Goal: Task Accomplishment & Management: Use online tool/utility

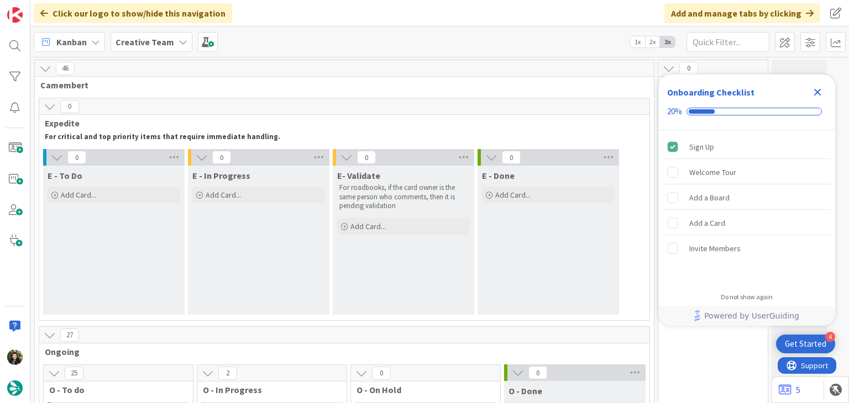
click at [815, 89] on icon "Close Checklist" at bounding box center [817, 92] width 7 height 7
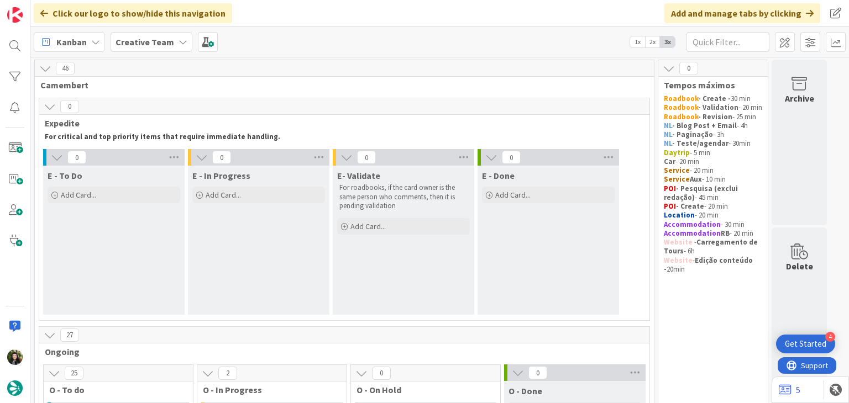
scroll to position [295, 0]
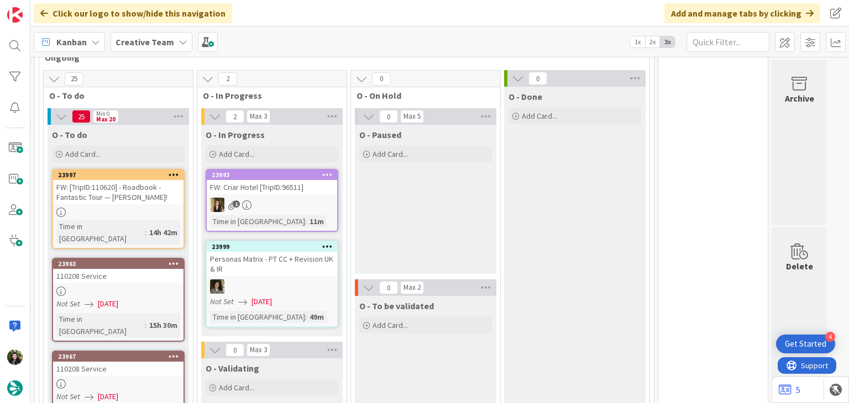
click at [286, 206] on div "1" at bounding box center [272, 205] width 130 height 14
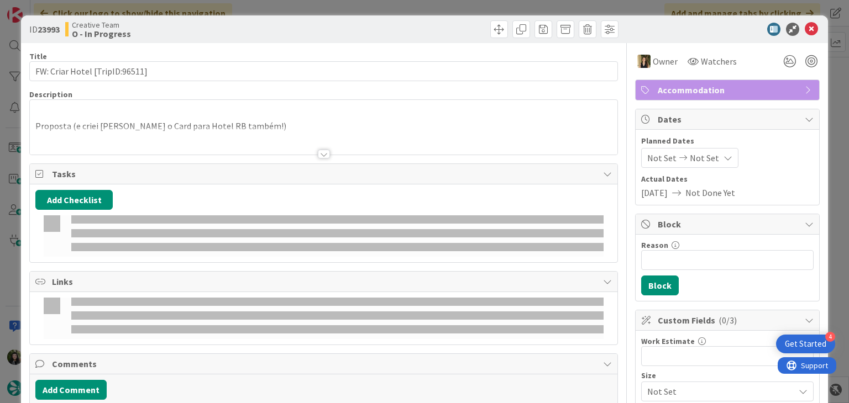
click at [186, 122] on p "Proposta (e criei [PERSON_NAME] o Card para Hotel RB também!)" at bounding box center [323, 126] width 576 height 13
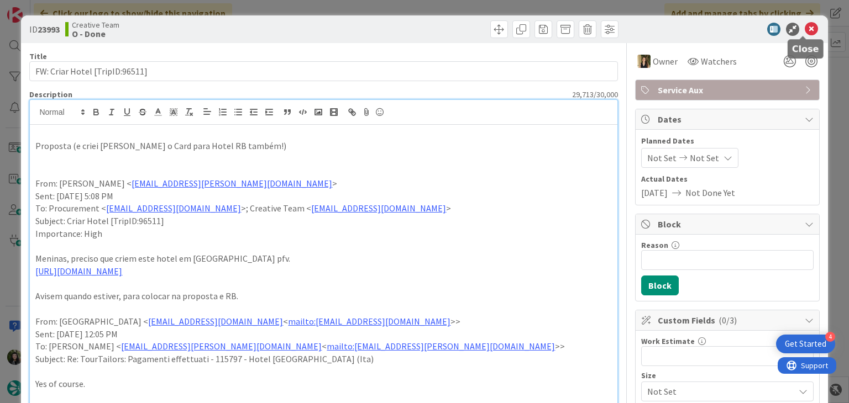
click at [805, 30] on icon at bounding box center [811, 29] width 13 height 13
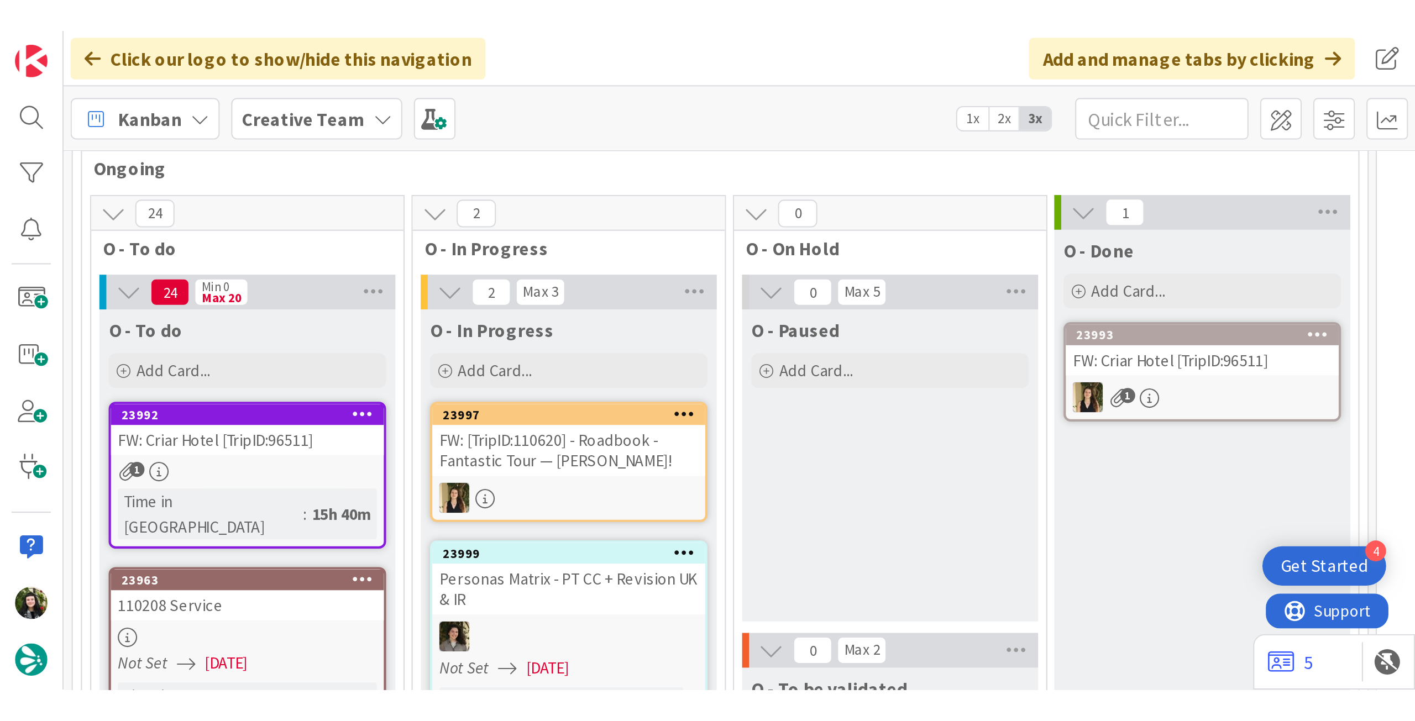
scroll to position [286, 0]
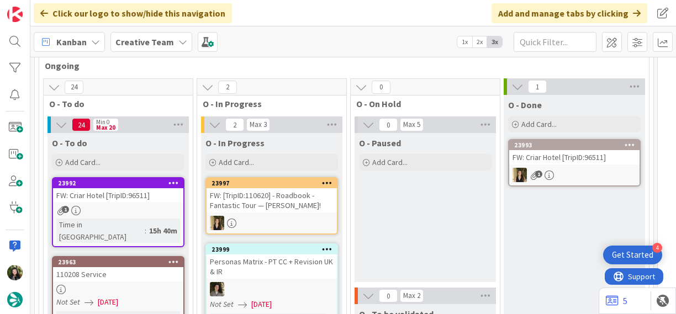
drag, startPoint x: 139, startPoint y: 290, endPoint x: 722, endPoint y: 99, distance: 613.0
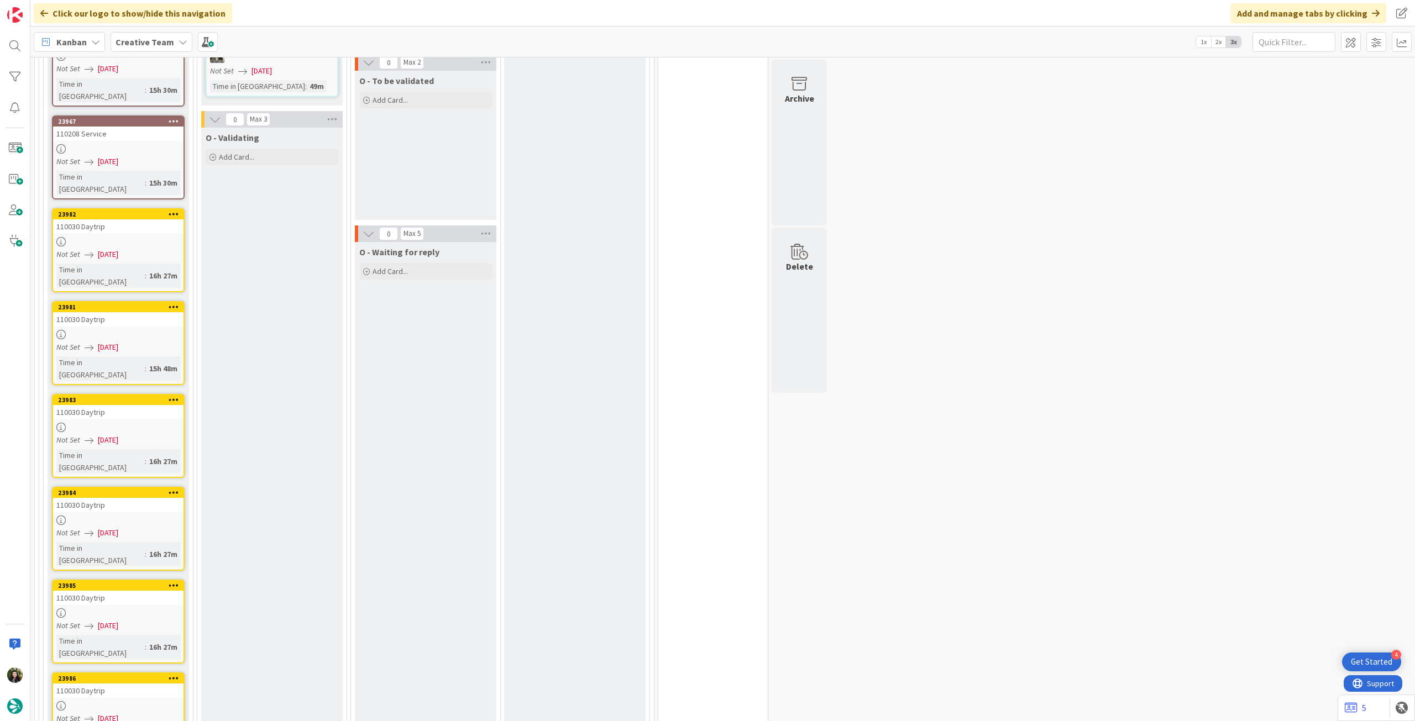
scroll to position [442, 0]
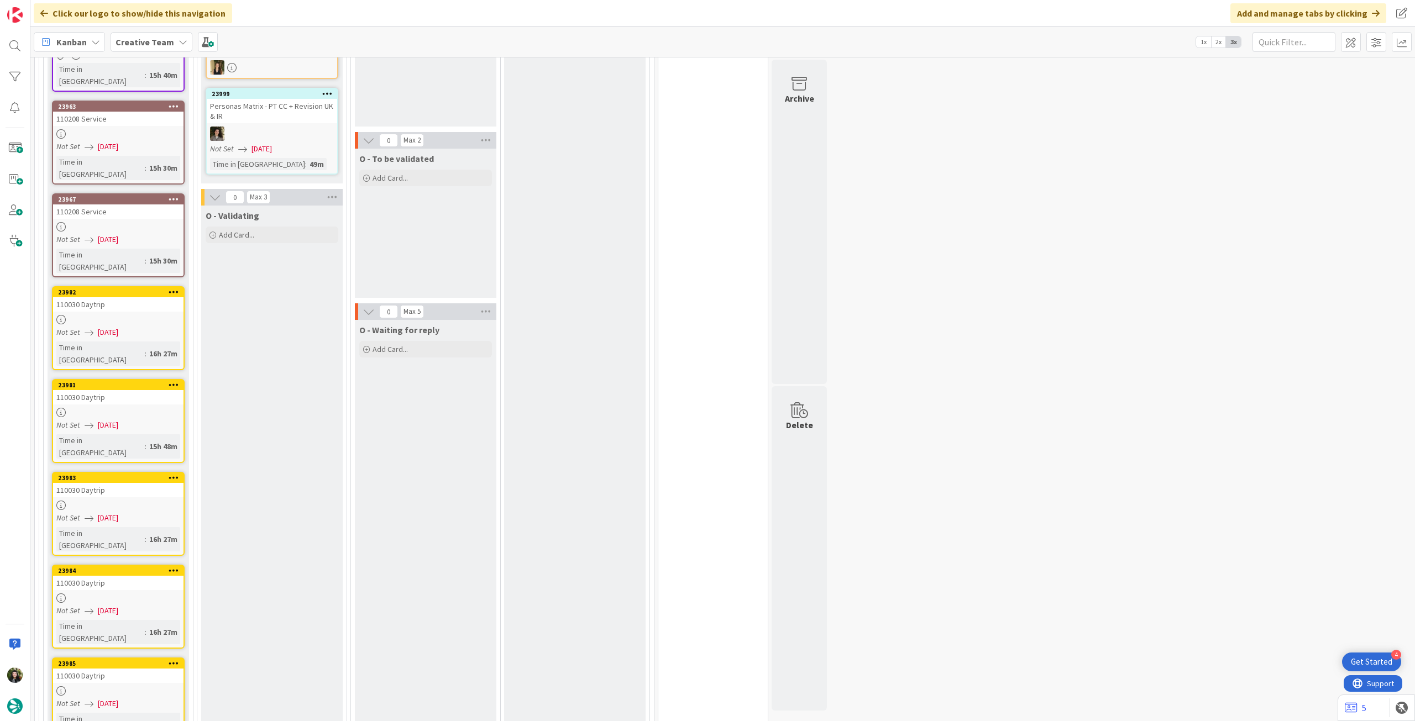
click at [157, 303] on div "23982 110030 Daytrip Not Set [DATE] Time in [GEOGRAPHIC_DATA] : 16h 27m" at bounding box center [118, 328] width 133 height 84
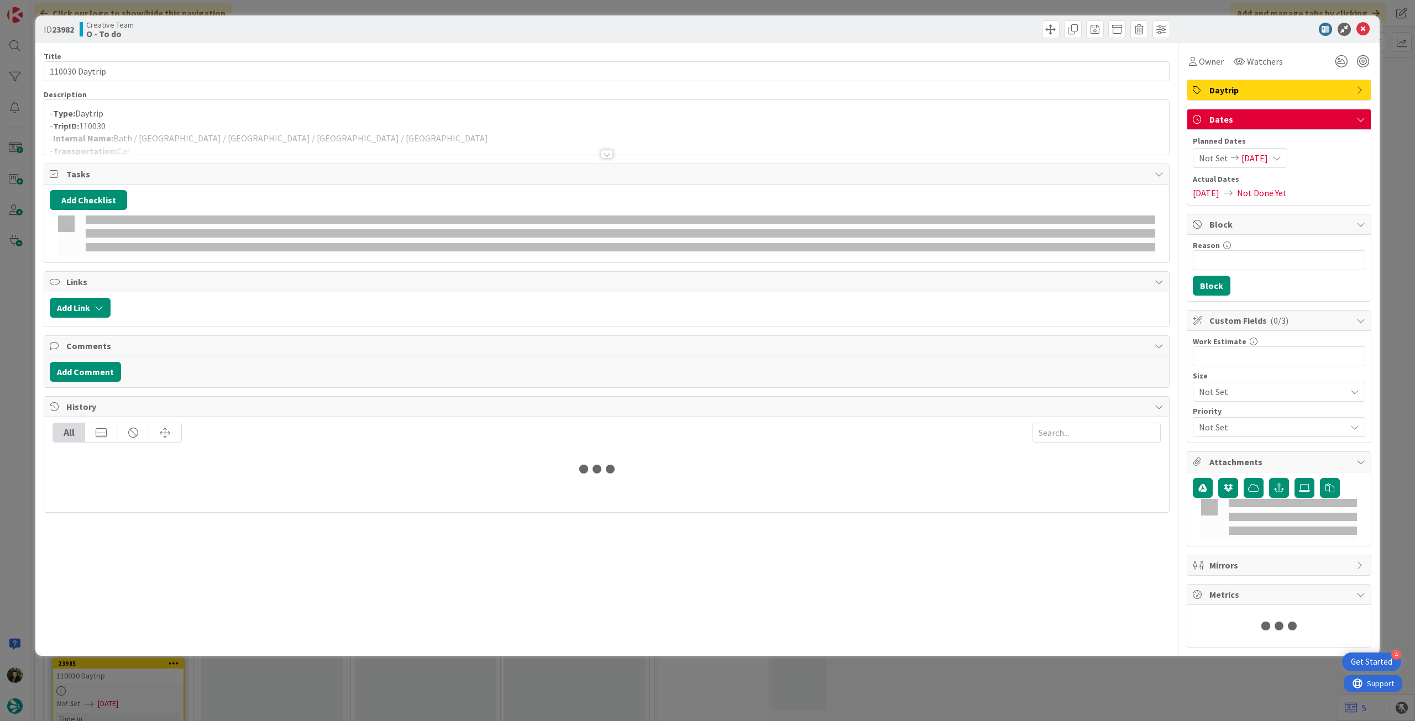
click at [265, 142] on div at bounding box center [606, 141] width 1125 height 28
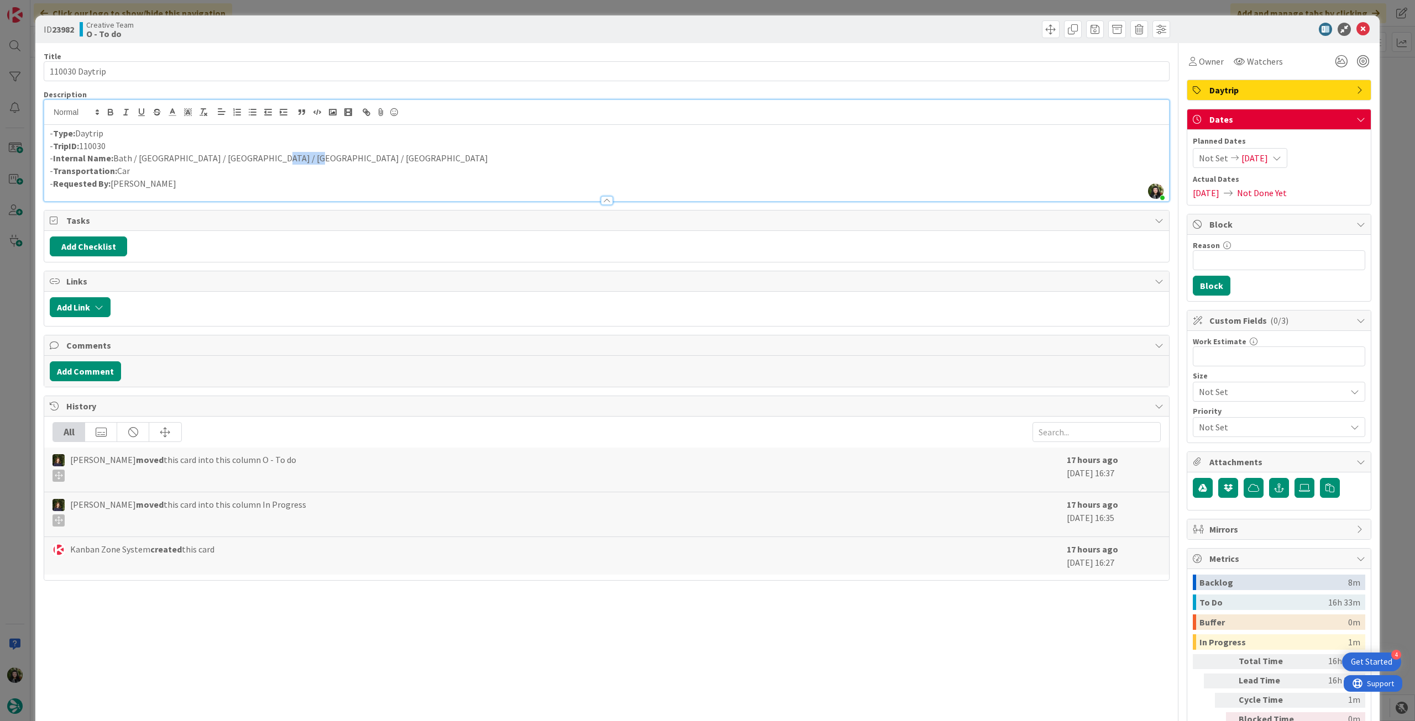
drag, startPoint x: 254, startPoint y: 161, endPoint x: 336, endPoint y: 159, distance: 81.8
click at [336, 160] on p "- Internal Name: Bath / [GEOGRAPHIC_DATA] / [GEOGRAPHIC_DATA] / [GEOGRAPHIC_DAT…" at bounding box center [607, 158] width 1114 height 13
copy p "Axminster"
click at [848, 259] on input "Reason" at bounding box center [1279, 260] width 172 height 20
type input "pendente location"
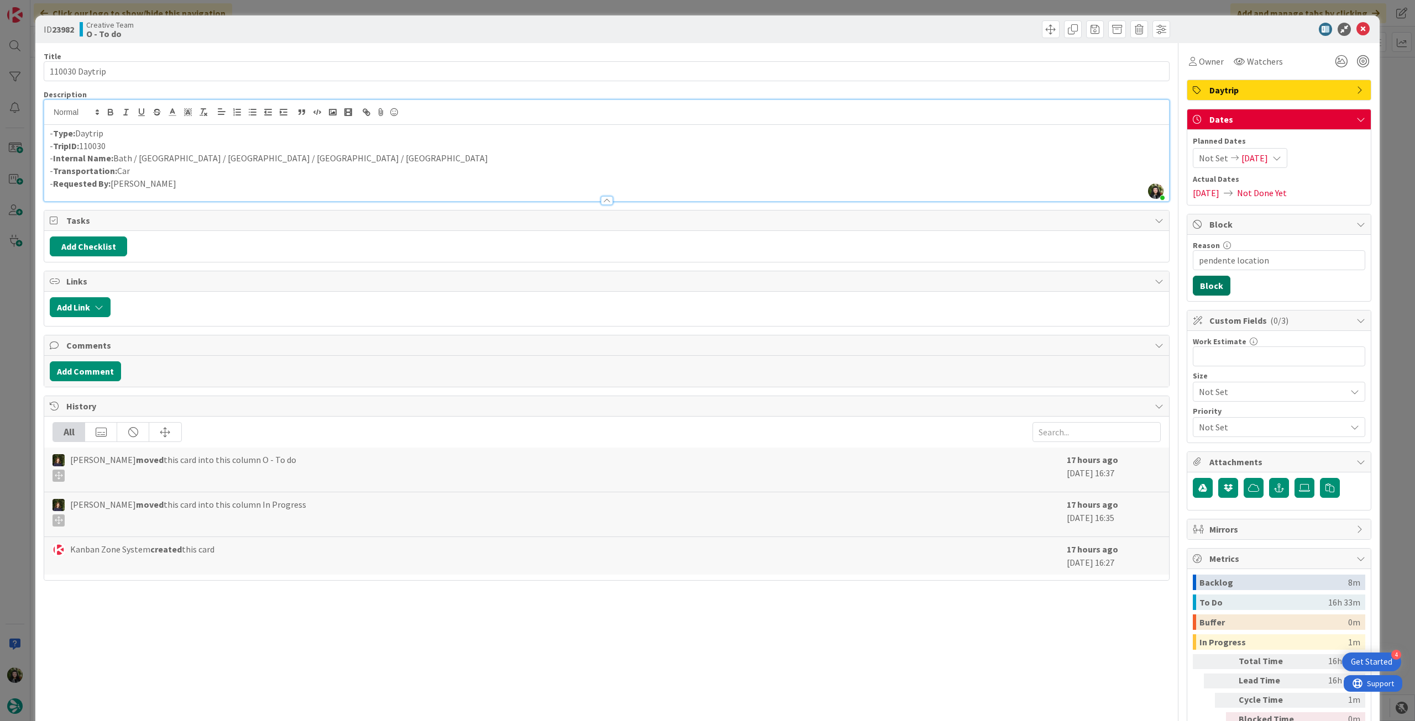
click at [848, 289] on button "Block" at bounding box center [1212, 286] width 38 height 20
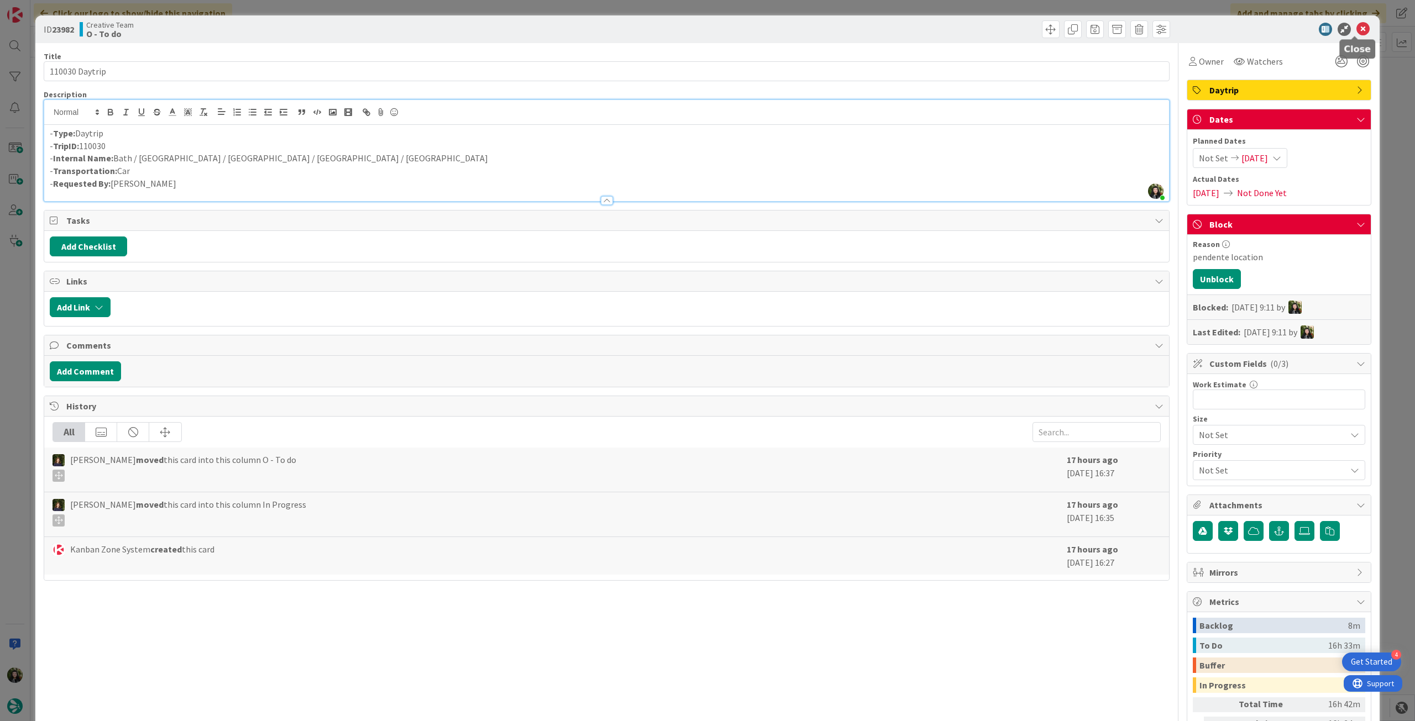
click at [848, 37] on div "ID 23982 Creative Team O - To do" at bounding box center [707, 29] width 1344 height 28
click at [848, 25] on icon at bounding box center [1362, 29] width 13 height 13
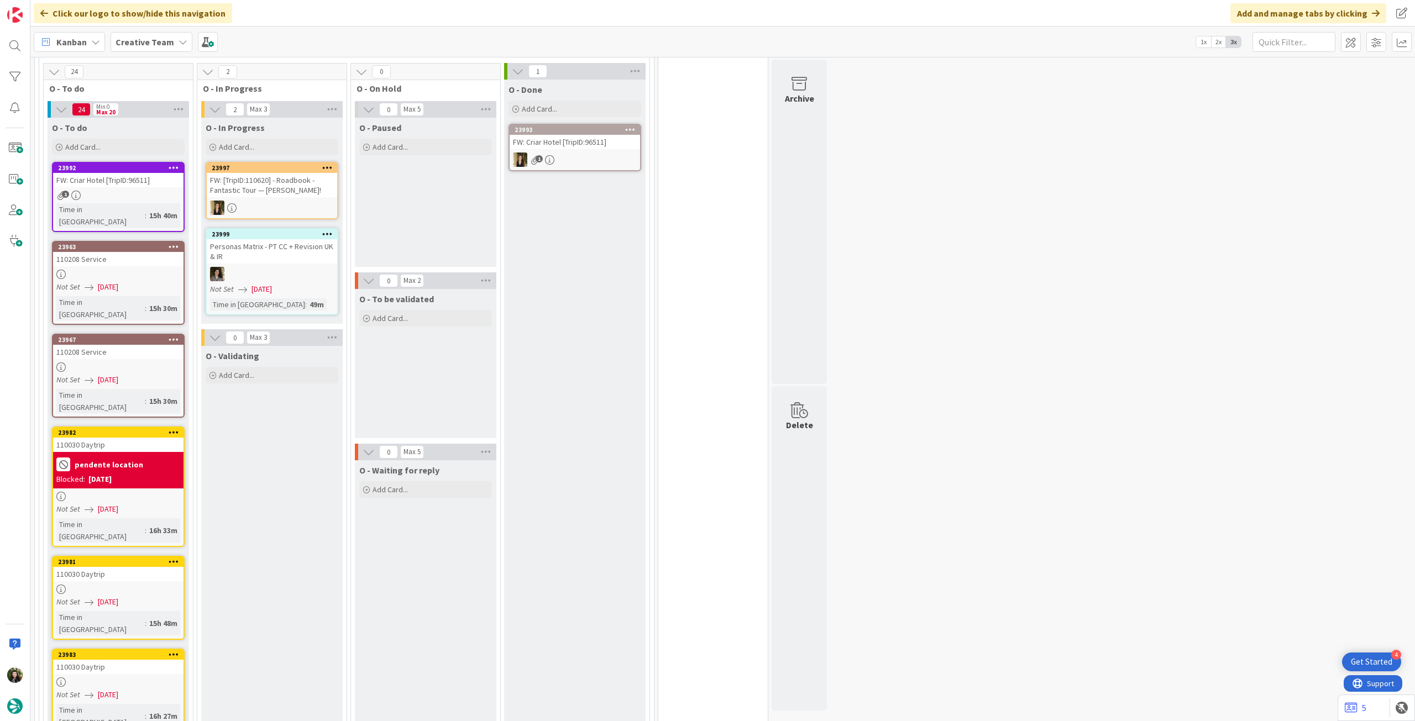
scroll to position [295, 0]
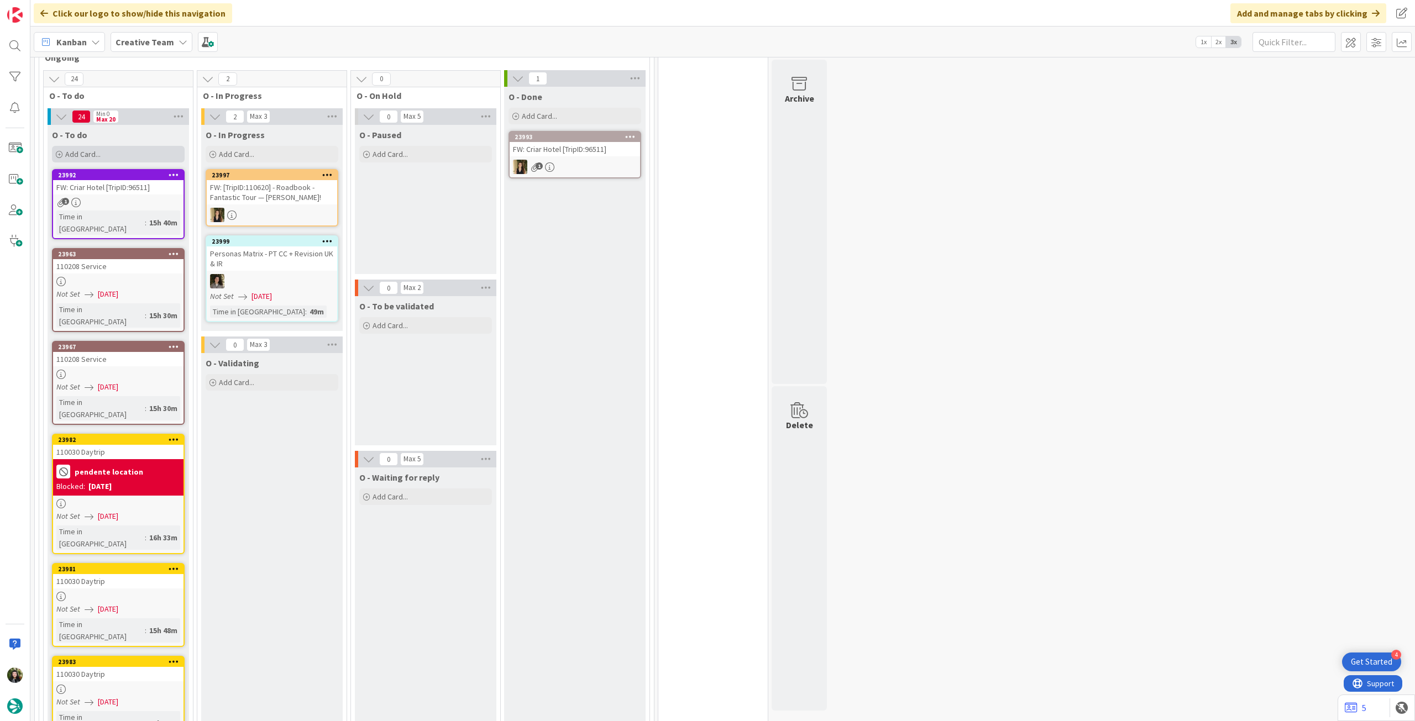
click at [93, 149] on span "Add Card..." at bounding box center [82, 154] width 35 height 10
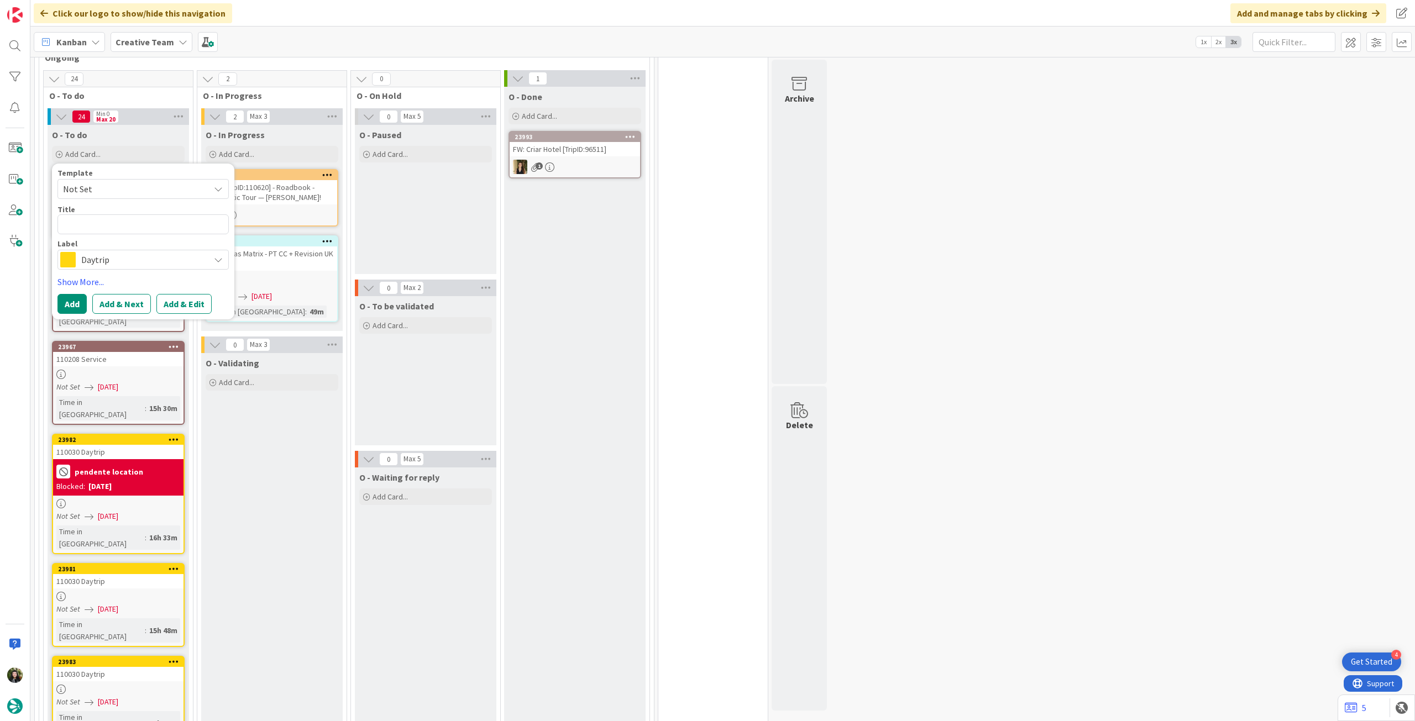
scroll to position [0, 0]
click at [84, 267] on div "Daytrip" at bounding box center [142, 260] width 171 height 20
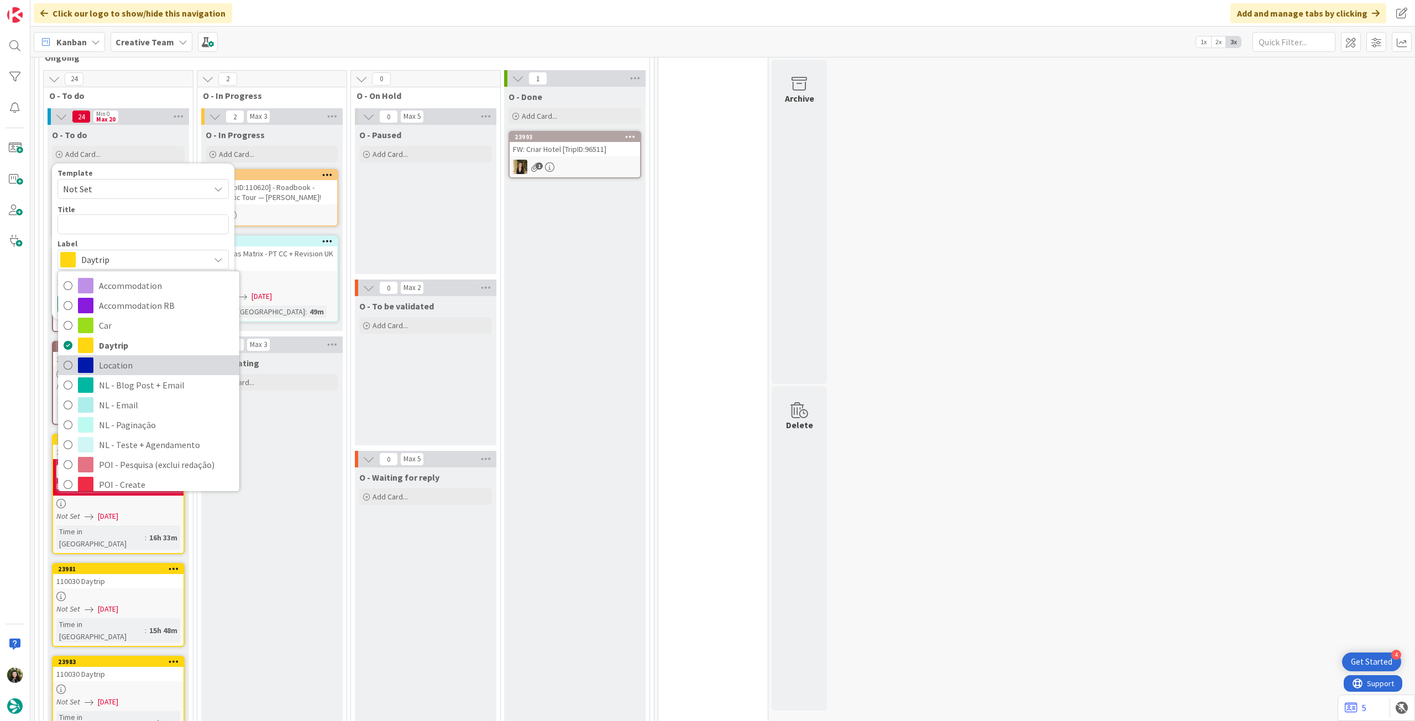
click at [163, 364] on span "Location" at bounding box center [166, 365] width 135 height 17
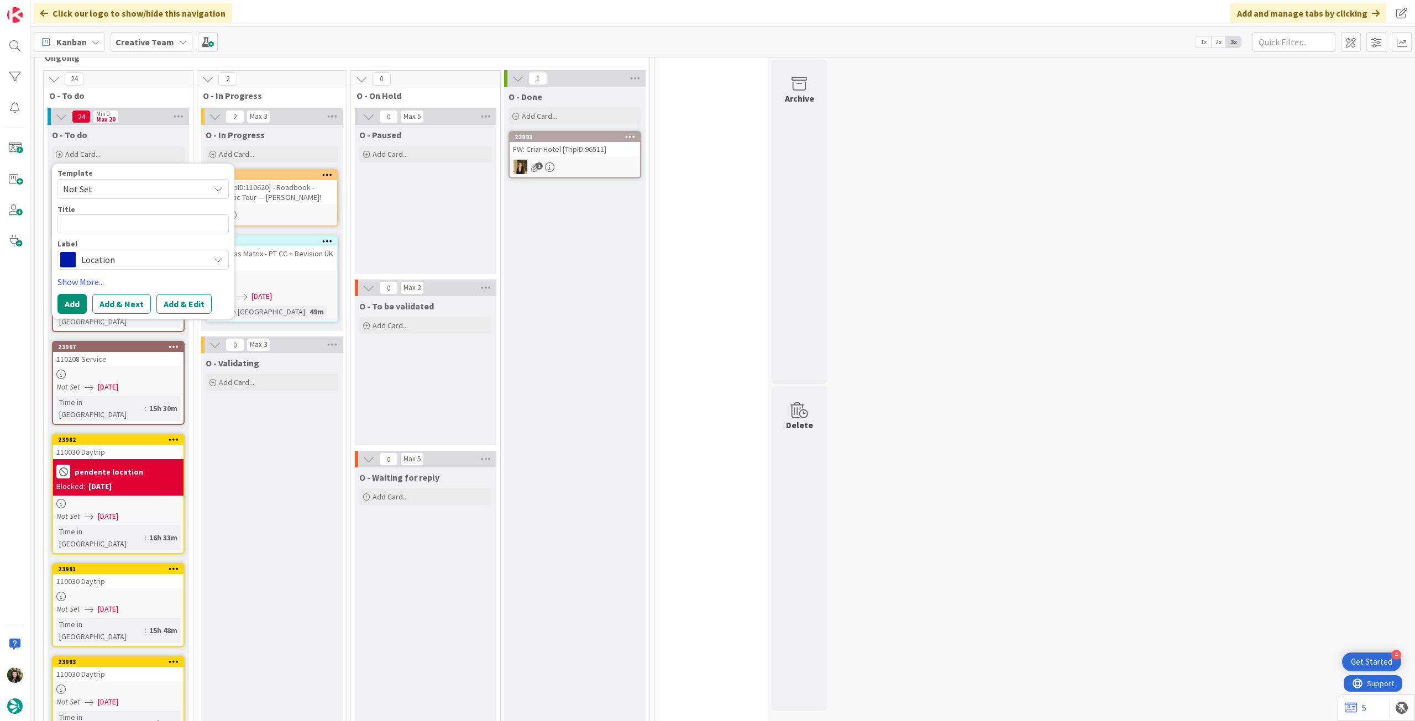
click at [145, 213] on div "Title 0 / 128" at bounding box center [142, 209] width 171 height 10
drag, startPoint x: 136, startPoint y: 240, endPoint x: 148, endPoint y: 226, distance: 18.0
click at [137, 238] on div "Template Not Set Title 0 / 128 Label Location Accommodation Accommodation RB Ca…" at bounding box center [142, 219] width 171 height 101
click at [148, 225] on textarea at bounding box center [142, 224] width 171 height 20
paste textarea "Axminster"
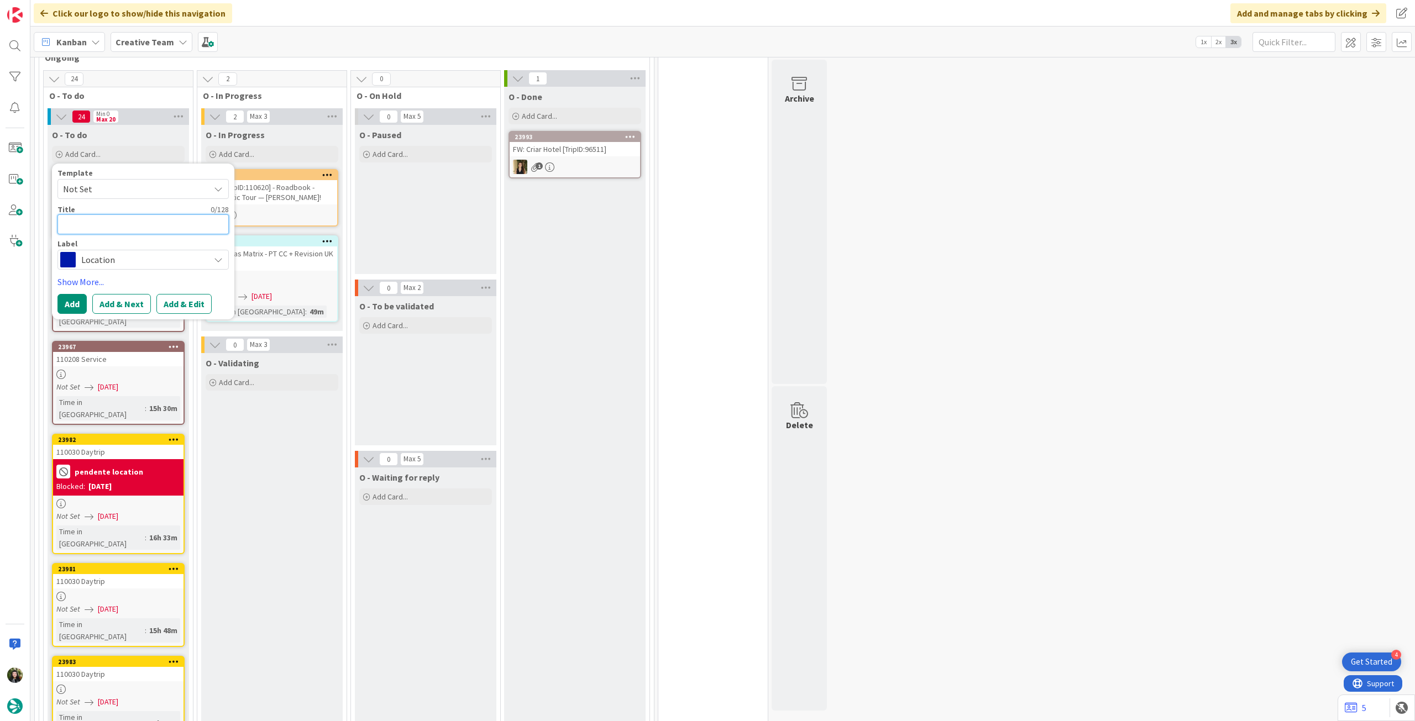
type textarea "x"
type textarea "Axminster"
click at [70, 296] on button "Add" at bounding box center [71, 304] width 29 height 20
type textarea "x"
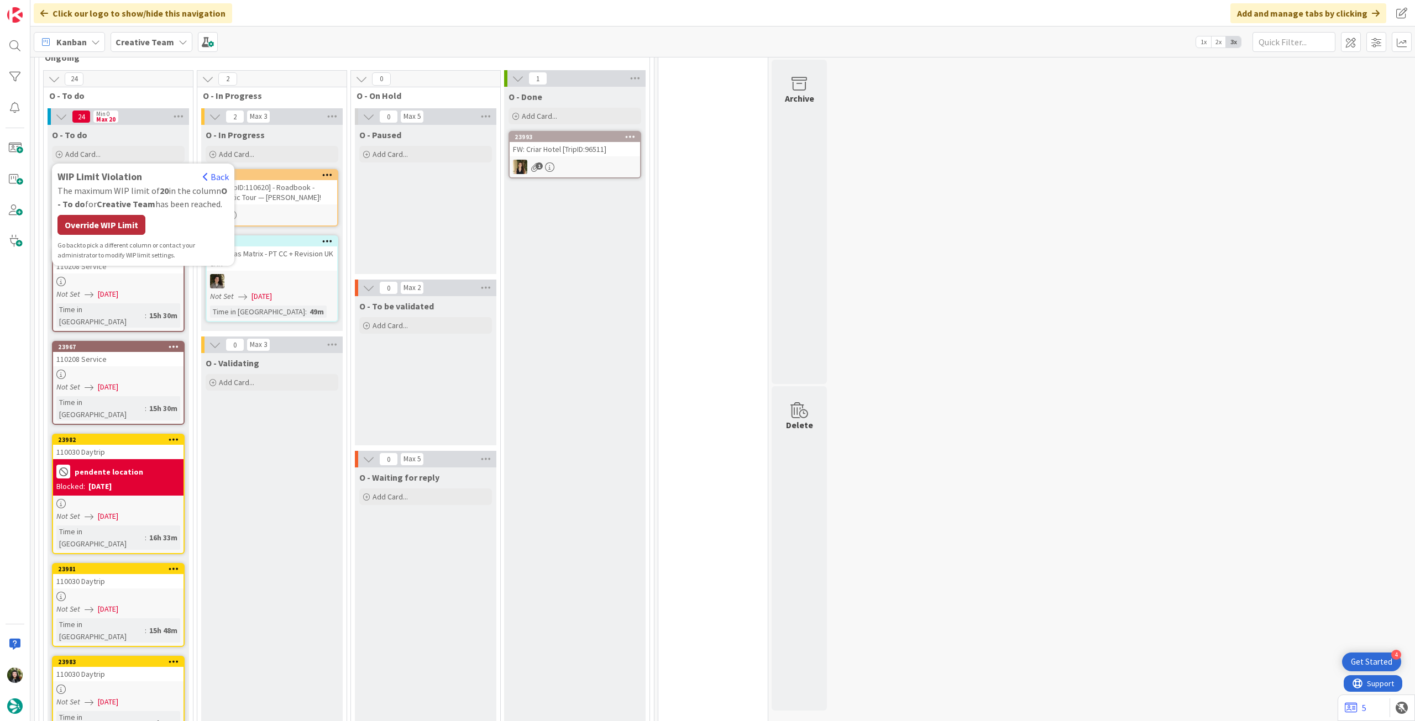
click at [115, 219] on div "Override WIP Limit" at bounding box center [101, 225] width 88 height 20
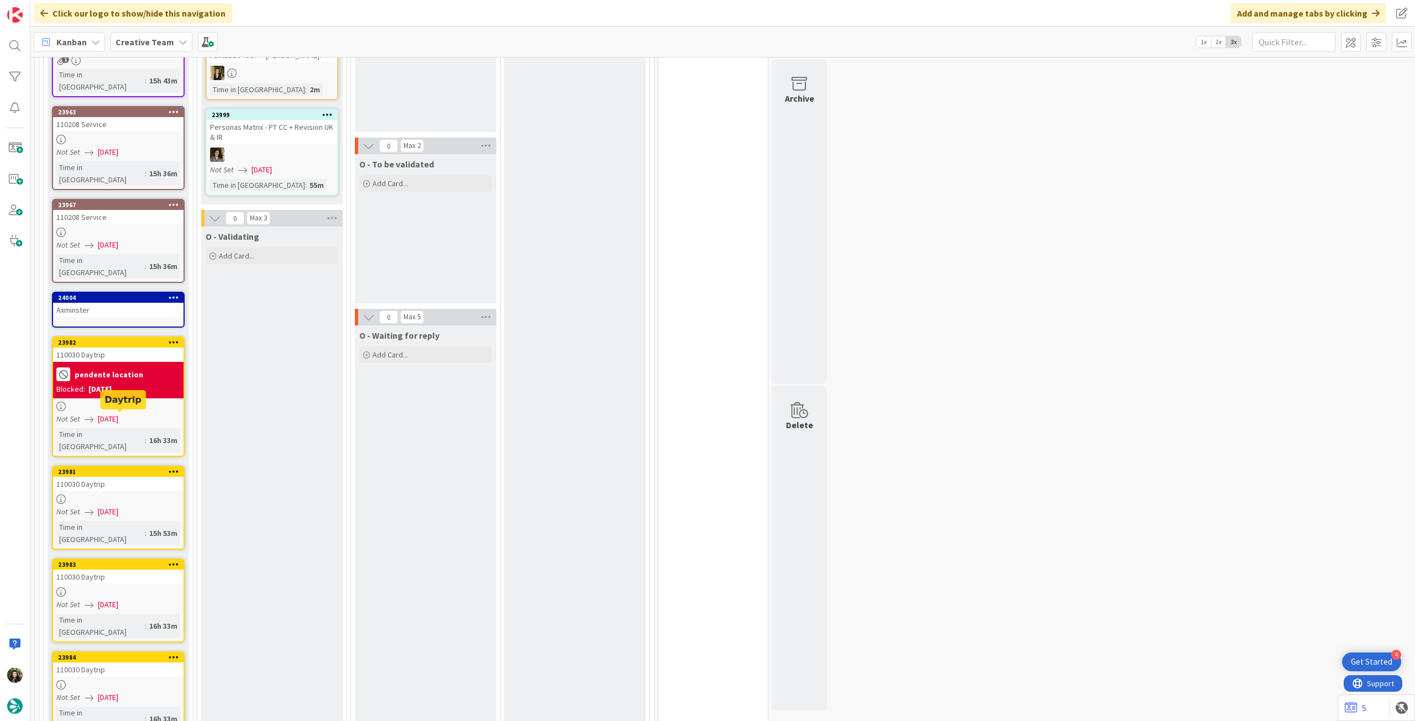
scroll to position [442, 0]
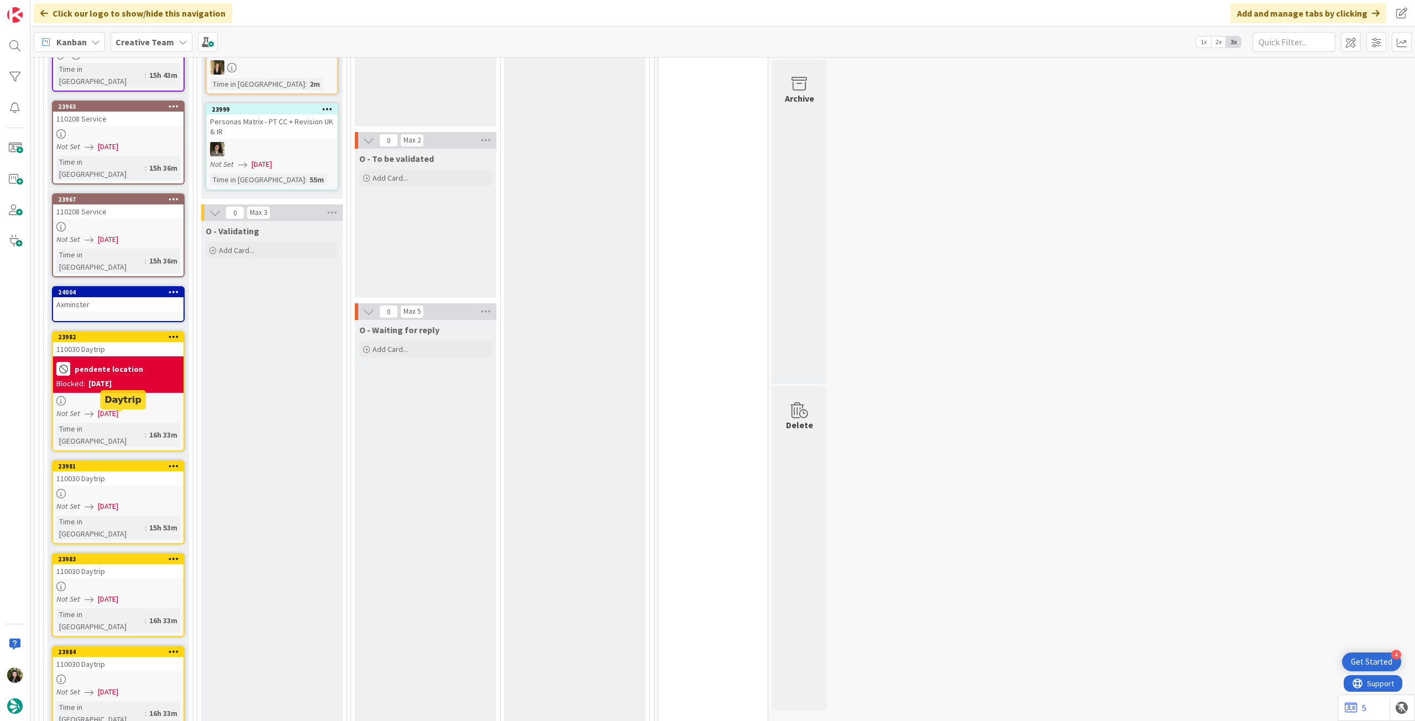
click at [130, 403] on div at bounding box center [118, 493] width 130 height 9
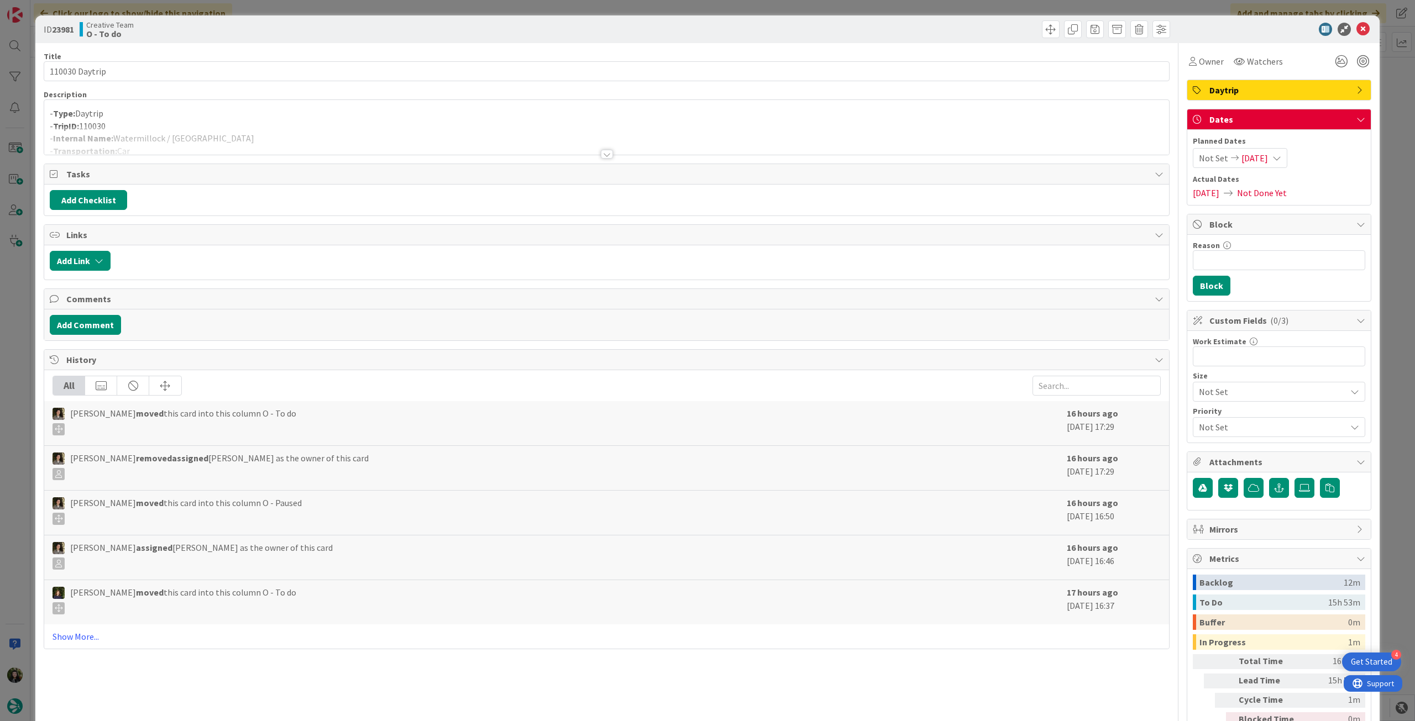
click at [217, 118] on p "- Type: Daytrip" at bounding box center [607, 113] width 1114 height 13
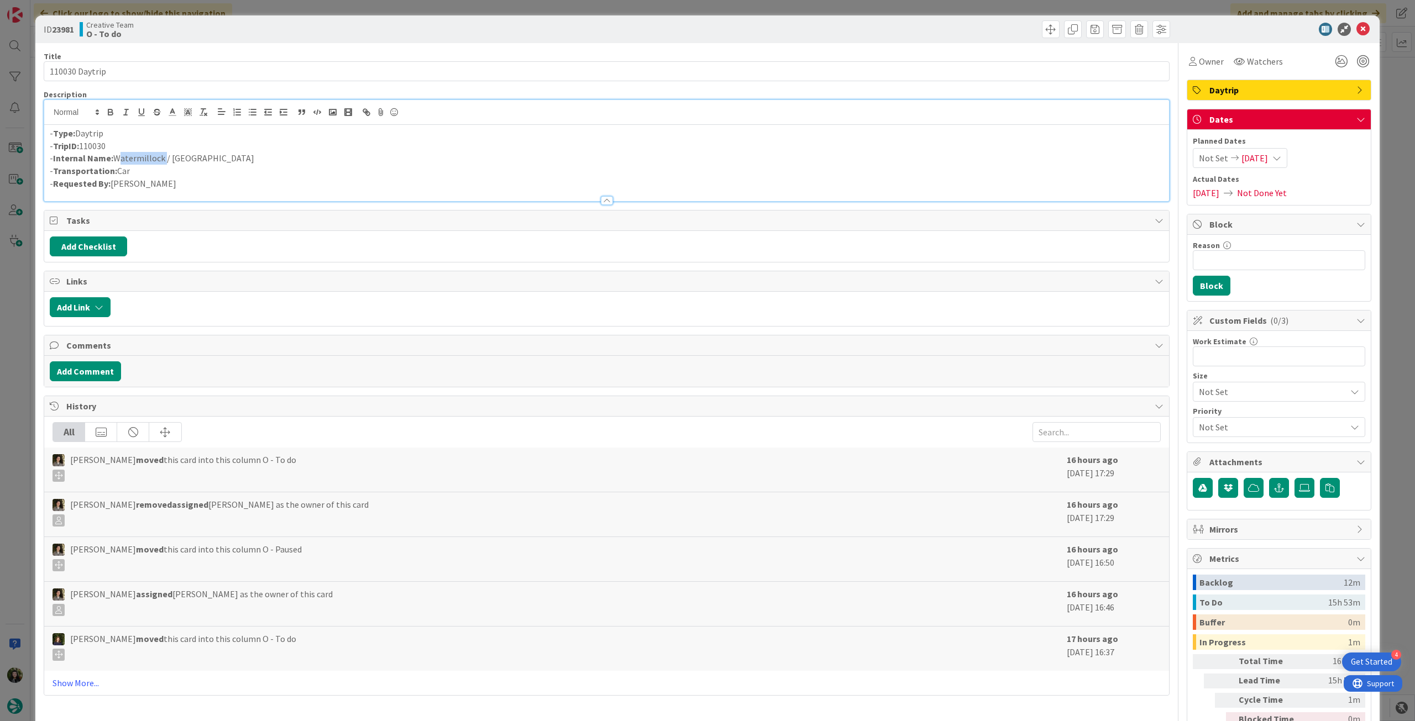
drag, startPoint x: 114, startPoint y: 154, endPoint x: 162, endPoint y: 161, distance: 49.1
click at [162, 161] on p "- Internal Name: Watermillock / [GEOGRAPHIC_DATA]" at bounding box center [607, 158] width 1114 height 13
copy p "Watermillock"
drag, startPoint x: 213, startPoint y: 155, endPoint x: 170, endPoint y: 161, distance: 43.5
click at [170, 161] on p "- Internal Name: Watermillock / [GEOGRAPHIC_DATA]" at bounding box center [607, 158] width 1114 height 13
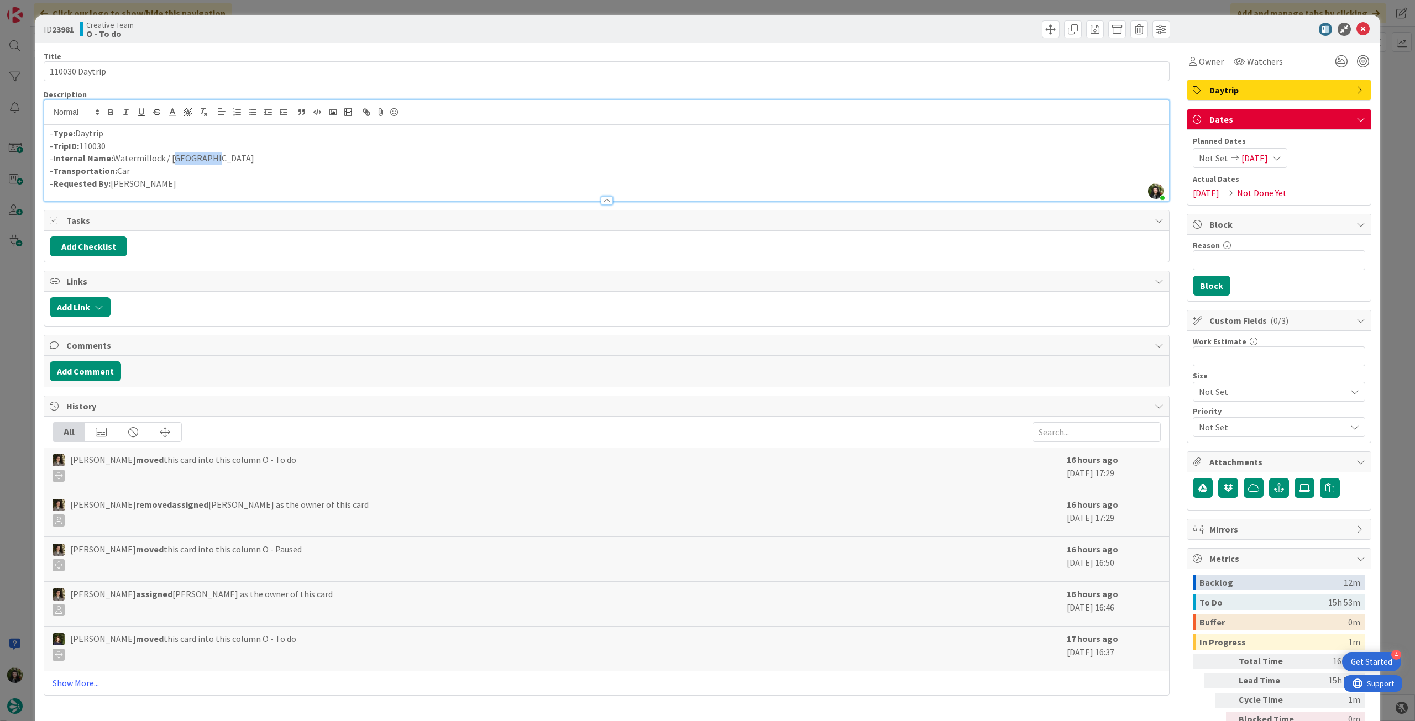
copy p "[GEOGRAPHIC_DATA]"
click at [848, 28] on icon at bounding box center [1362, 29] width 13 height 13
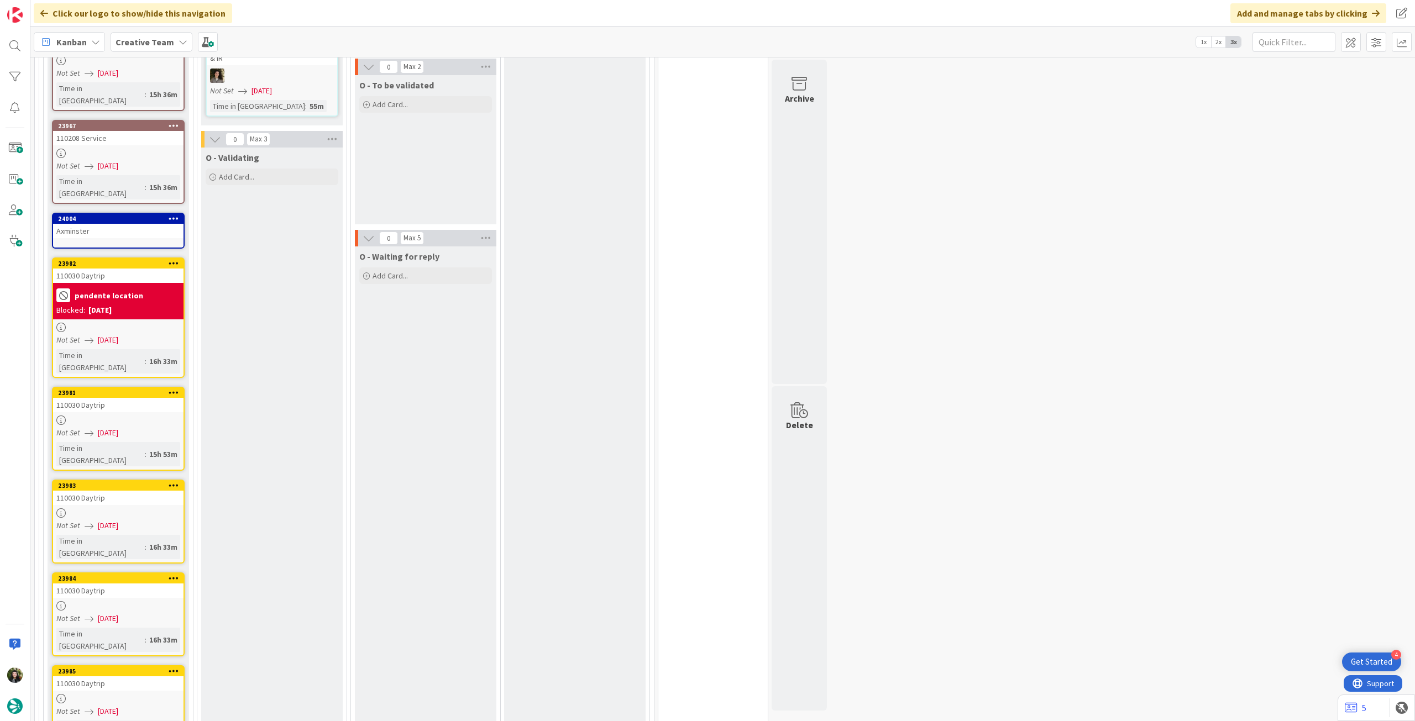
click at [120, 403] on div at bounding box center [118, 512] width 130 height 9
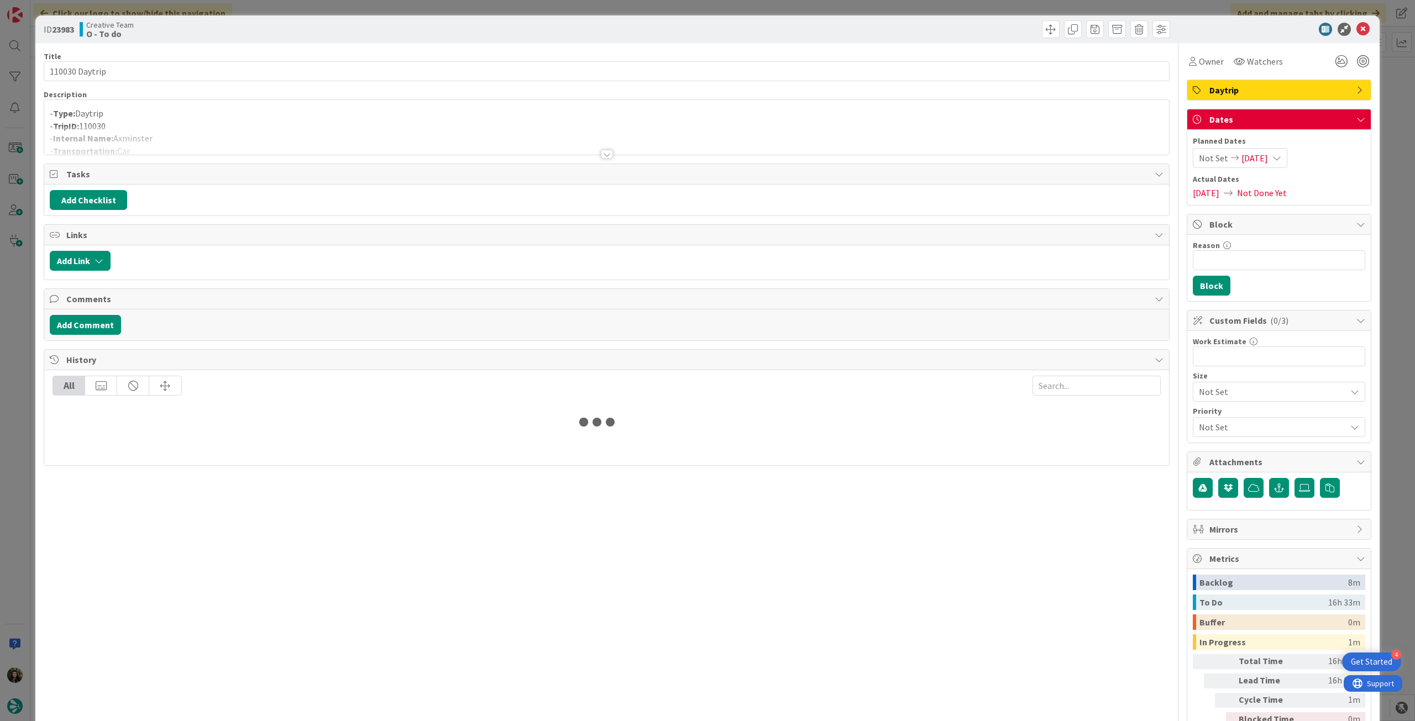
click at [235, 135] on div at bounding box center [606, 141] width 1125 height 28
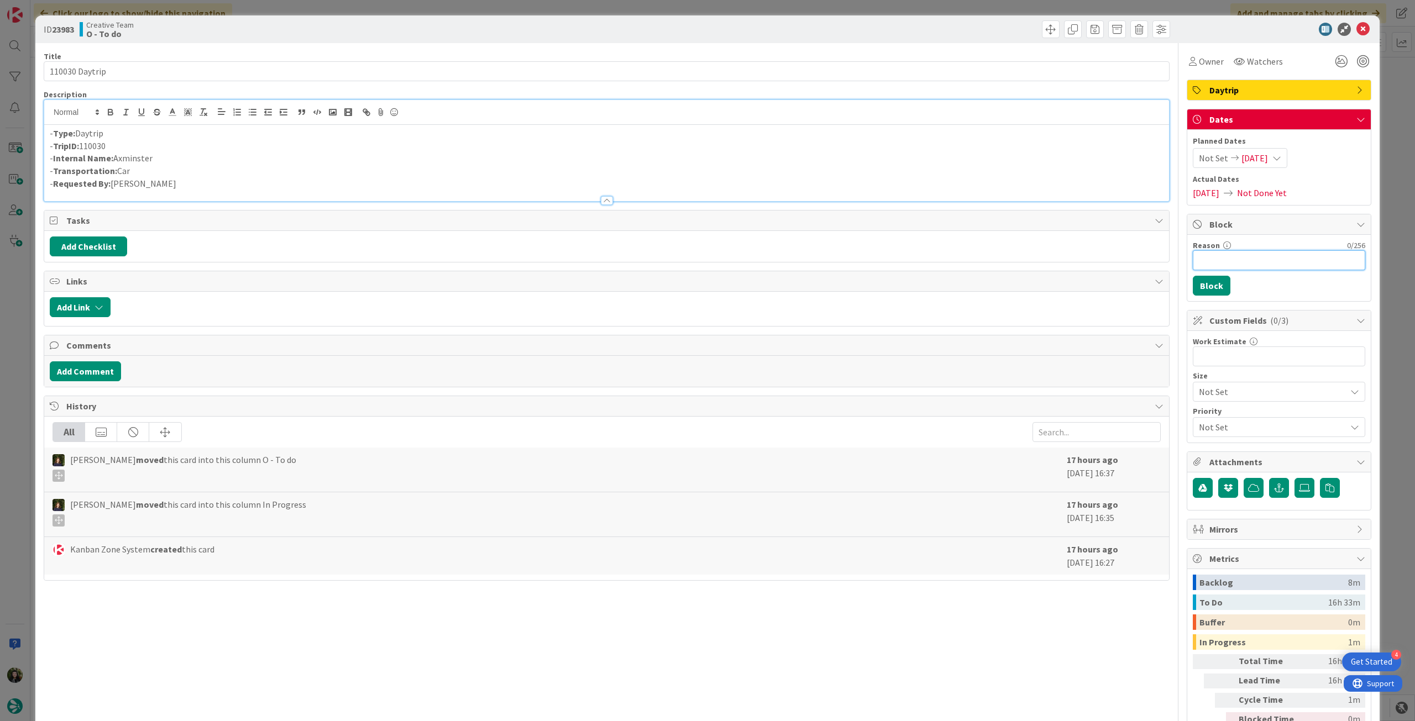
click at [848, 266] on input "Reason" at bounding box center [1279, 260] width 172 height 20
type input "pendente location"
click at [848, 276] on button "Block" at bounding box center [1212, 286] width 38 height 20
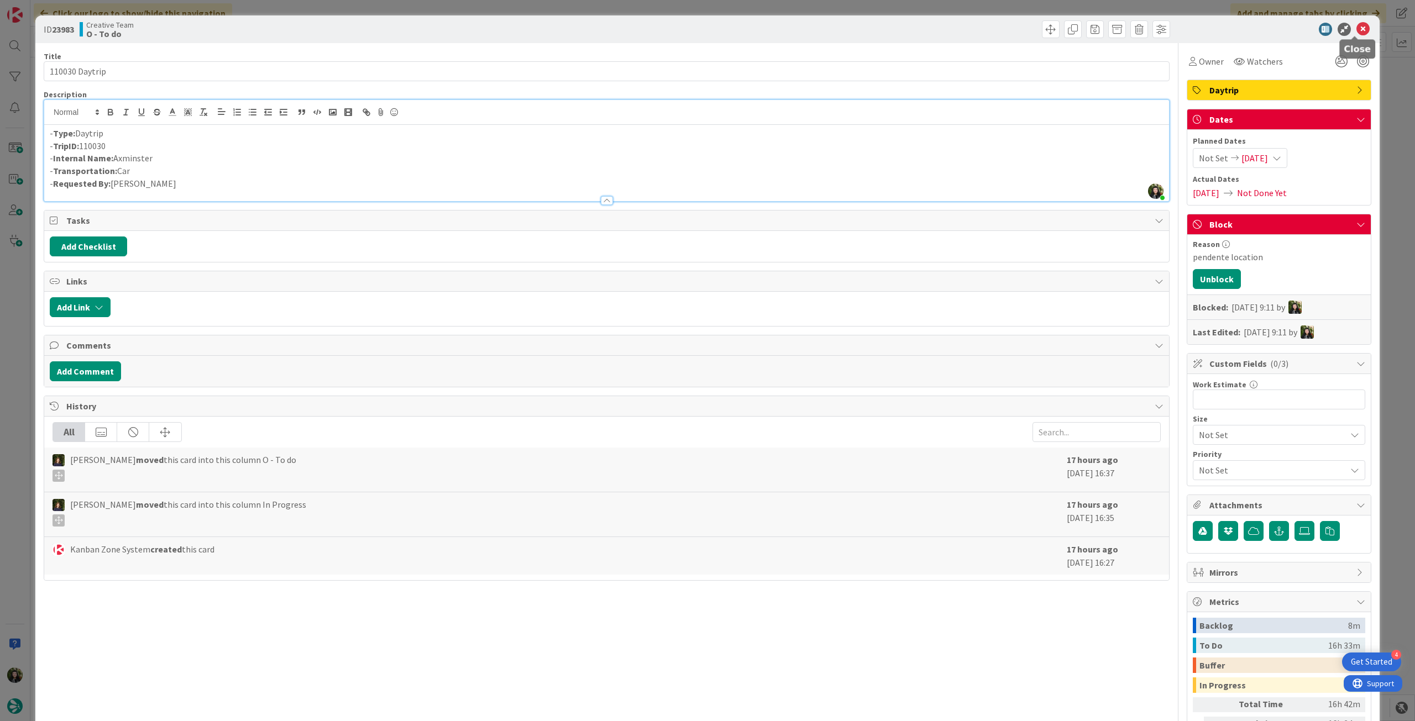
click at [848, 25] on icon at bounding box center [1362, 29] width 13 height 13
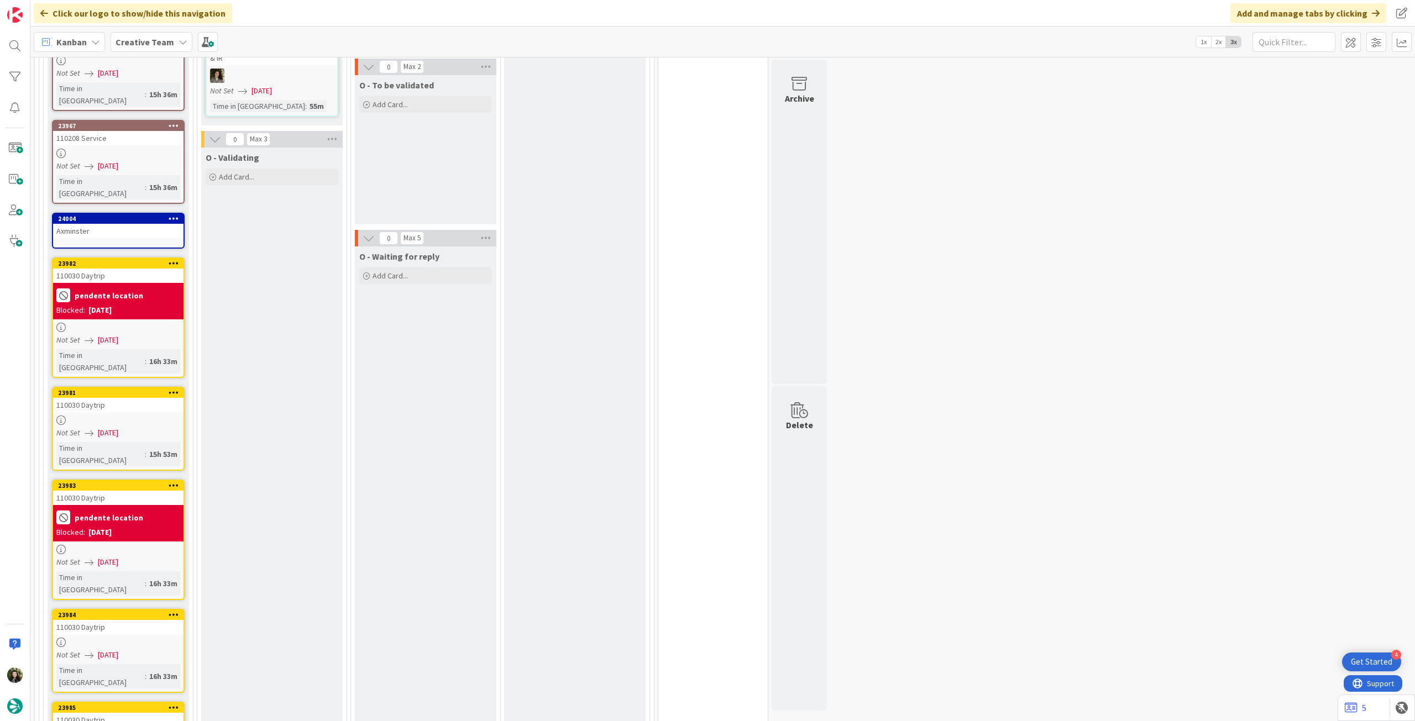
scroll to position [589, 0]
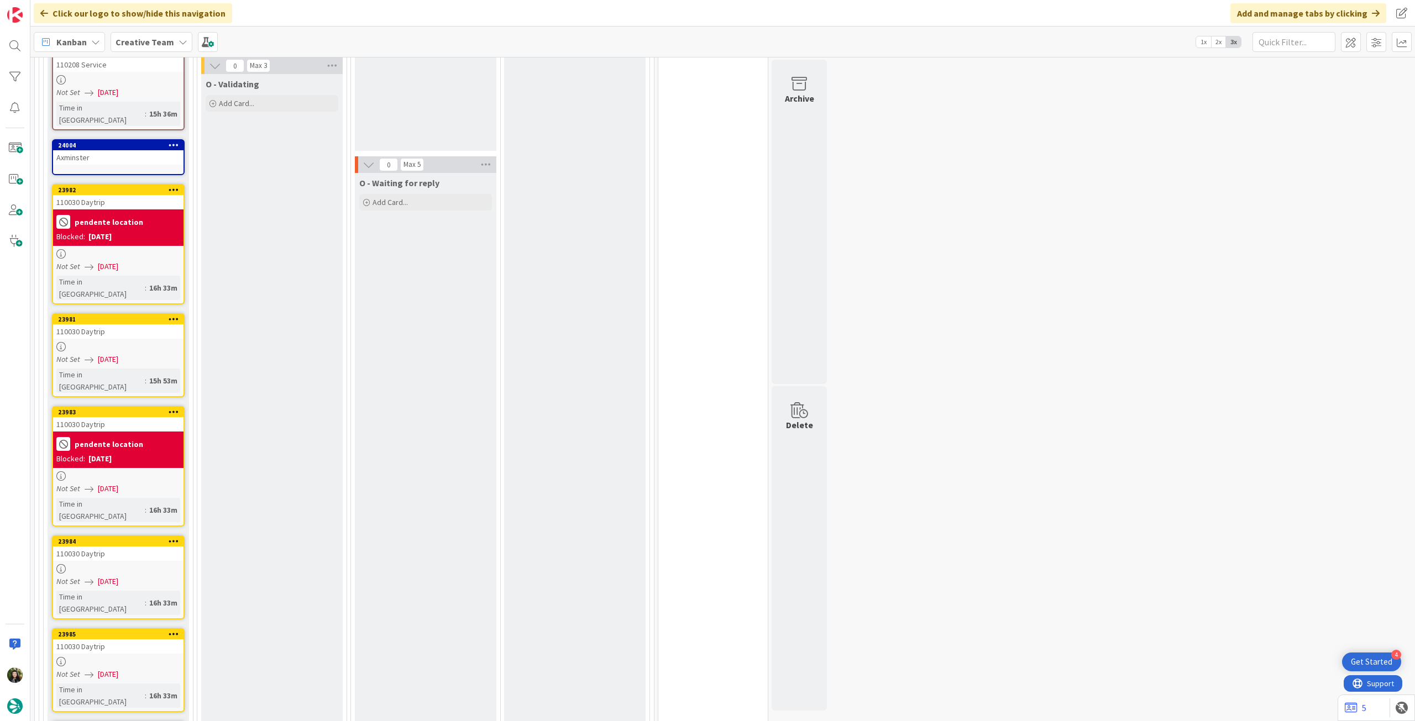
click at [119, 403] on div "23984 110030 Daytrip Not Set [DATE] Time in [GEOGRAPHIC_DATA] : 16h 33m" at bounding box center [118, 577] width 133 height 84
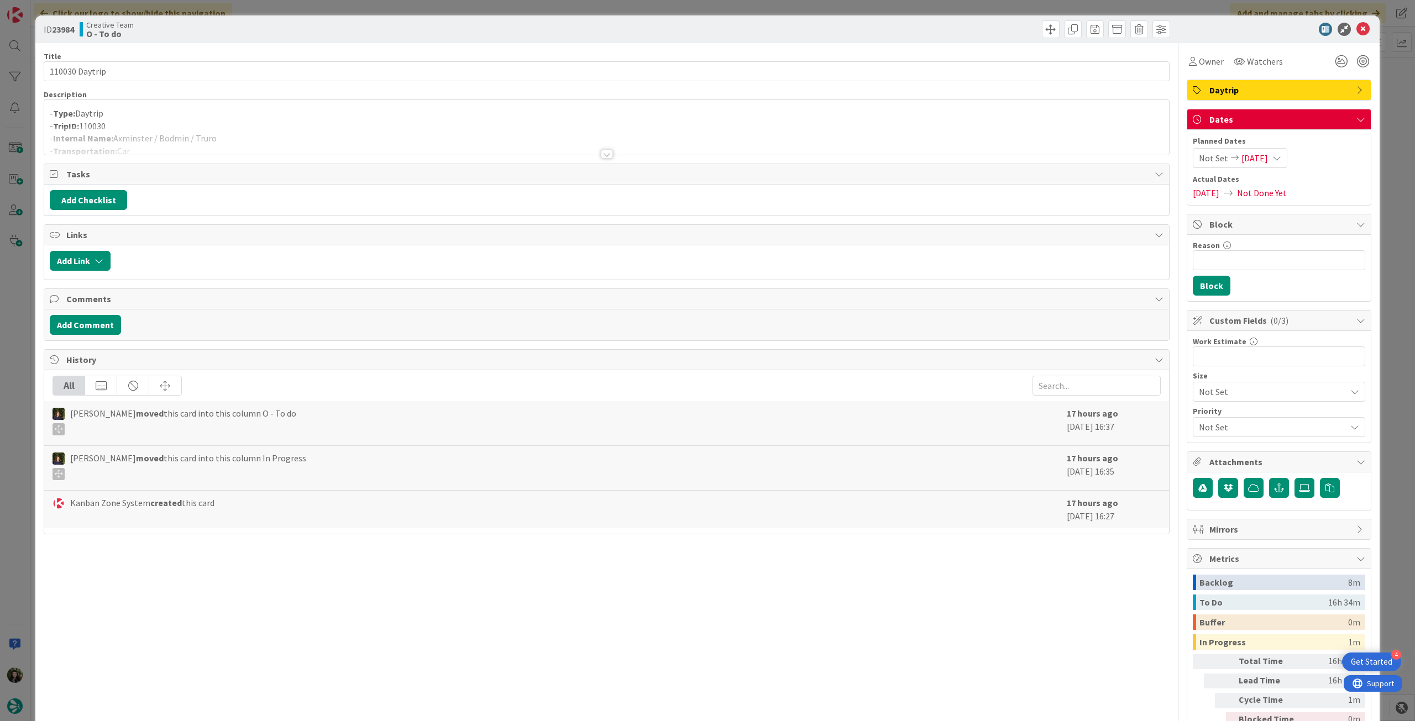
click at [329, 125] on p "- TripID: 110030" at bounding box center [607, 126] width 1114 height 13
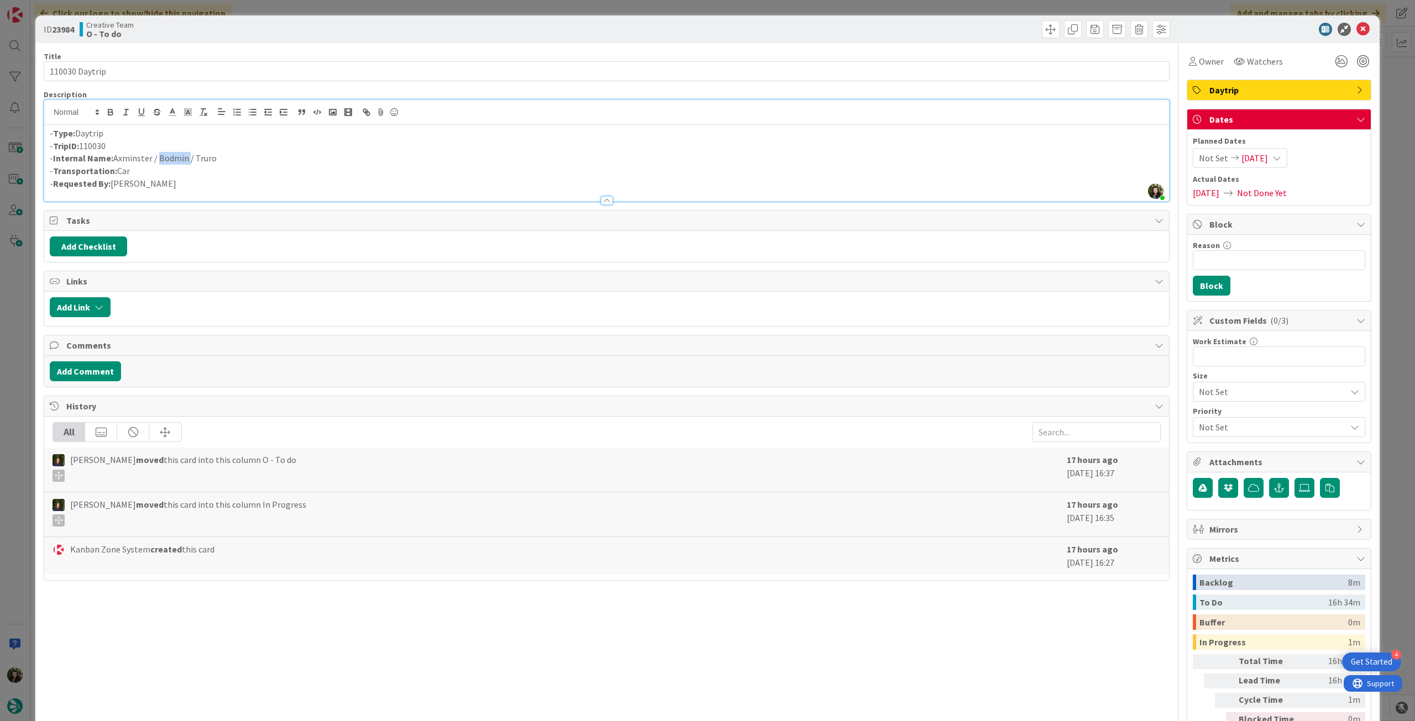
drag, startPoint x: 156, startPoint y: 159, endPoint x: 185, endPoint y: 160, distance: 28.8
click at [185, 160] on p "- Internal Name: Axminster / Bodmin / Truro" at bounding box center [607, 158] width 1114 height 13
copy p "Bodmin"
drag, startPoint x: 193, startPoint y: 158, endPoint x: 226, endPoint y: 150, distance: 33.6
click at [213, 159] on p "- Internal Name: Axminster / Bodmin / Truro" at bounding box center [607, 158] width 1114 height 13
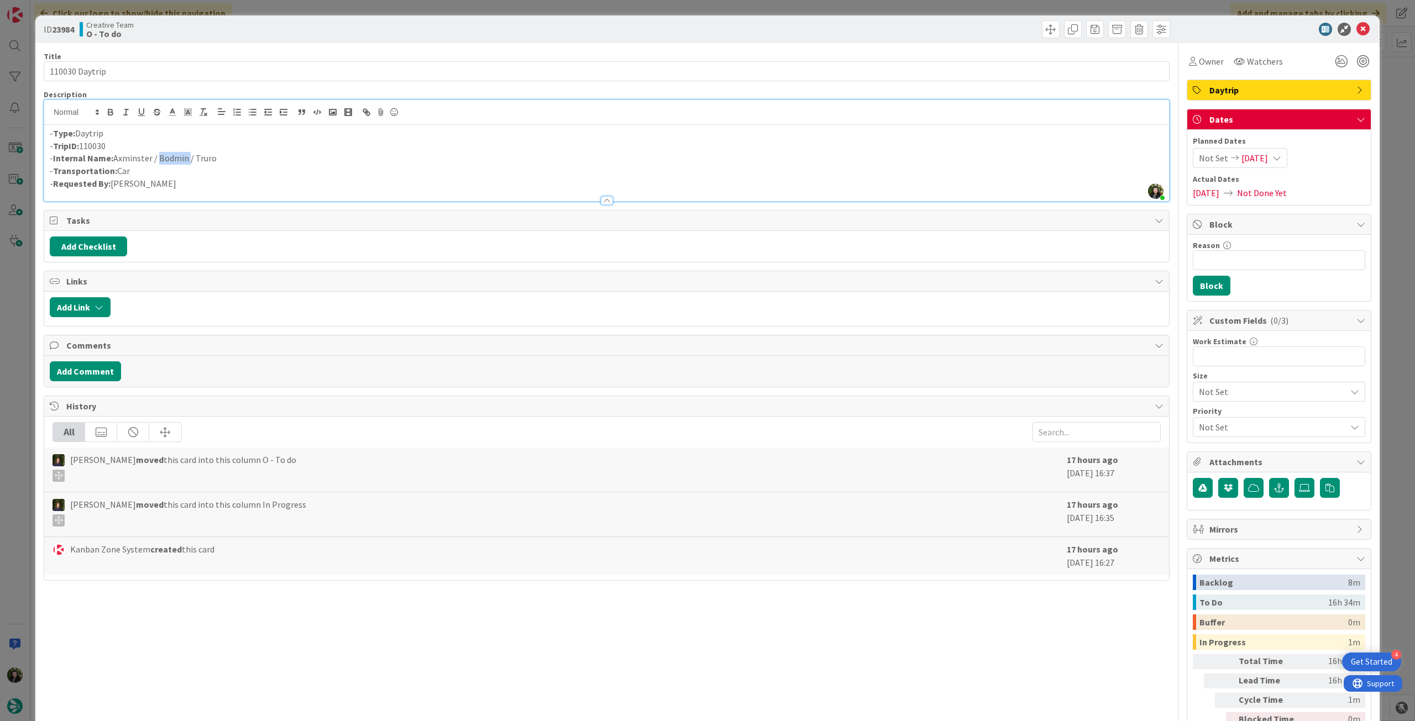
copy p "Truro"
click at [848, 261] on input "Reason" at bounding box center [1279, 260] width 172 height 20
type input "pendente location"
click at [848, 276] on button "Block" at bounding box center [1212, 286] width 38 height 20
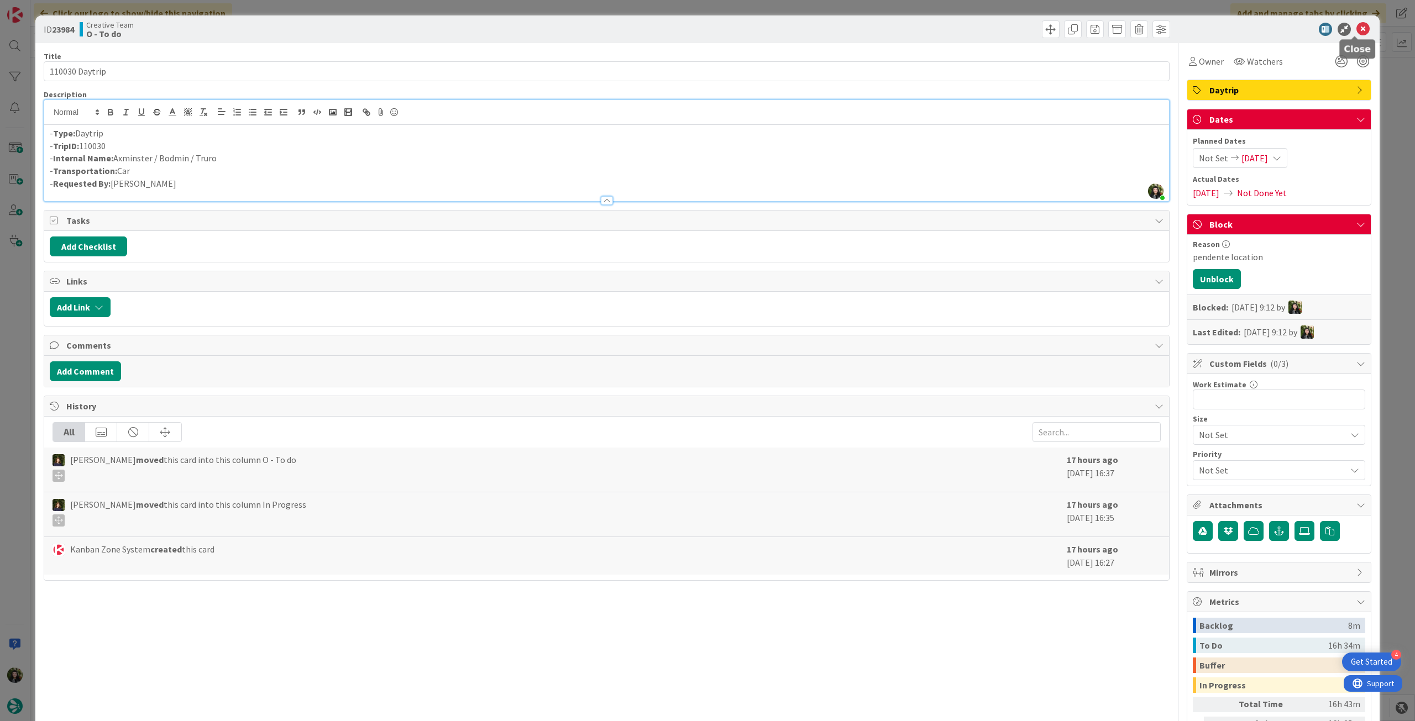
click at [848, 23] on icon at bounding box center [1362, 29] width 13 height 13
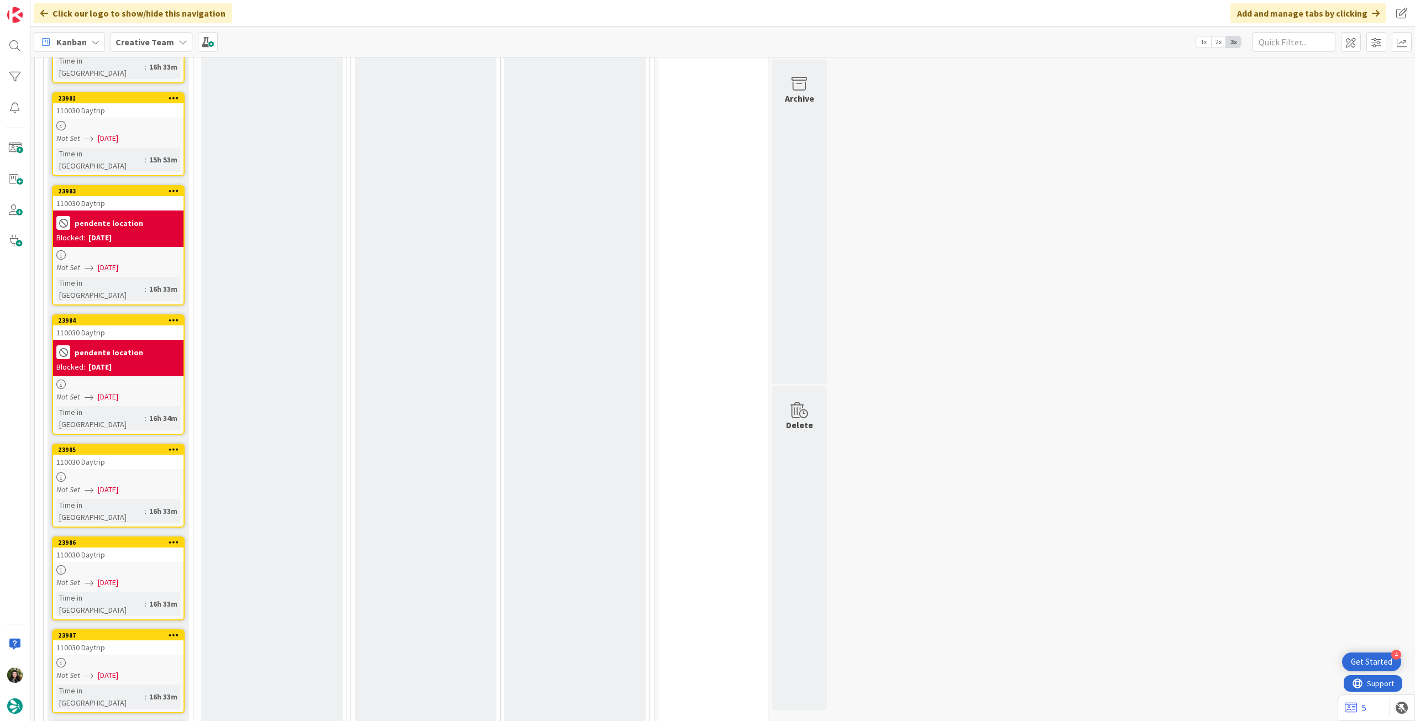
click at [161, 403] on div at bounding box center [118, 476] width 130 height 9
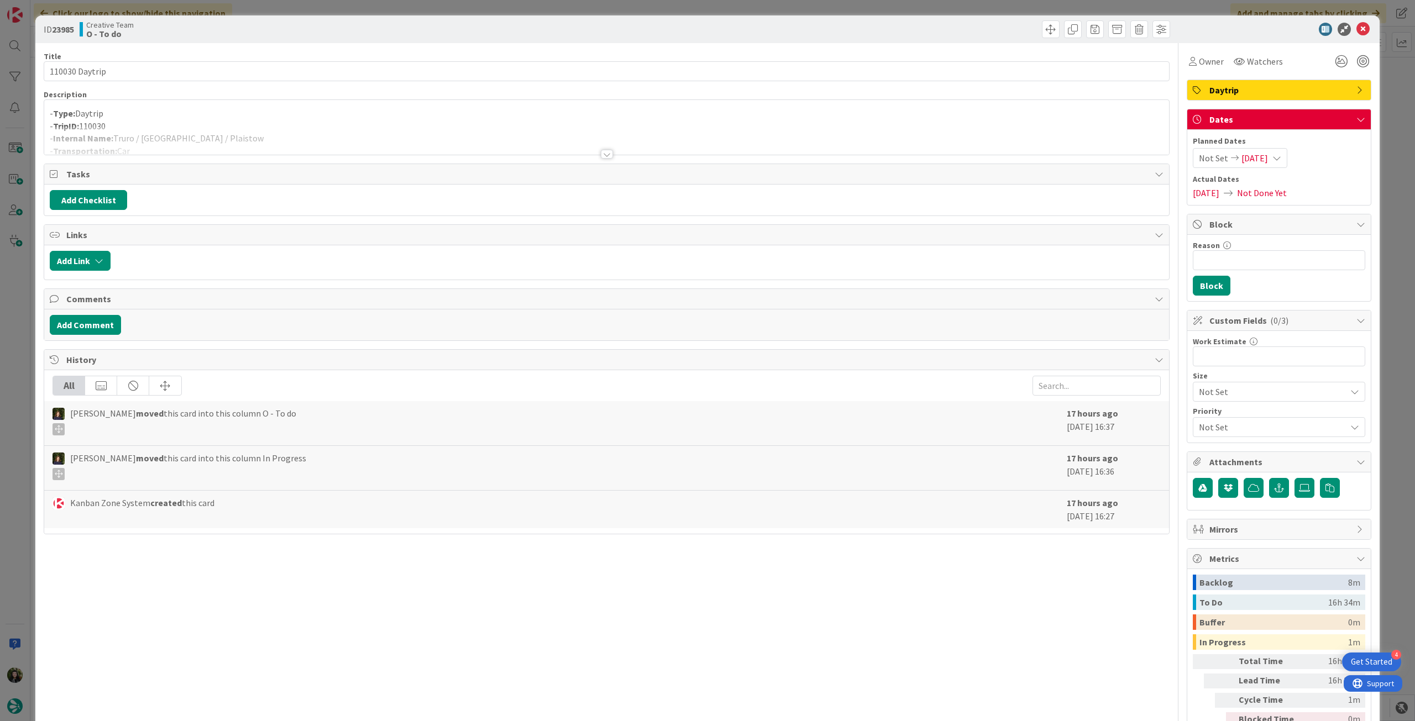
click at [214, 138] on div at bounding box center [606, 141] width 1125 height 28
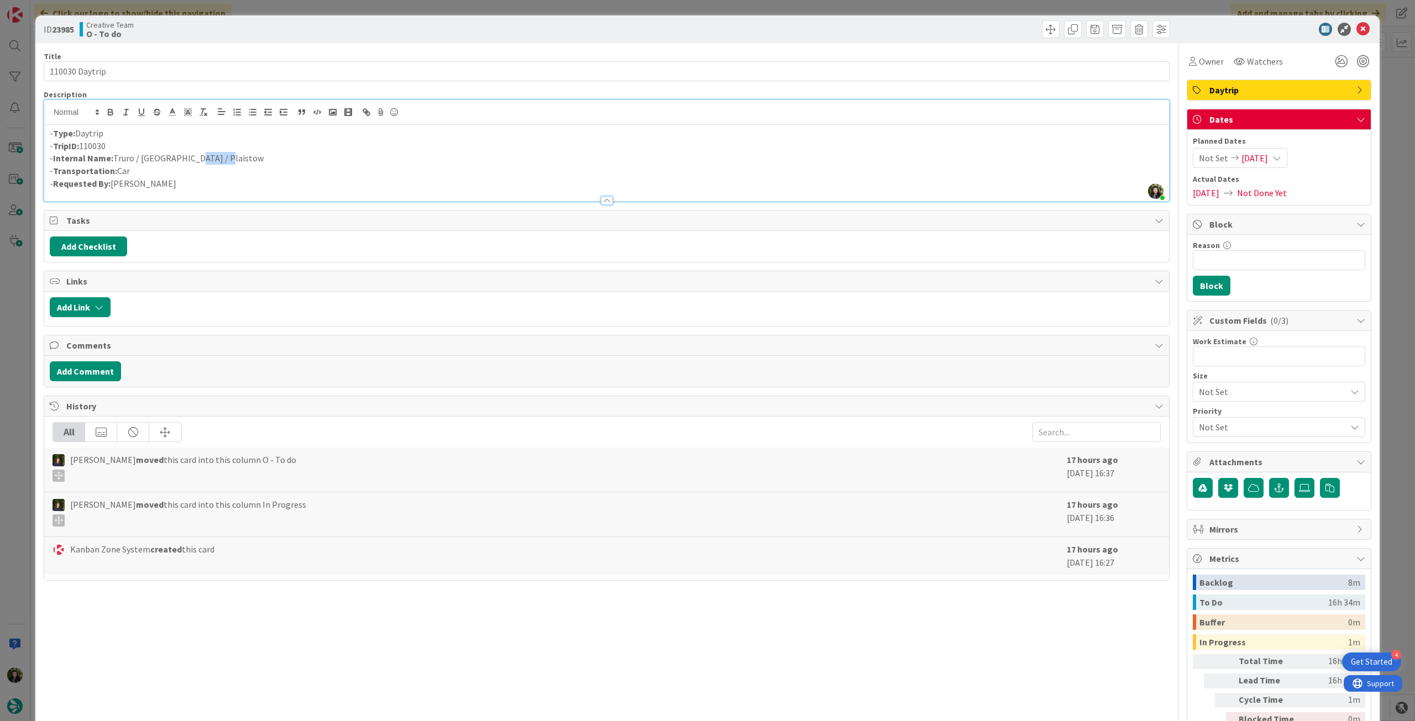
drag, startPoint x: 181, startPoint y: 160, endPoint x: 225, endPoint y: 157, distance: 43.7
click at [222, 161] on p "- Internal Name: Truro / [GEOGRAPHIC_DATA] / Plaistow" at bounding box center [607, 158] width 1114 height 13
copy p "Plaistow"
click at [848, 246] on div "Reason 0 / 256" at bounding box center [1279, 245] width 172 height 10
click at [848, 259] on input "Reason" at bounding box center [1279, 260] width 172 height 20
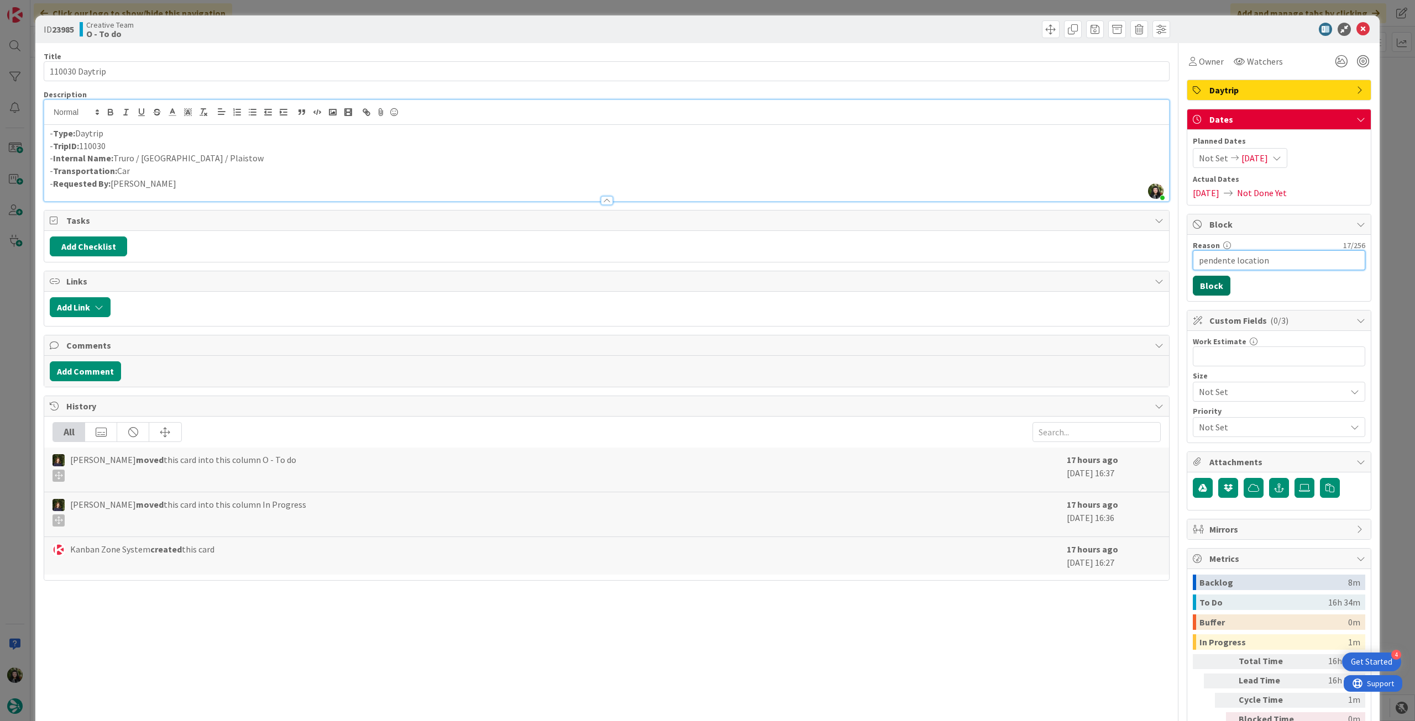
type input "pendente location"
drag, startPoint x: 1209, startPoint y: 285, endPoint x: 1238, endPoint y: 187, distance: 101.7
click at [848, 285] on button "Block" at bounding box center [1212, 286] width 38 height 20
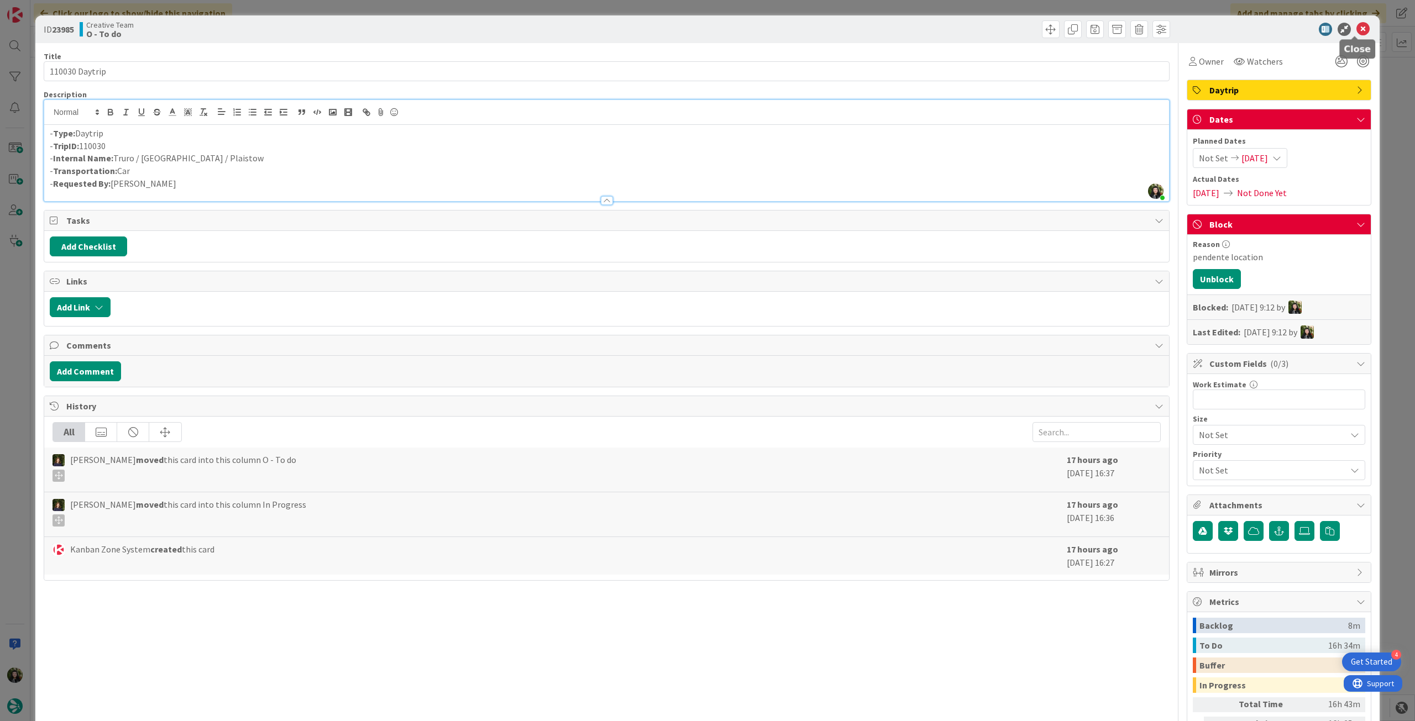
click at [848, 28] on icon at bounding box center [1362, 29] width 13 height 13
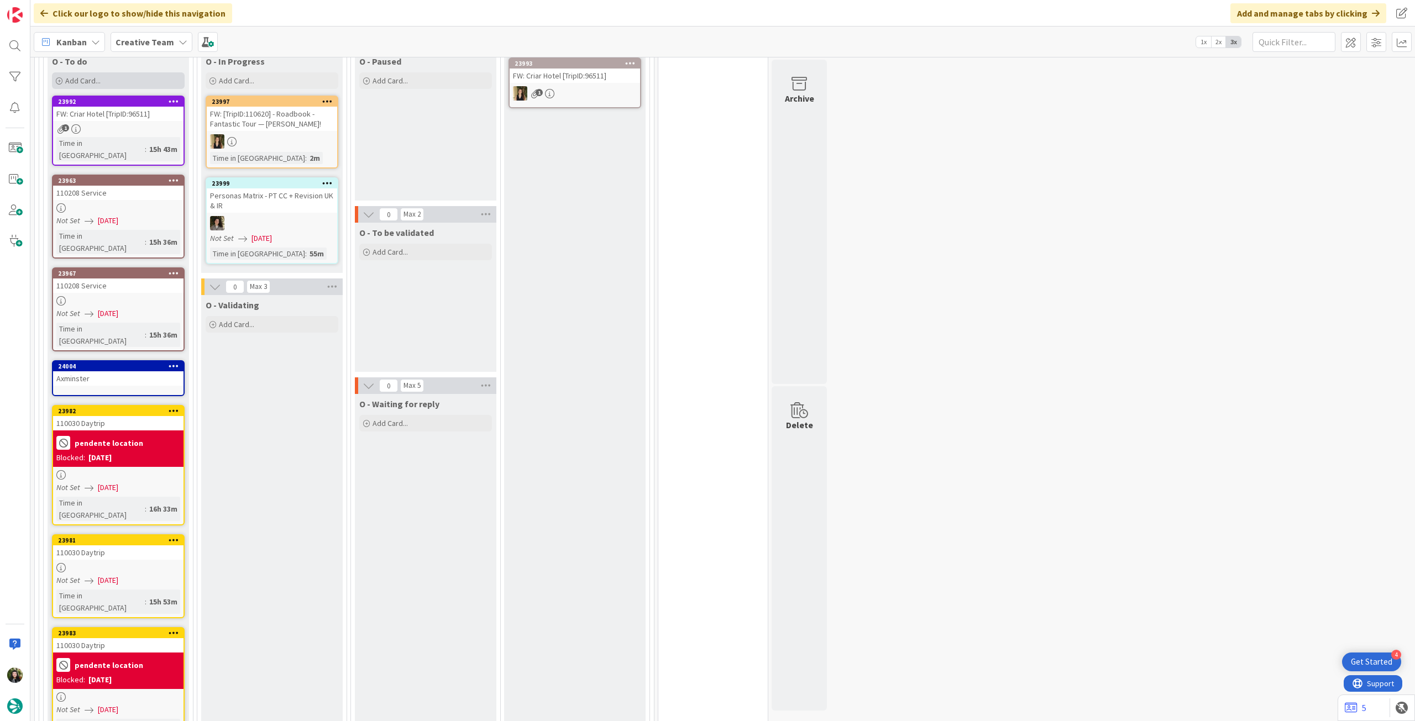
click at [124, 72] on div "Add Card..." at bounding box center [118, 80] width 133 height 17
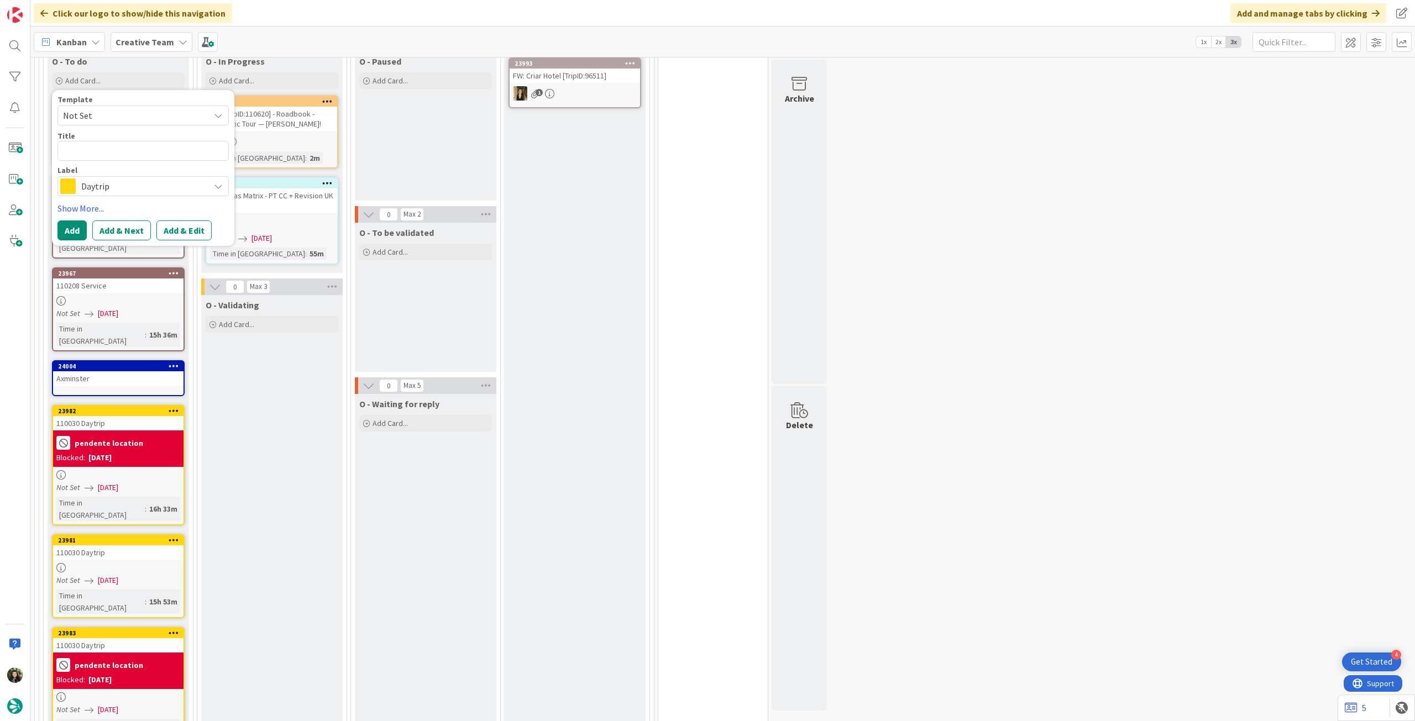
click at [96, 195] on div "Template Not Set Title 0 / 128 Label Daytrip Accommodation Accommodation RB Car…" at bounding box center [142, 168] width 171 height 145
click at [99, 187] on span "Daytrip" at bounding box center [142, 185] width 123 height 15
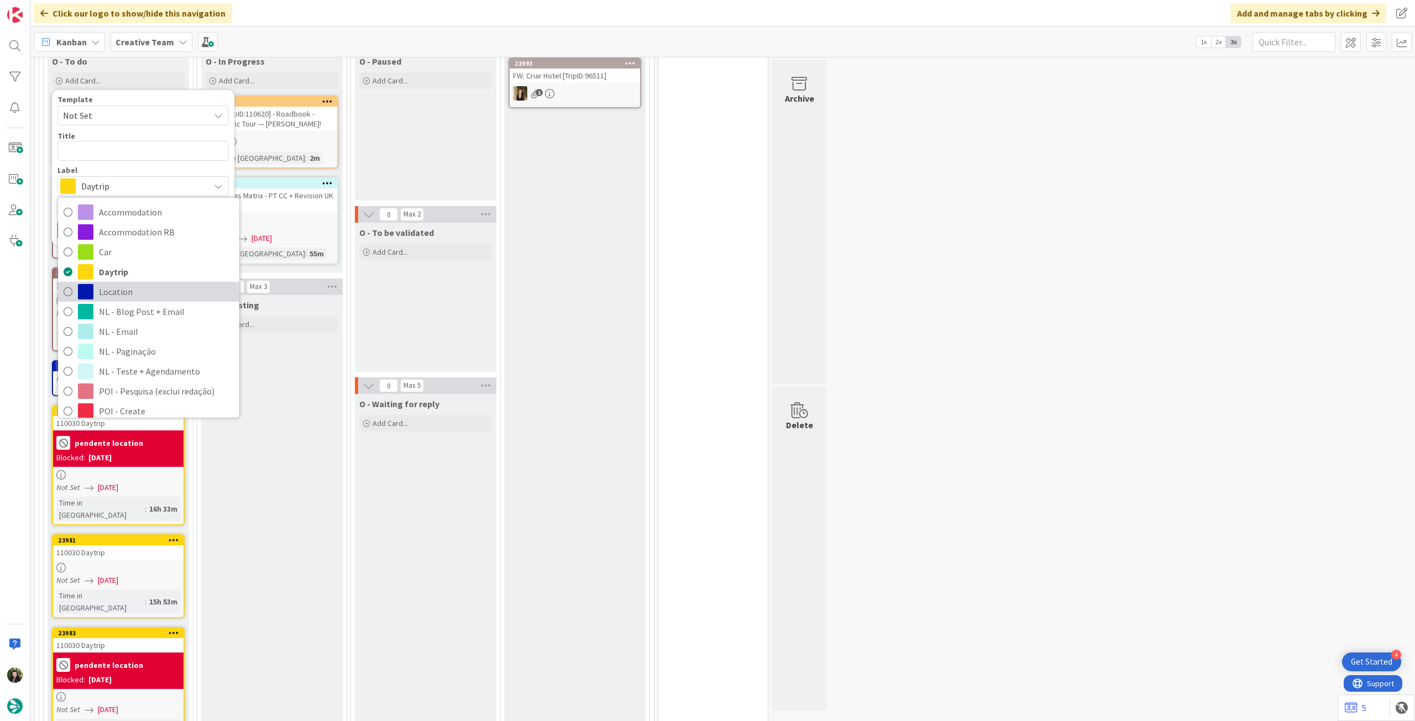
drag, startPoint x: 105, startPoint y: 295, endPoint x: 108, endPoint y: 274, distance: 21.2
click at [105, 295] on span "Location" at bounding box center [166, 291] width 135 height 17
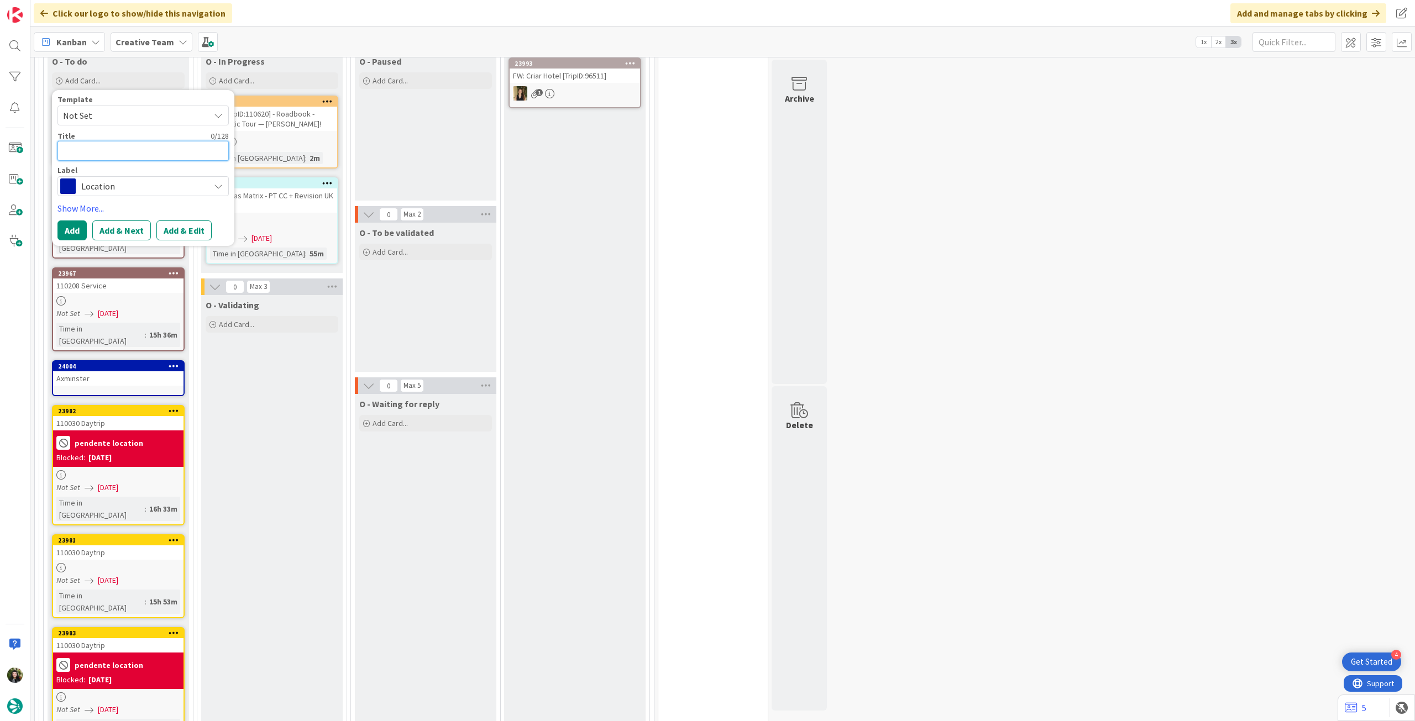
click at [134, 150] on textarea at bounding box center [142, 151] width 171 height 20
paste textarea "Plaistow"
type textarea "x"
type textarea "Plaistow"
click at [66, 229] on button "Add" at bounding box center [71, 230] width 29 height 20
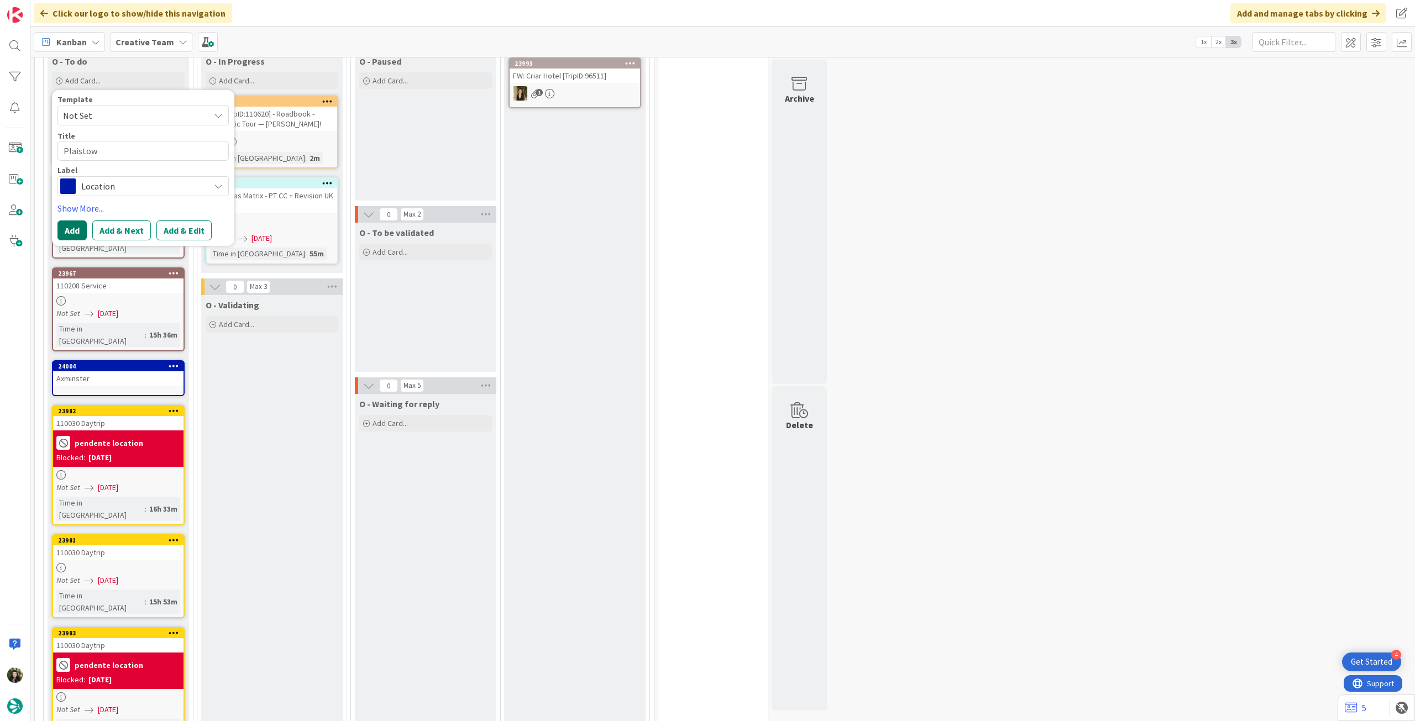
type textarea "x"
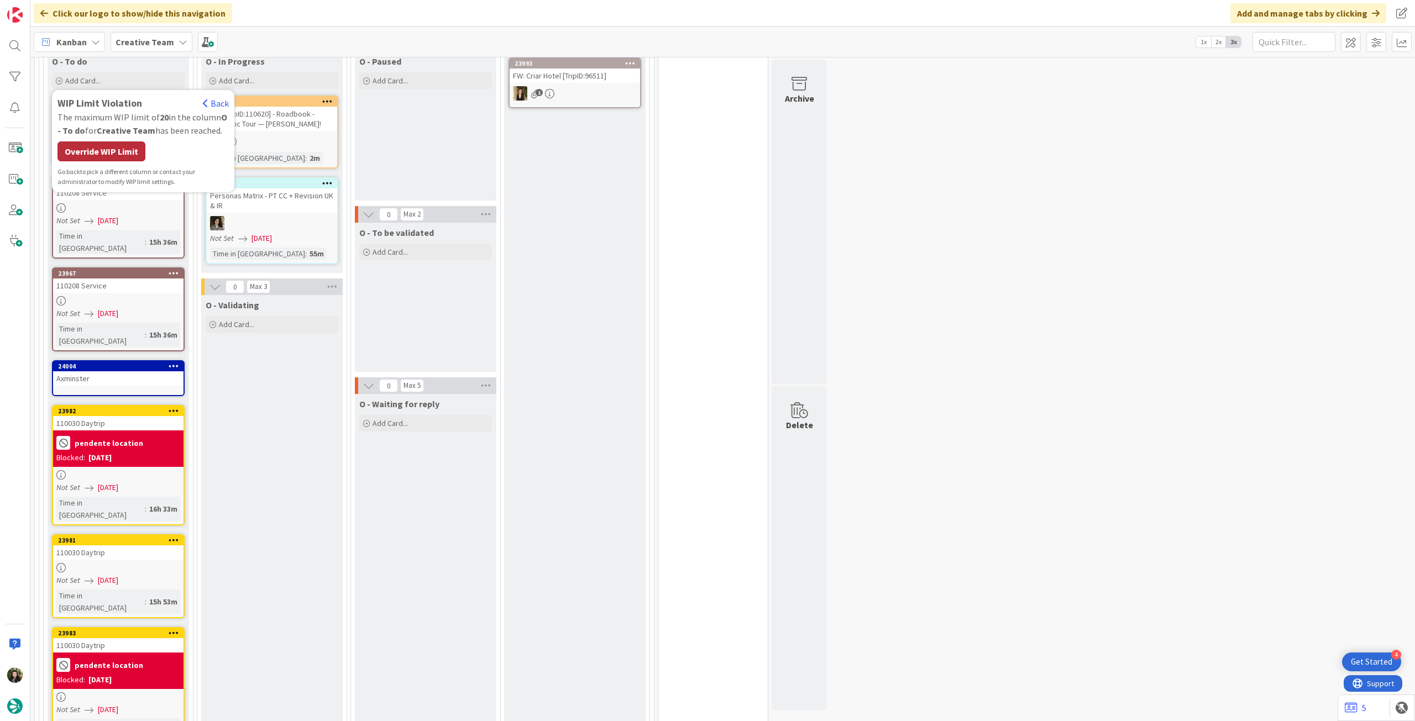
click at [94, 150] on div "Override WIP Limit" at bounding box center [101, 151] width 88 height 20
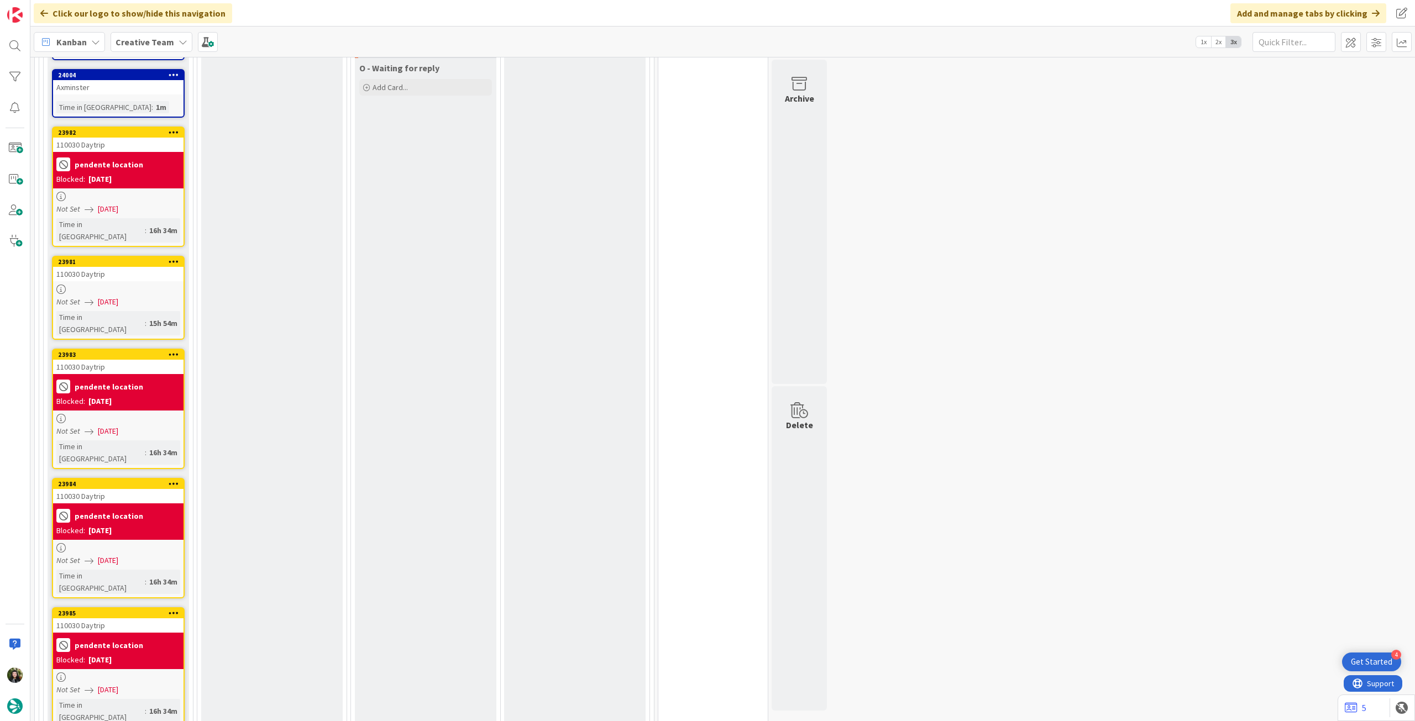
scroll to position [999, 0]
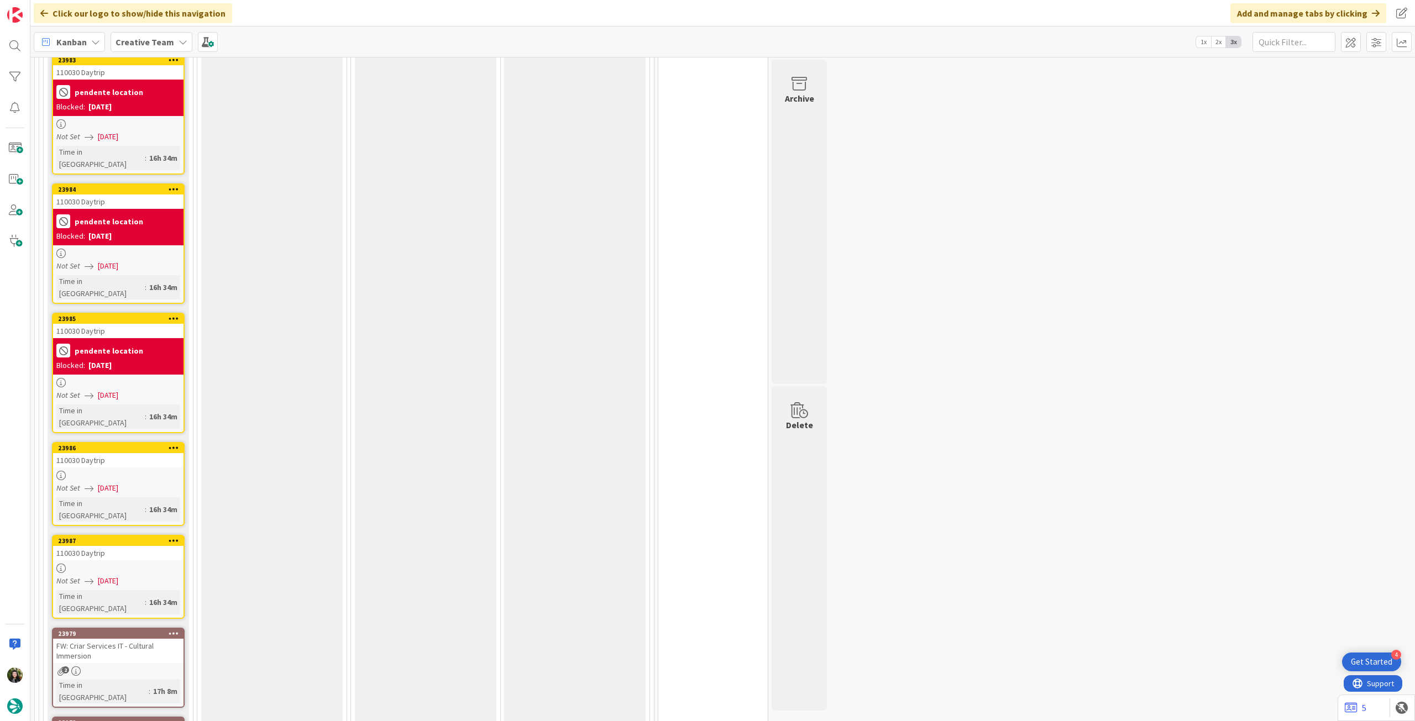
click at [116, 403] on div "110030 Daytrip" at bounding box center [118, 460] width 130 height 14
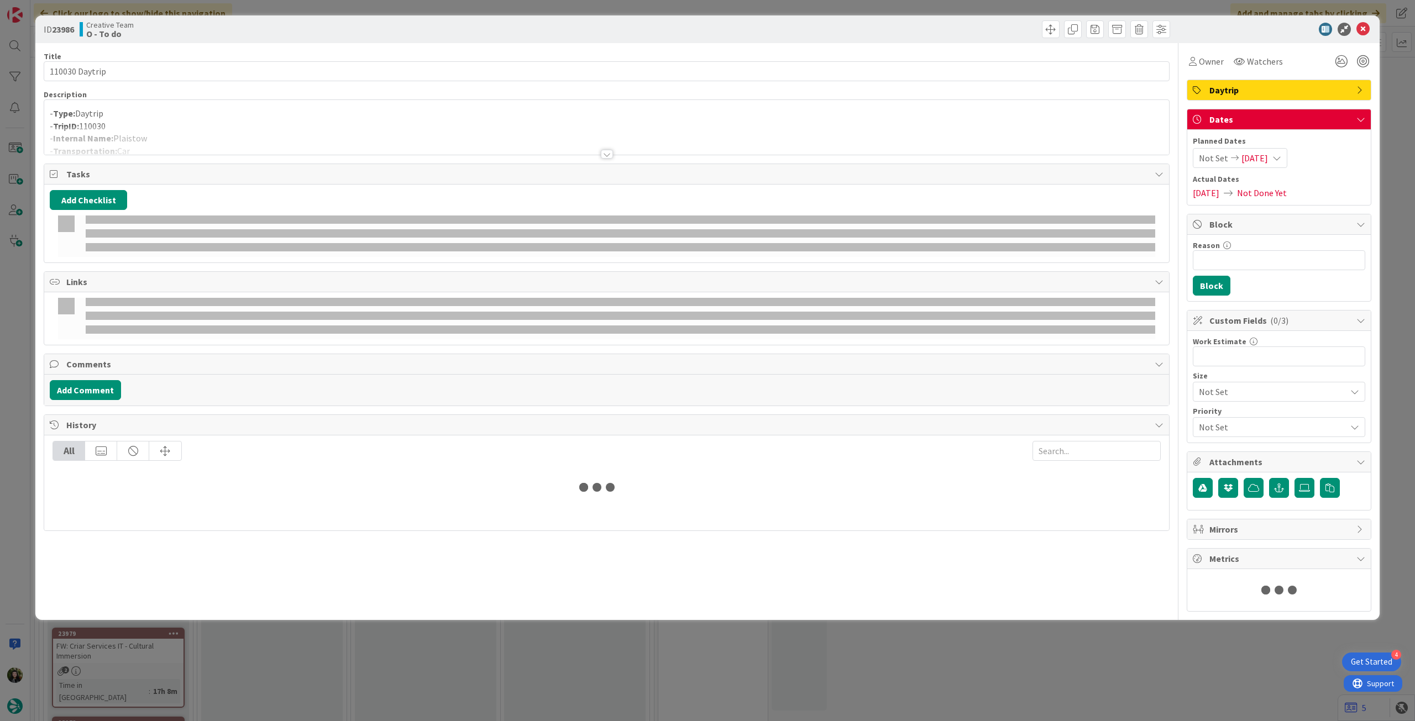
click at [273, 127] on div at bounding box center [606, 141] width 1125 height 28
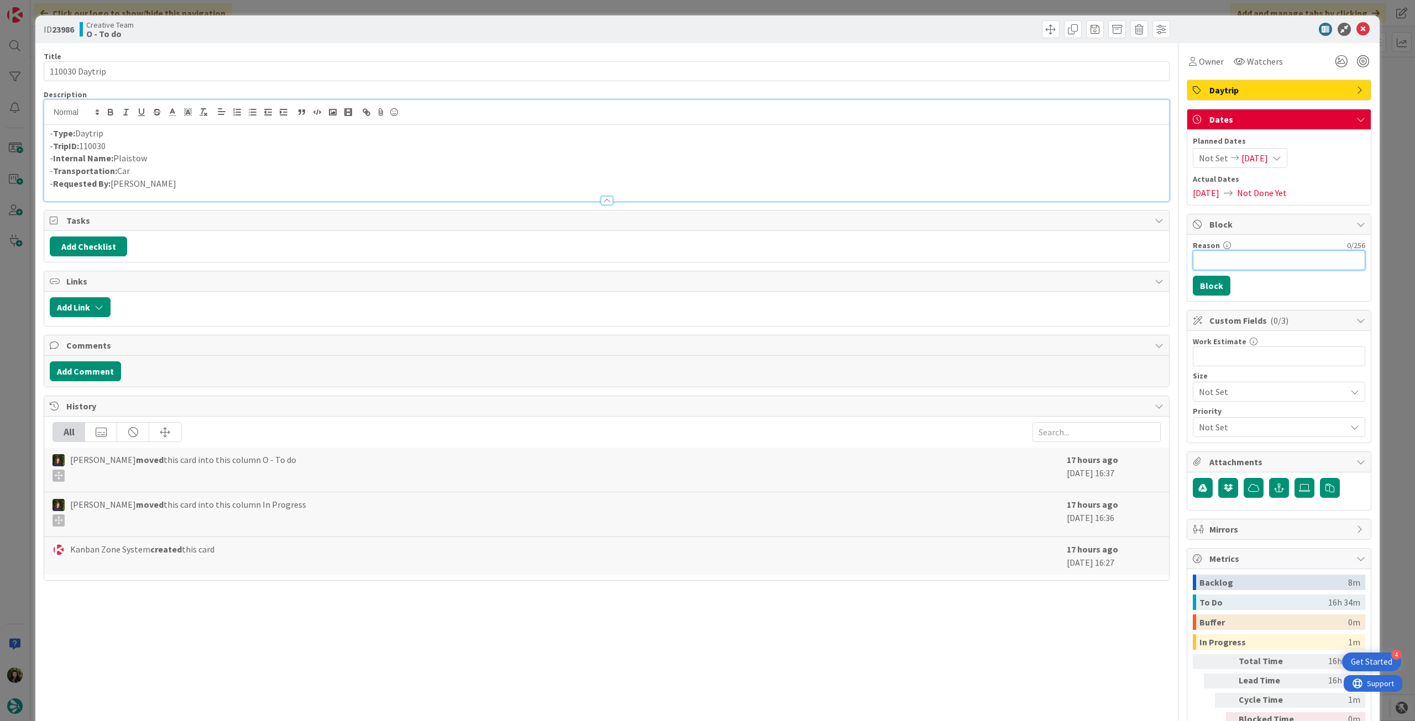
click at [848, 268] on input "Reason" at bounding box center [1279, 260] width 172 height 20
type input "pendente location"
click at [848, 284] on button "Block" at bounding box center [1212, 286] width 38 height 20
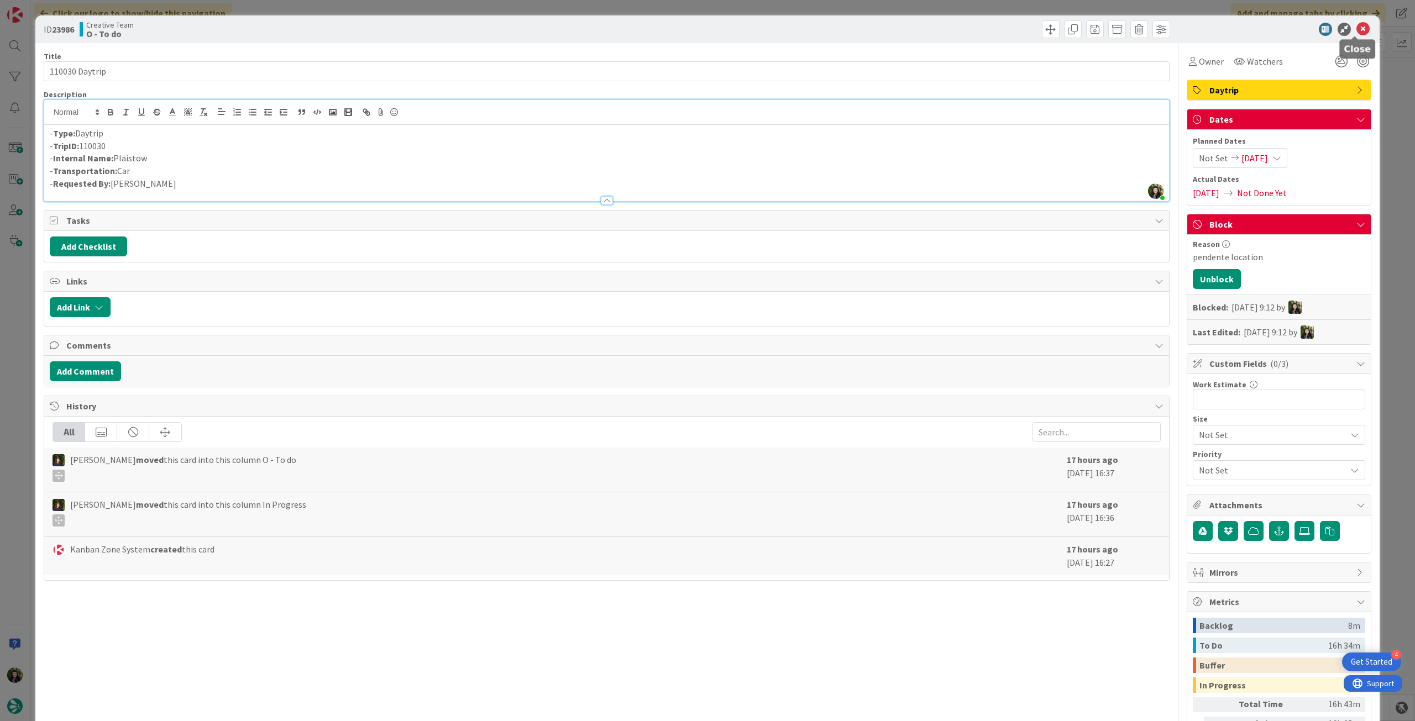
click at [848, 25] on icon at bounding box center [1362, 29] width 13 height 13
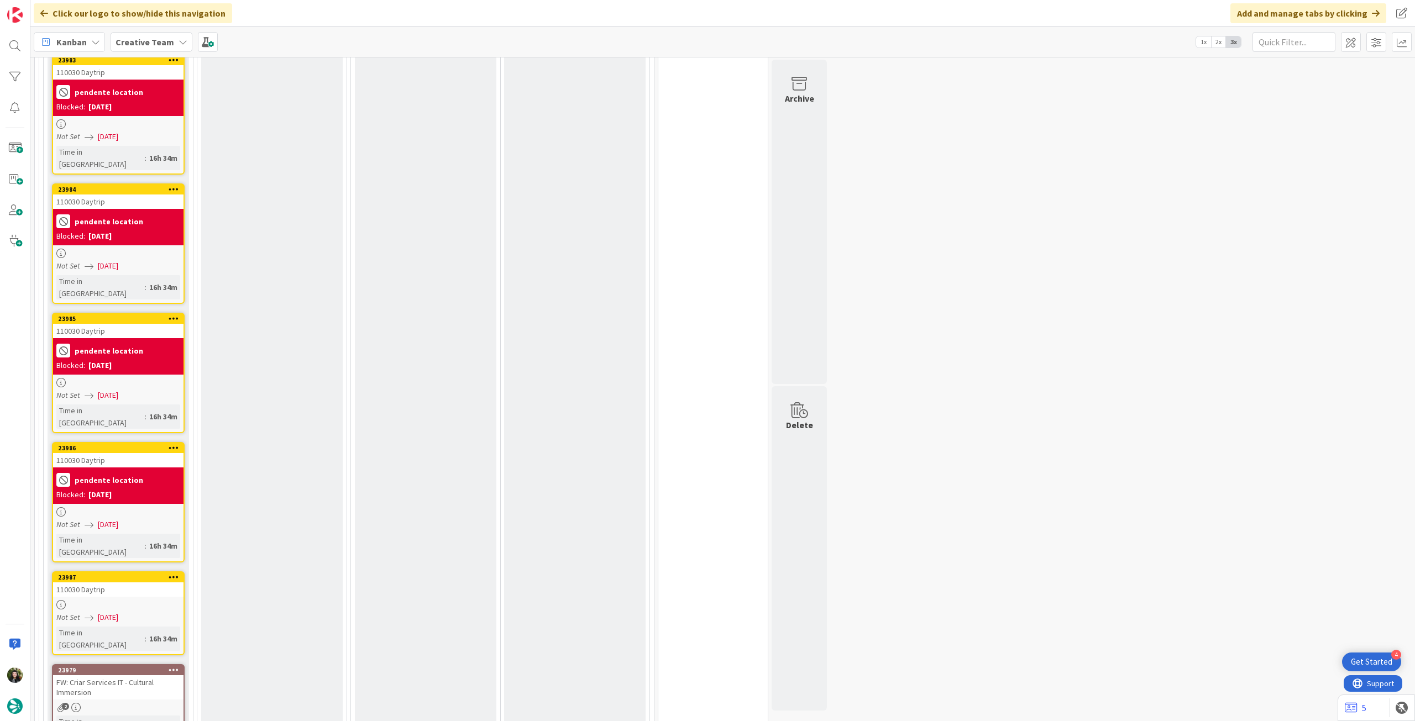
click at [123, 403] on div "23987 110030 Daytrip Not Set [DATE] Time in [GEOGRAPHIC_DATA] : 16h 34m" at bounding box center [118, 613] width 133 height 84
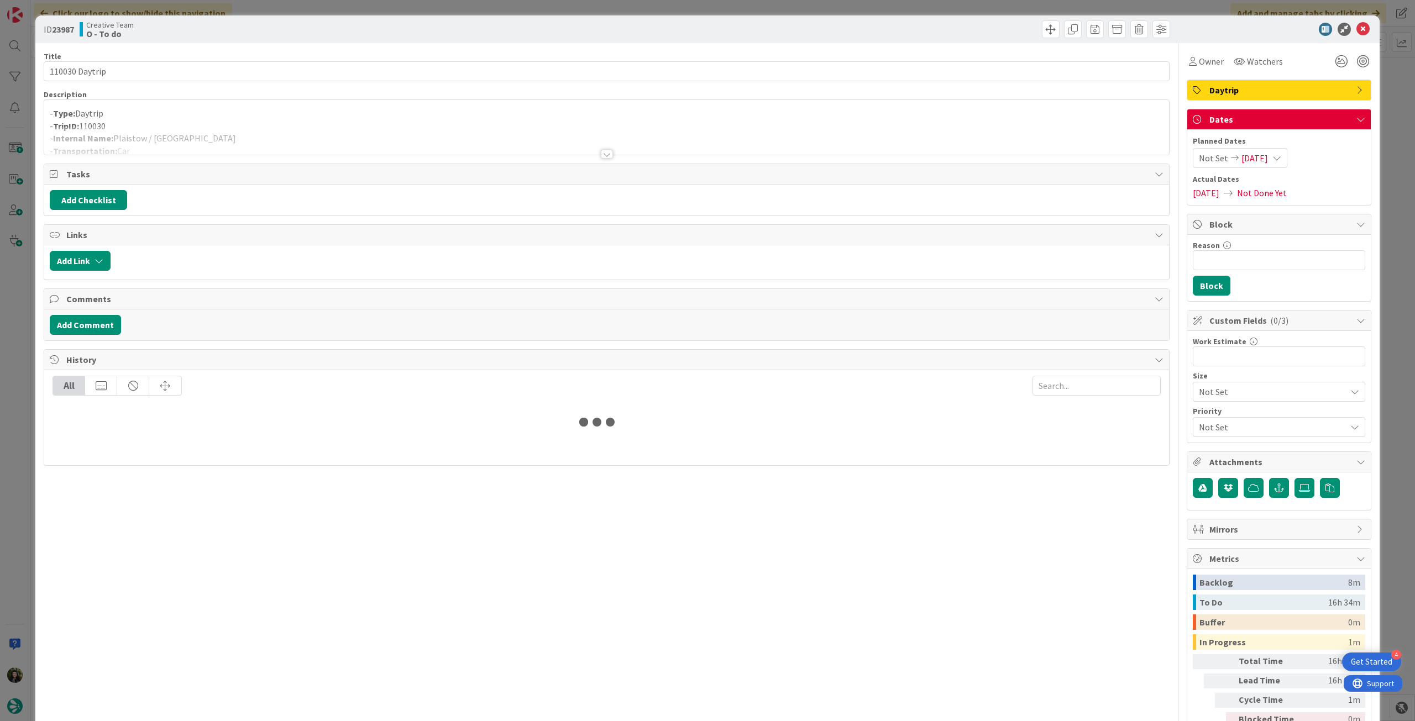
click at [183, 111] on p "- Type: Daytrip" at bounding box center [607, 113] width 1114 height 13
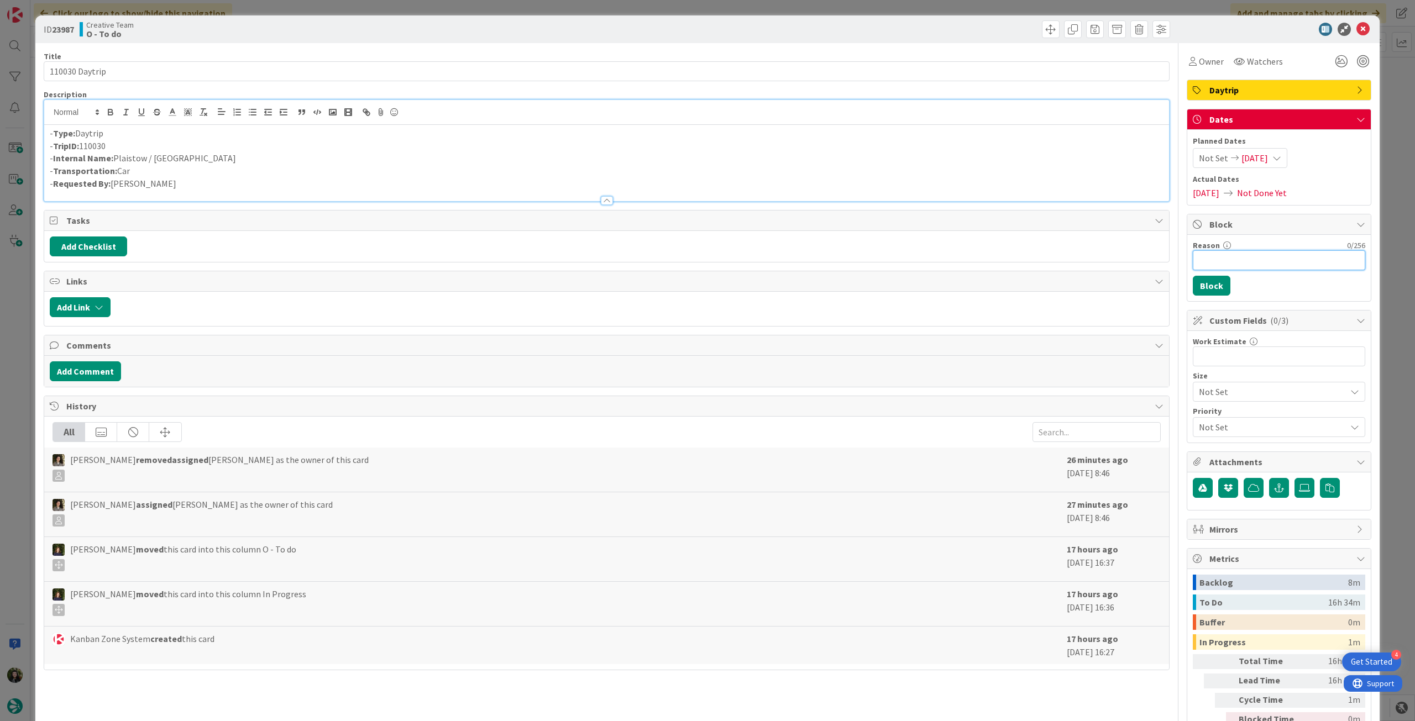
click at [848, 262] on input "Reason" at bounding box center [1279, 260] width 172 height 20
type input "pendente location"
click at [848, 291] on button "Block" at bounding box center [1212, 286] width 38 height 20
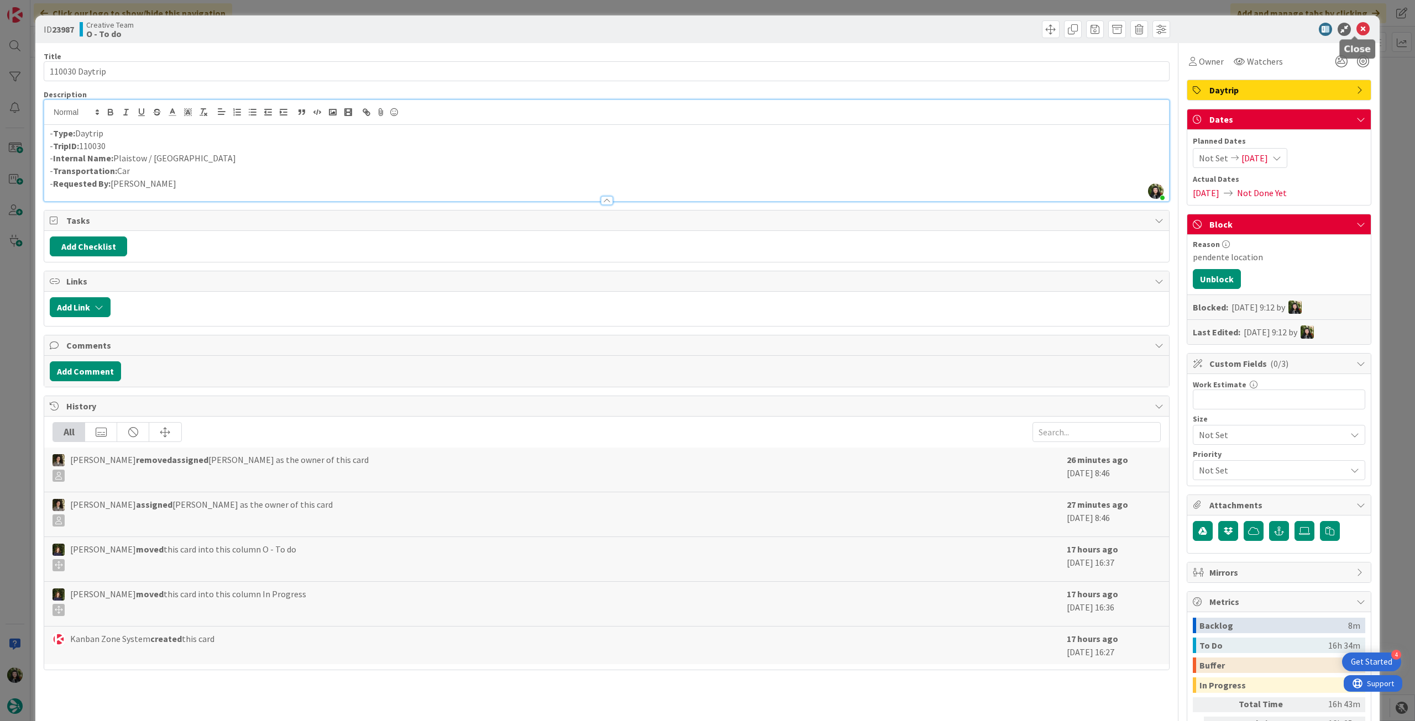
click at [848, 25] on icon at bounding box center [1362, 29] width 13 height 13
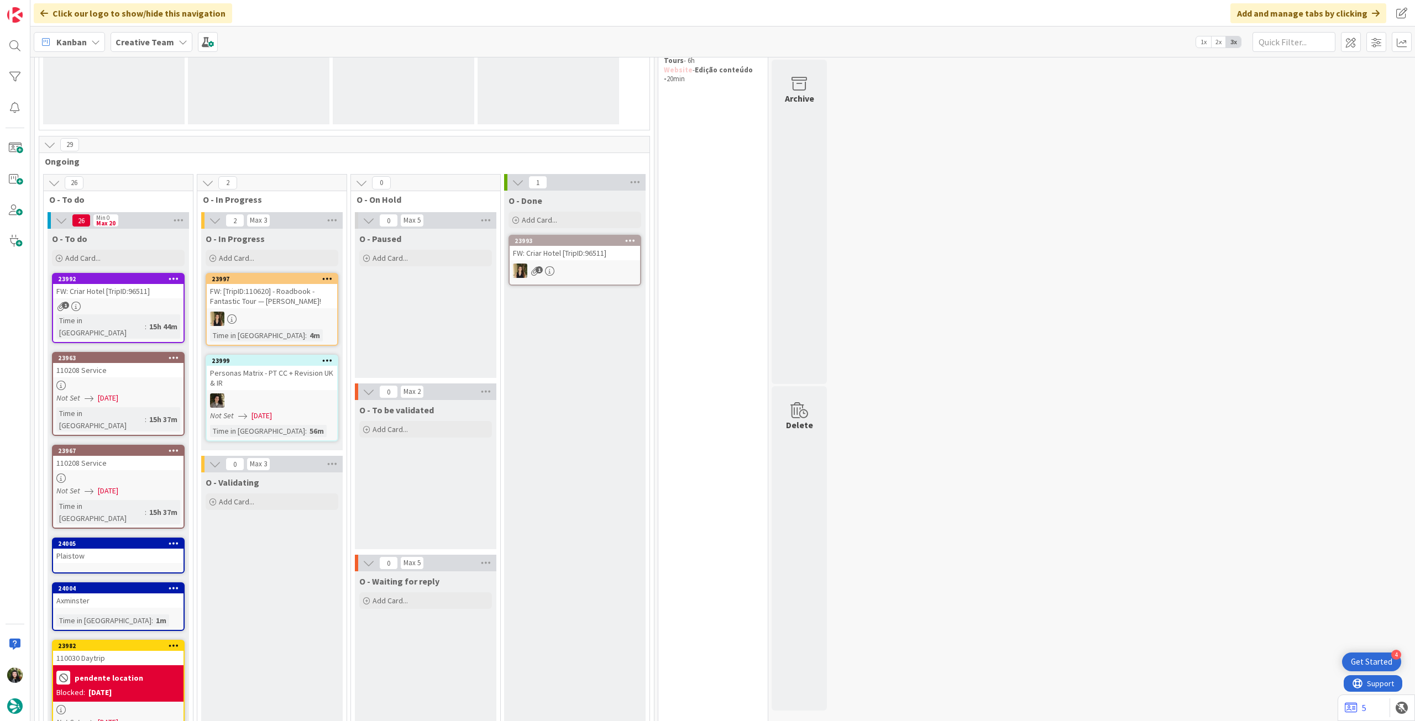
scroll to position [188, 0]
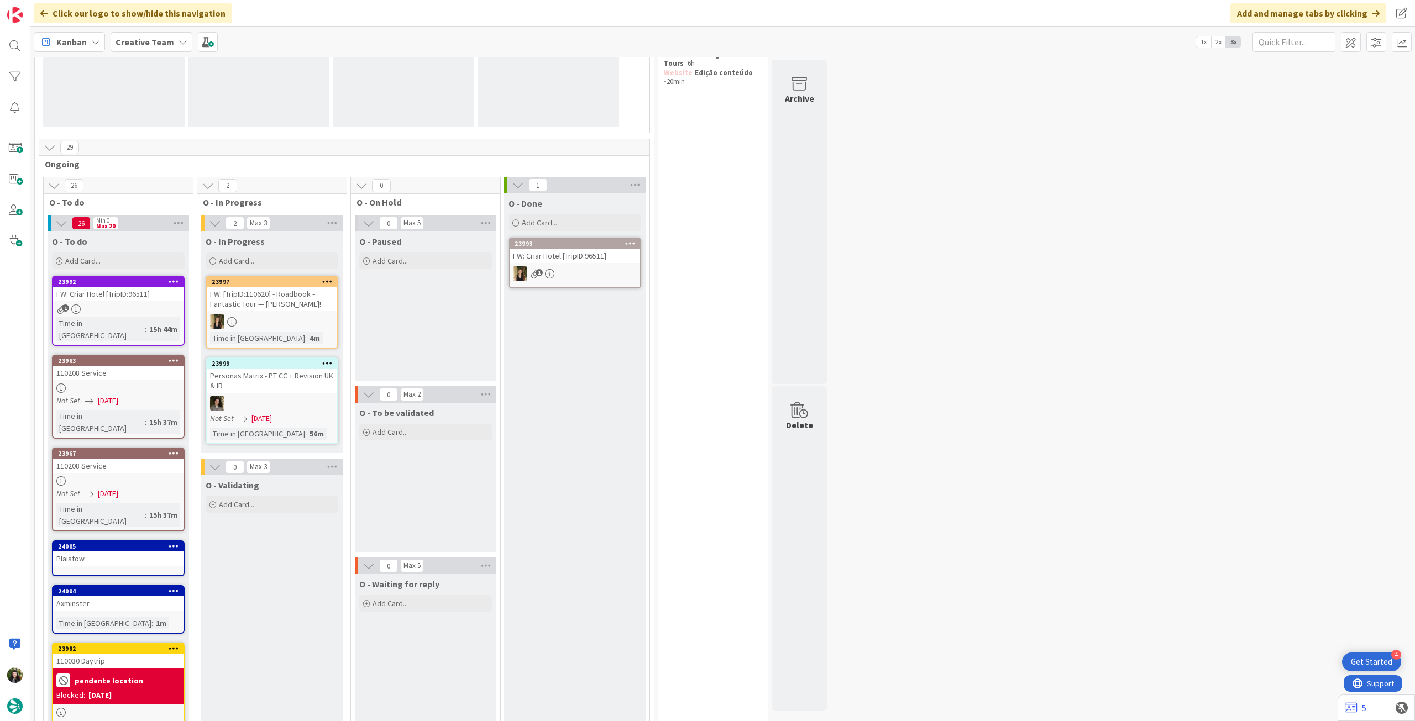
click at [162, 403] on div "110208 Service" at bounding box center [118, 466] width 130 height 14
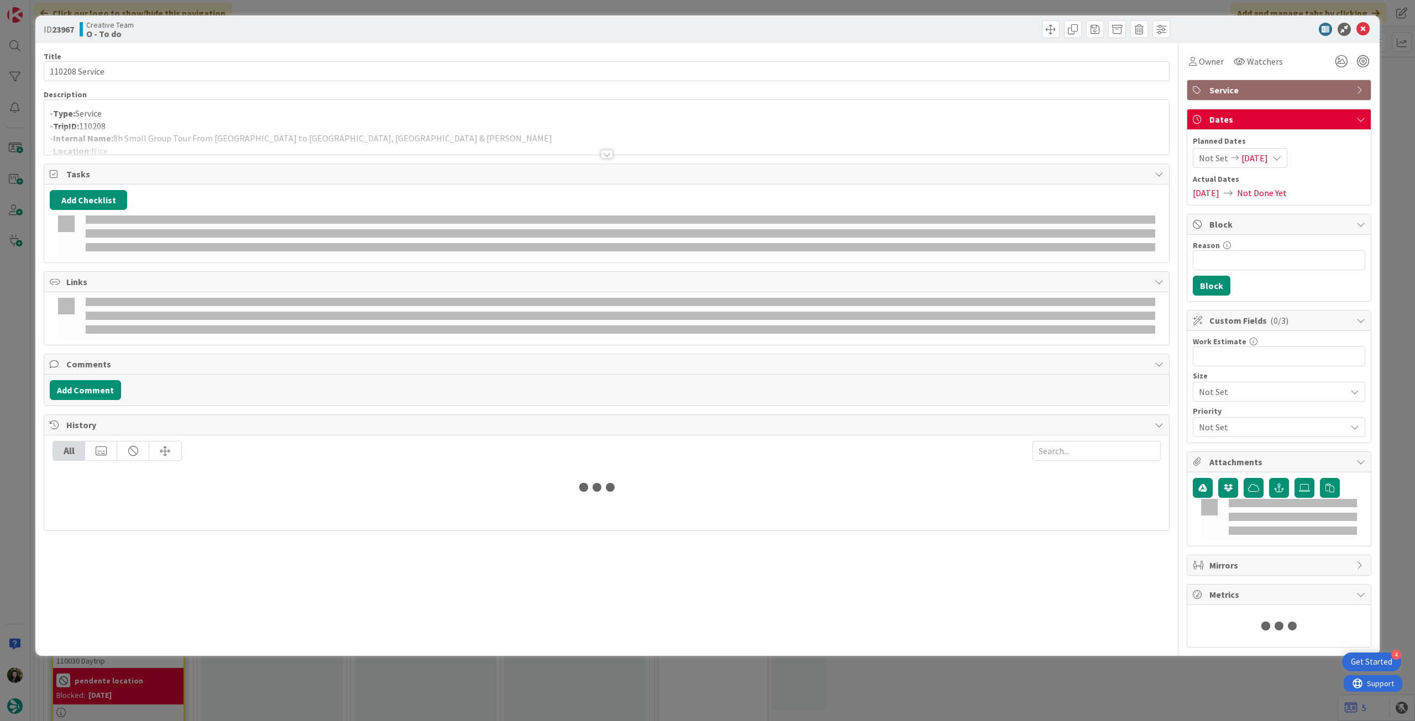
click at [251, 123] on p "- TripID: 110208" at bounding box center [607, 126] width 1114 height 13
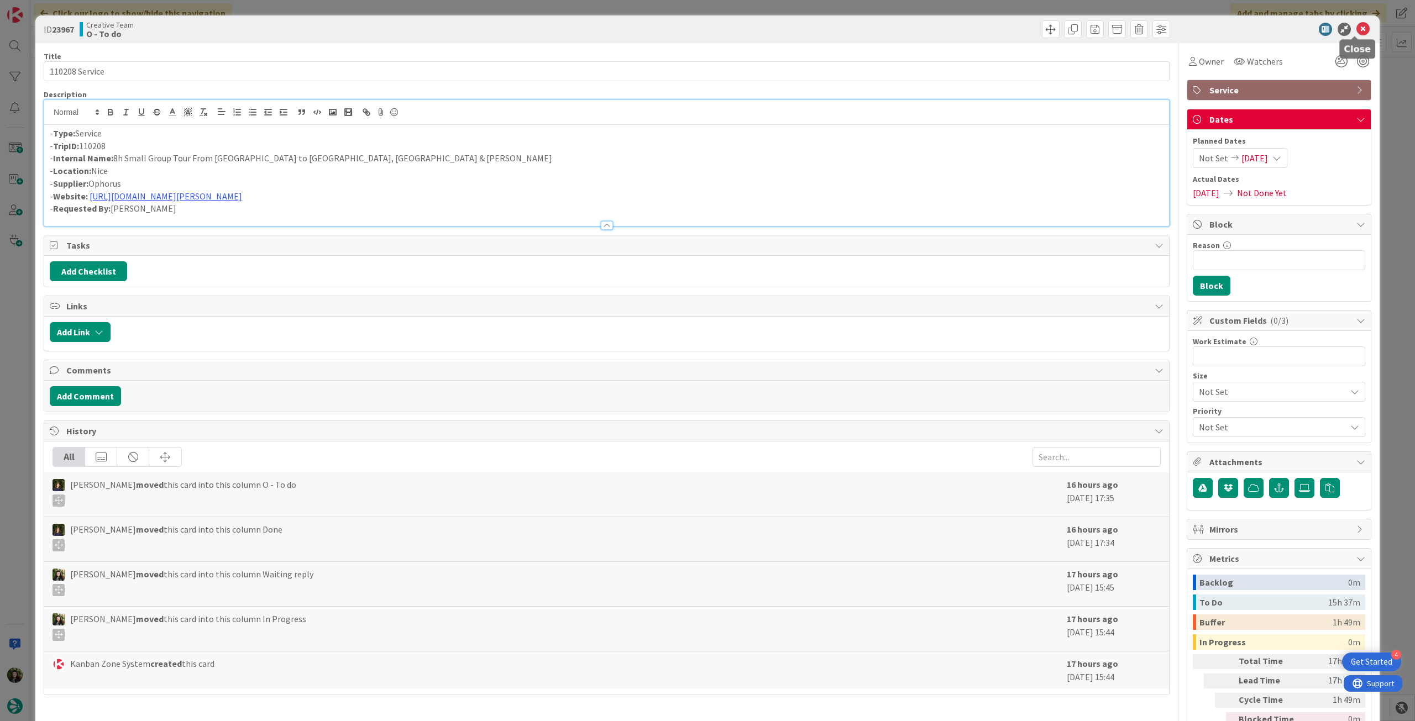
click at [848, 27] on icon at bounding box center [1362, 29] width 13 height 13
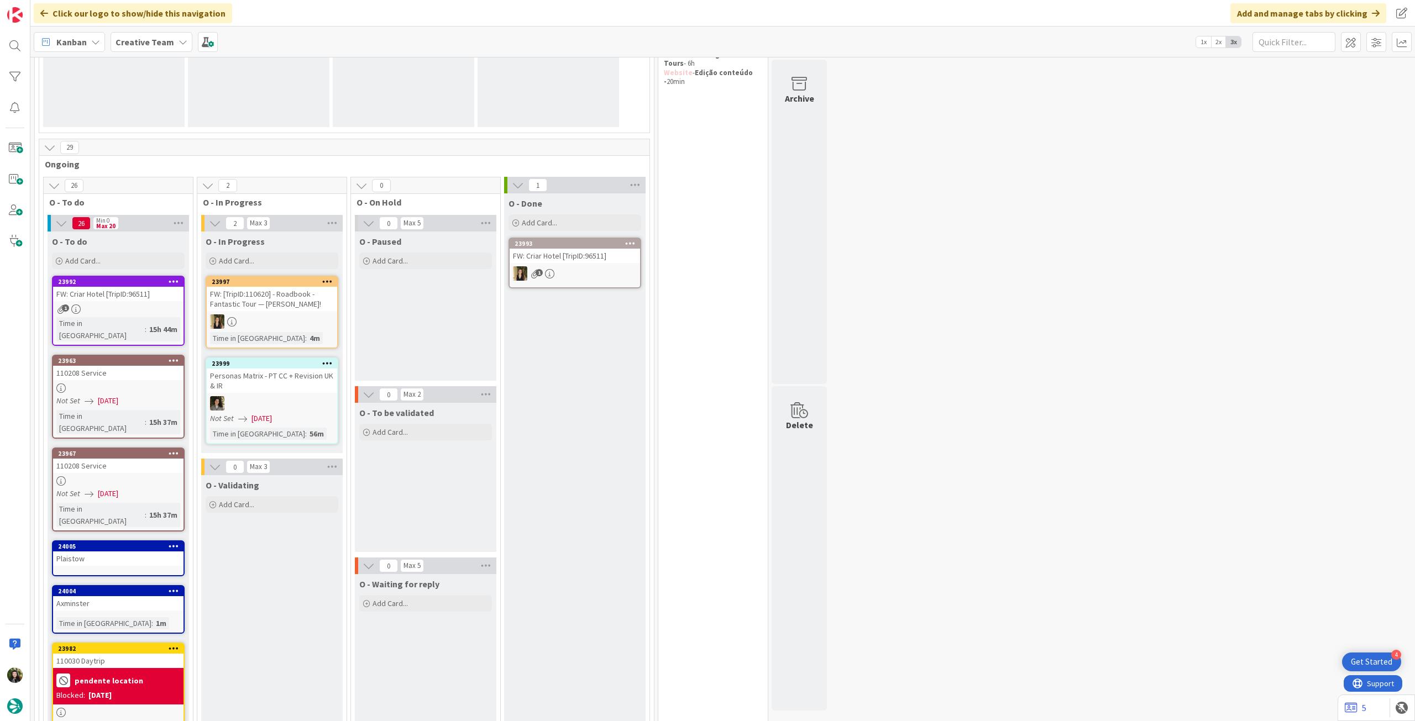
click at [97, 384] on div at bounding box center [118, 388] width 130 height 9
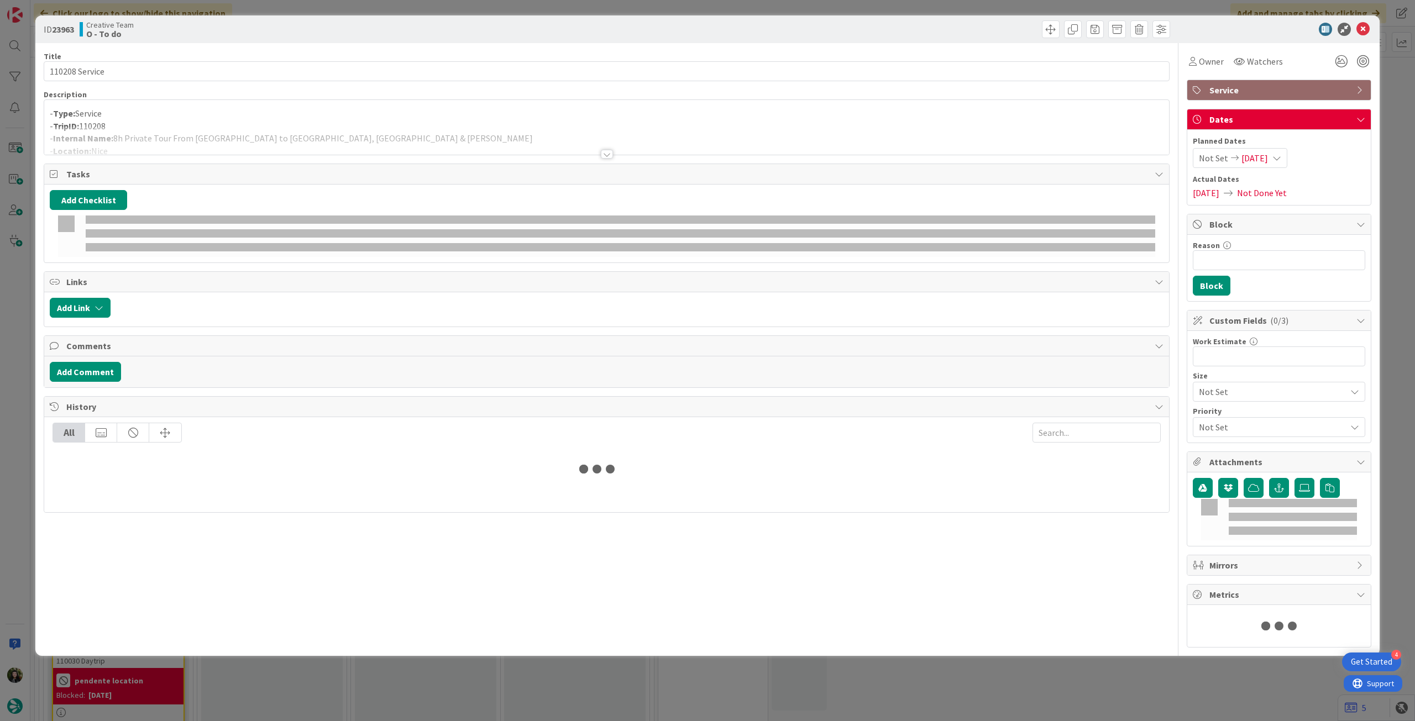
click at [448, 112] on p "- Type: Service" at bounding box center [607, 113] width 1114 height 13
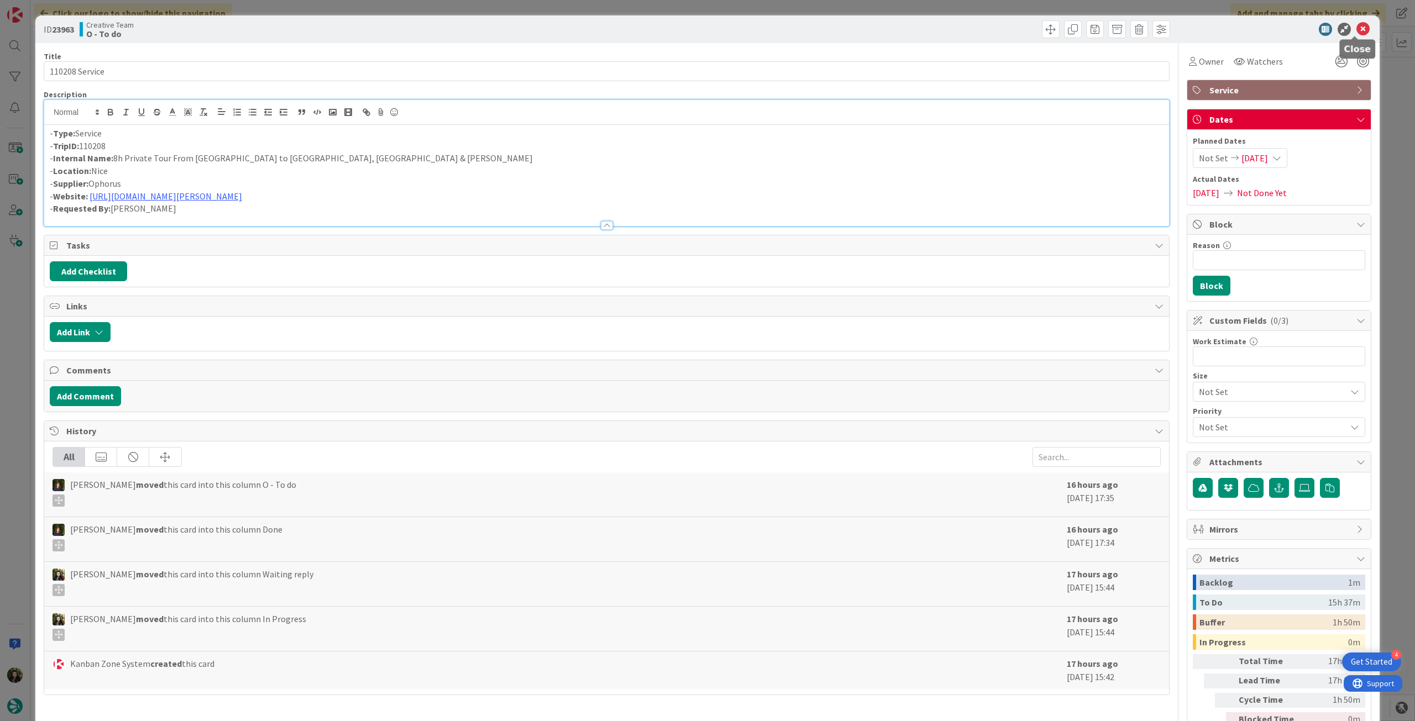
click at [848, 27] on icon at bounding box center [1362, 29] width 13 height 13
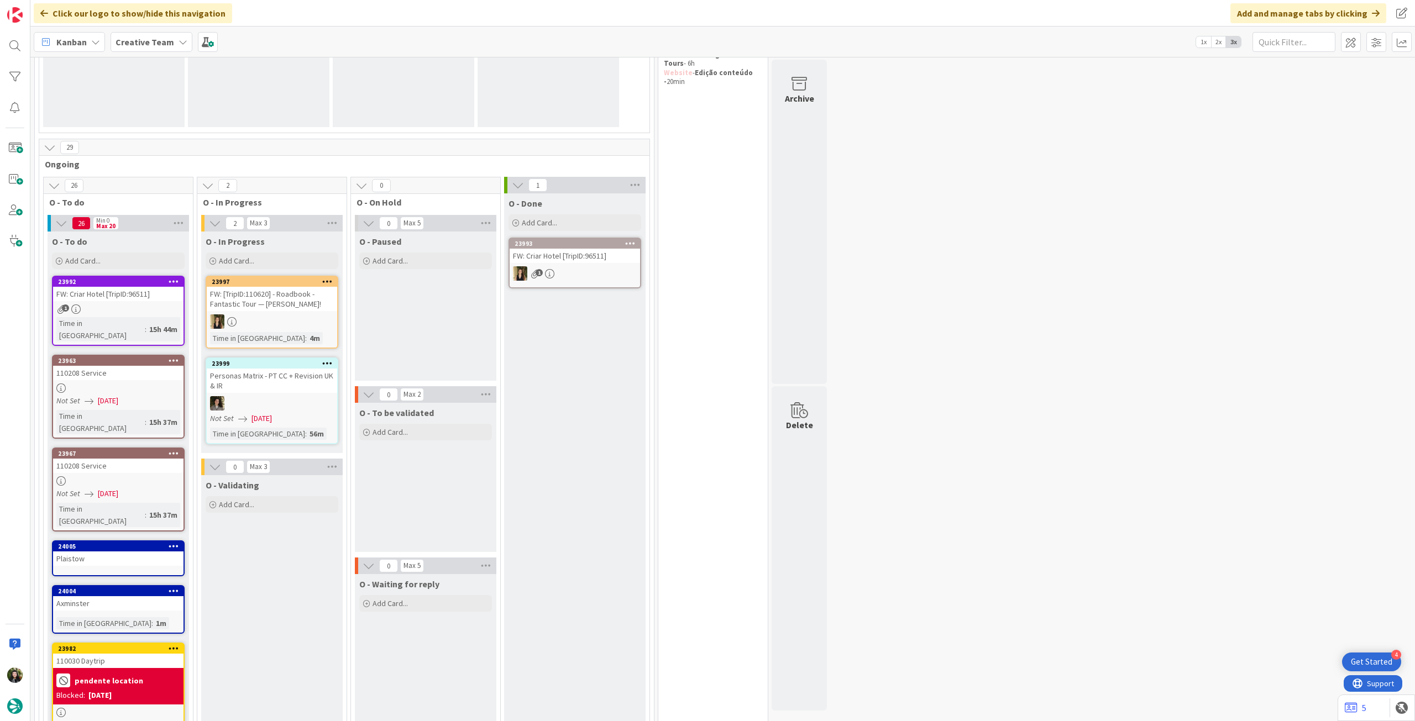
click at [148, 314] on div "23992 FW: Criar Hotel [TripID:96511] 1 Time in [GEOGRAPHIC_DATA] : 15h 44m" at bounding box center [118, 311] width 133 height 70
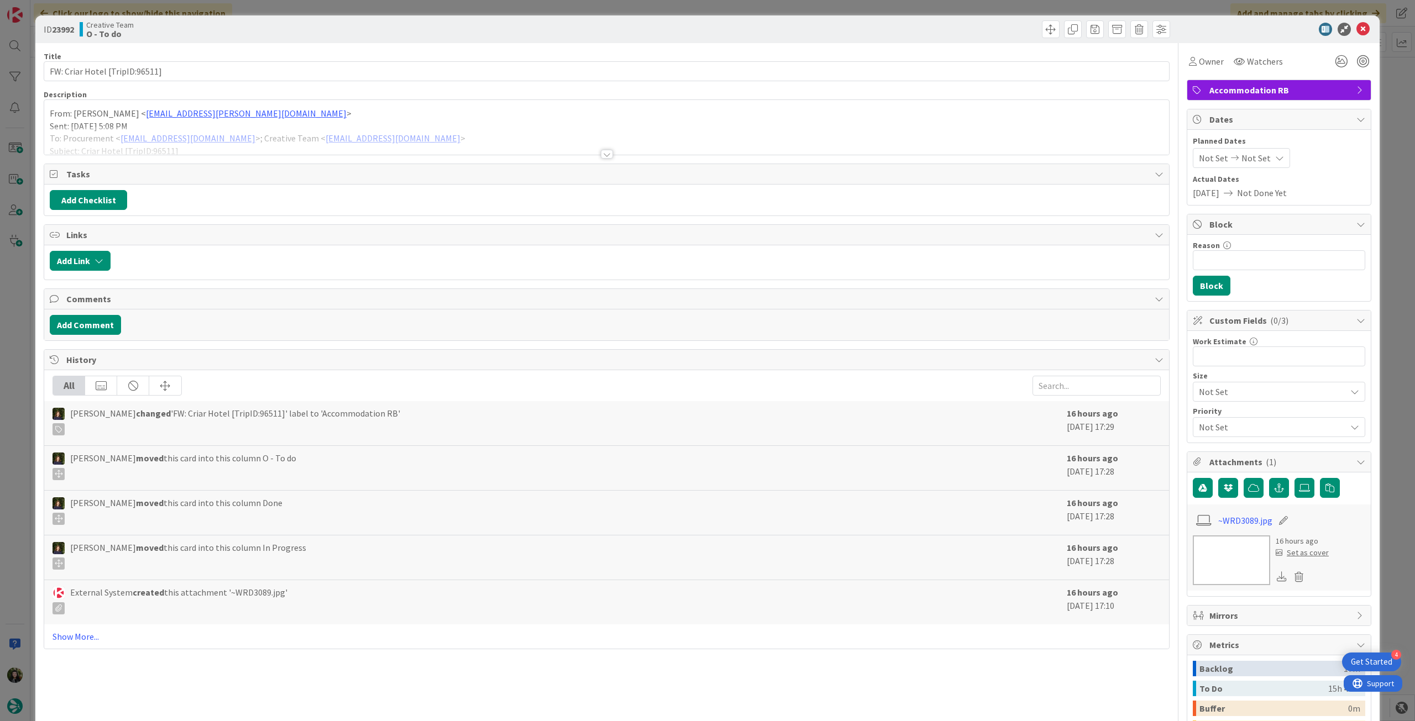
click at [648, 112] on div "From: [PERSON_NAME] < [EMAIL_ADDRESS][PERSON_NAME][DOMAIN_NAME] > Sent: [DATE] …" at bounding box center [606, 127] width 1125 height 55
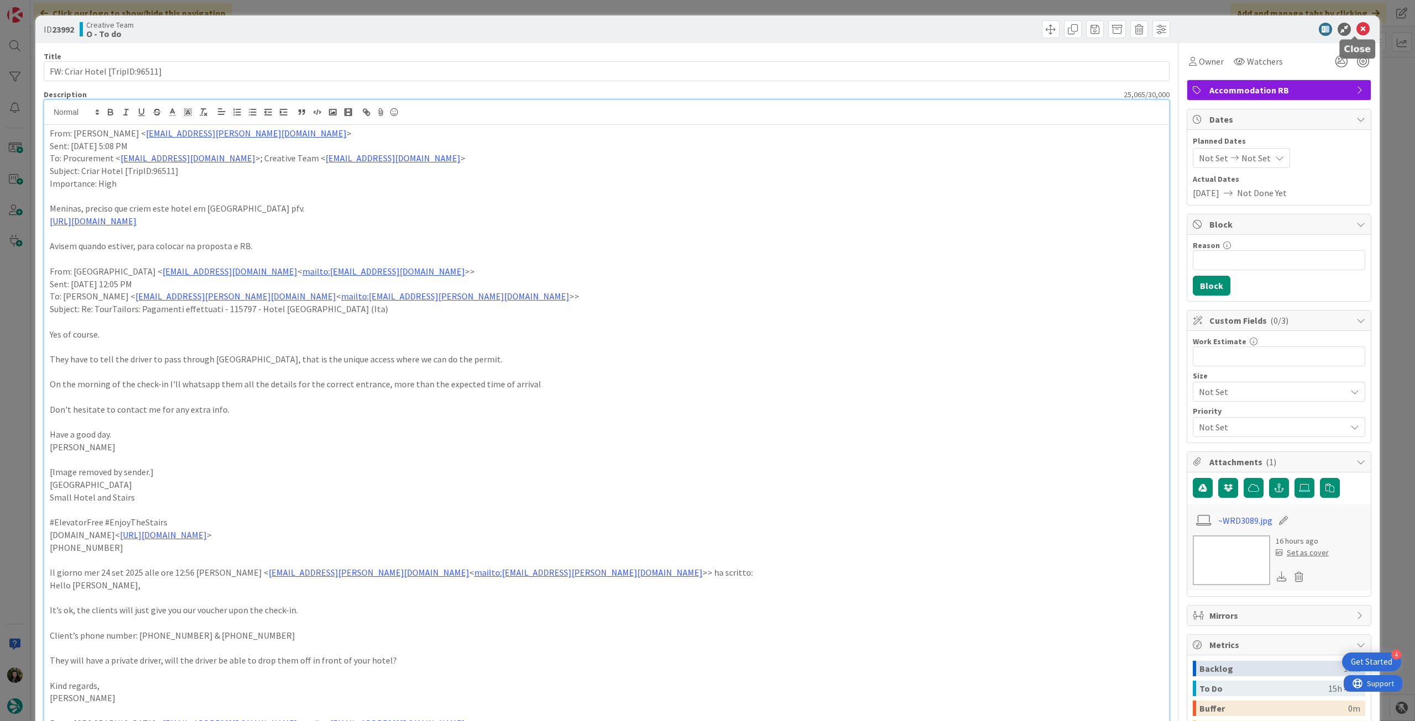
drag, startPoint x: 1353, startPoint y: 34, endPoint x: 1218, endPoint y: 59, distance: 136.7
click at [848, 34] on icon at bounding box center [1362, 29] width 13 height 13
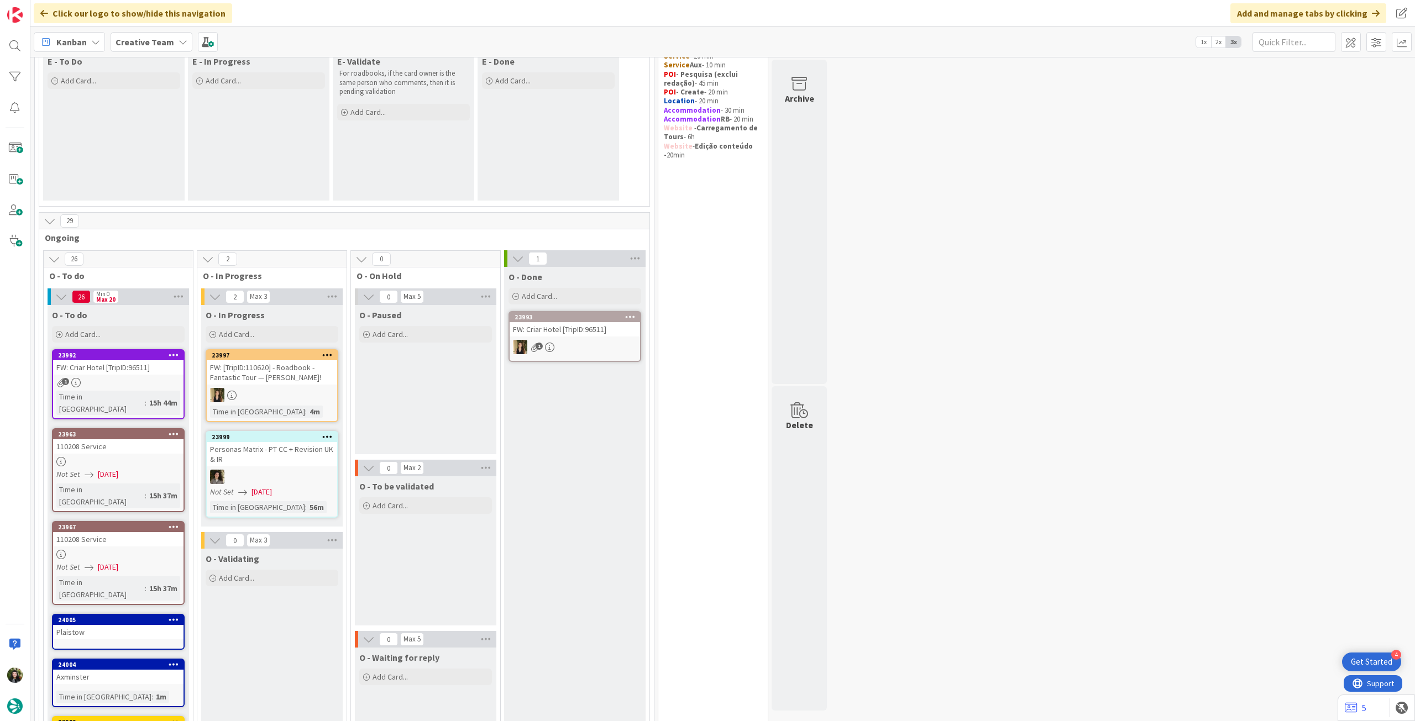
click at [109, 395] on div "Time in [GEOGRAPHIC_DATA]" at bounding box center [100, 403] width 88 height 24
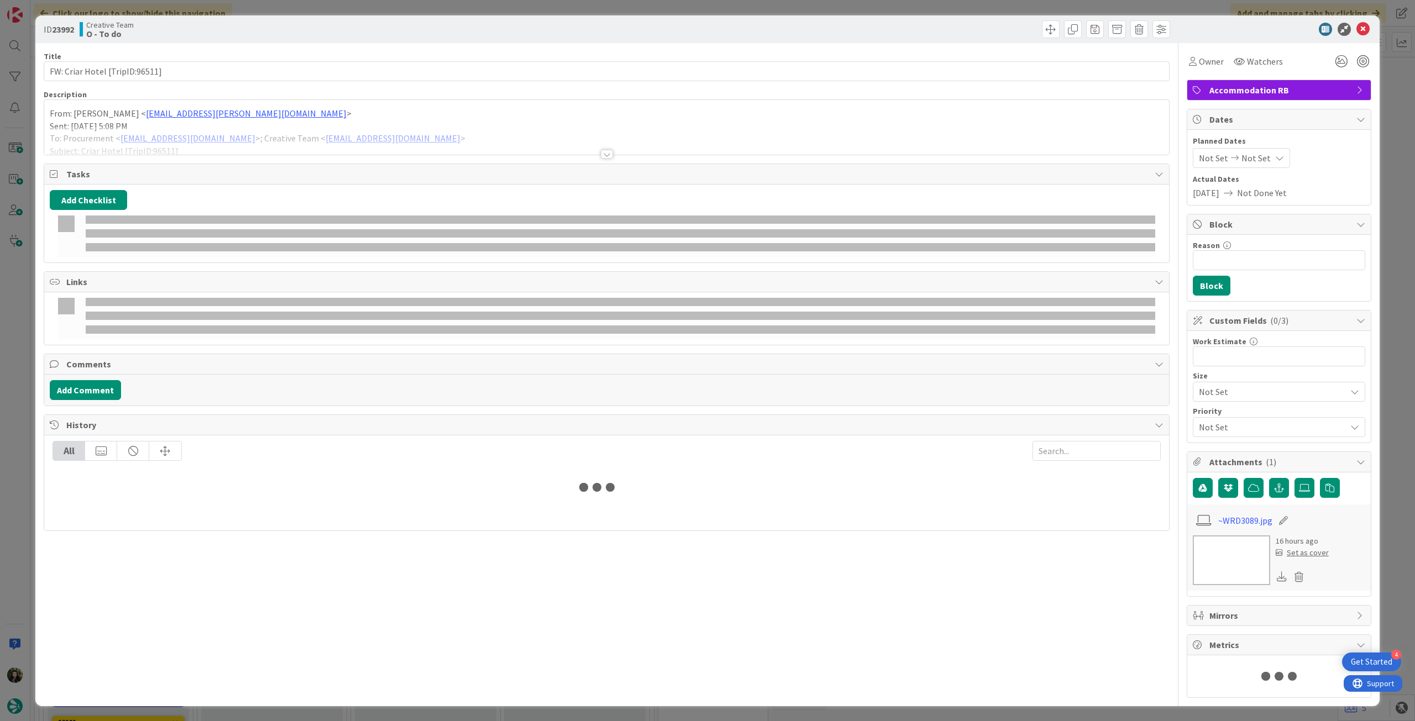
click at [85, 139] on div at bounding box center [606, 141] width 1125 height 28
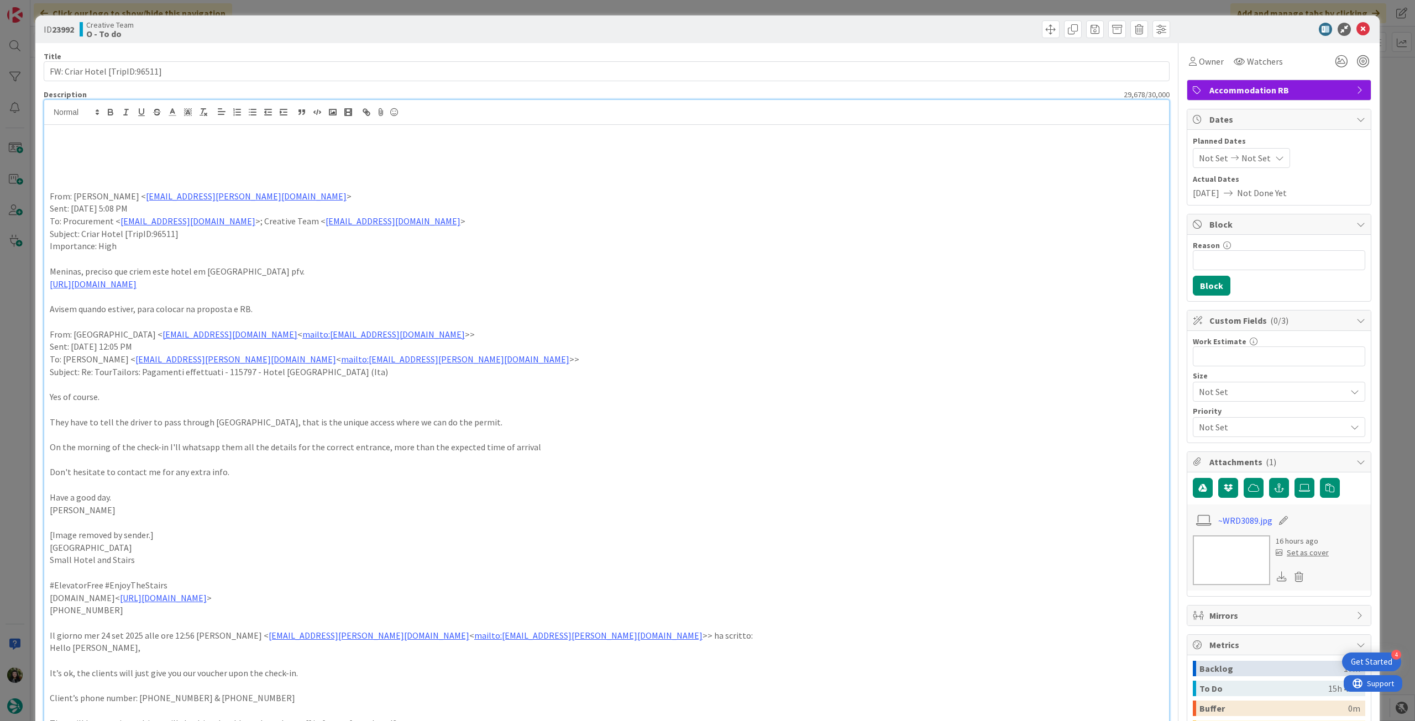
click at [76, 141] on p at bounding box center [607, 146] width 1114 height 13
click at [138, 150] on p "ja existe p proposta, fazer RB" at bounding box center [607, 146] width 1114 height 13
click at [112, 120] on div at bounding box center [606, 112] width 1125 height 25
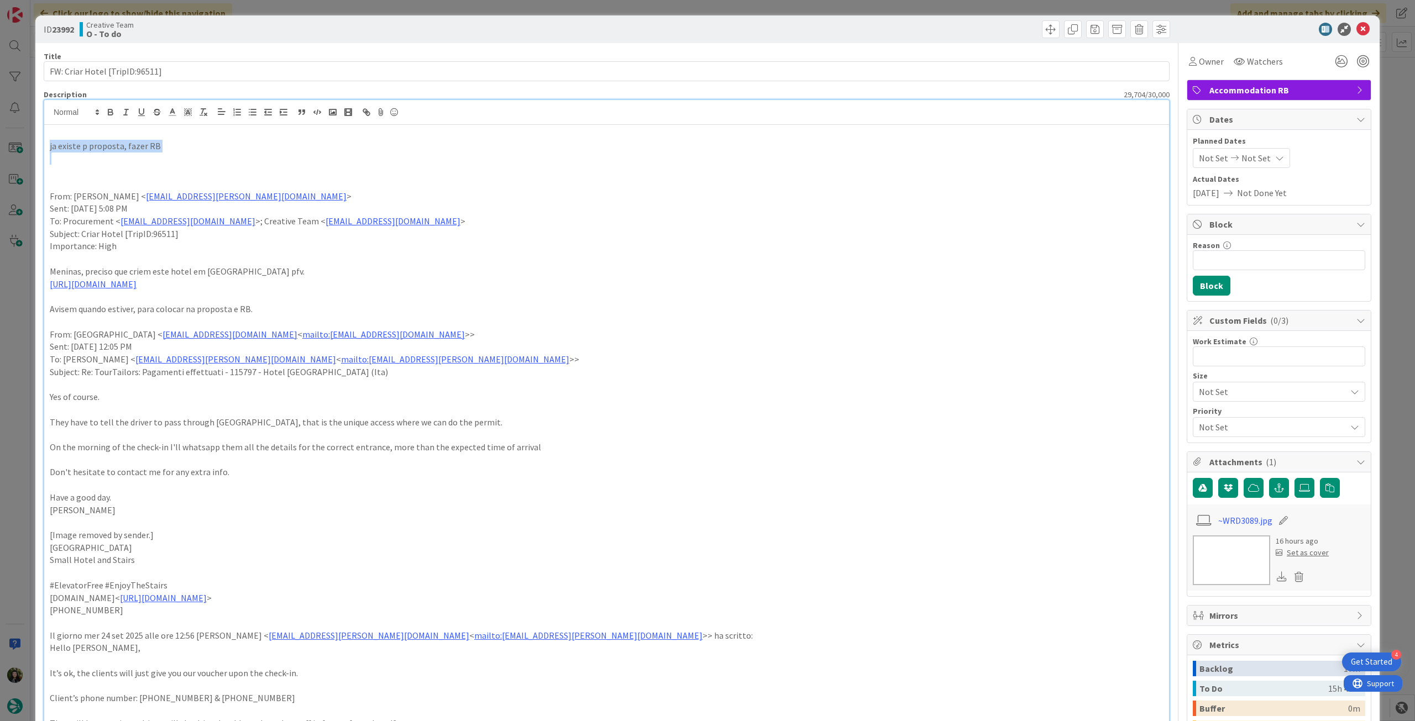
click at [112, 115] on icon "button" at bounding box center [111, 112] width 10 height 10
click at [467, 174] on p at bounding box center [607, 171] width 1114 height 13
click at [848, 27] on icon at bounding box center [1362, 29] width 13 height 13
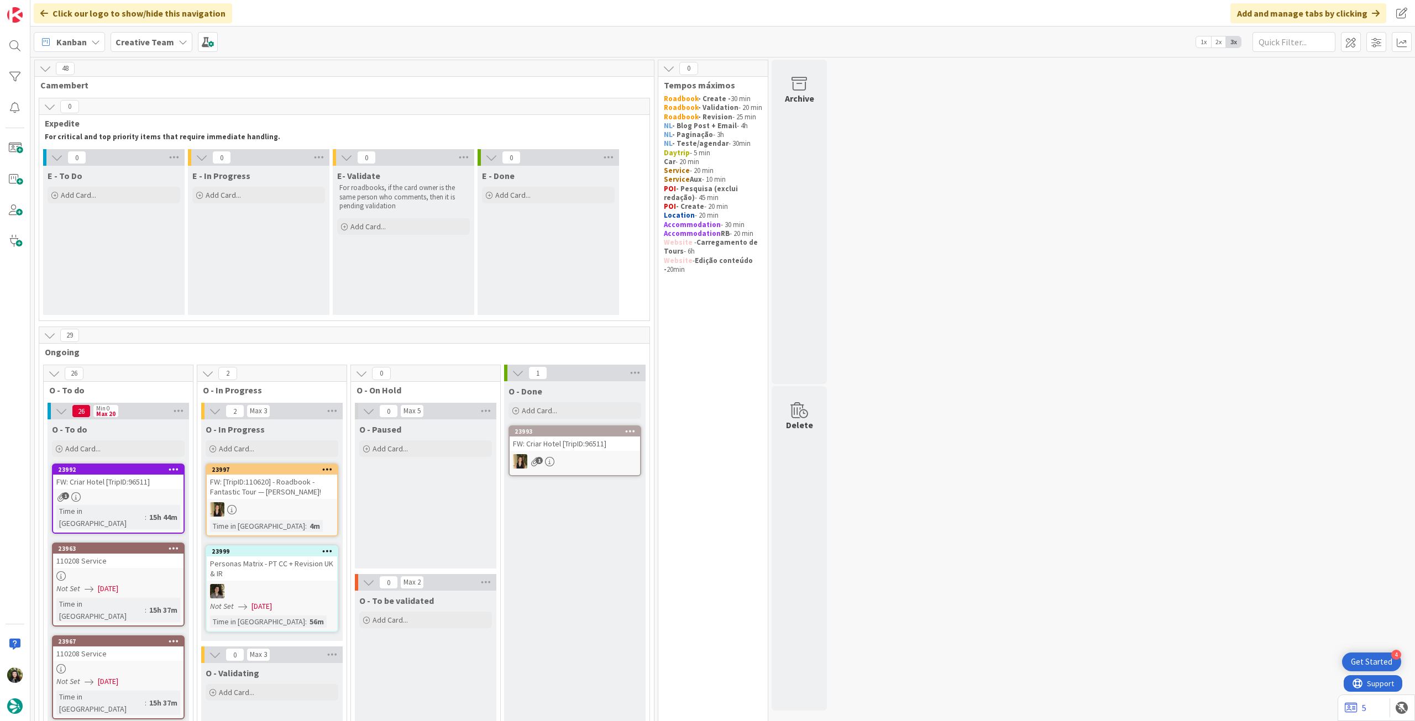
click at [153, 16] on div "Click our logo to show/hide this navigation" at bounding box center [133, 13] width 198 height 20
click at [142, 46] on b "Creative Team" at bounding box center [144, 41] width 59 height 11
click at [136, 160] on h4 "Creative Team - Análise" at bounding box center [198, 158] width 150 height 11
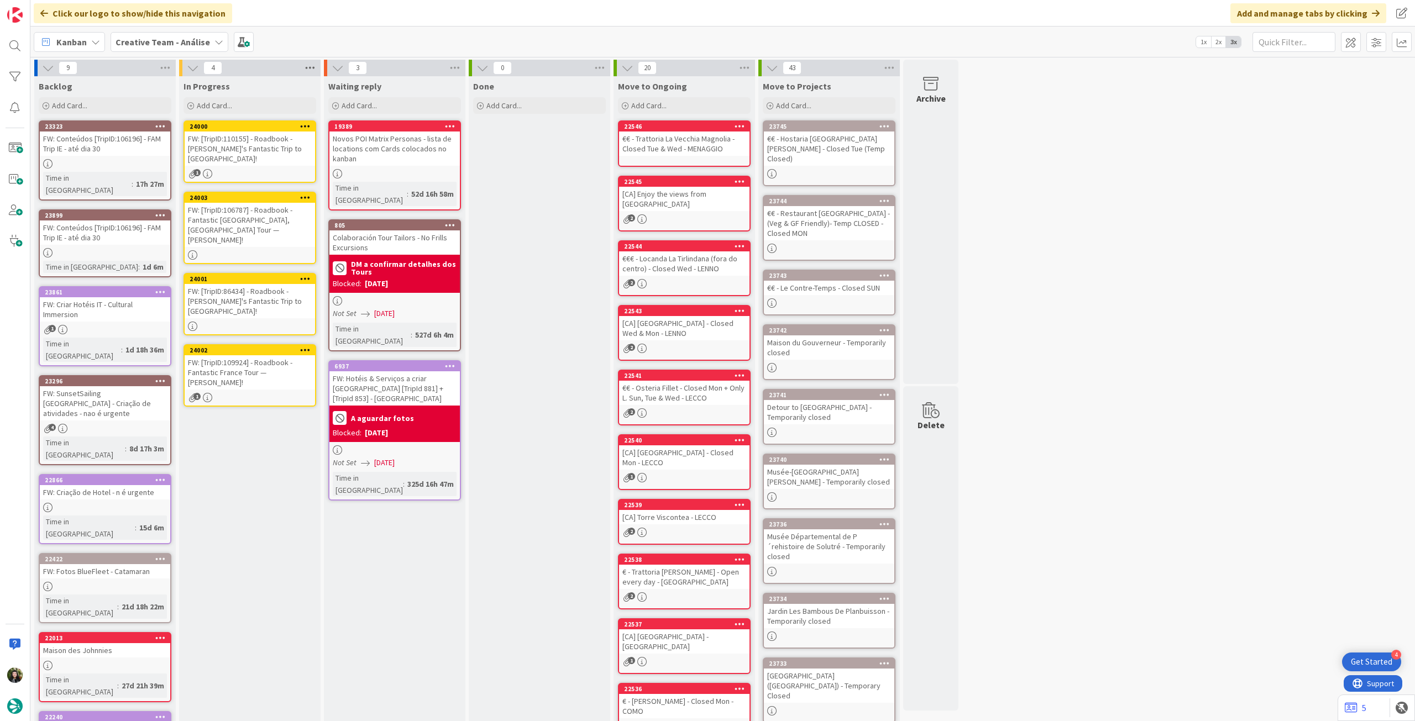
click at [317, 66] on icon at bounding box center [310, 68] width 14 height 17
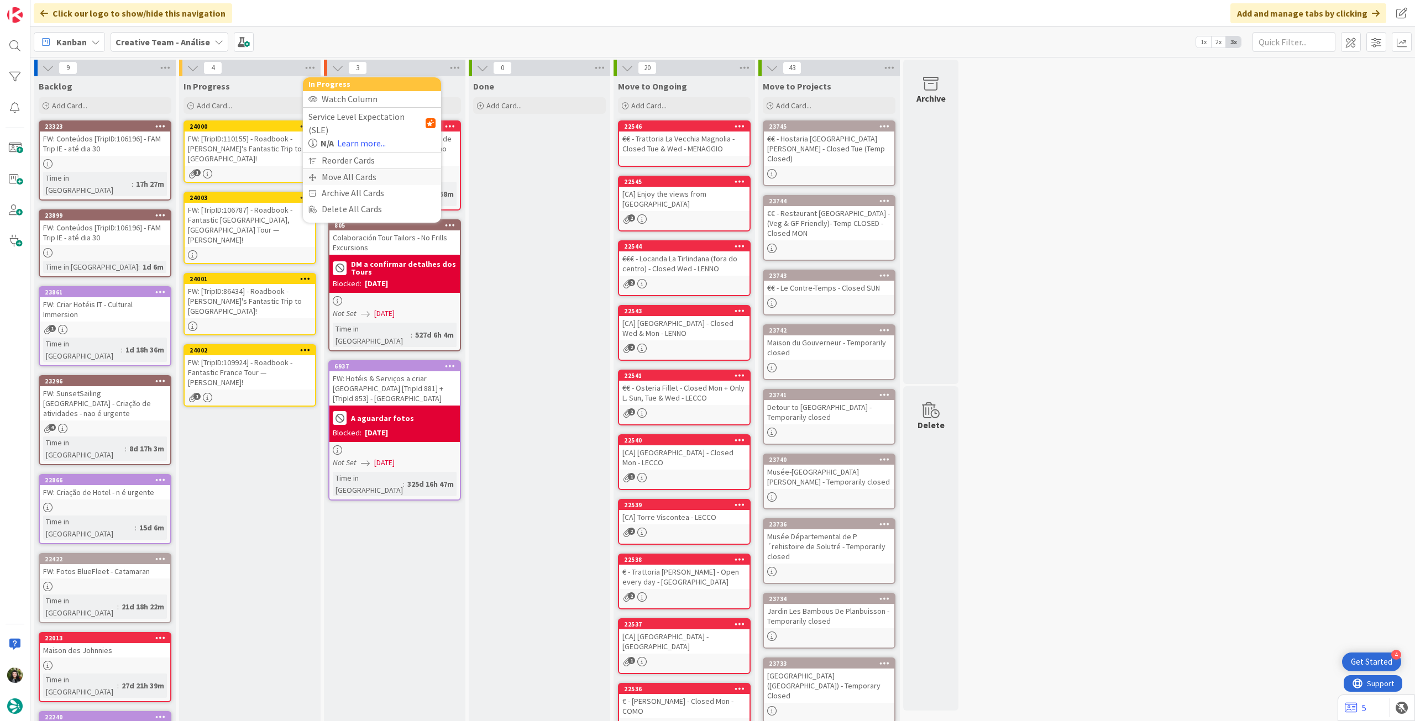
click at [327, 169] on div "Move All Cards" at bounding box center [372, 177] width 138 height 16
click at [346, 119] on span "Creative Team - Análise" at bounding box center [358, 120] width 89 height 11
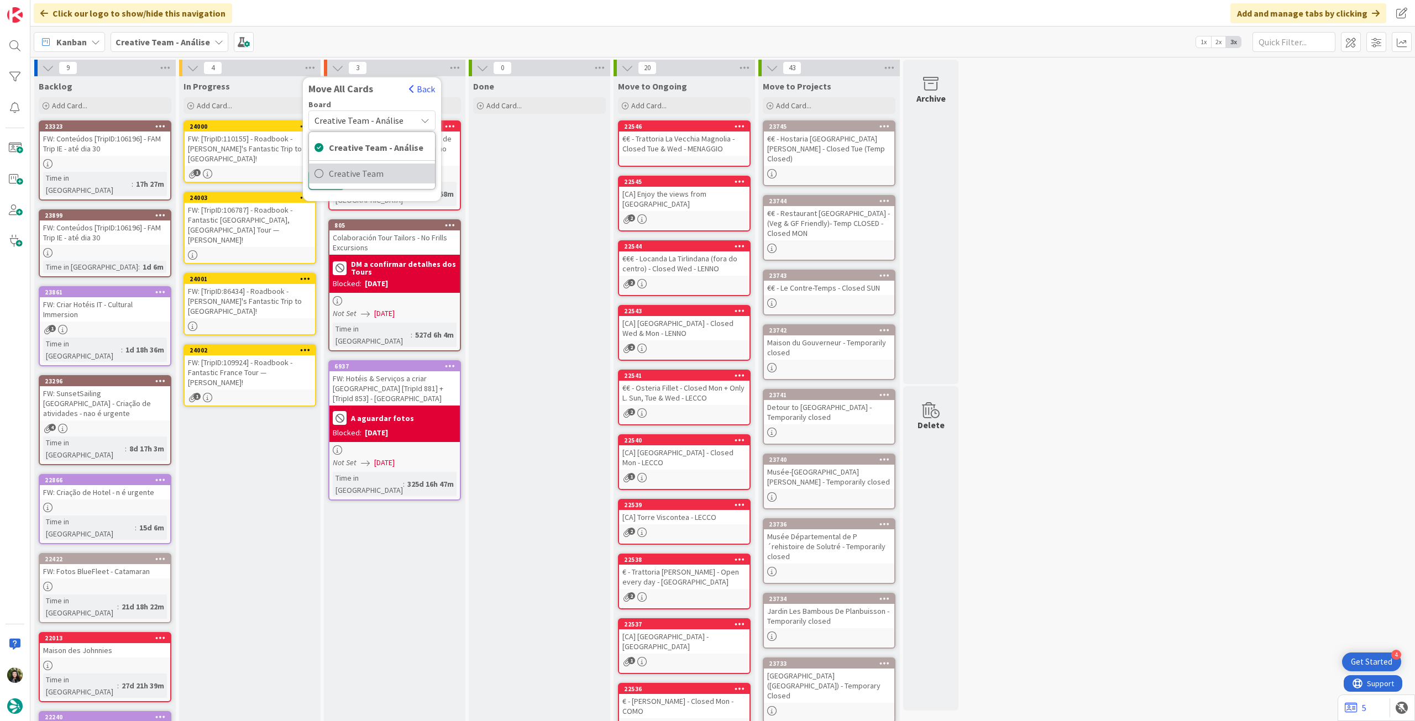
click at [344, 171] on span "Creative Team" at bounding box center [379, 173] width 101 height 17
click at [343, 190] on span "Daytrip" at bounding box center [371, 190] width 78 height 15
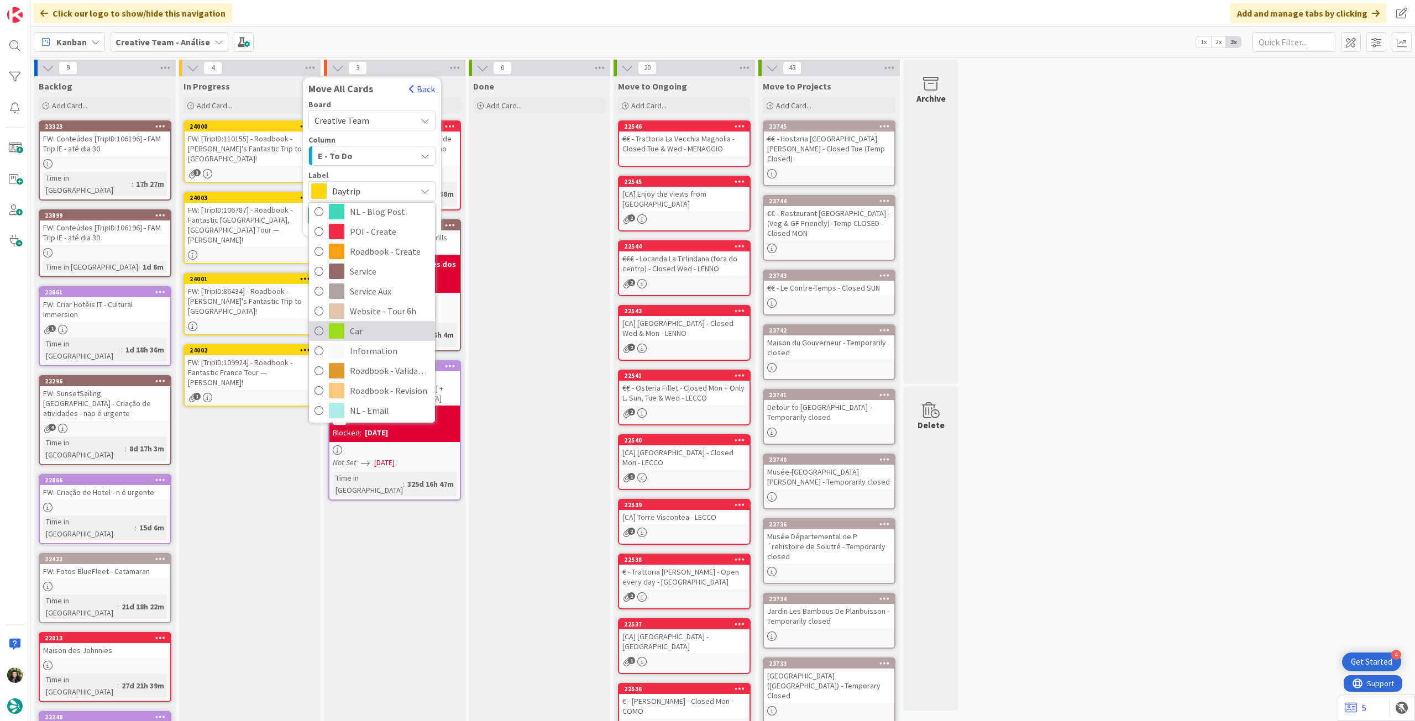
scroll to position [147, 0]
click at [357, 352] on span "Roadbook - Revision" at bounding box center [390, 350] width 80 height 17
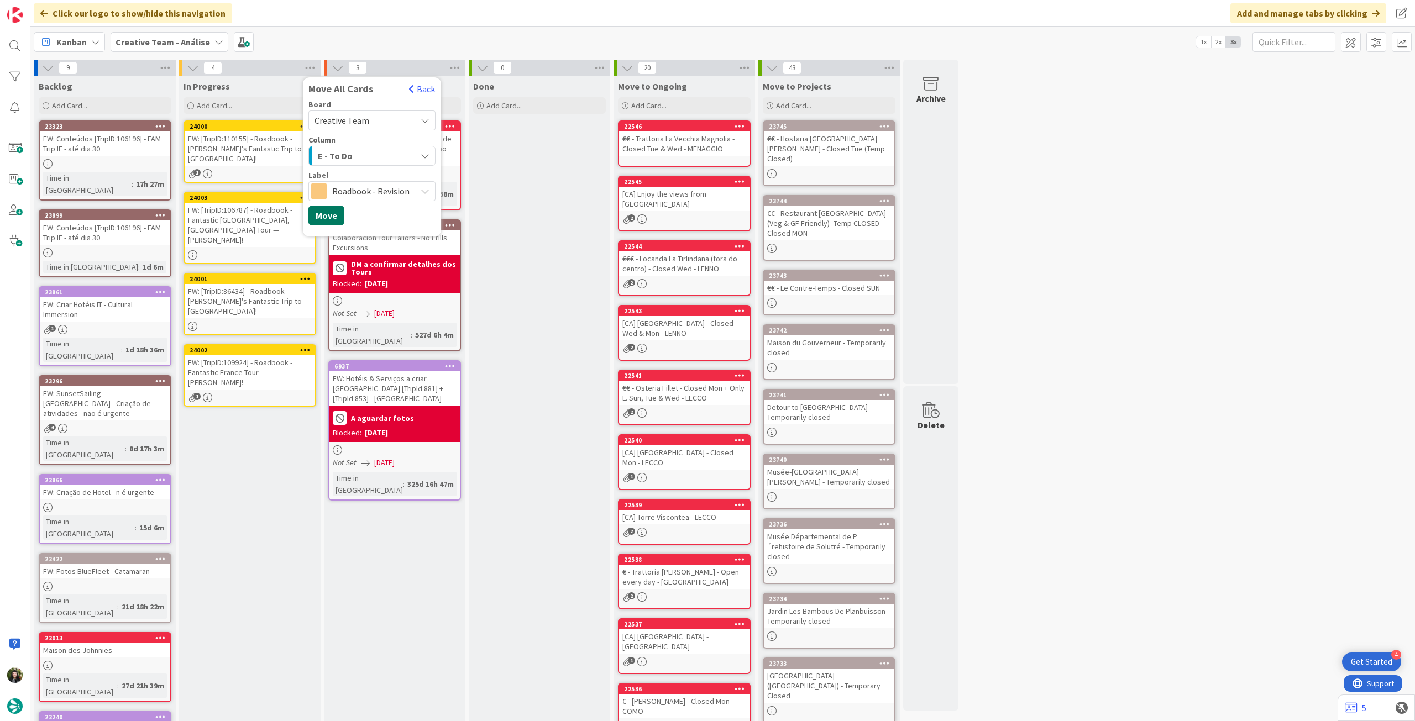
click at [328, 220] on button "Move" at bounding box center [326, 216] width 36 height 20
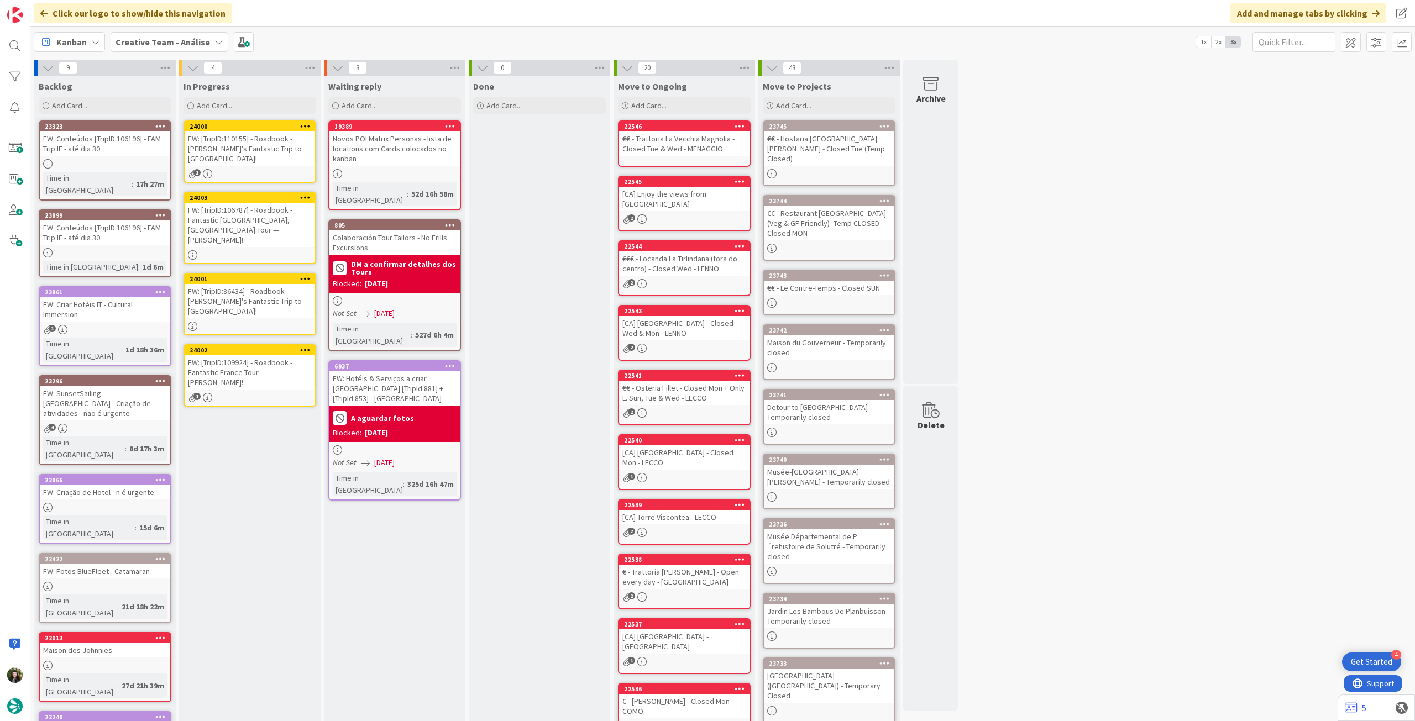
click at [116, 43] on b "Creative Team - Análise" at bounding box center [162, 41] width 94 height 11
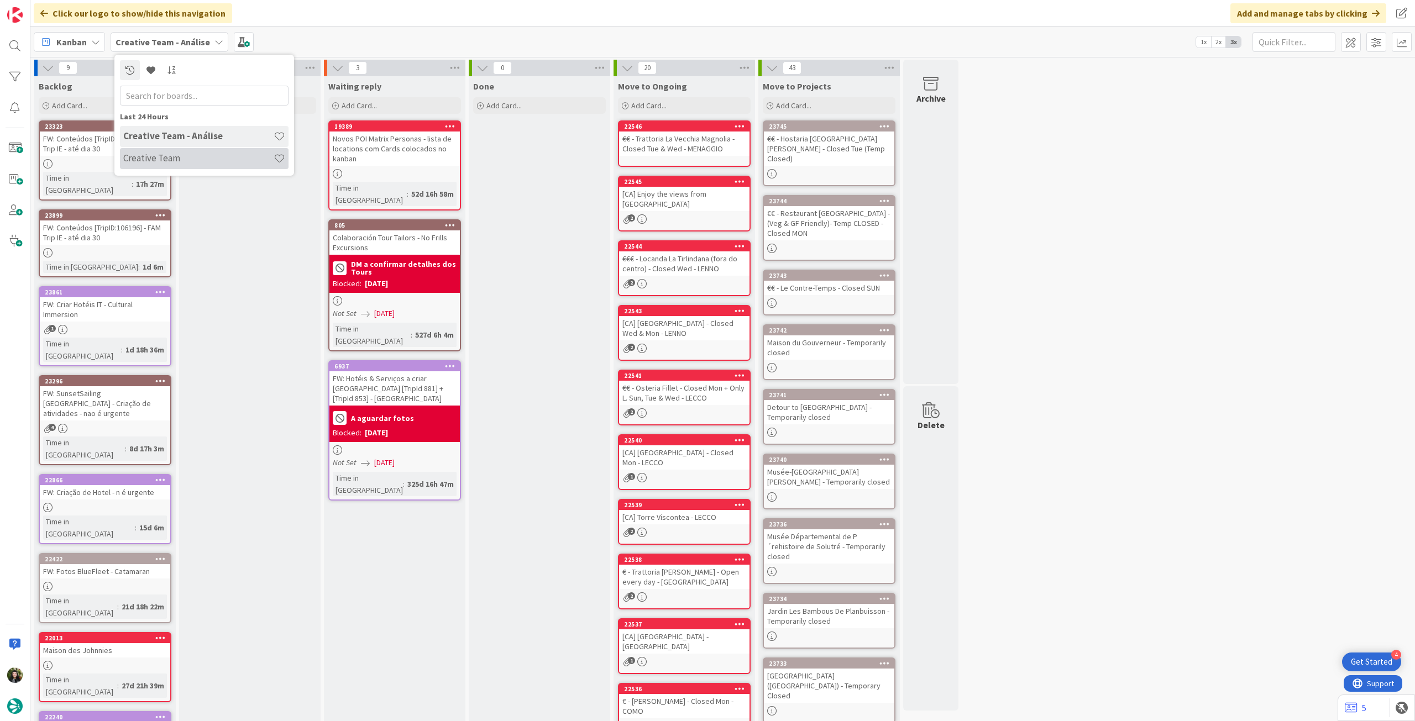
click at [144, 165] on div "Creative Team" at bounding box center [204, 158] width 169 height 21
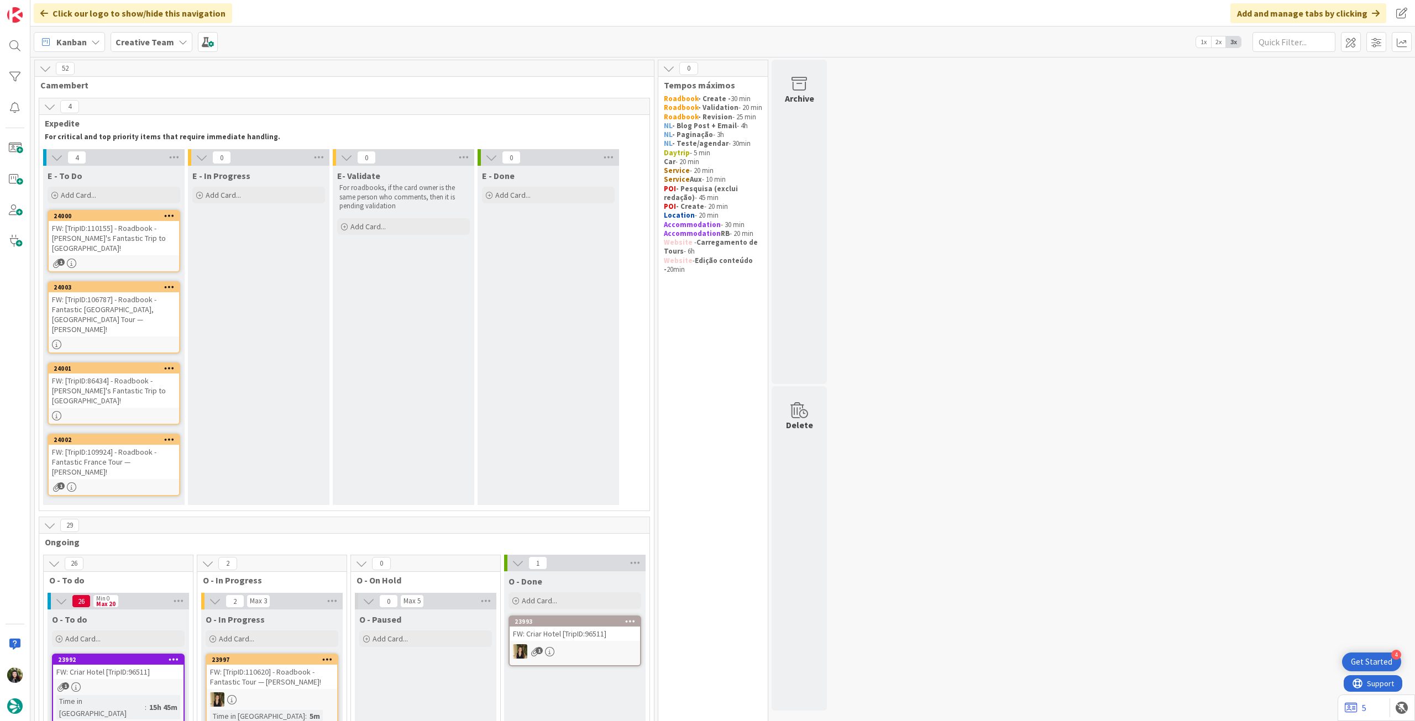
click at [142, 239] on div "FW: [TripID:110155] - Roadbook - [PERSON_NAME]'s Fantastic Trip to [GEOGRAPHIC_…" at bounding box center [114, 238] width 130 height 34
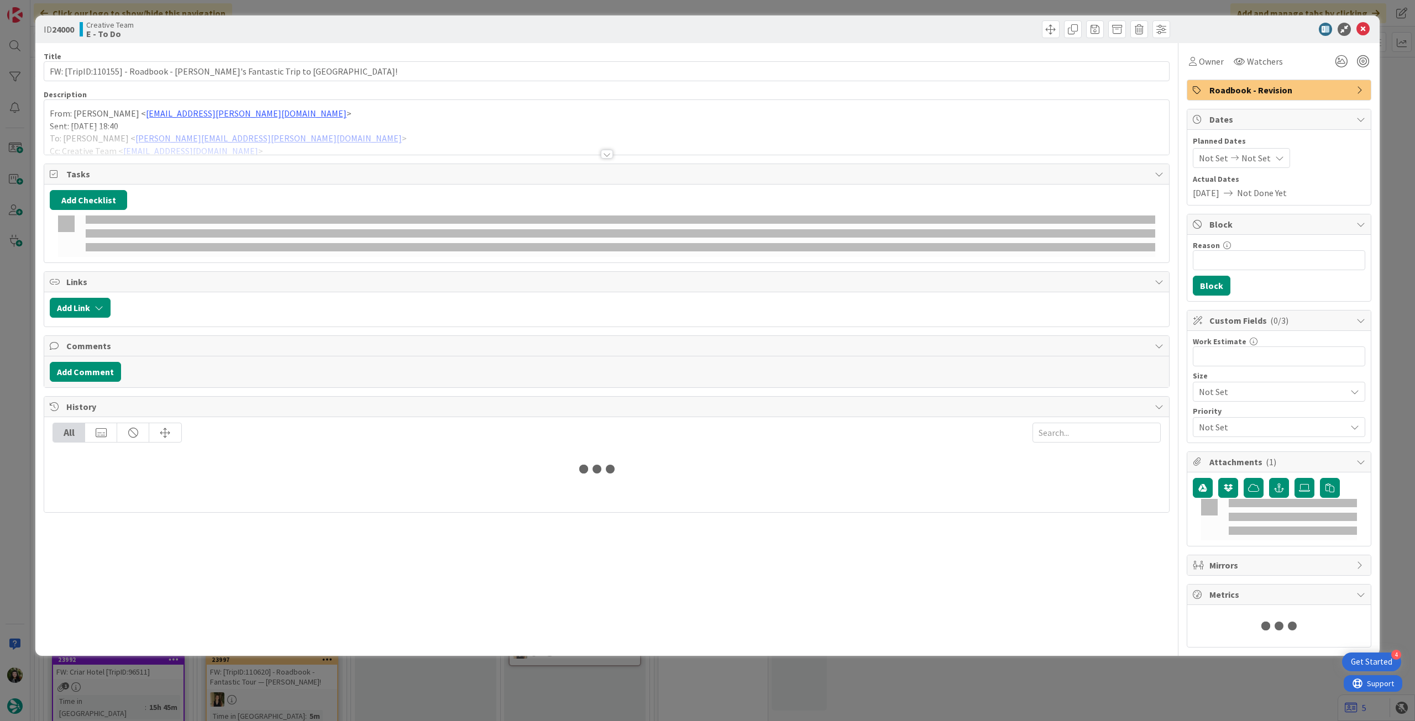
click at [252, 146] on div at bounding box center [606, 141] width 1125 height 28
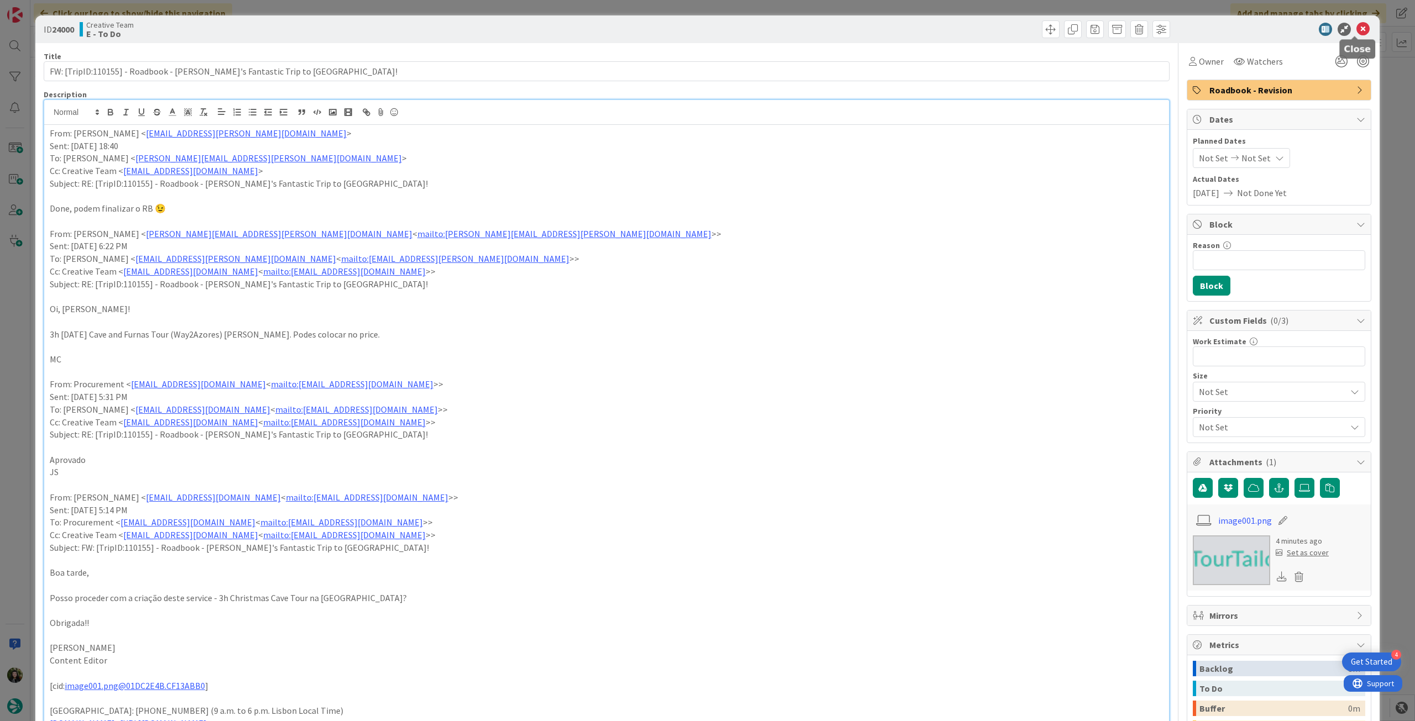
click at [848, 30] on icon at bounding box center [1362, 29] width 13 height 13
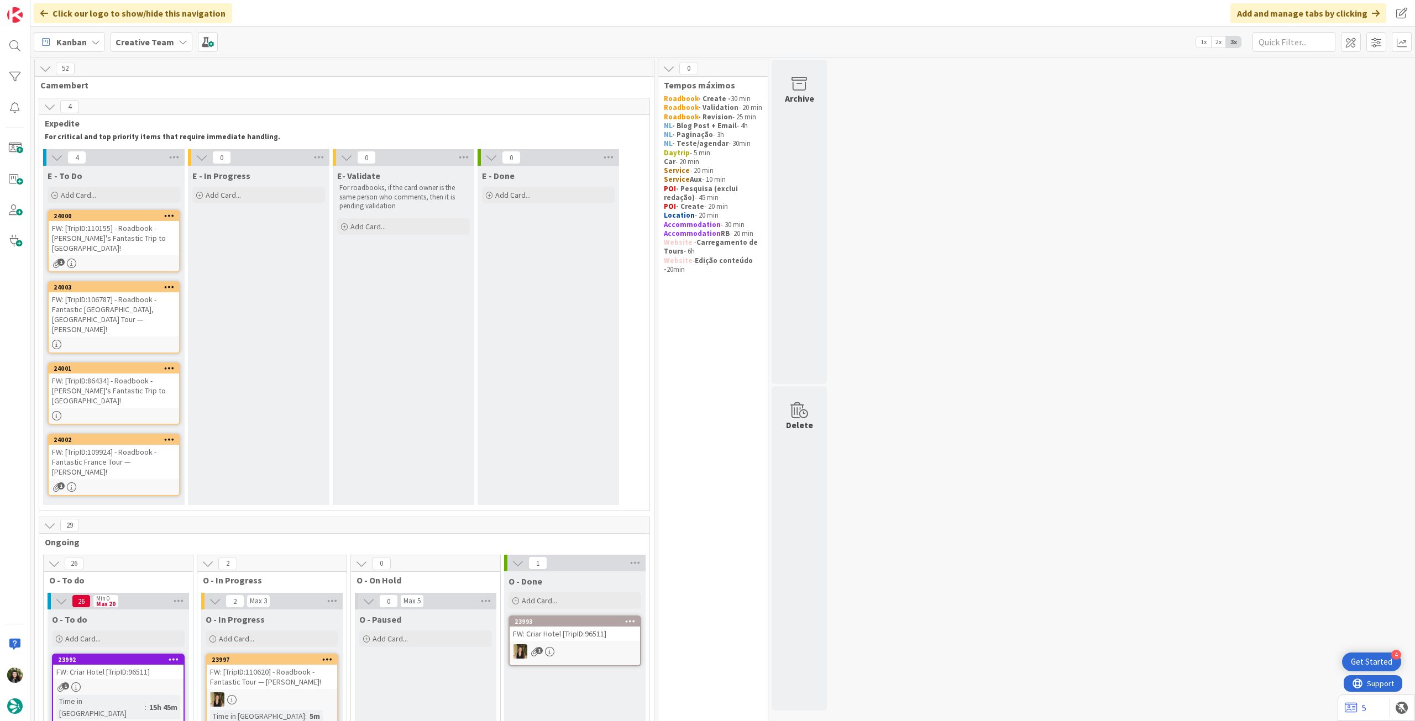
click at [126, 302] on div "FW: [TripID:106787] - Roadbook - Fantastic [GEOGRAPHIC_DATA], [GEOGRAPHIC_DATA]…" at bounding box center [114, 314] width 130 height 44
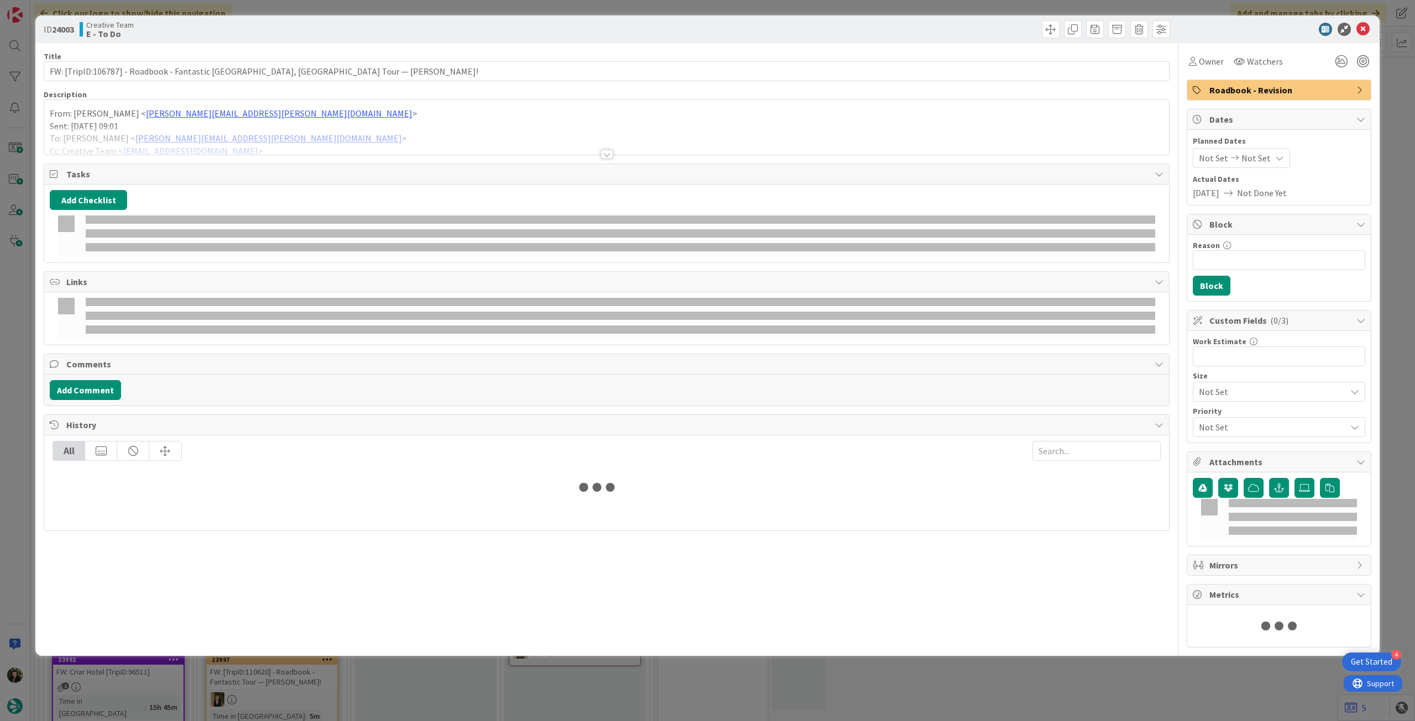
click at [313, 131] on div at bounding box center [606, 141] width 1125 height 28
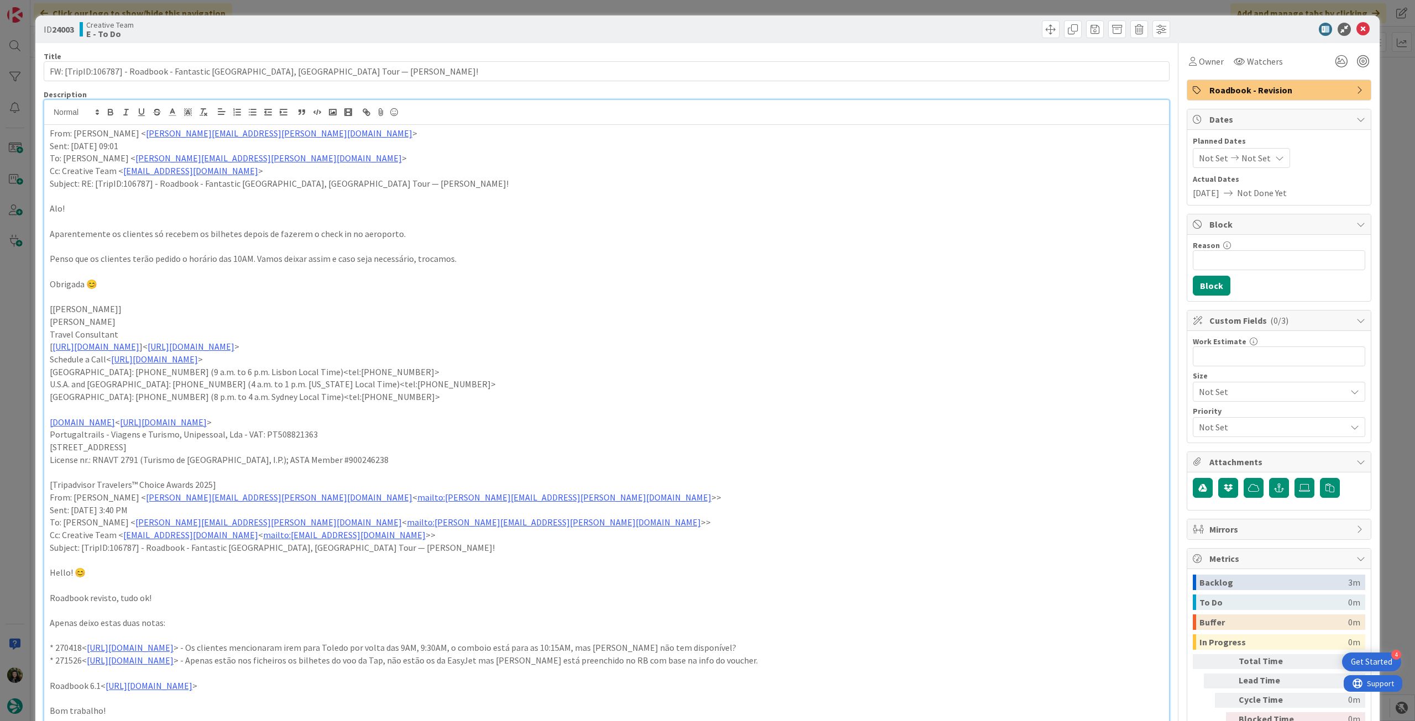
click at [848, 36] on div "ID 24003 Creative Team E - To Do" at bounding box center [707, 29] width 1344 height 28
click at [848, 29] on icon at bounding box center [1362, 29] width 13 height 13
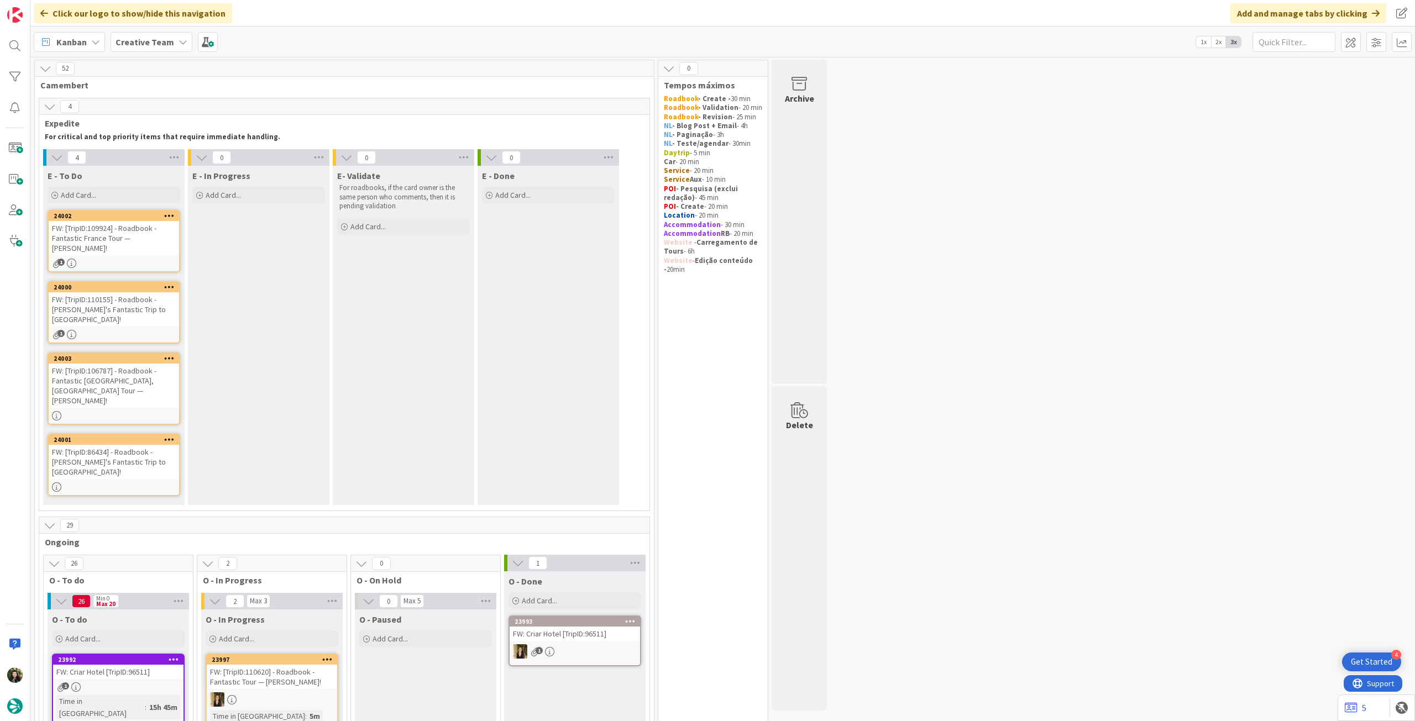
click at [80, 228] on div "FW: [TripID:109924] - Roadbook - Fantastic France Tour — [PERSON_NAME]!" at bounding box center [114, 238] width 130 height 34
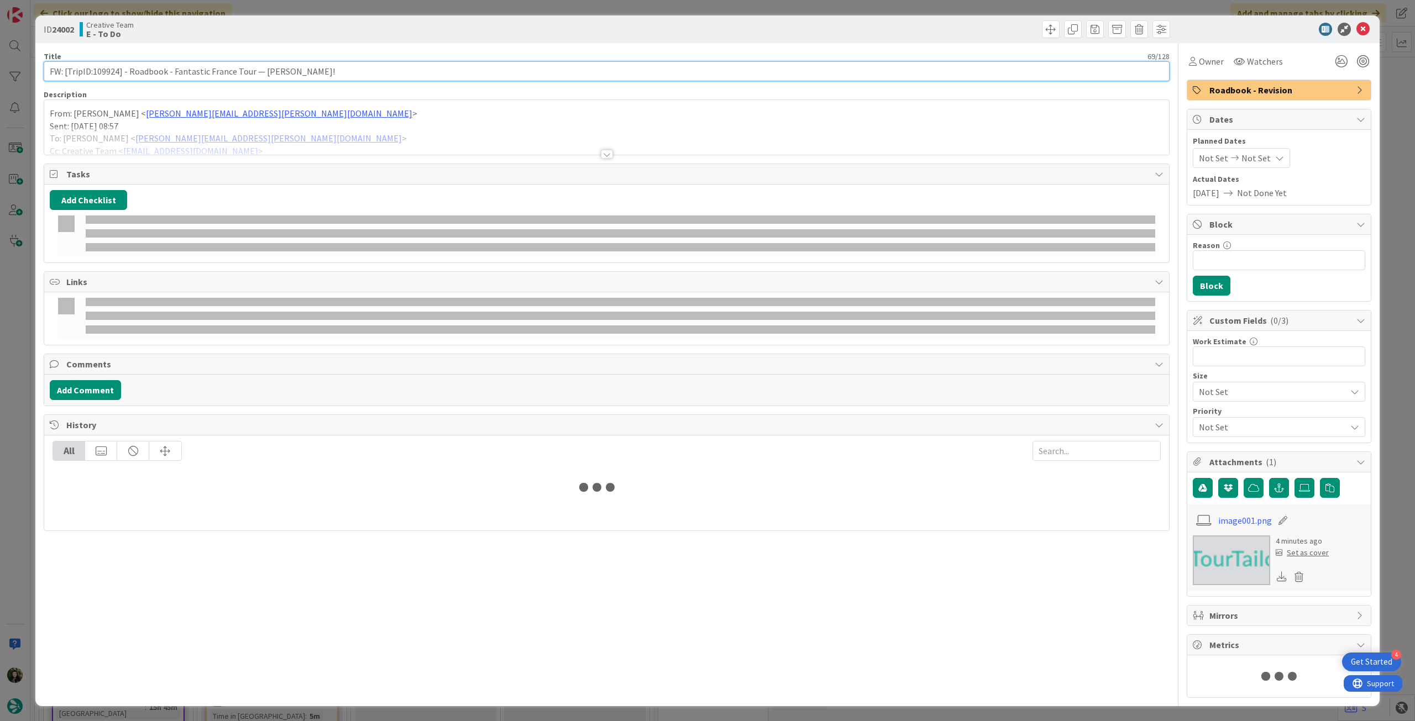
click at [351, 67] on input "FW: [TripID:109924] - Roadbook - Fantastic France Tour — [PERSON_NAME]!" at bounding box center [607, 71] width 1126 height 20
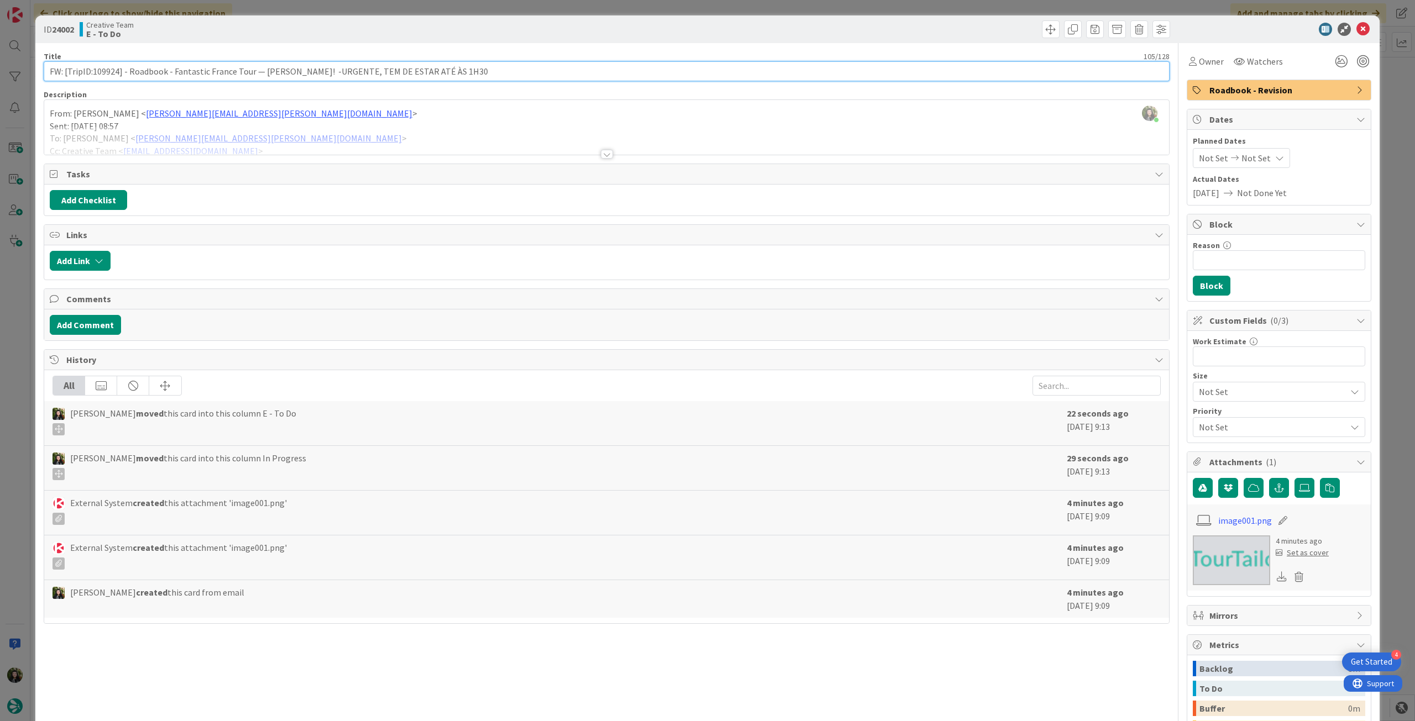
click at [432, 68] on input "FW: [TripID:109924] - Roadbook - Fantastic France Tour — [PERSON_NAME]! -URGENT…" at bounding box center [607, 71] width 1126 height 20
type input "FW: [TripID:109924] - Roadbook - Fantastic France Tour — [PERSON_NAME]! -URGENT…"
click at [848, 29] on icon at bounding box center [1362, 29] width 13 height 13
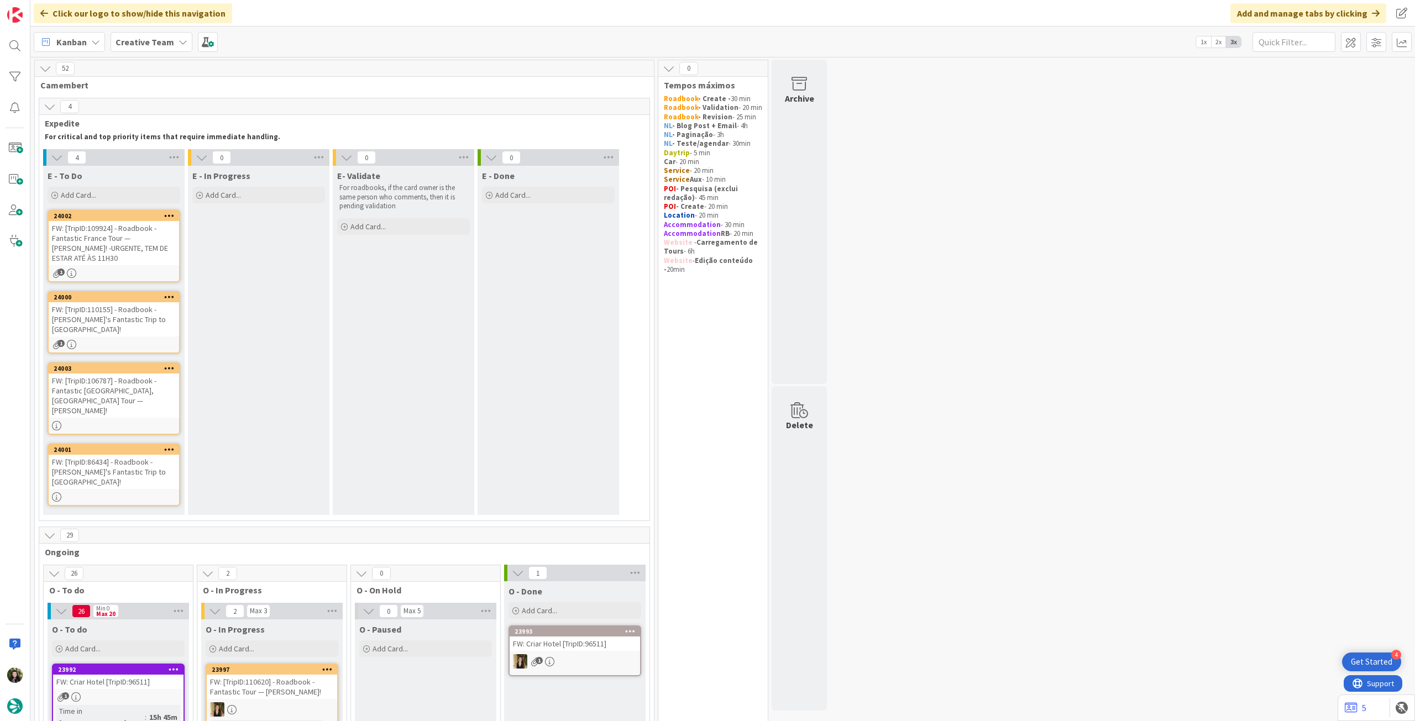
click at [119, 322] on div "FW: [TripID:110155] - Roadbook - [PERSON_NAME]'s Fantastic Trip to [GEOGRAPHIC_…" at bounding box center [114, 319] width 130 height 34
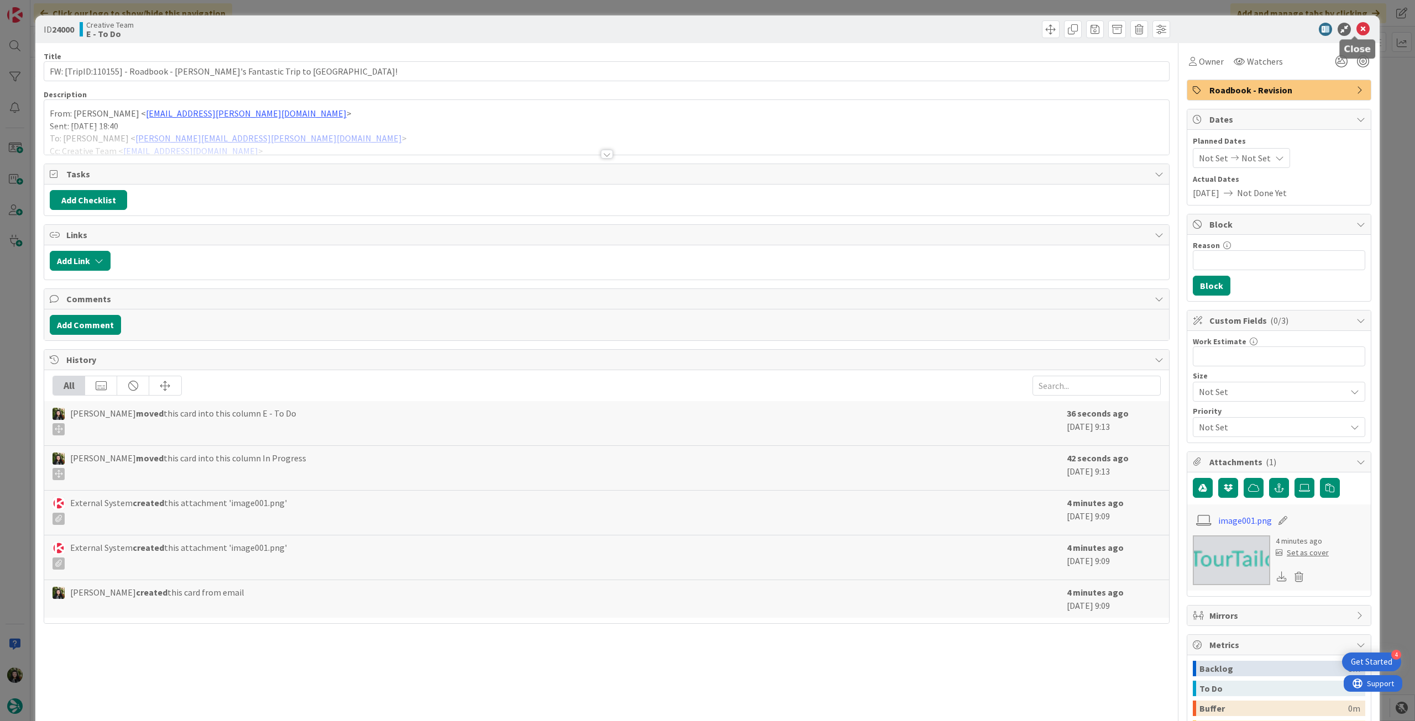
click at [848, 28] on icon at bounding box center [1362, 29] width 13 height 13
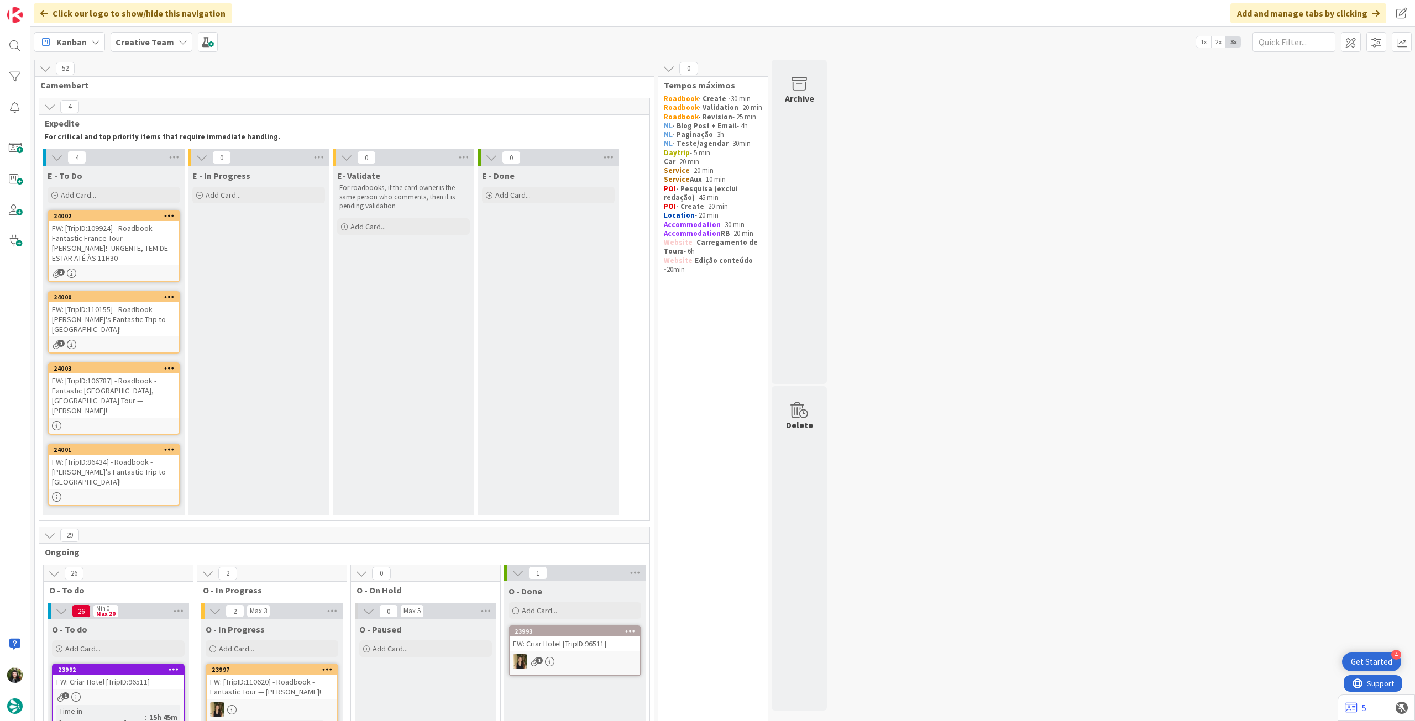
click at [113, 399] on div "24003 FW: [TripID:106787] - Roadbook - Fantastic [GEOGRAPHIC_DATA], [GEOGRAPHIC…" at bounding box center [114, 399] width 133 height 72
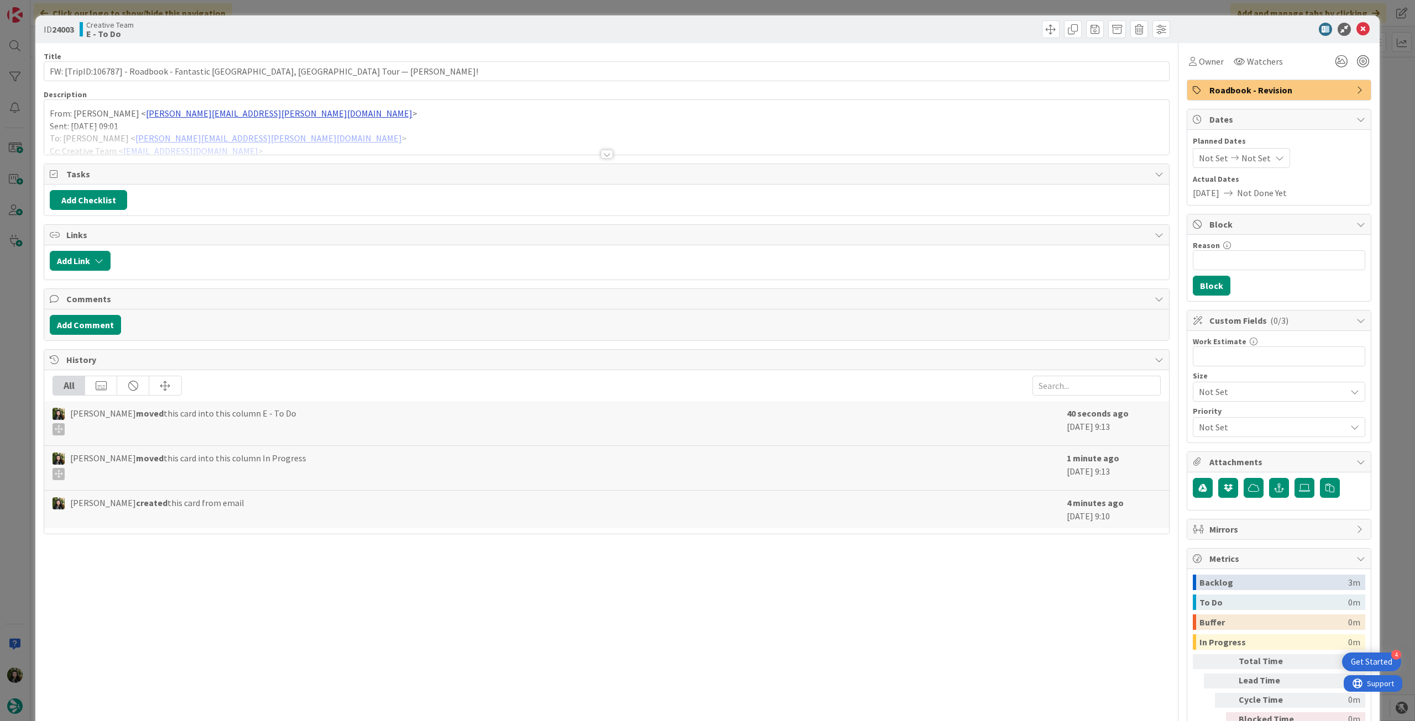
click at [187, 138] on div at bounding box center [606, 141] width 1125 height 28
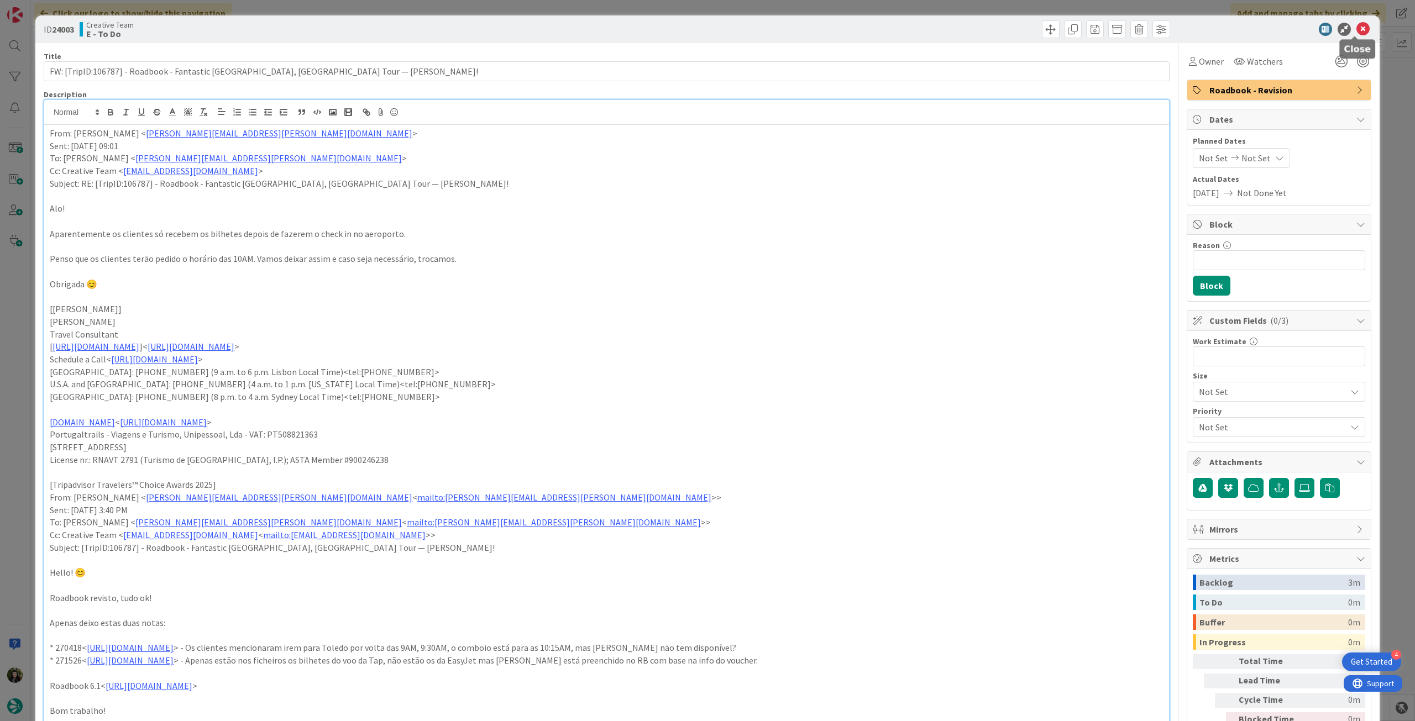
click at [848, 28] on icon at bounding box center [1362, 29] width 13 height 13
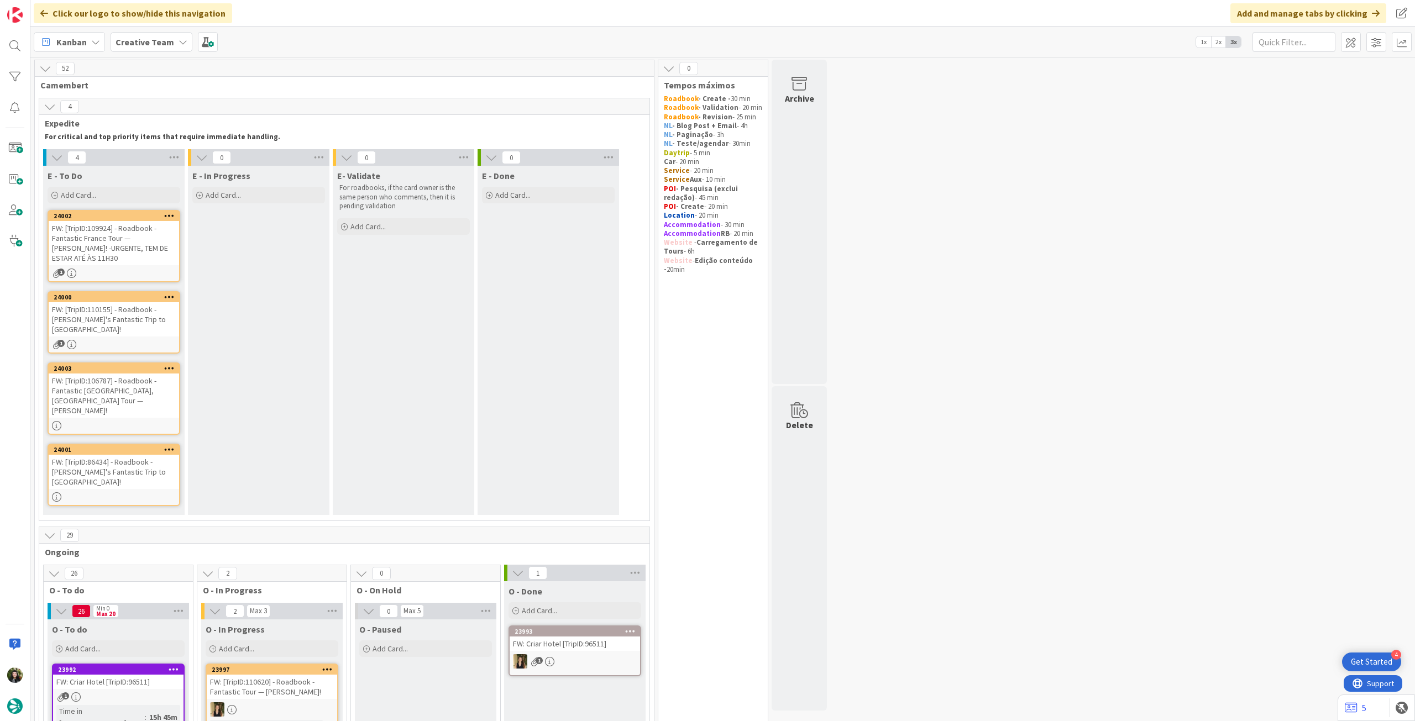
click at [166, 364] on icon at bounding box center [169, 368] width 10 height 8
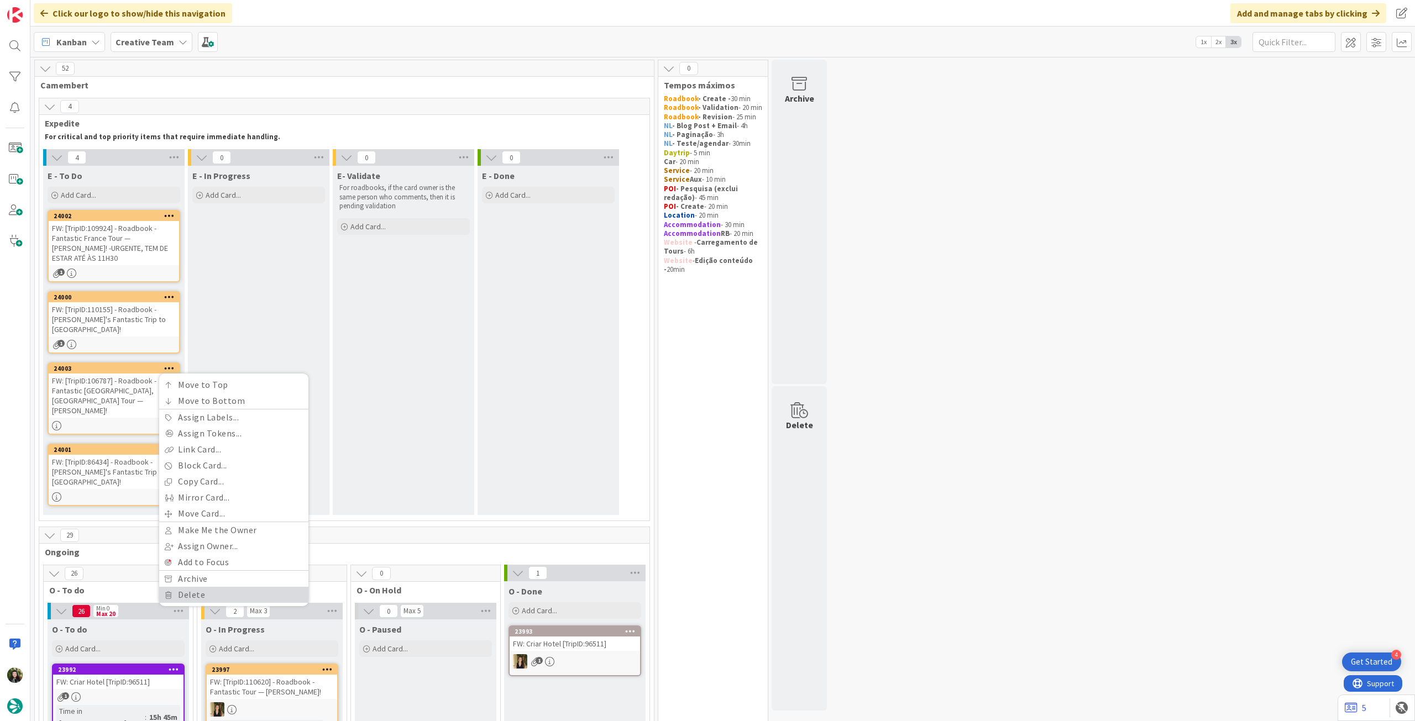
click at [216, 403] on link "Delete" at bounding box center [233, 595] width 149 height 16
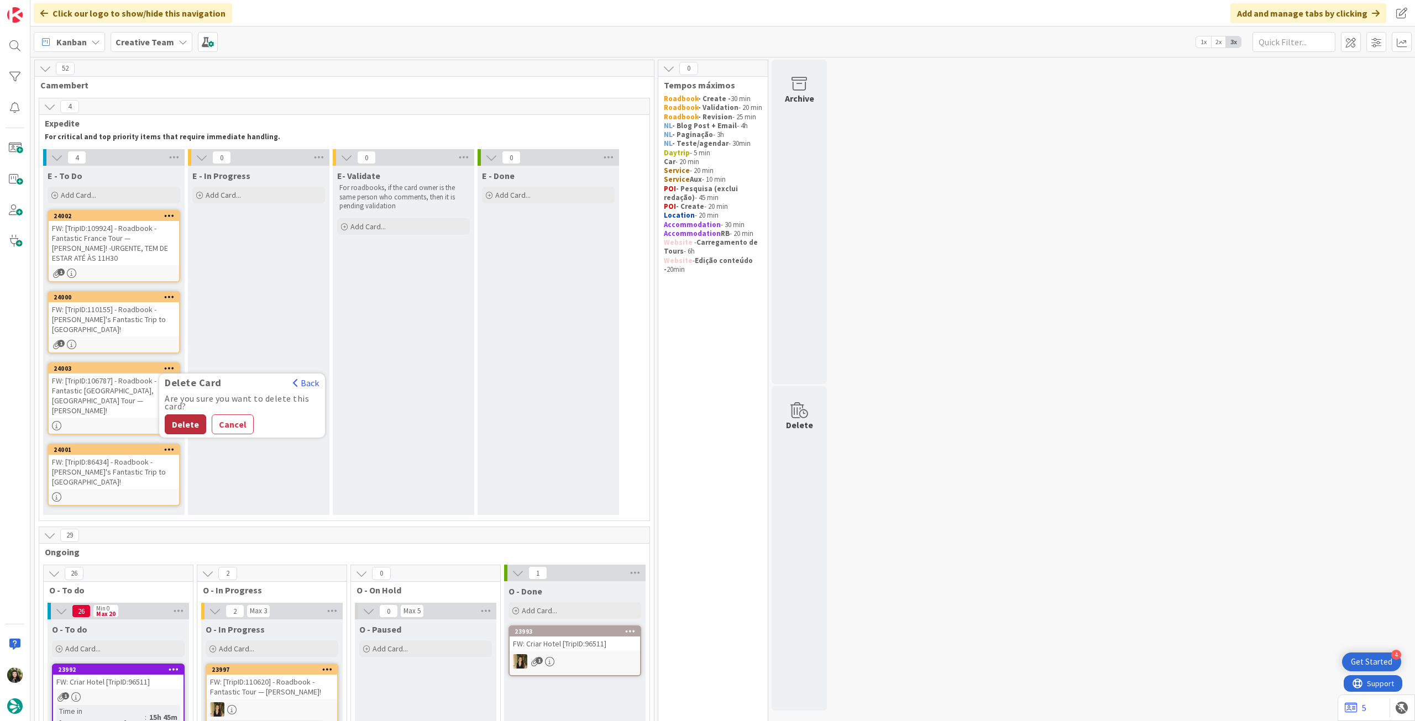
click at [182, 403] on button "Delete" at bounding box center [185, 424] width 41 height 20
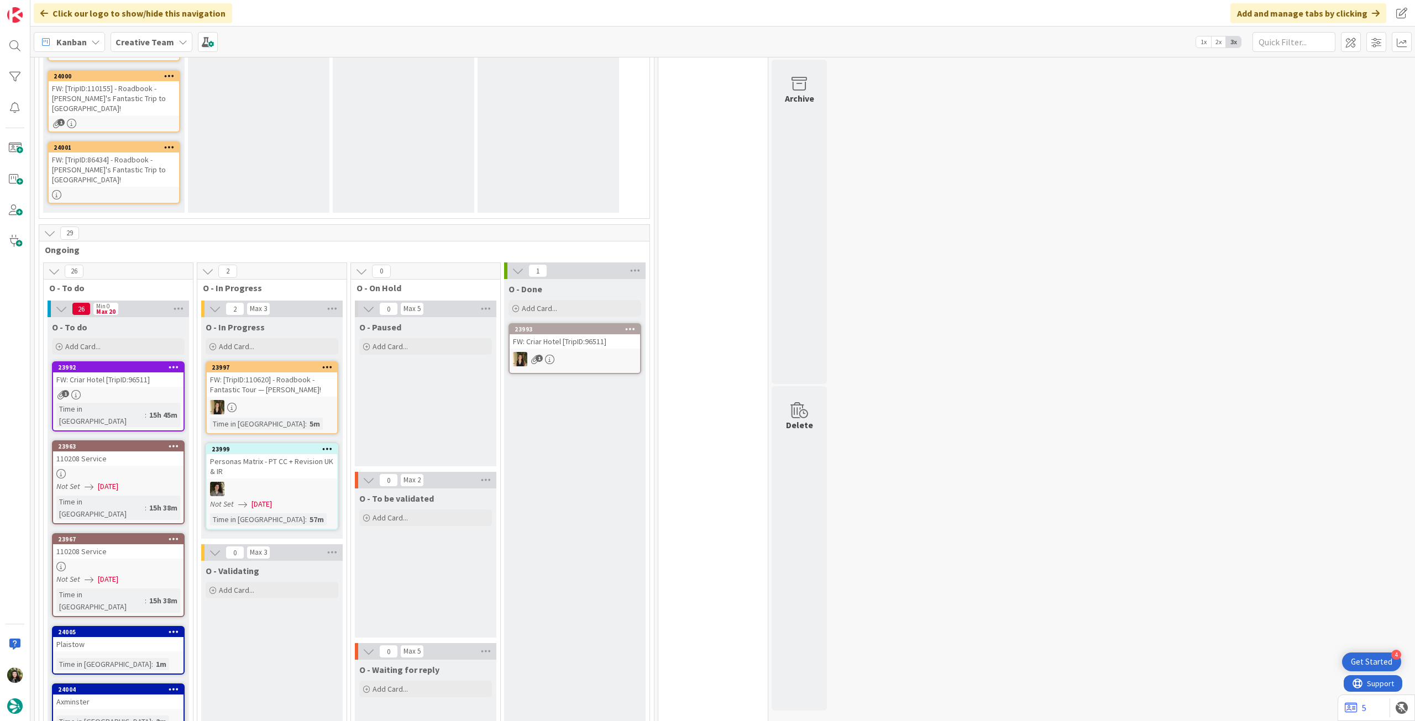
scroll to position [73, 0]
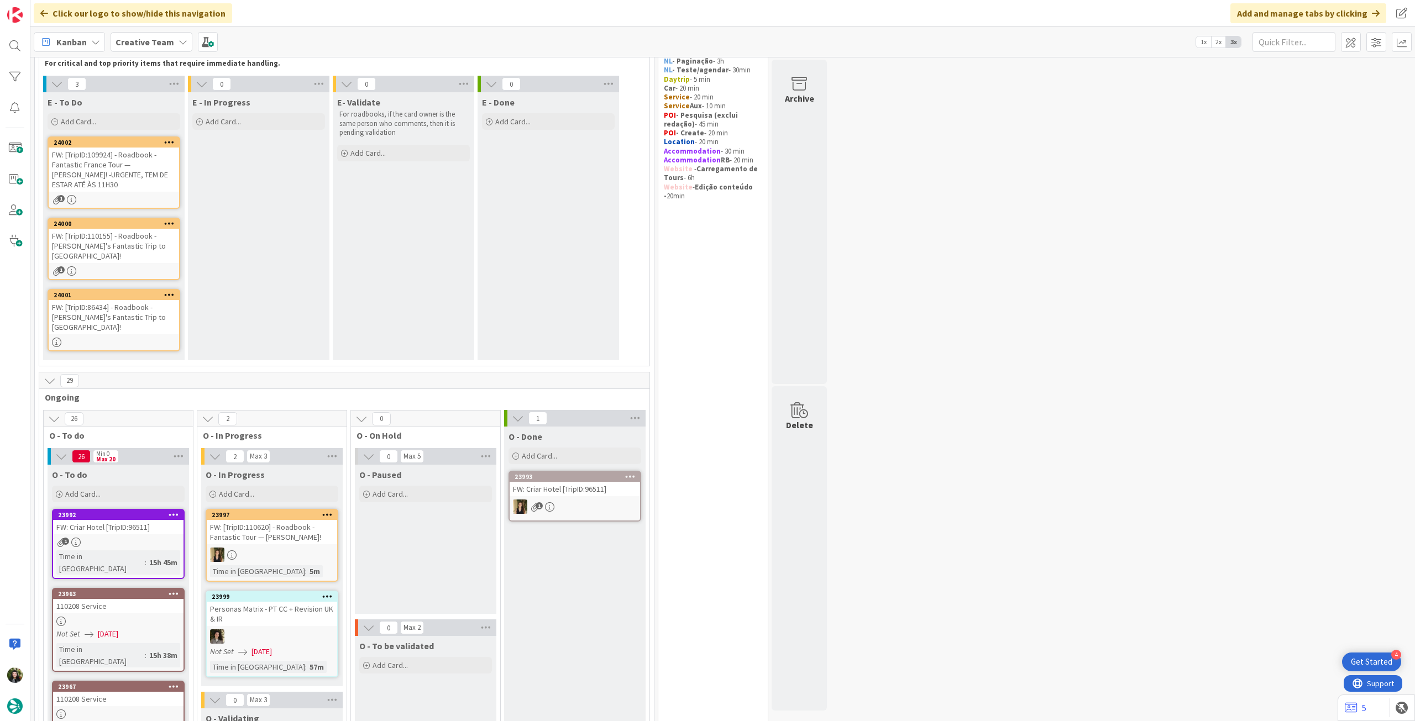
click at [164, 45] on b "Creative Team" at bounding box center [144, 41] width 59 height 11
click at [183, 156] on h4 "Creative Team - Análise" at bounding box center [198, 158] width 150 height 11
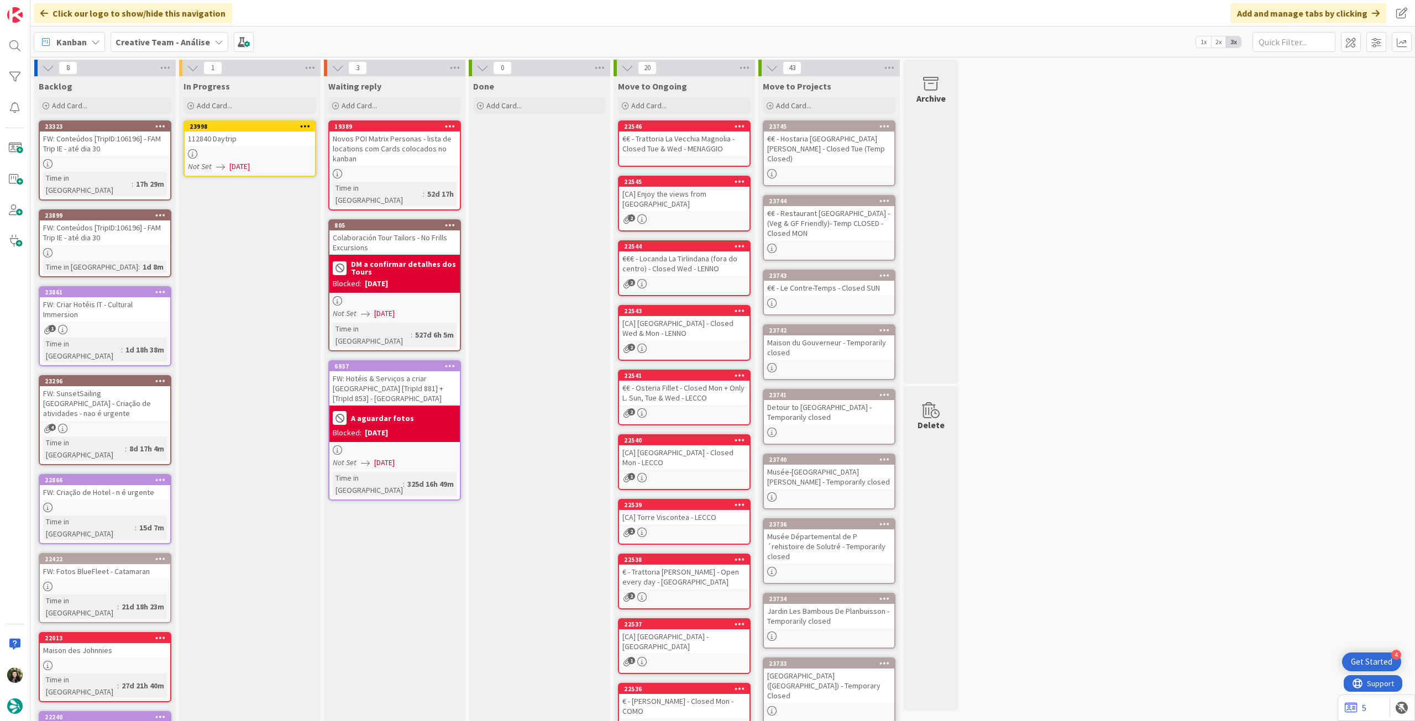
click at [253, 134] on div "112840 Daytrip" at bounding box center [250, 139] width 130 height 14
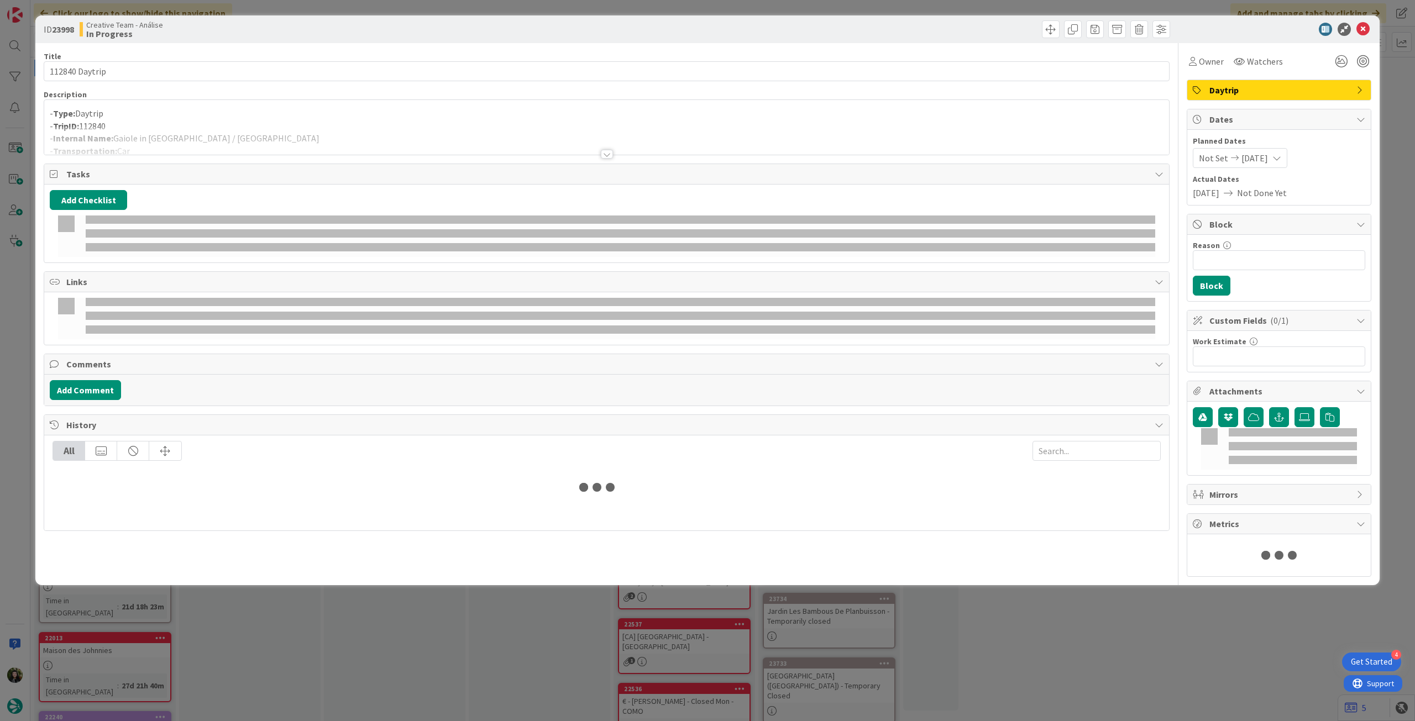
click at [251, 123] on p "- TripID: 112840" at bounding box center [607, 126] width 1114 height 13
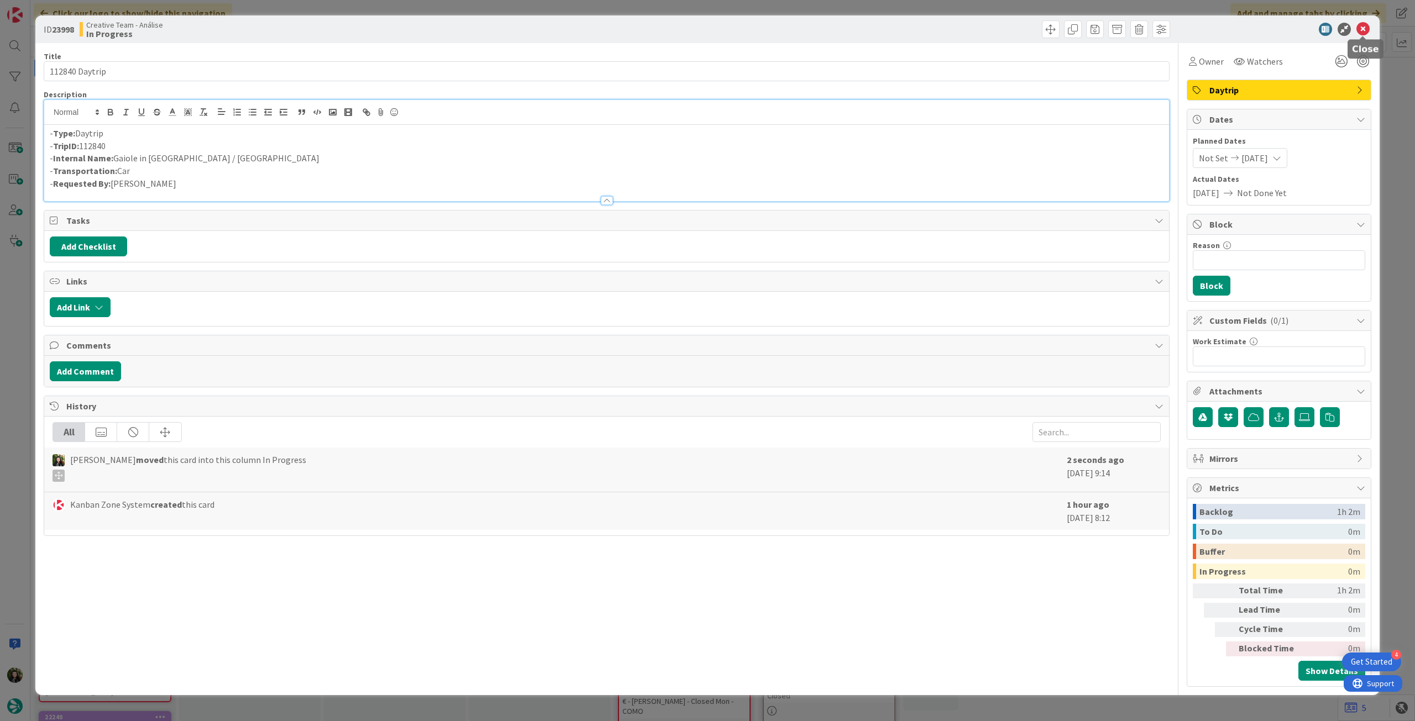
click at [848, 25] on icon at bounding box center [1362, 29] width 13 height 13
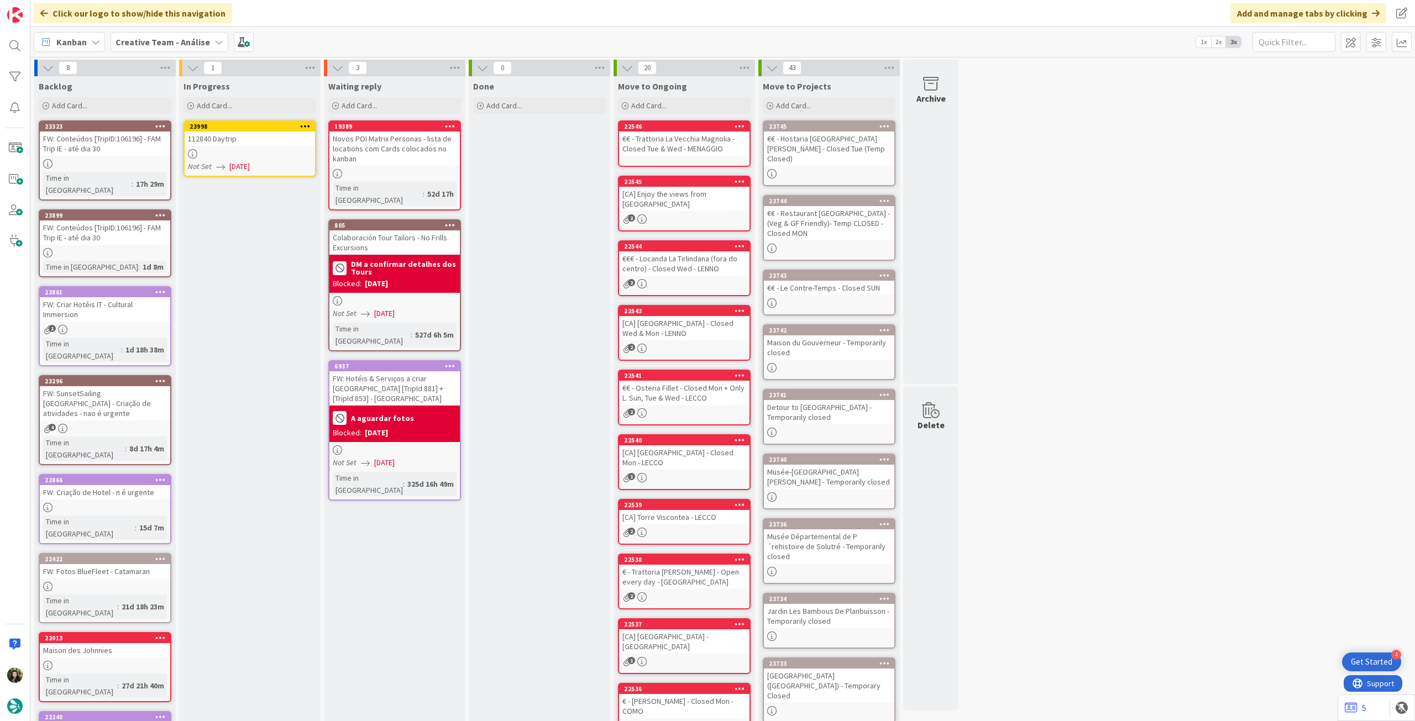
click at [301, 127] on icon at bounding box center [305, 126] width 10 height 8
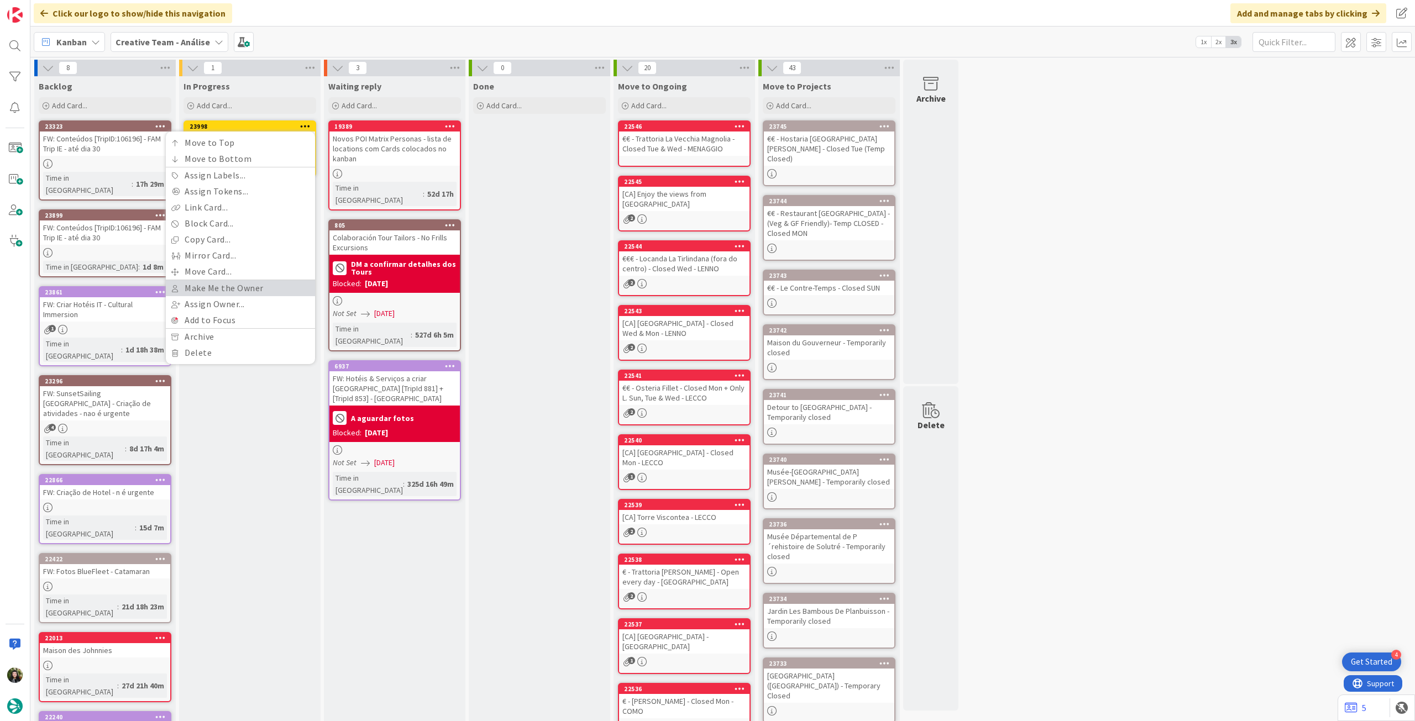
click at [232, 281] on link "Make Me the Owner" at bounding box center [240, 288] width 149 height 16
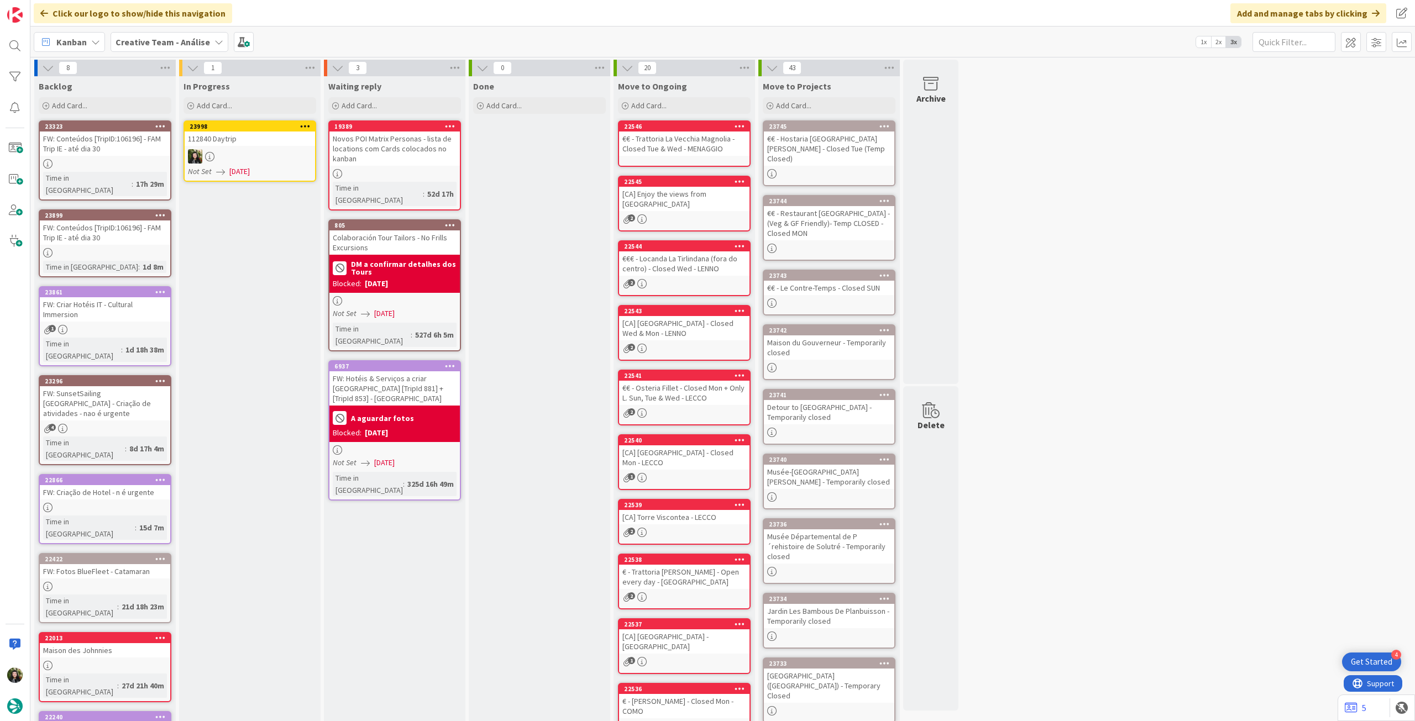
click at [270, 156] on div at bounding box center [250, 156] width 130 height 14
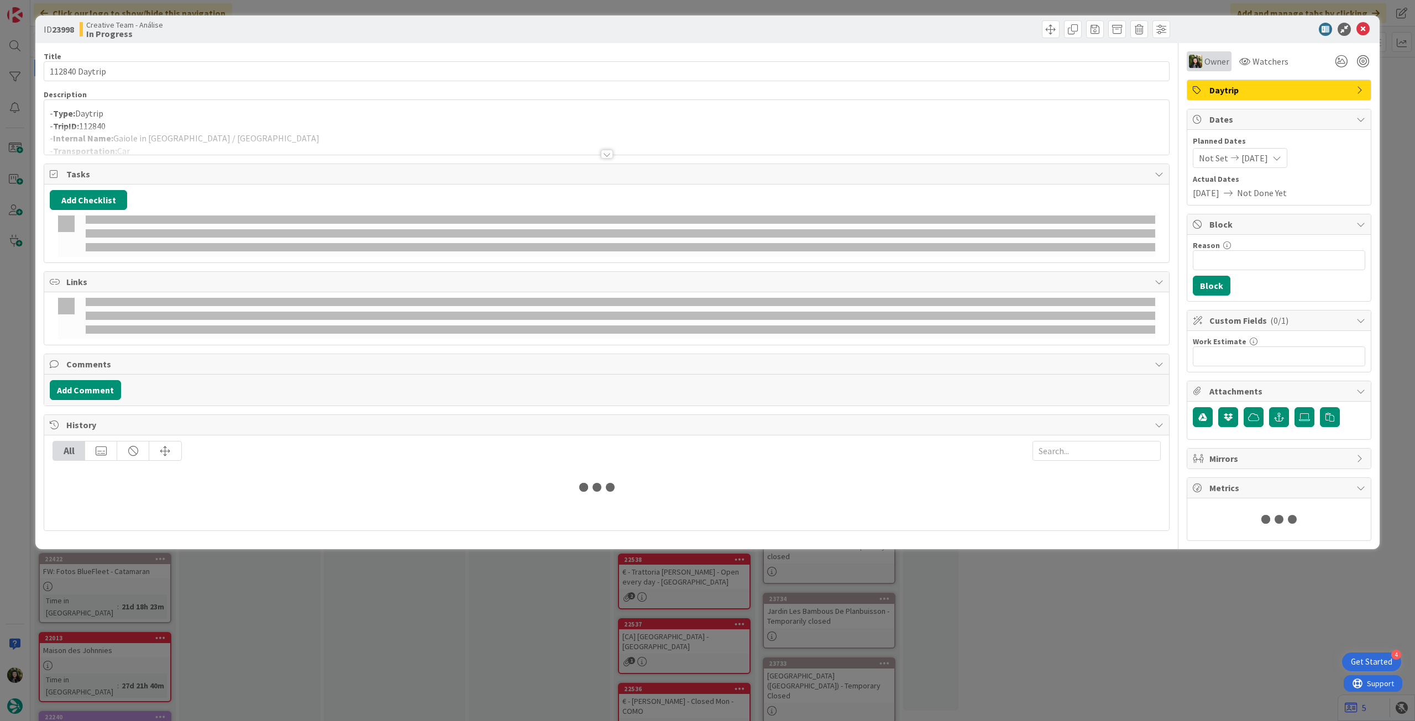
click at [848, 60] on span "Owner" at bounding box center [1216, 61] width 25 height 13
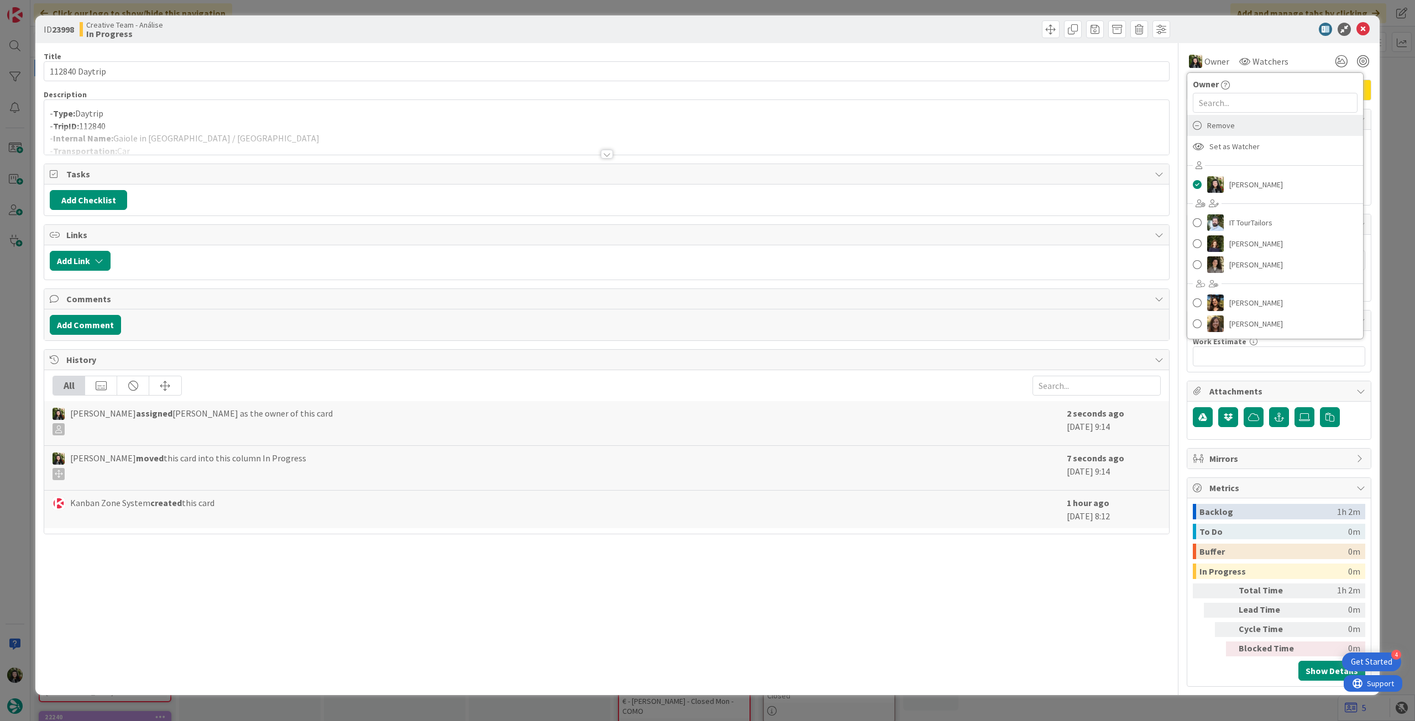
click at [848, 127] on div "Remove" at bounding box center [1275, 125] width 176 height 21
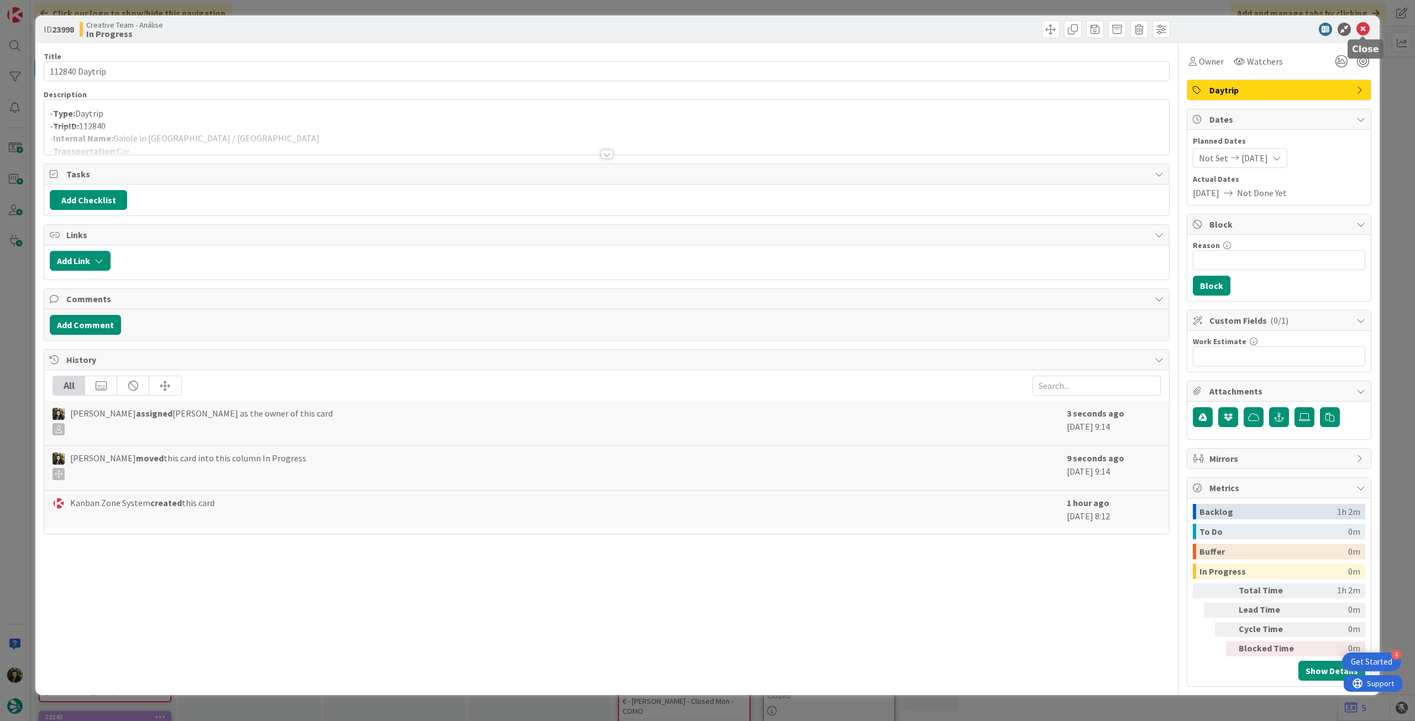
click at [848, 27] on icon at bounding box center [1362, 29] width 13 height 13
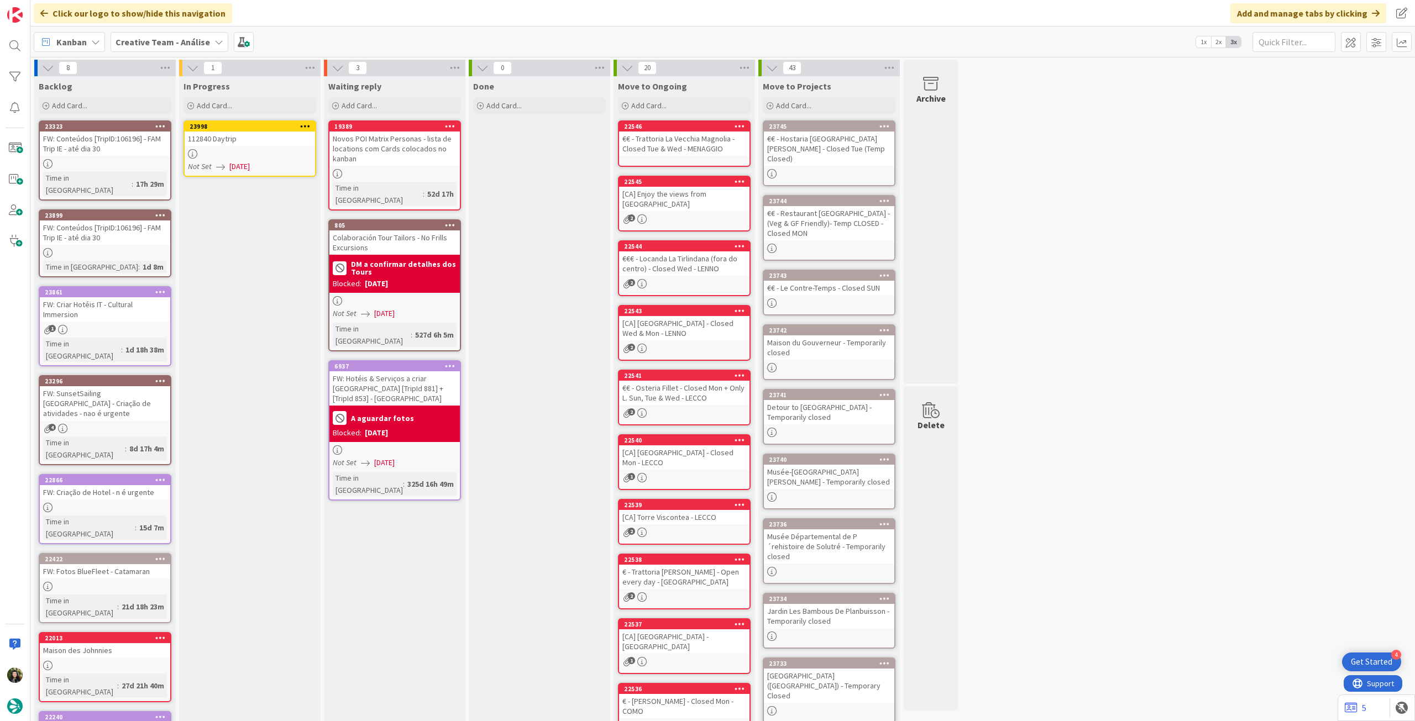
click at [308, 123] on icon at bounding box center [305, 126] width 10 height 8
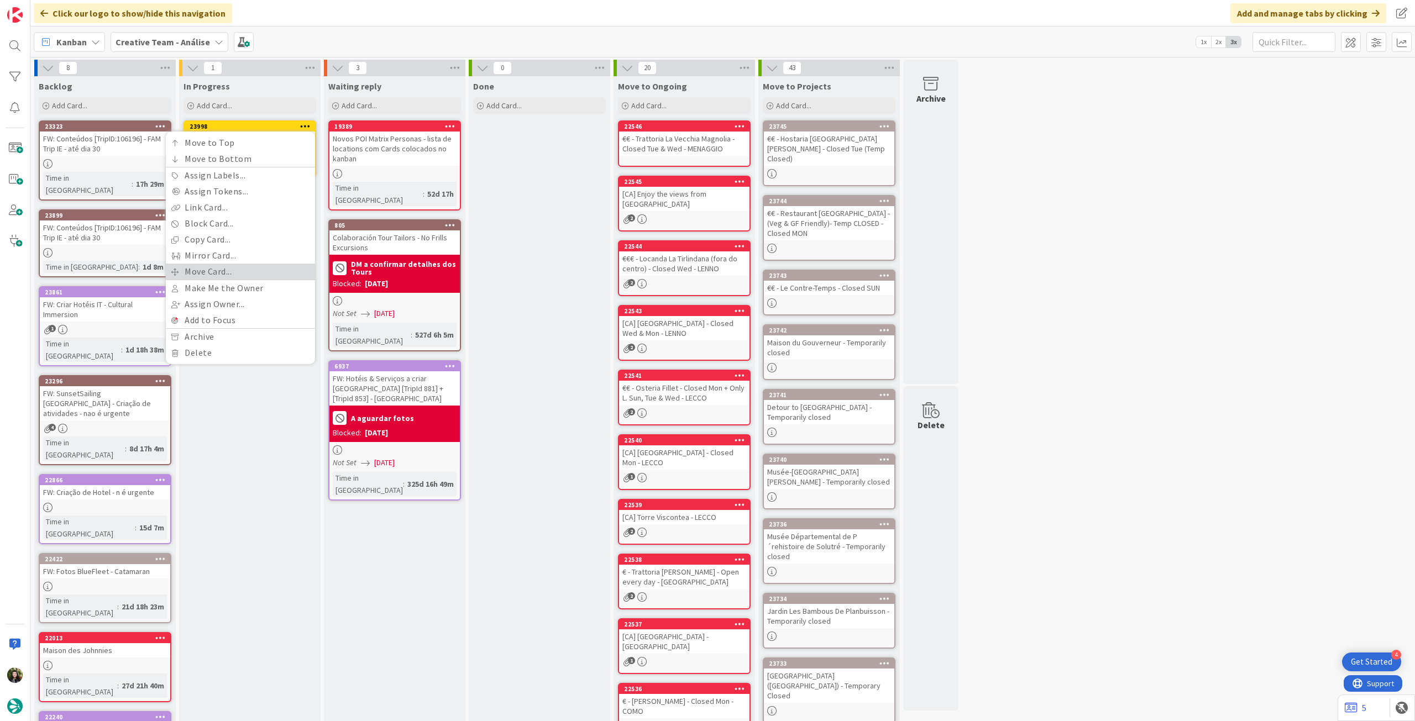
click at [249, 278] on link "Move Card..." at bounding box center [240, 272] width 149 height 16
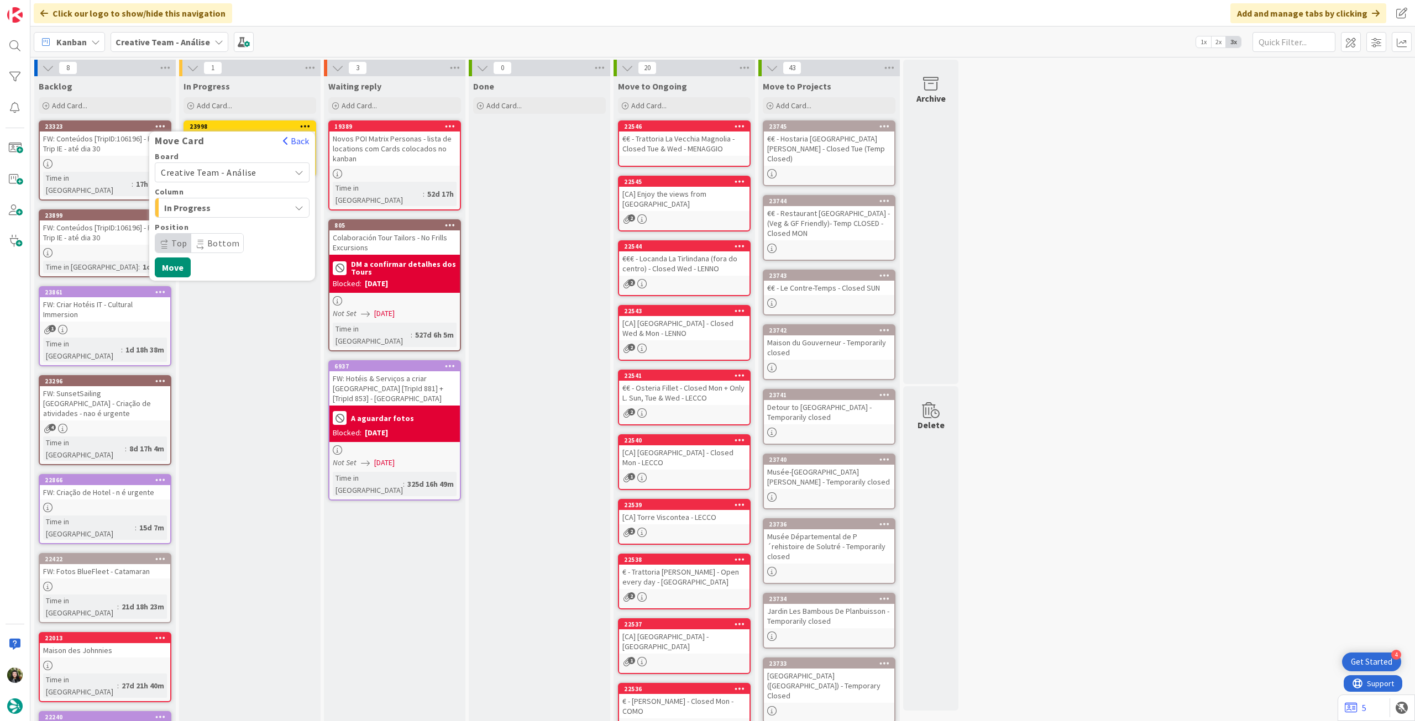
click at [238, 178] on span "Creative Team - Análise" at bounding box center [223, 172] width 124 height 15
click at [225, 226] on span "Creative Team" at bounding box center [239, 224] width 128 height 17
click at [231, 209] on span "Select a Column..." at bounding box center [202, 208] width 83 height 14
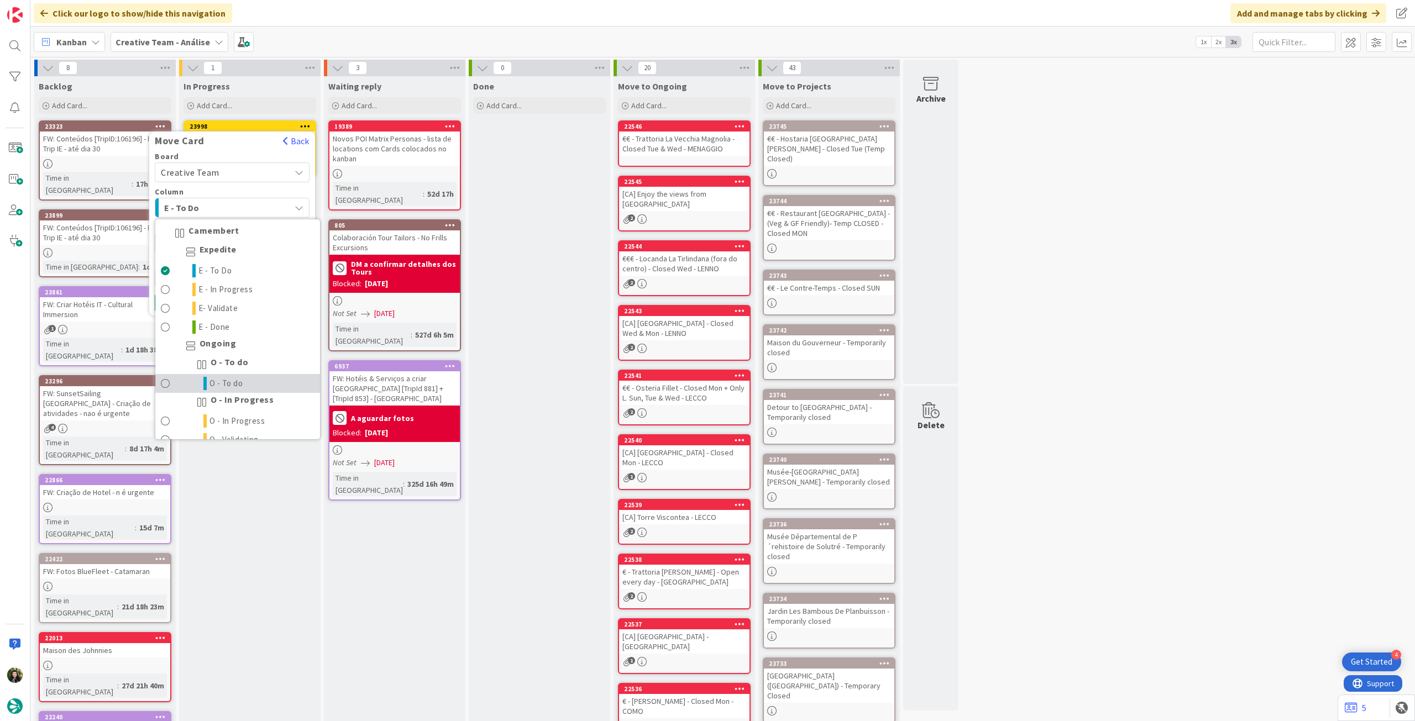
click at [228, 374] on link "O - To do" at bounding box center [237, 383] width 165 height 19
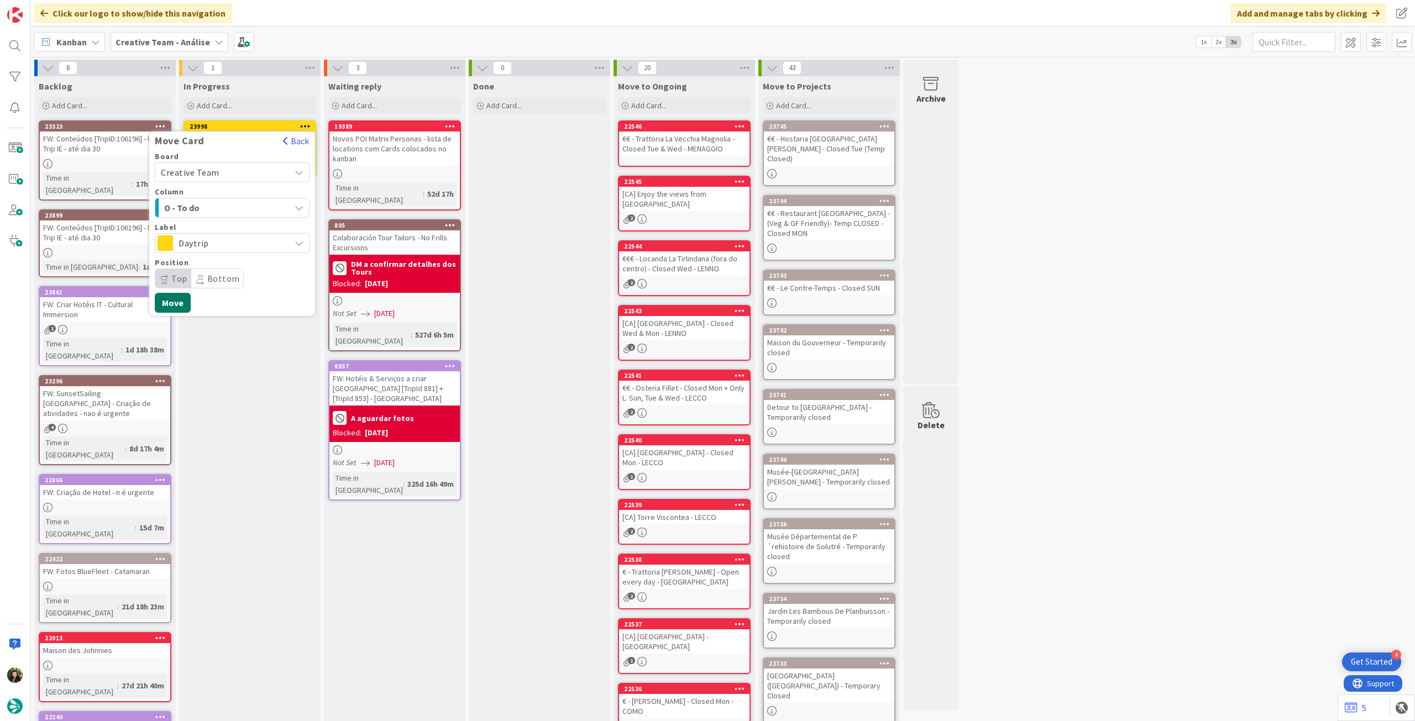
click at [175, 302] on button "Move" at bounding box center [173, 303] width 36 height 20
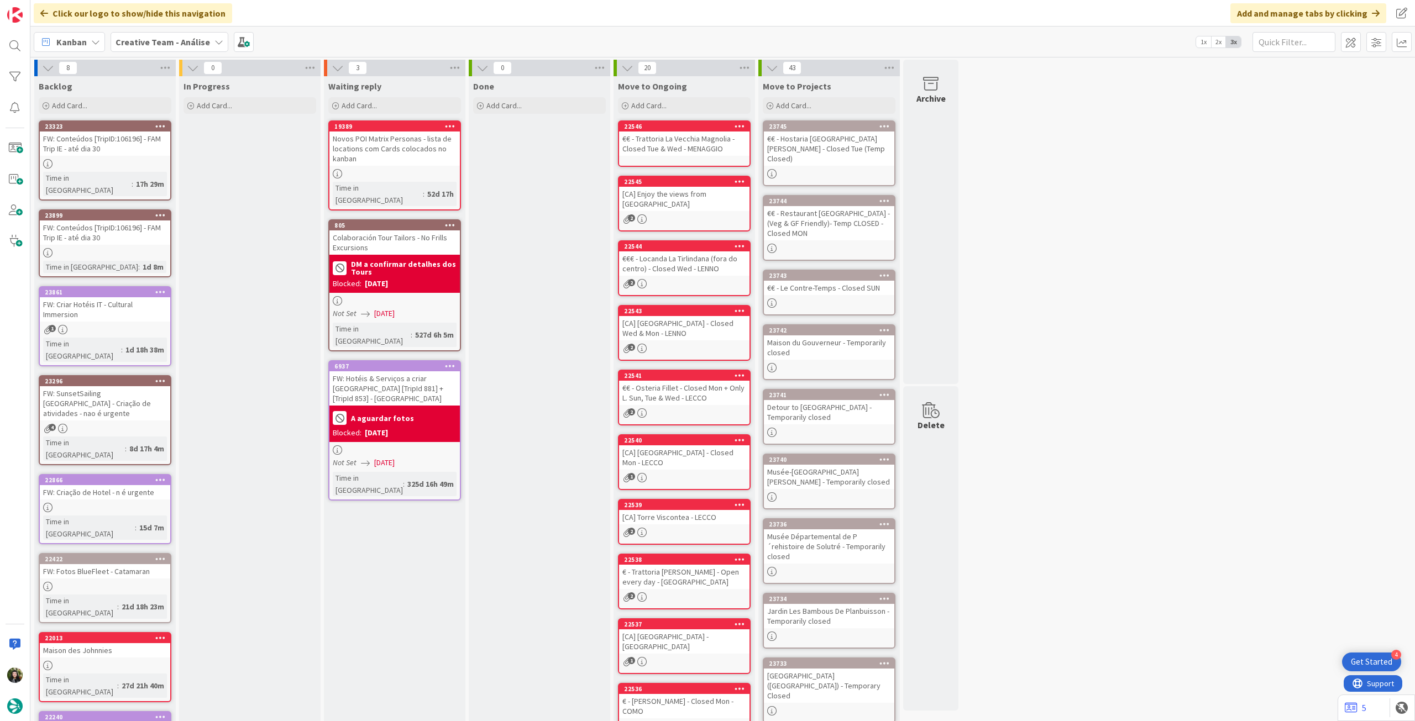
click at [145, 40] on b "Creative Team - Análise" at bounding box center [162, 41] width 94 height 11
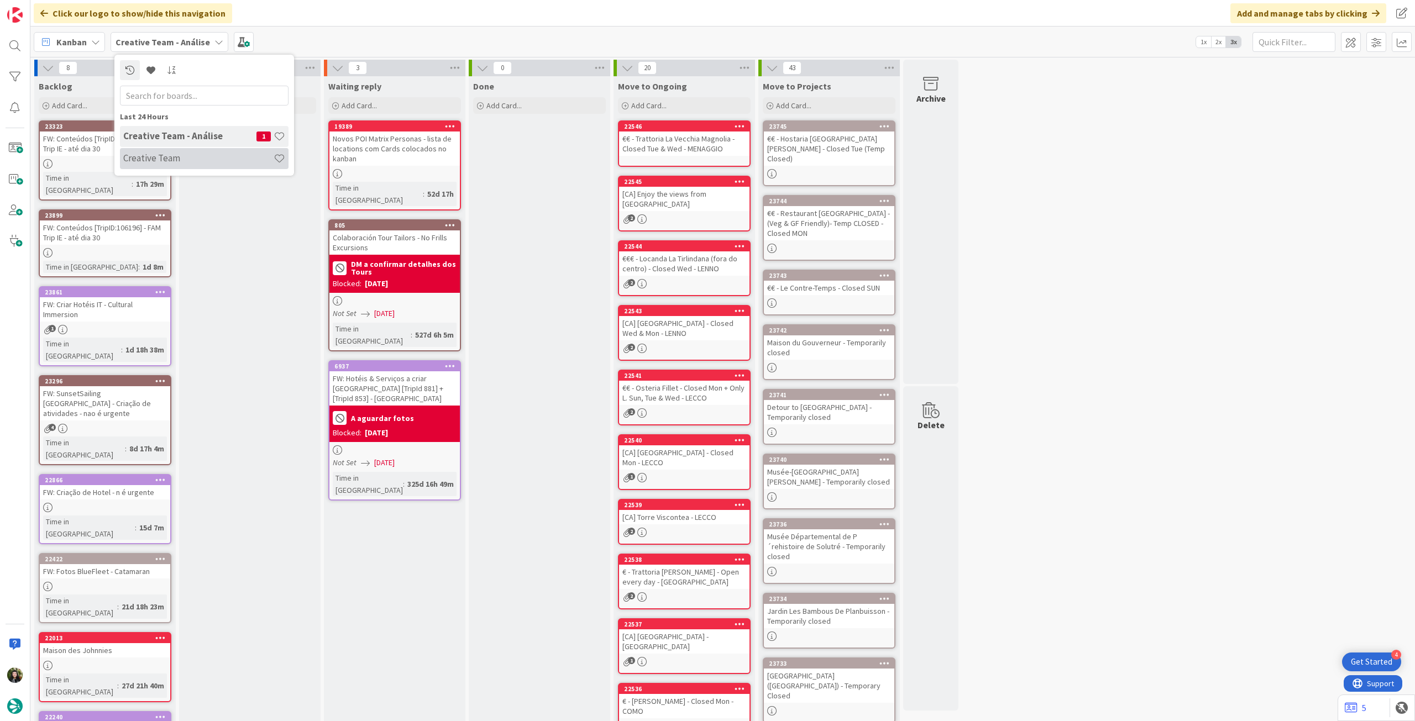
click at [185, 157] on h4 "Creative Team" at bounding box center [198, 158] width 150 height 11
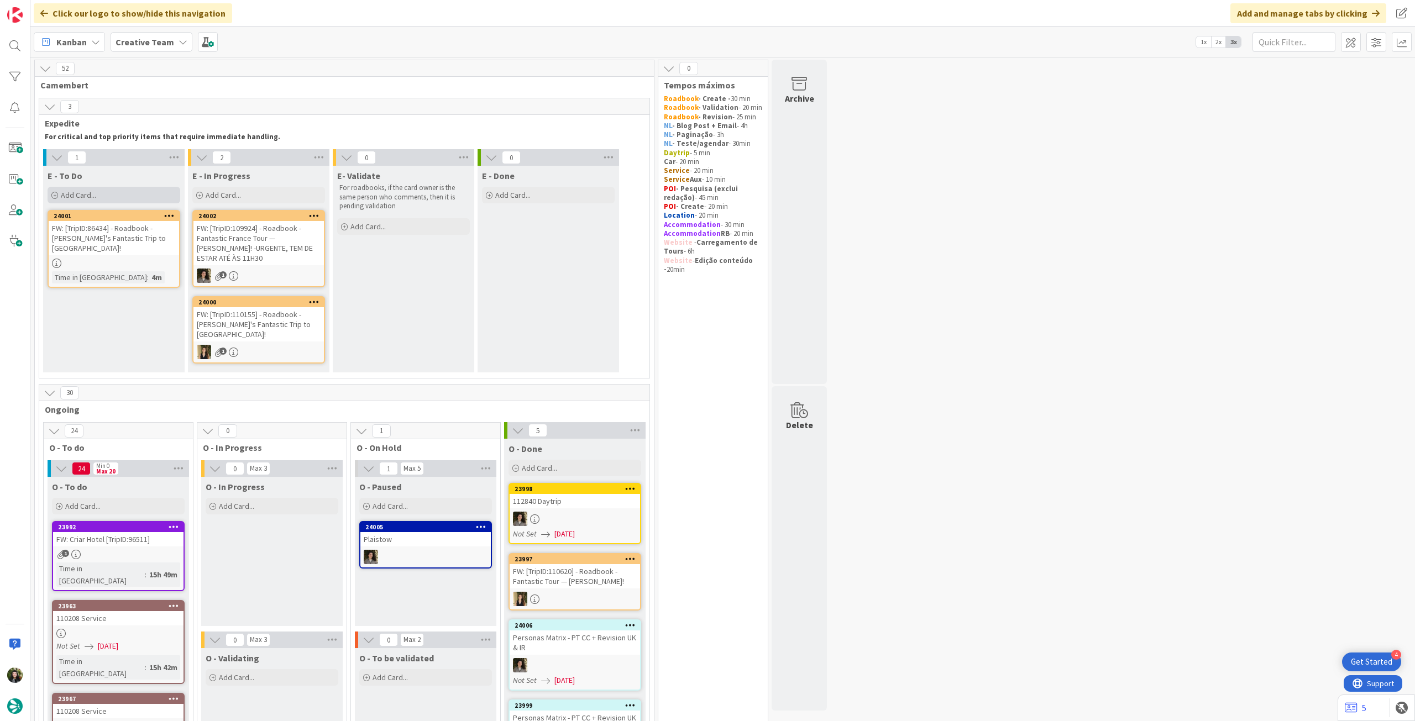
click at [124, 197] on div "Add Card..." at bounding box center [114, 195] width 133 height 17
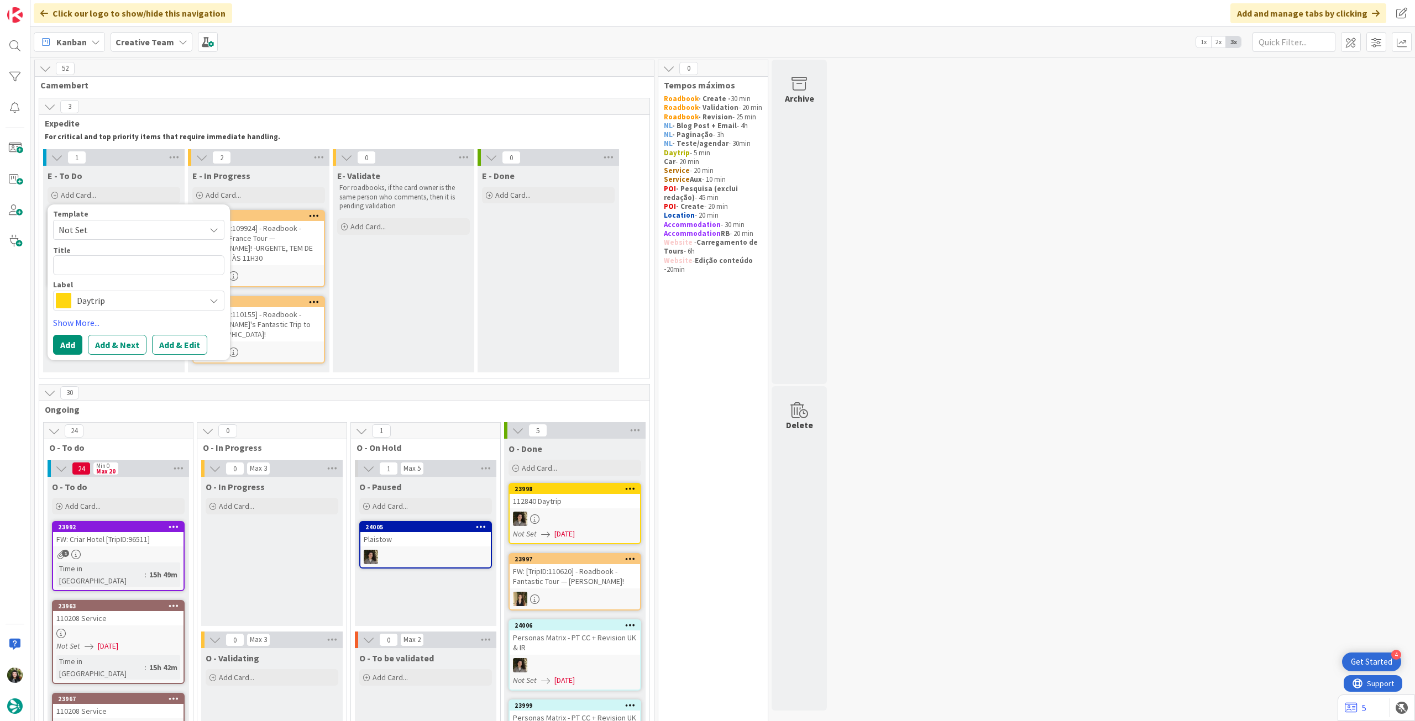
drag, startPoint x: 108, startPoint y: 300, endPoint x: 154, endPoint y: 279, distance: 49.9
click at [108, 301] on span "Daytrip" at bounding box center [138, 300] width 123 height 15
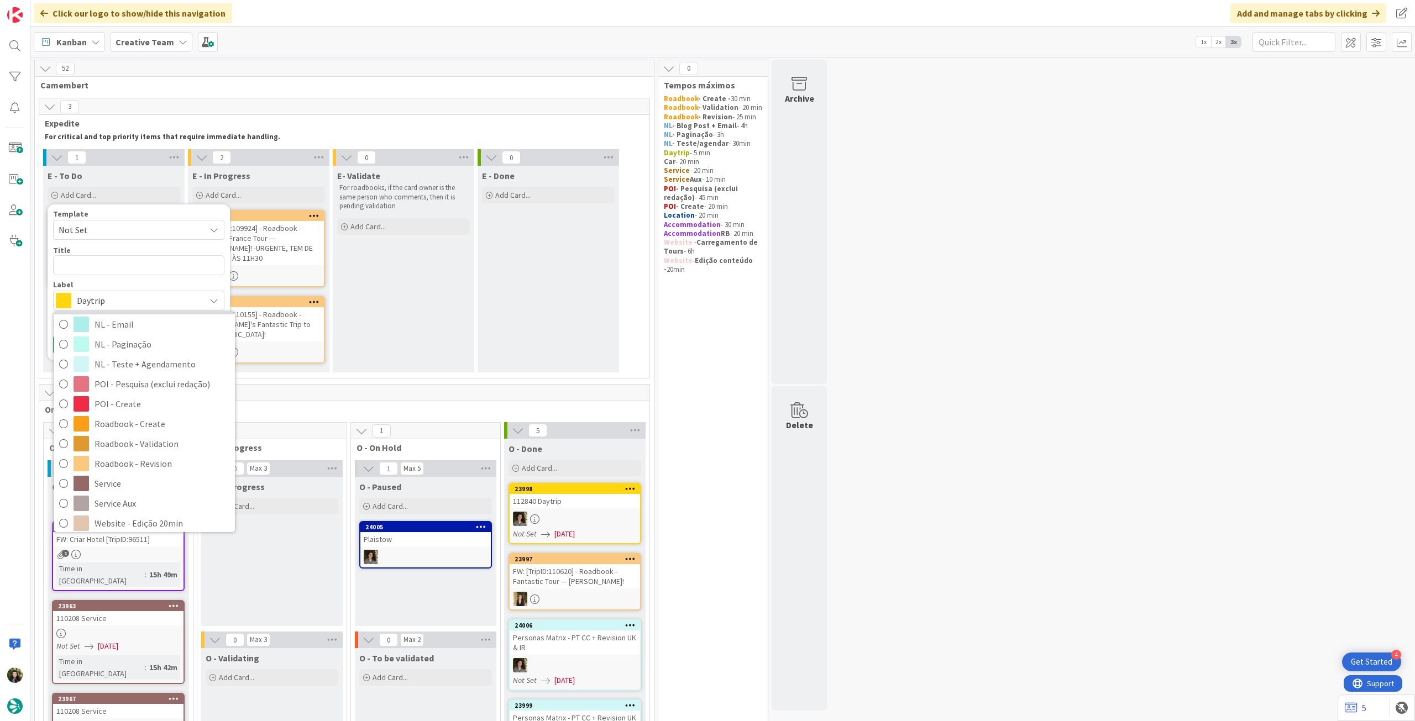
scroll to position [147, 0]
click at [169, 403] on span "Roadbook - Create" at bounding box center [161, 398] width 135 height 17
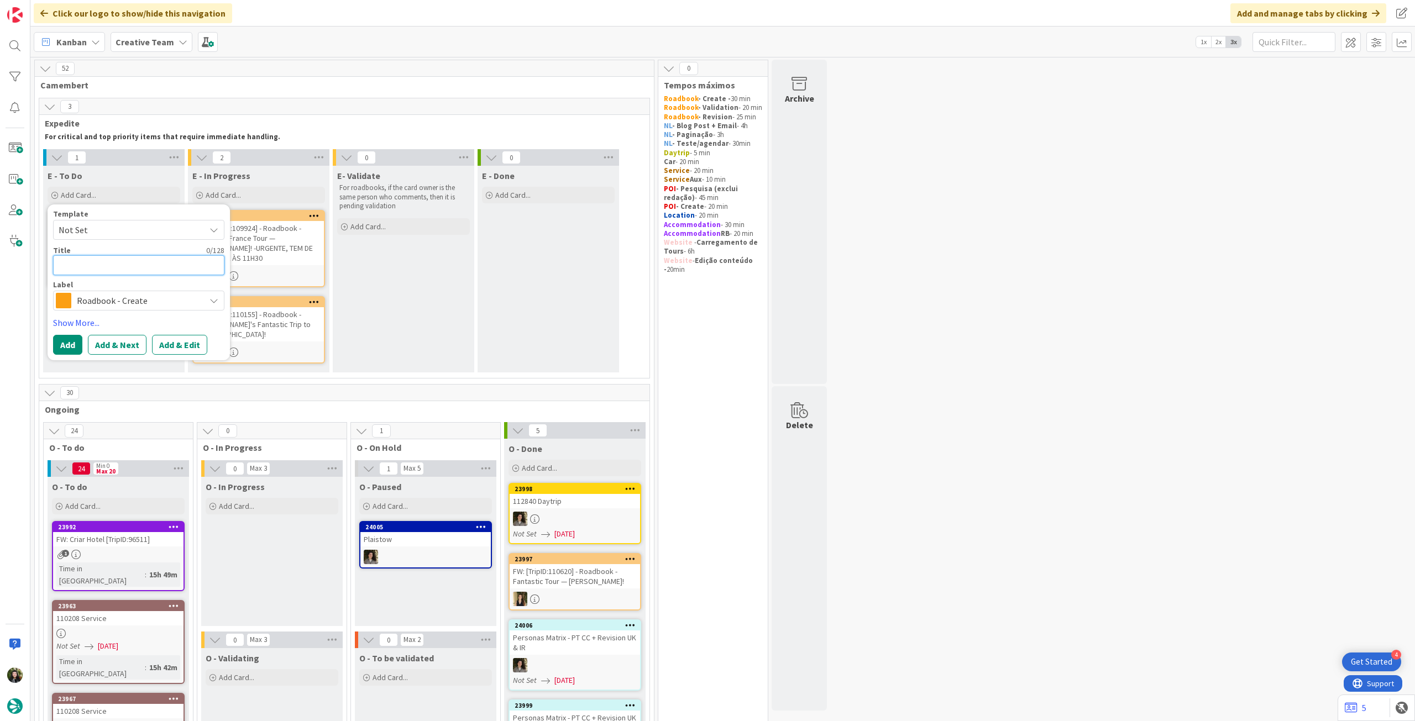
click at [141, 269] on textarea at bounding box center [138, 265] width 171 height 20
paste textarea "111770"
type textarea "x"
type textarea "111770"
type textarea "x"
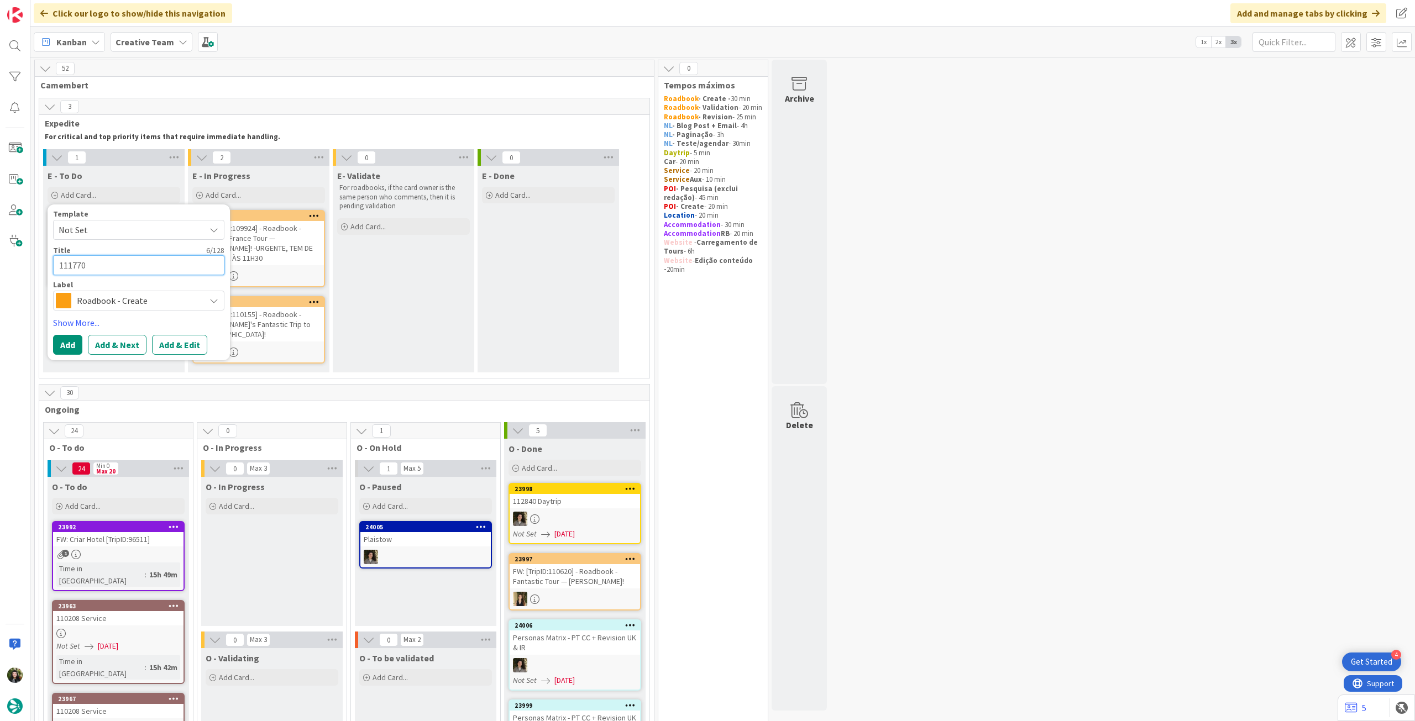
type textarea "111770"
type textarea "x"
type textarea "111770 -"
type textarea "x"
type textarea "111770 -"
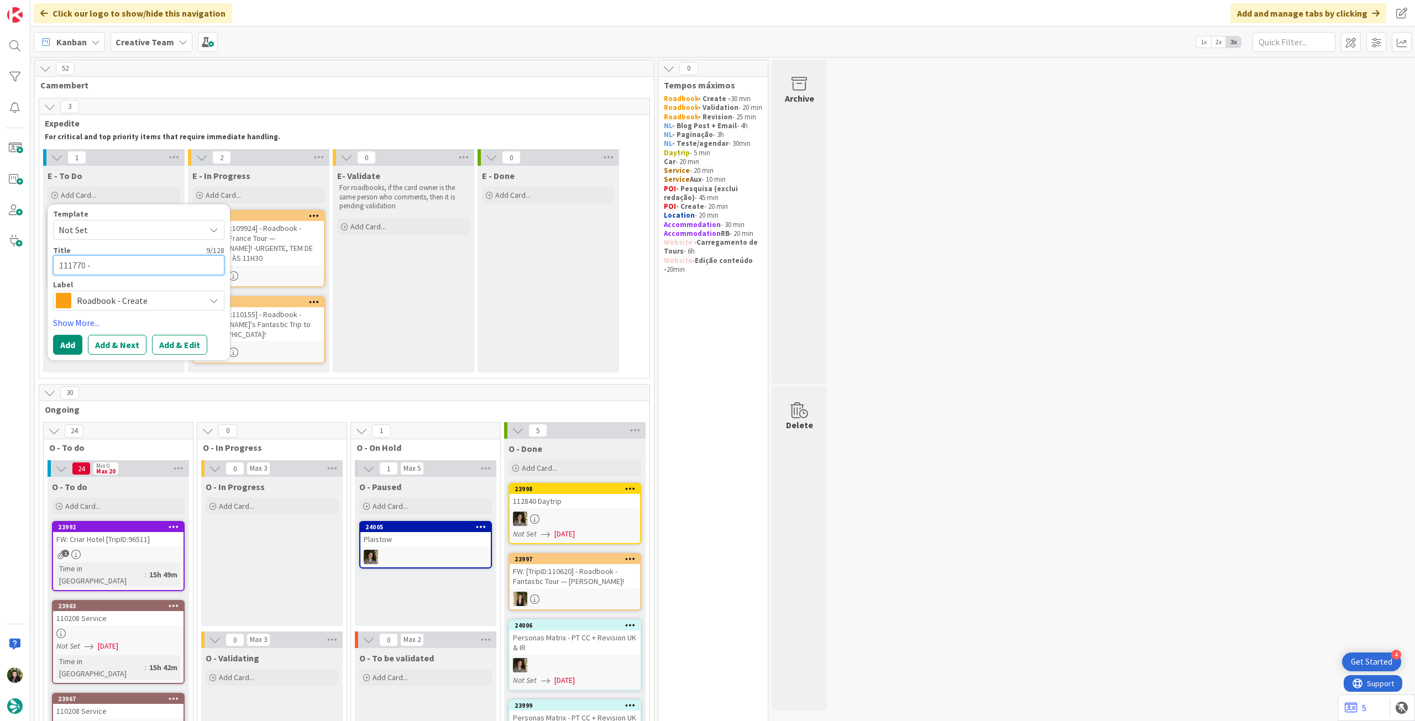
type textarea "x"
type textarea "111770 - 1"
type textarea "x"
type textarea "111770 - 17"
type textarea "x"
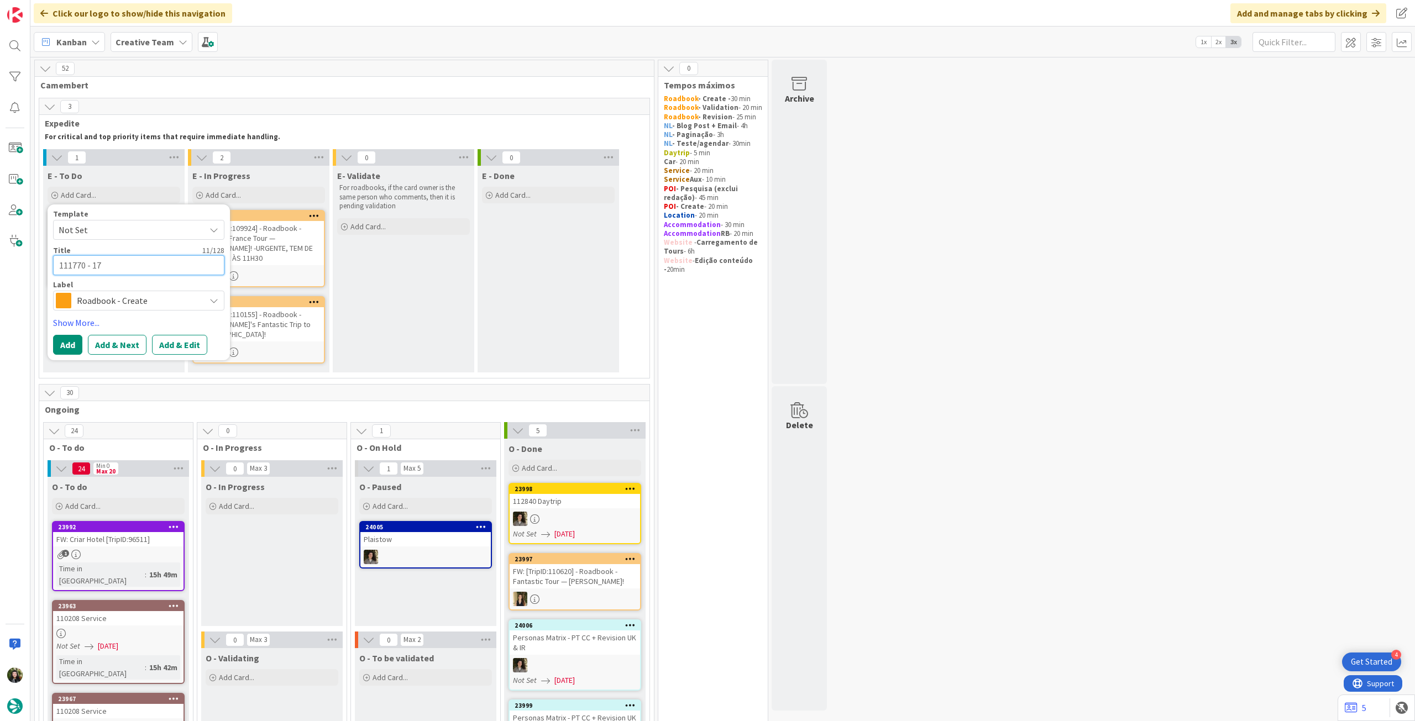
type textarea "111770 - 17"
type textarea "x"
type textarea "111770 - 17 o"
type textarea "x"
type textarea "111770 - 17 oc"
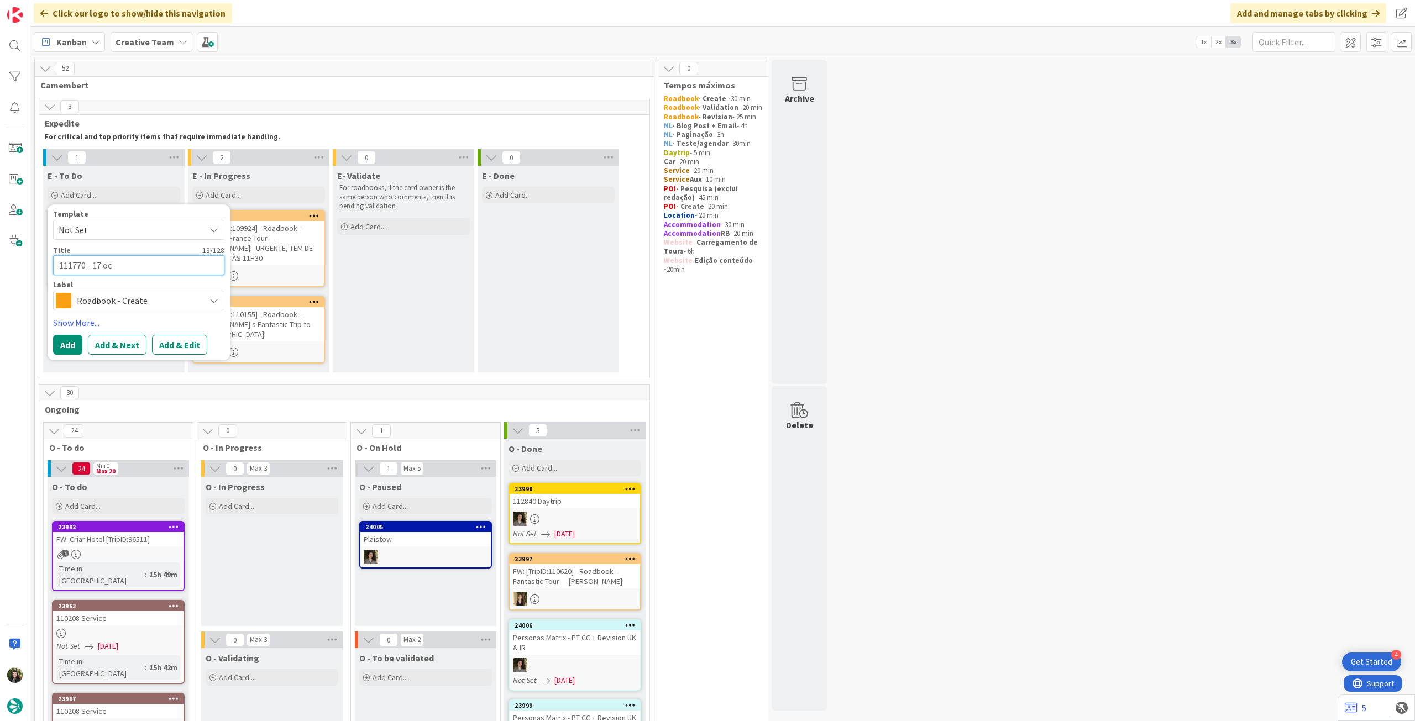
type textarea "x"
type textarea "111770 - [DATE]"
click at [62, 345] on button "Add" at bounding box center [67, 345] width 29 height 20
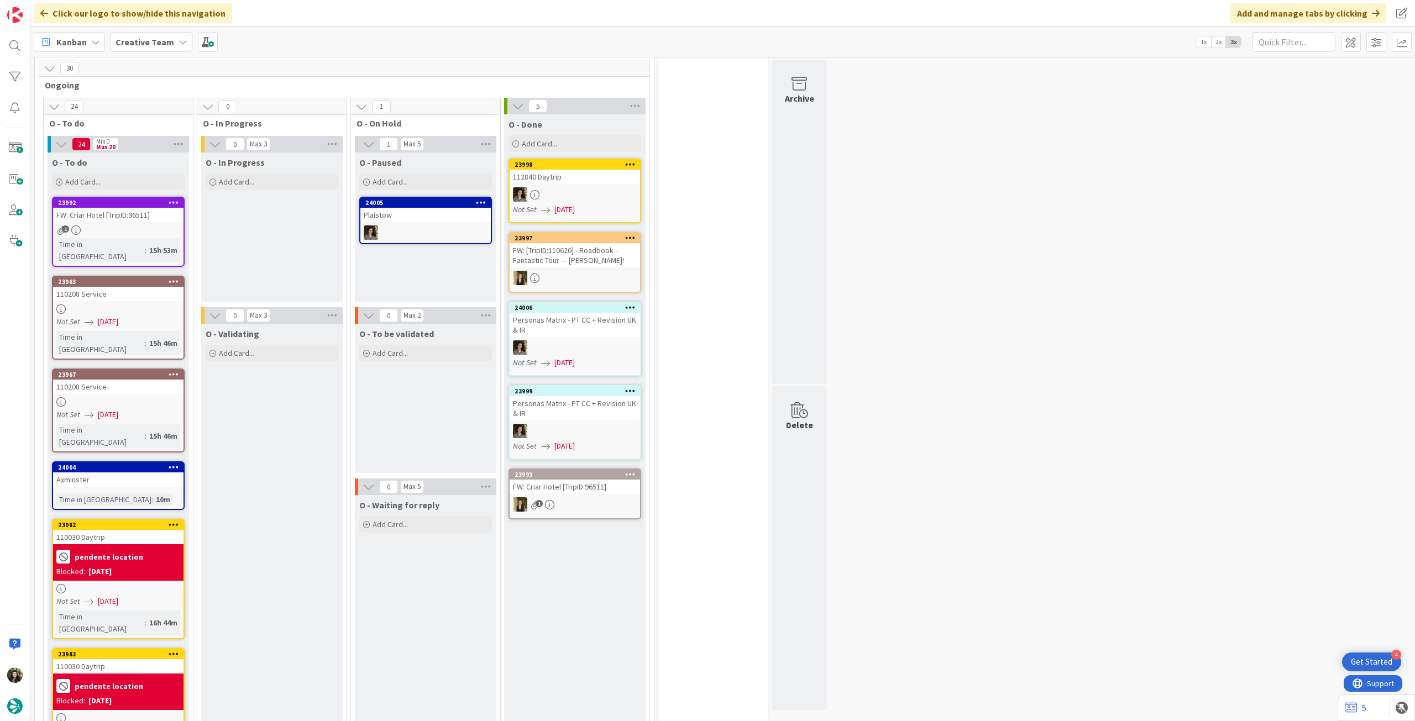
scroll to position [368, 0]
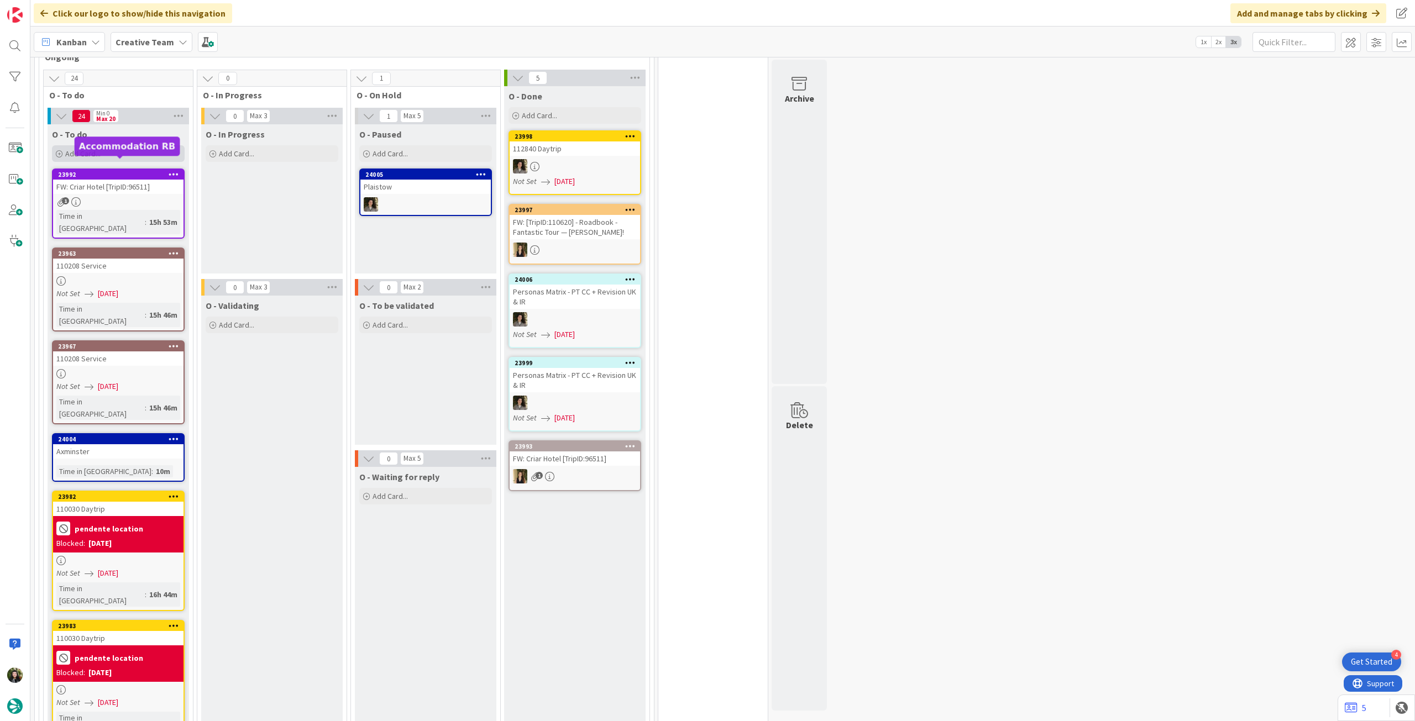
click at [119, 145] on div "Add Card..." at bounding box center [118, 153] width 133 height 17
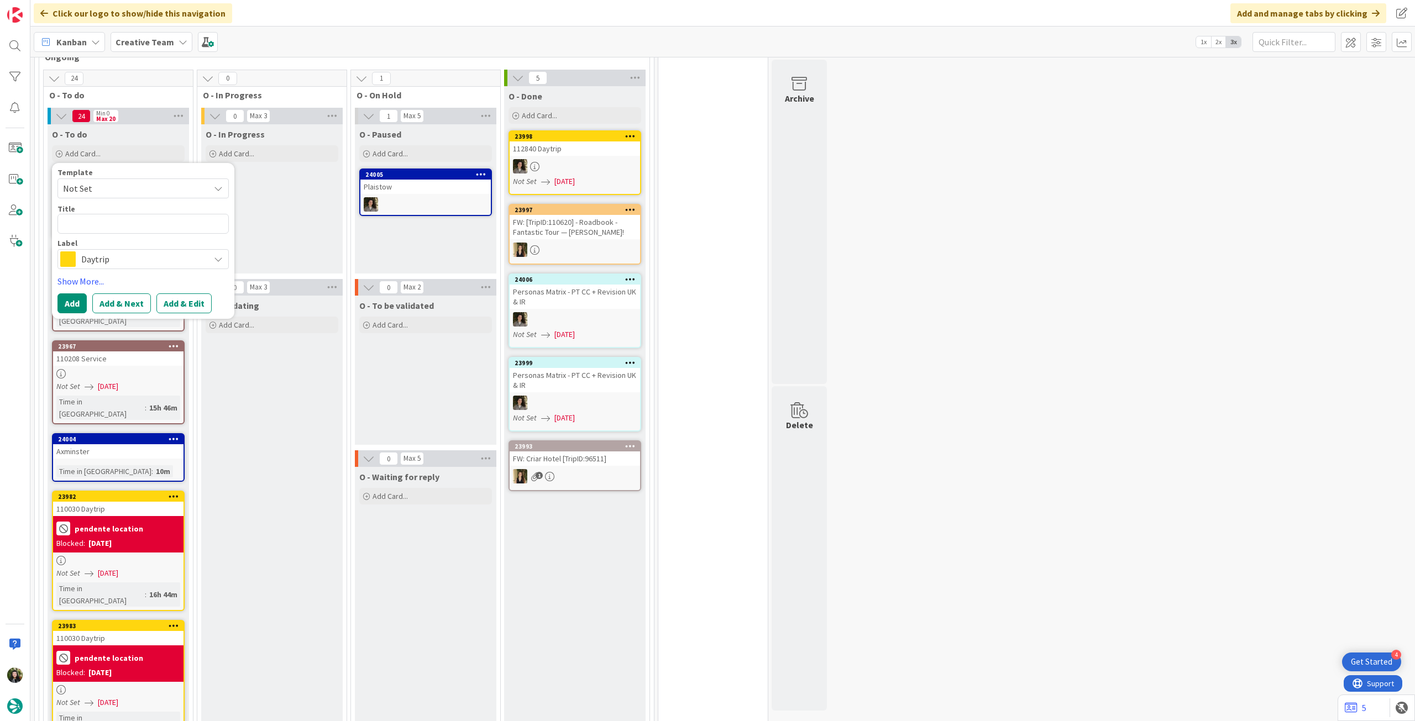
drag, startPoint x: 114, startPoint y: 250, endPoint x: 130, endPoint y: 257, distance: 17.9
click at [114, 251] on span "Daytrip" at bounding box center [142, 258] width 123 height 15
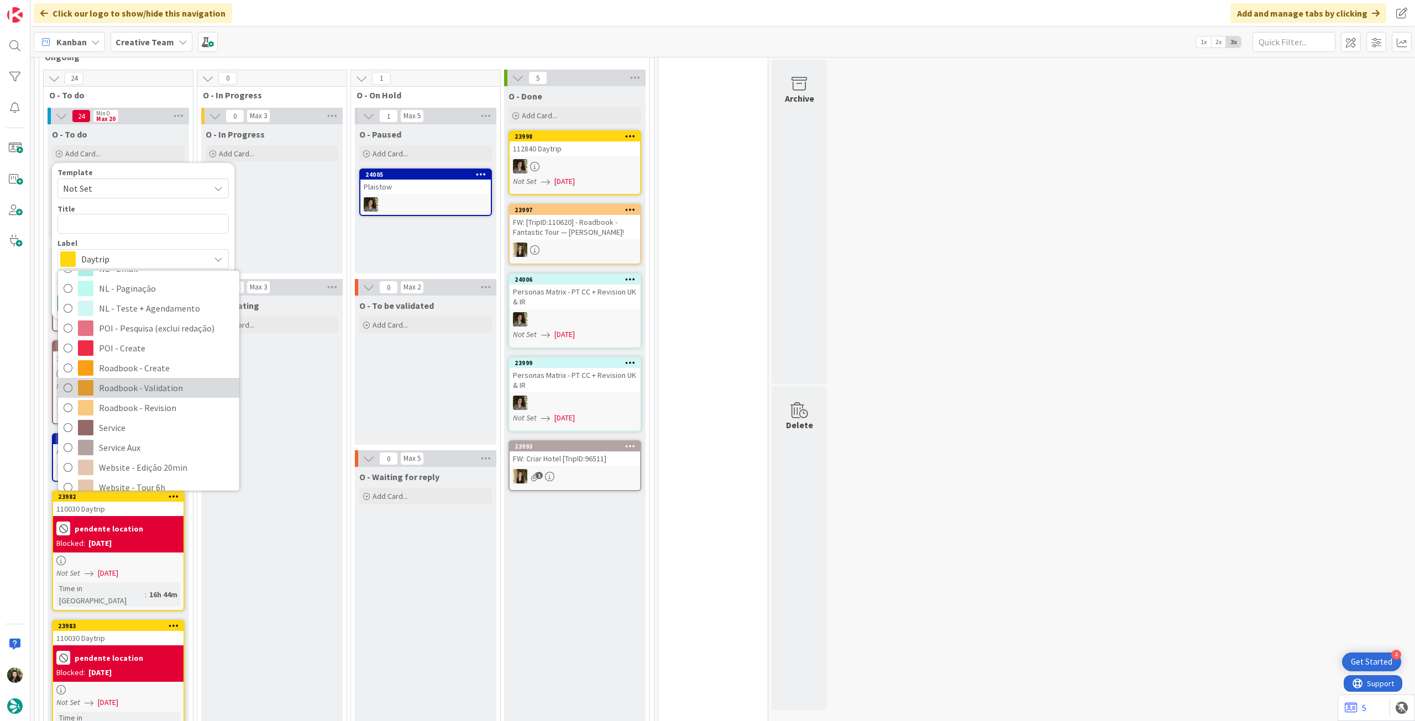
scroll to position [147, 0]
click at [172, 349] on span "Roadbook - Create" at bounding box center [166, 357] width 135 height 17
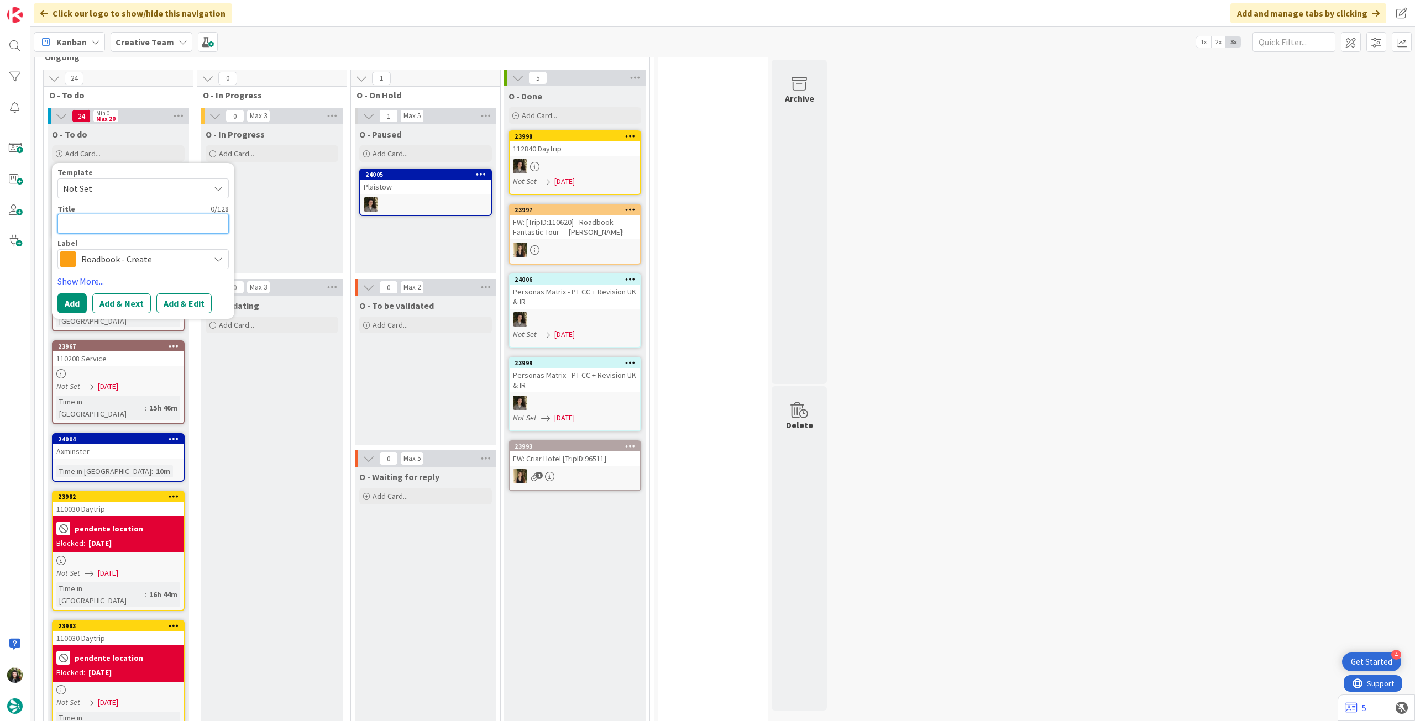
click at [143, 217] on textarea at bounding box center [142, 224] width 171 height 20
paste textarea "108176"
type textarea "x"
type textarea "108176"
type textarea "x"
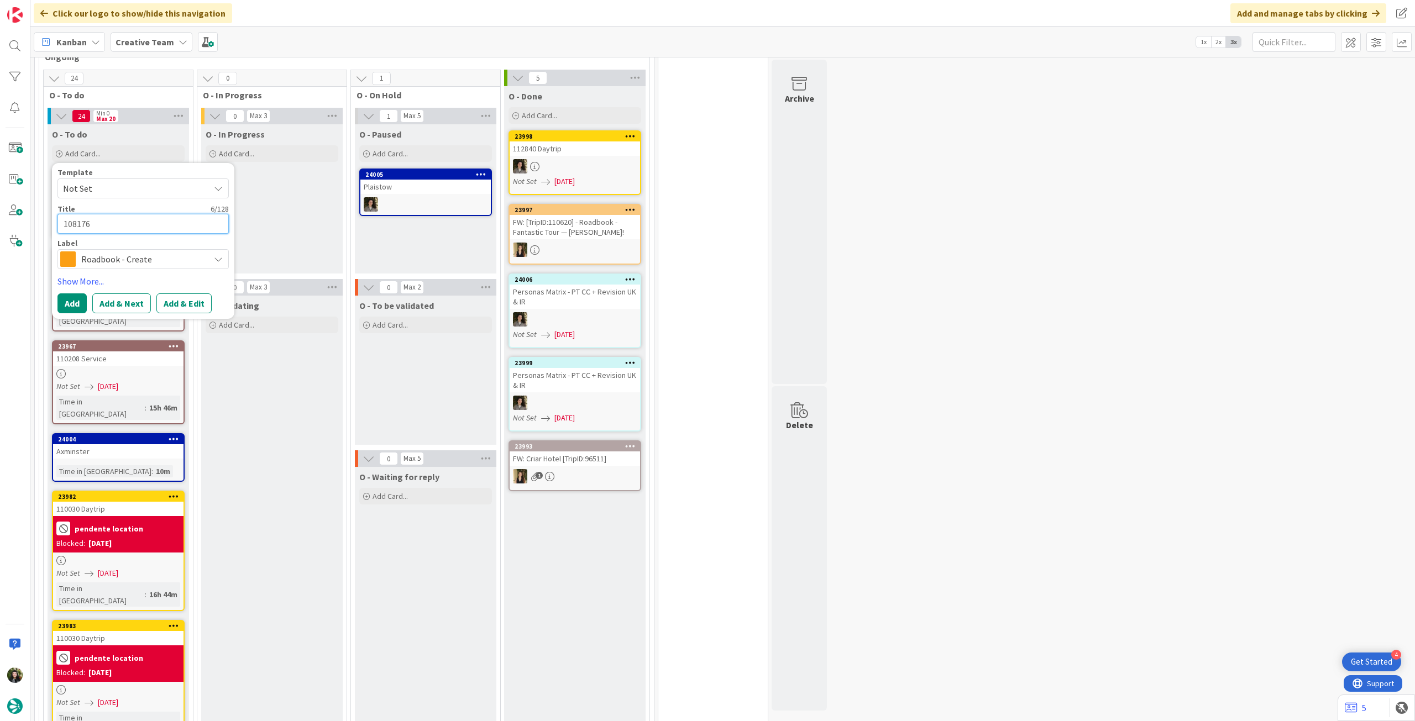
type textarea "108176"
type textarea "x"
type textarea "108176 -"
type textarea "x"
type textarea "108176 - 2"
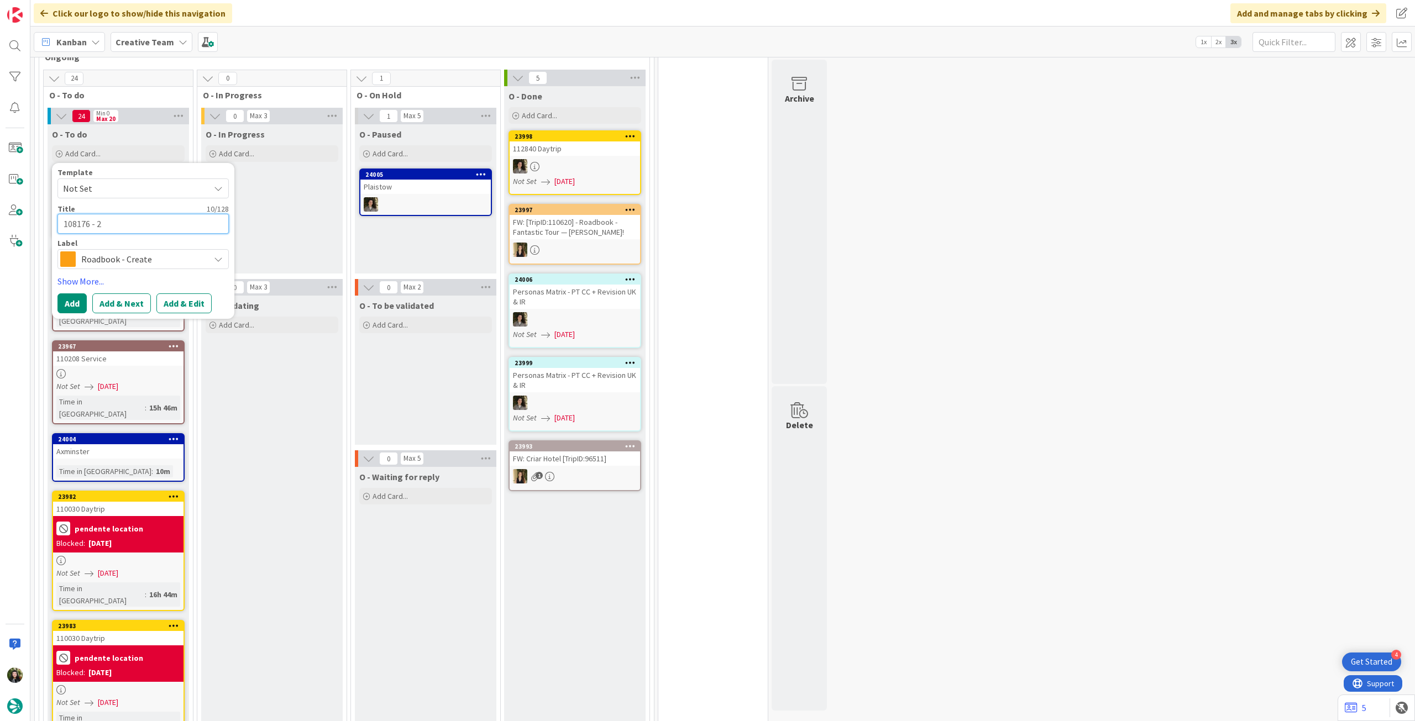
type textarea "x"
type textarea "108176 - 27"
type textarea "x"
type textarea "108176 - 27"
type textarea "x"
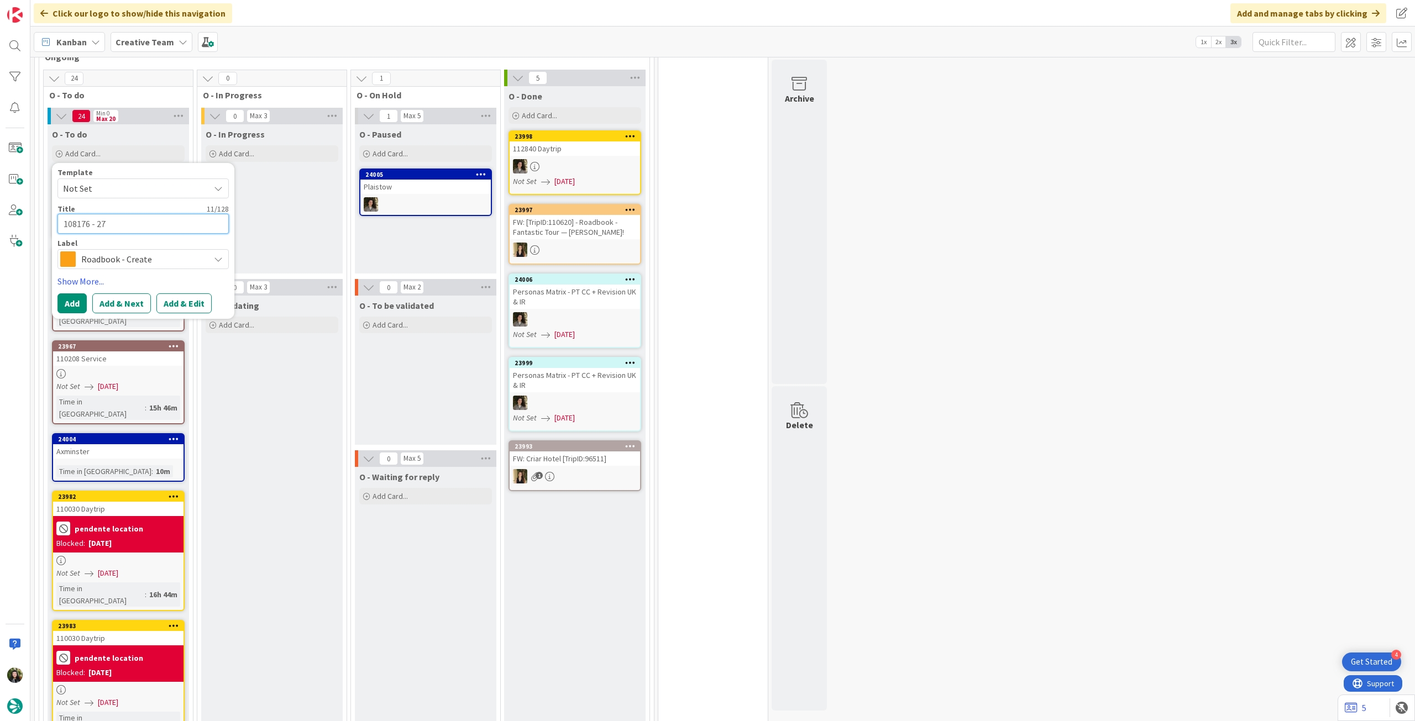
type textarea "108176 - 27 o"
type textarea "x"
type textarea "108176 - 27 oc"
type textarea "x"
type textarea "108176 - [DATE]"
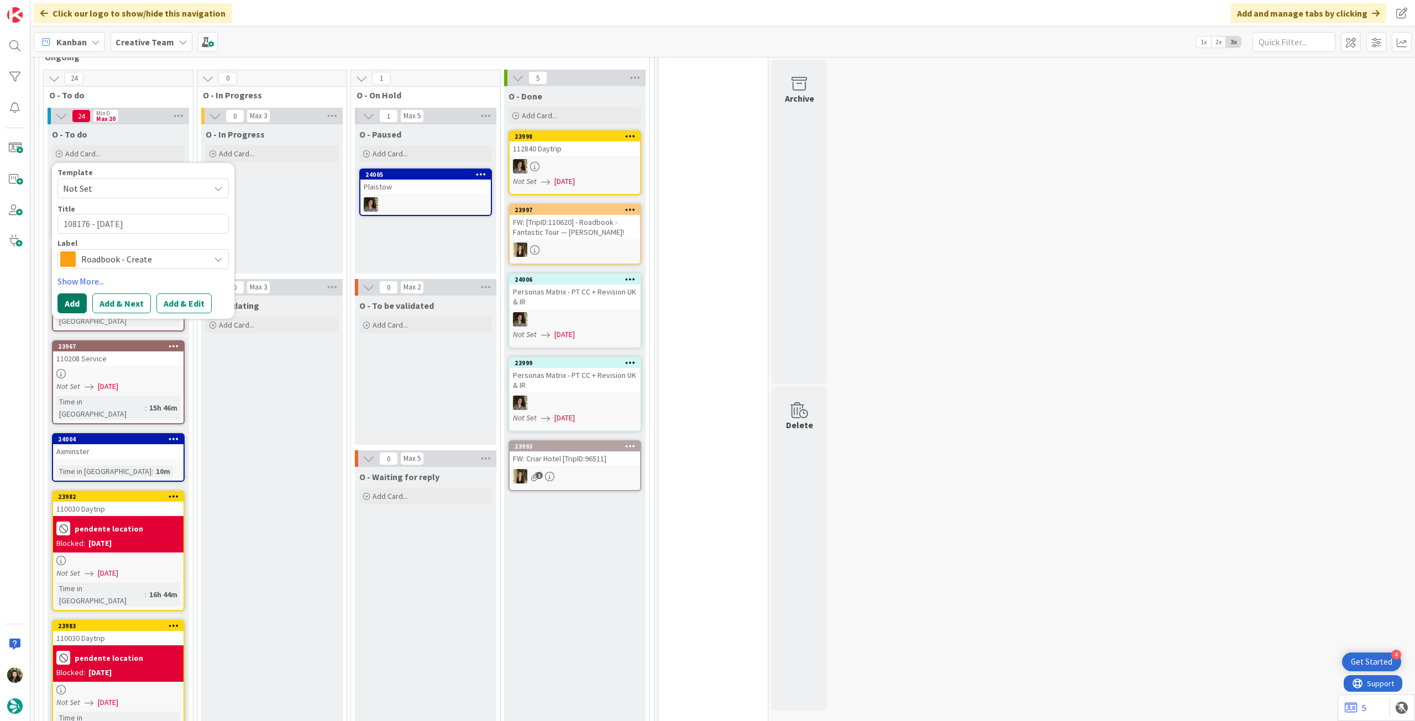
click at [68, 293] on button "Add" at bounding box center [71, 303] width 29 height 20
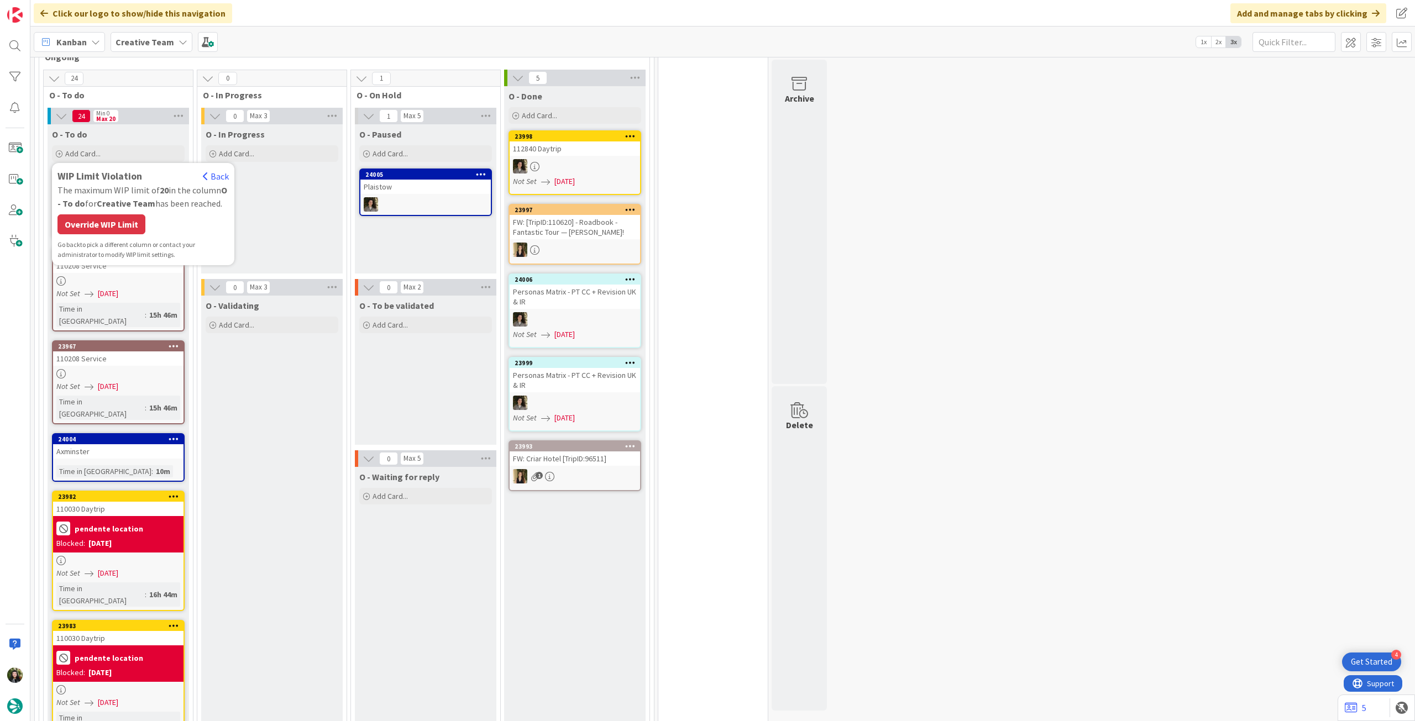
click at [102, 227] on div "WIP Limit Violation Back The maximum WIP limit of 20 in the column O - To do fo…" at bounding box center [142, 214] width 171 height 91
click at [102, 214] on div "Override WIP Limit" at bounding box center [101, 224] width 88 height 20
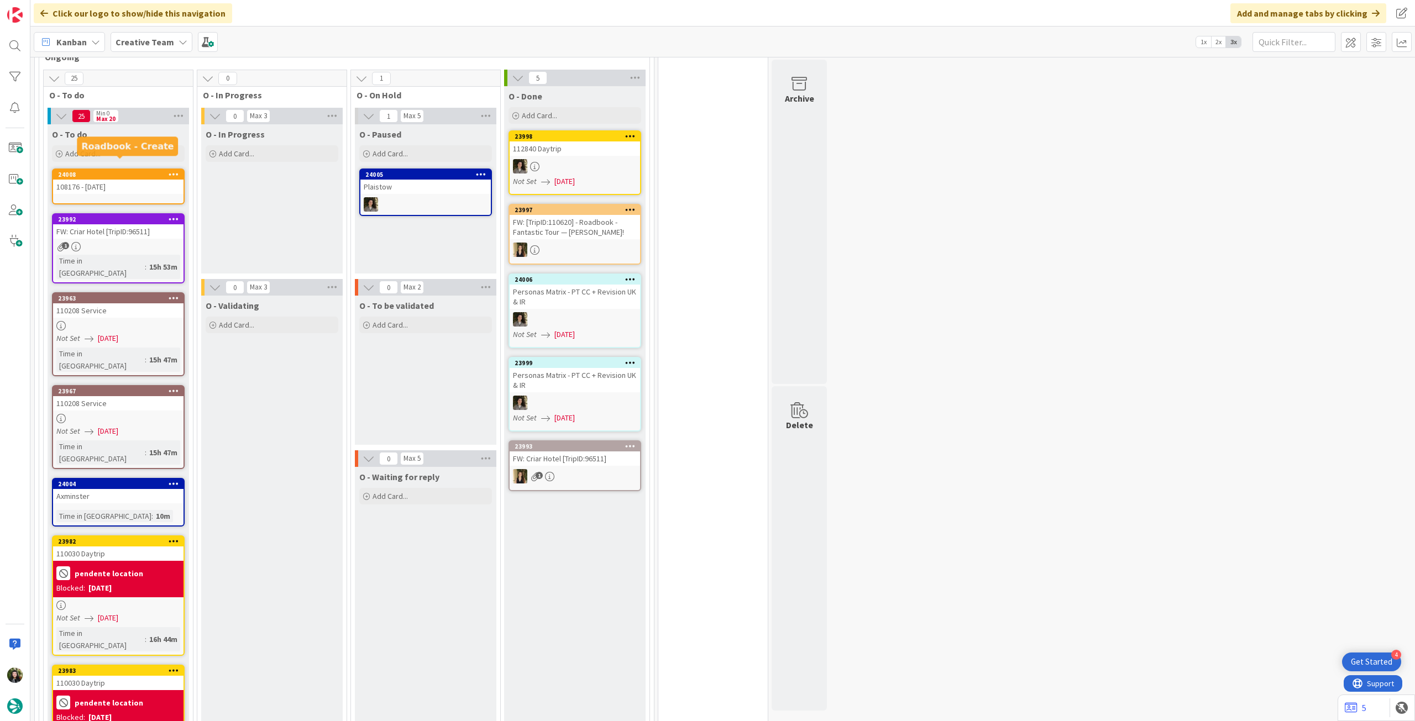
click at [89, 171] on div "24008" at bounding box center [120, 175] width 125 height 8
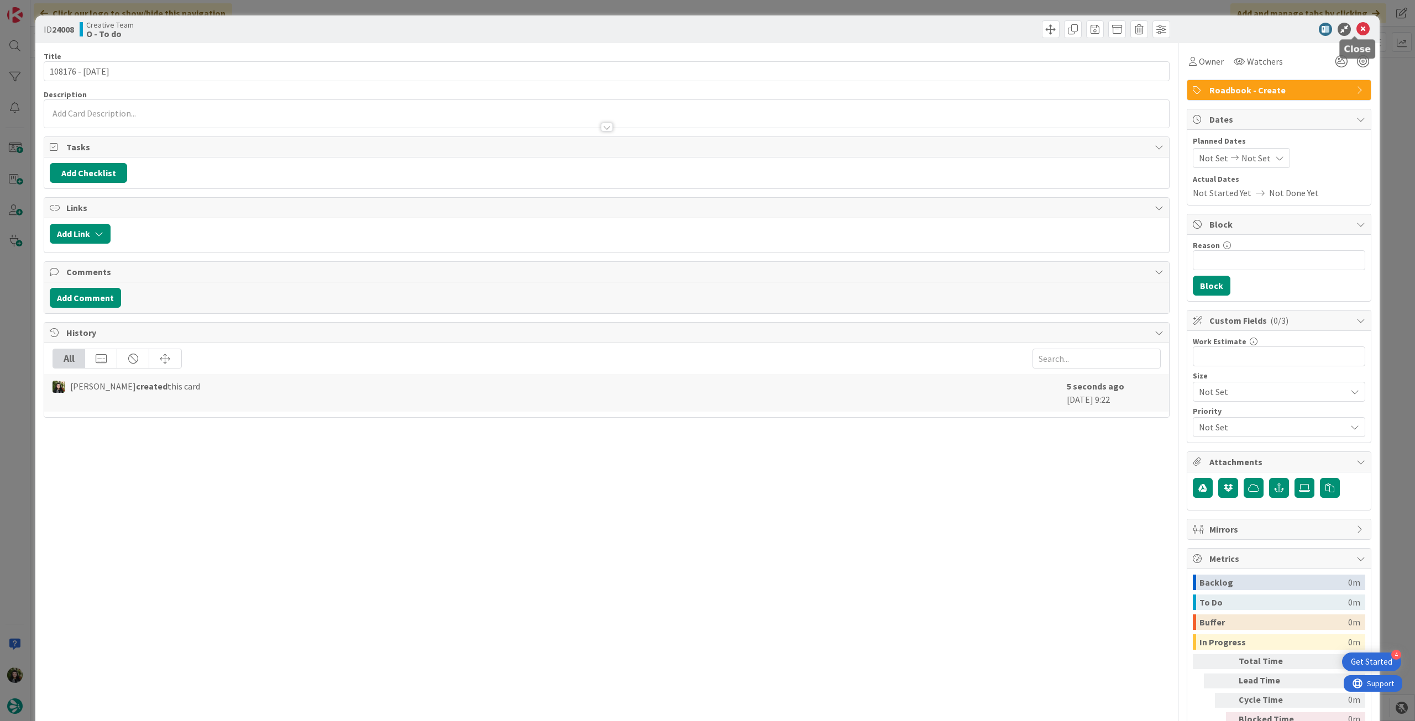
click at [848, 25] on icon at bounding box center [1362, 29] width 13 height 13
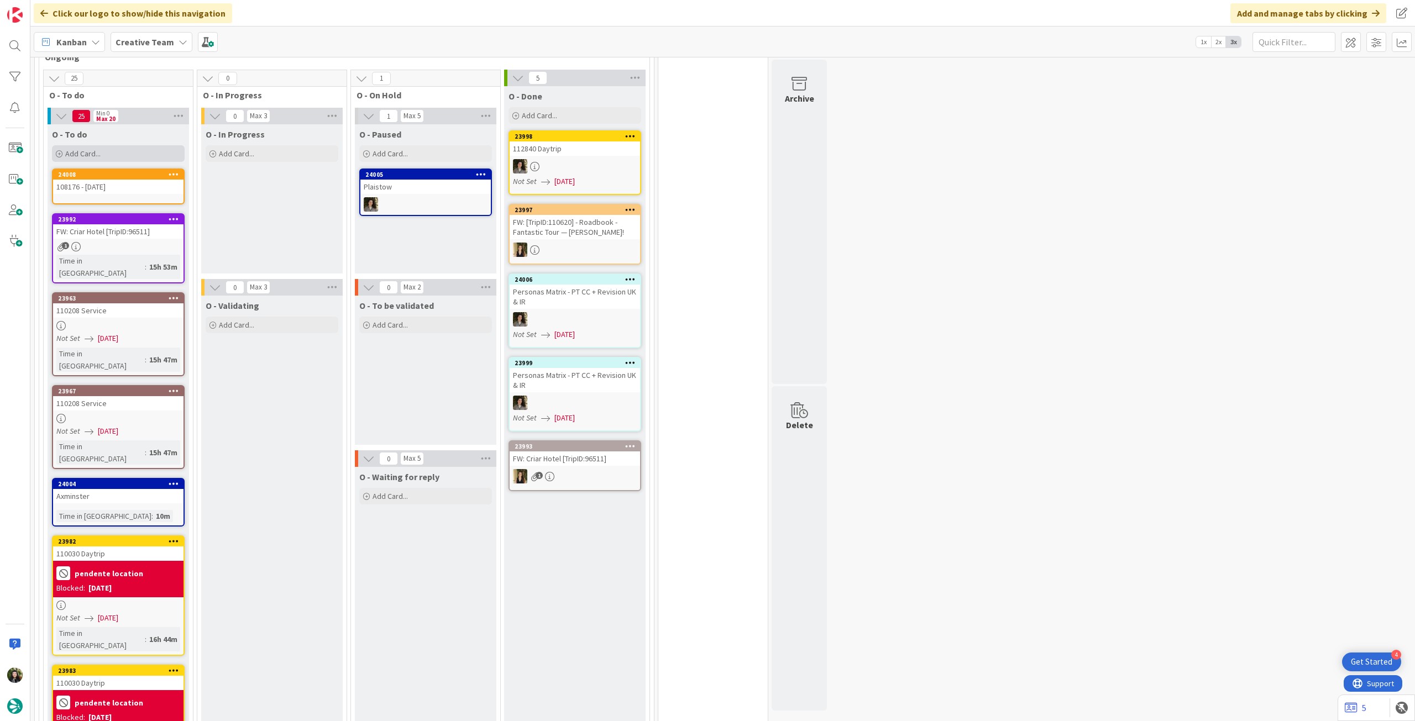
click at [145, 147] on div "Add Card..." at bounding box center [118, 153] width 133 height 17
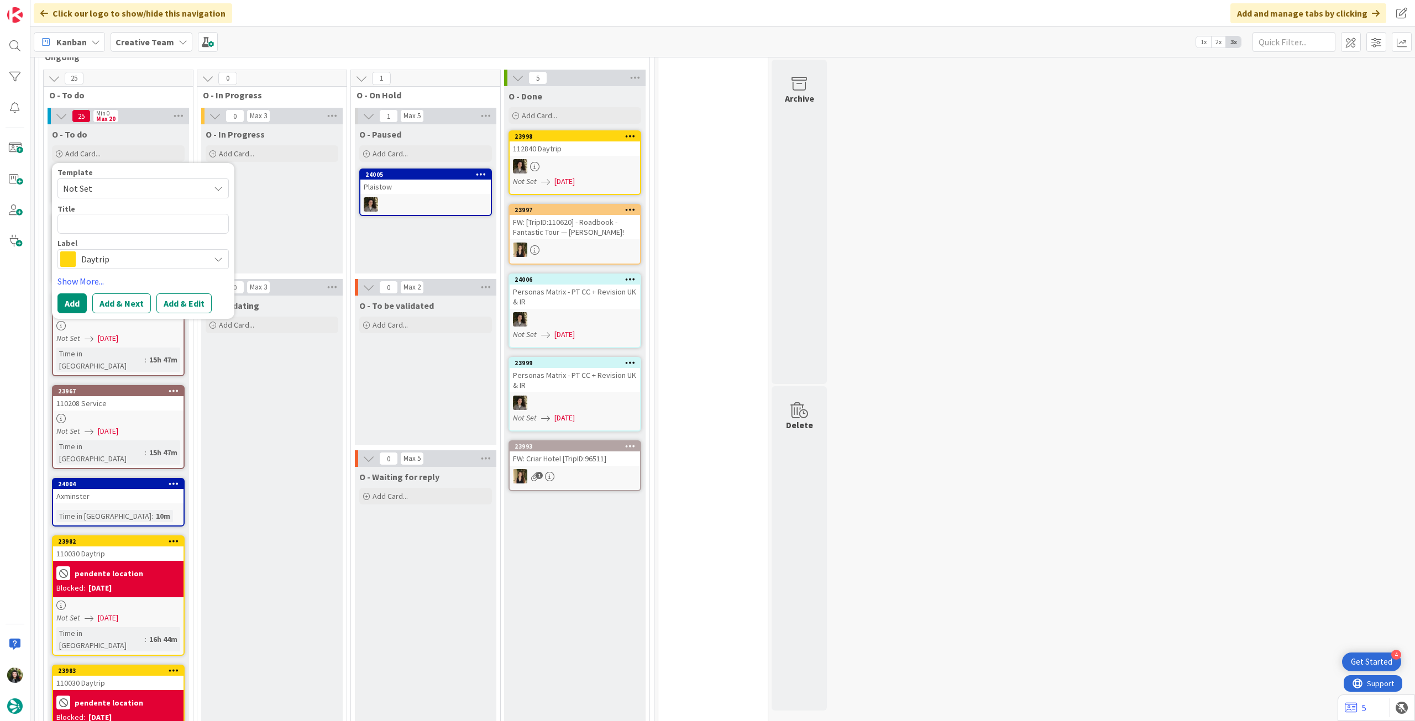
click at [129, 254] on span "Daytrip" at bounding box center [142, 258] width 123 height 15
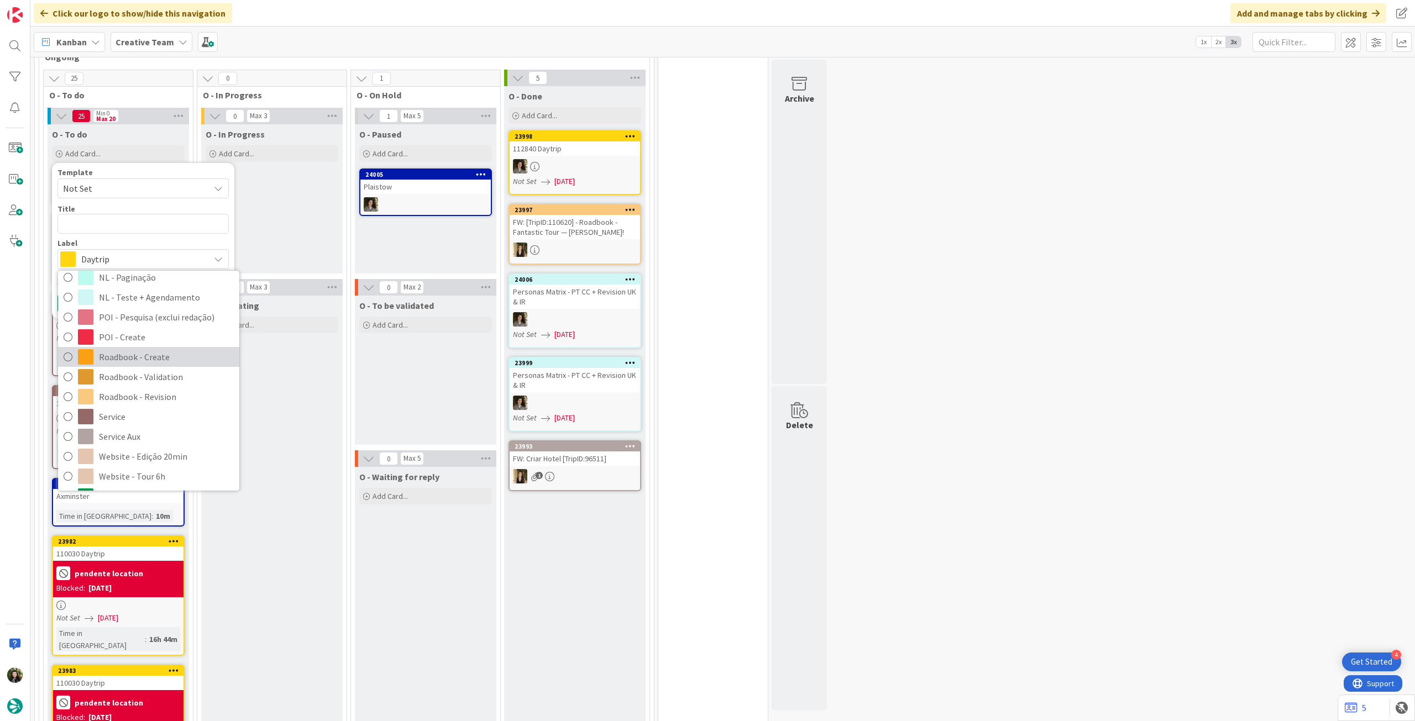
click at [165, 349] on span "Roadbook - Create" at bounding box center [166, 357] width 135 height 17
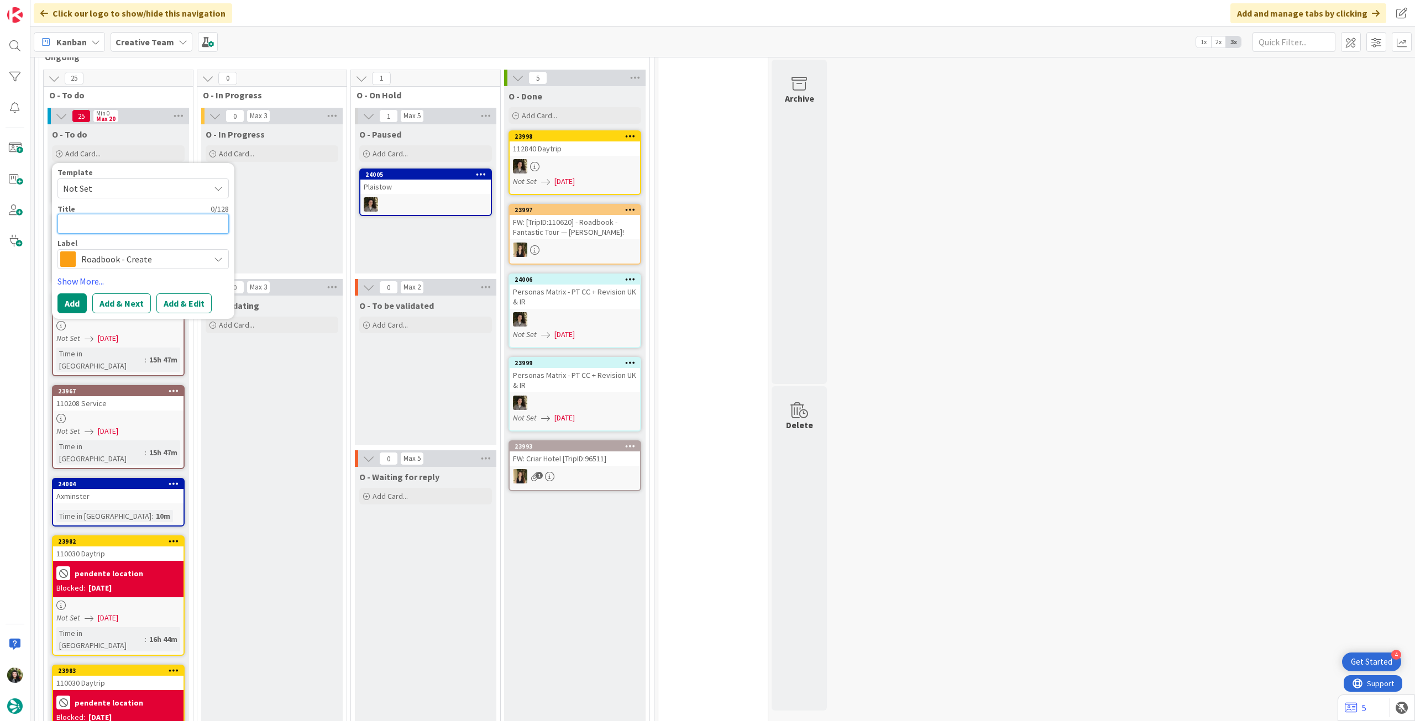
click at [161, 214] on textarea at bounding box center [142, 224] width 171 height 20
paste textarea "94592"
type textarea "x"
type textarea "94592"
type textarea "x"
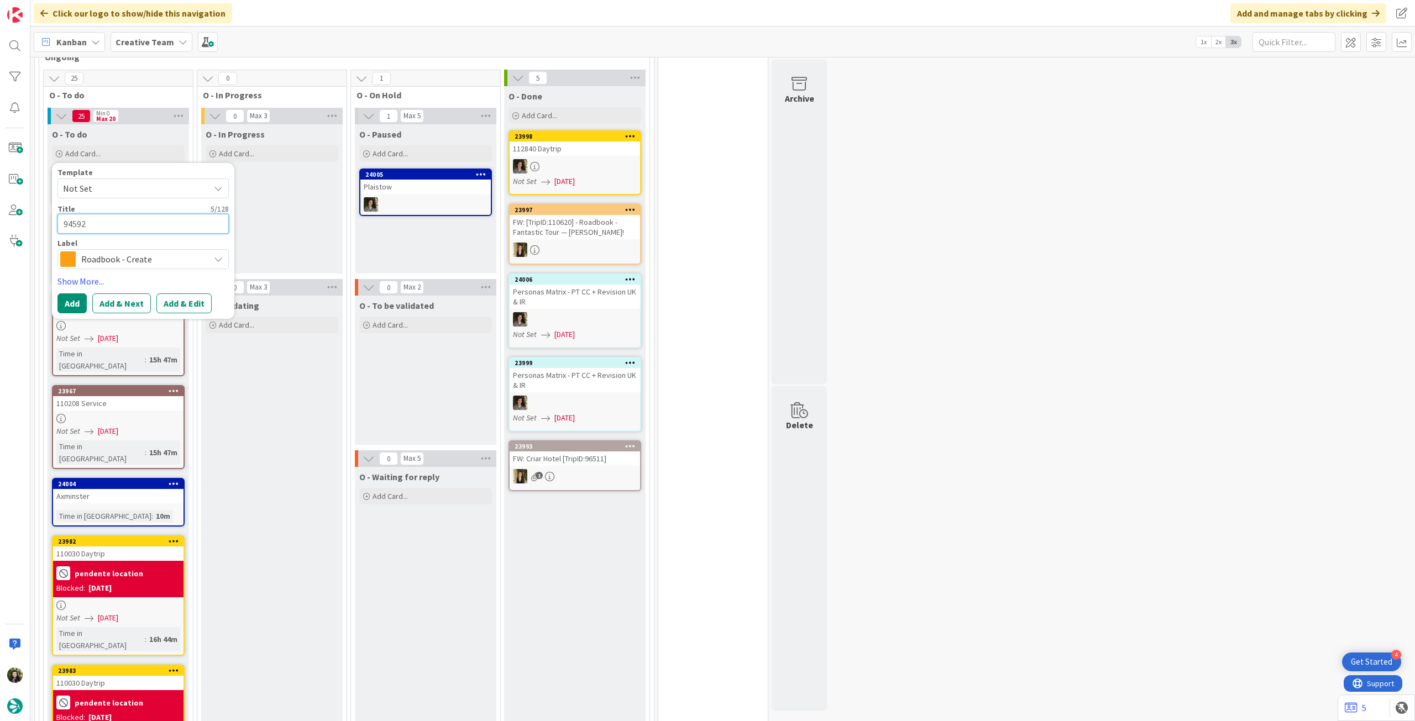
type textarea "94592"
type textarea "x"
type textarea "94592 -"
type textarea "x"
type textarea "94592 -"
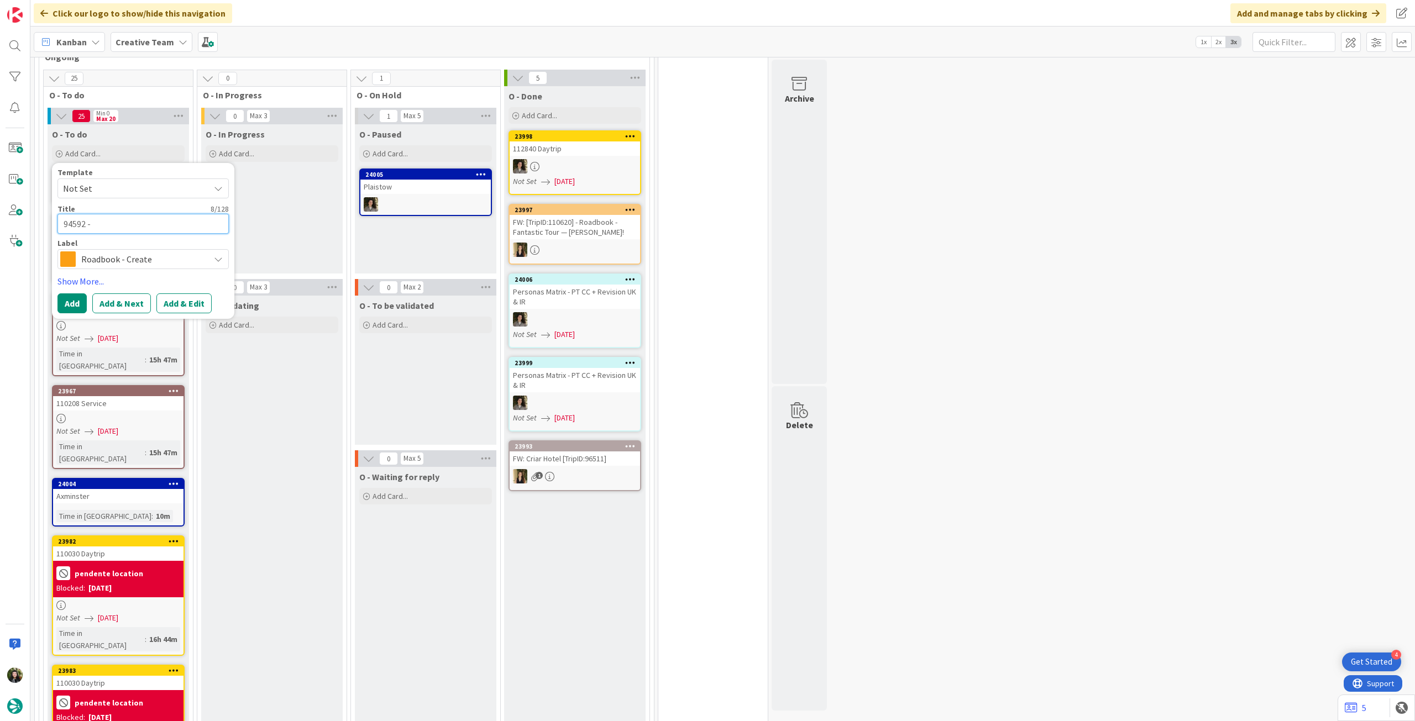
type textarea "x"
type textarea "94592 - 2"
type textarea "x"
type textarea "94592 - 27"
type textarea "x"
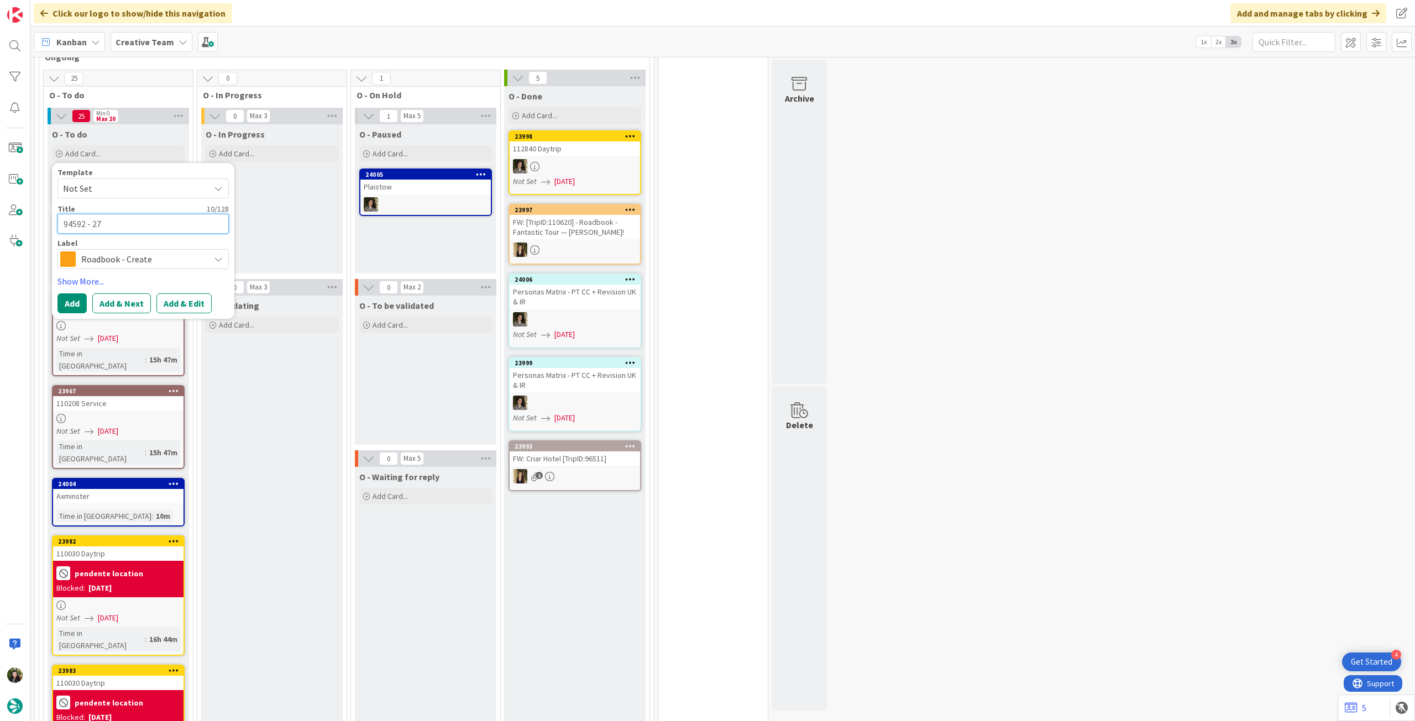
type textarea "94592 - 27"
type textarea "x"
type textarea "94592 - 27 o"
type textarea "x"
type textarea "94592 - 27 oc"
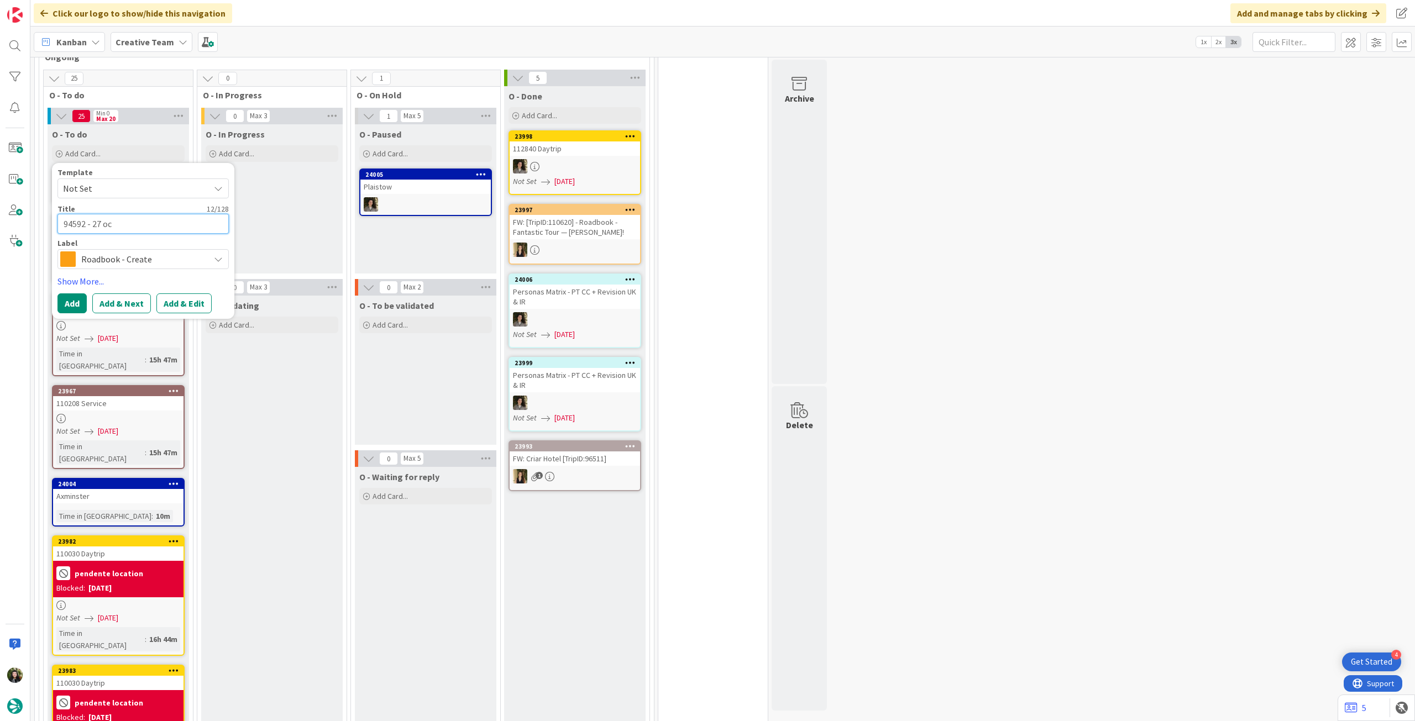
type textarea "x"
type textarea "94592 - [DATE]"
click at [80, 293] on button "Add" at bounding box center [71, 303] width 29 height 20
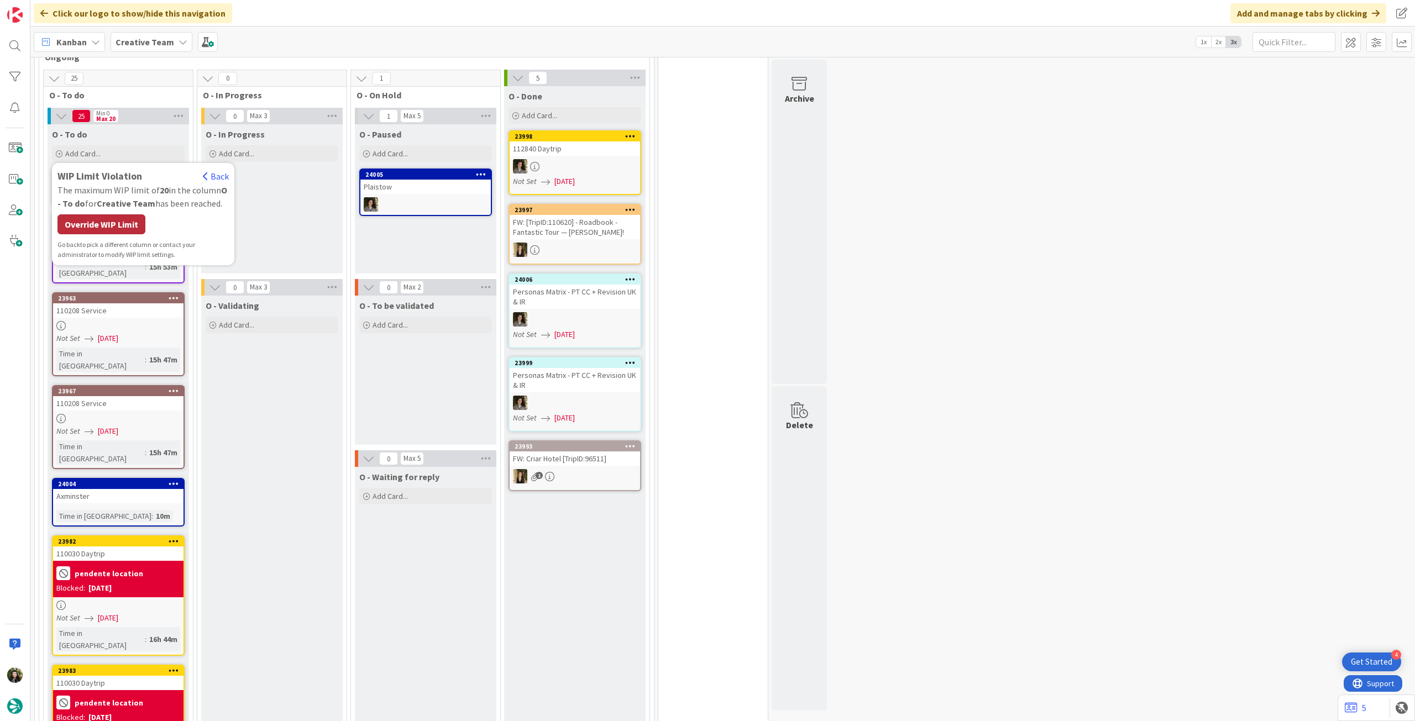
click at [92, 214] on div "Override WIP Limit" at bounding box center [101, 224] width 88 height 20
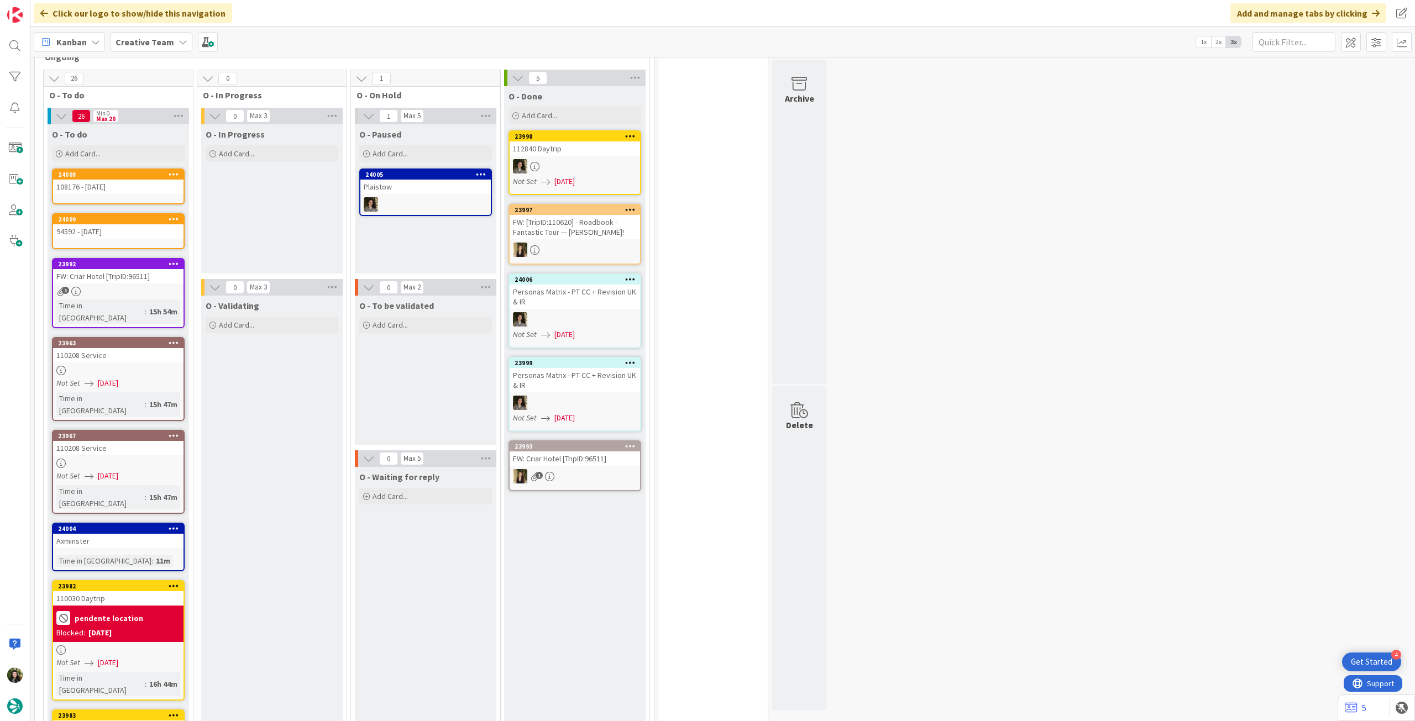
click at [103, 150] on div "Add Card..." at bounding box center [118, 153] width 133 height 17
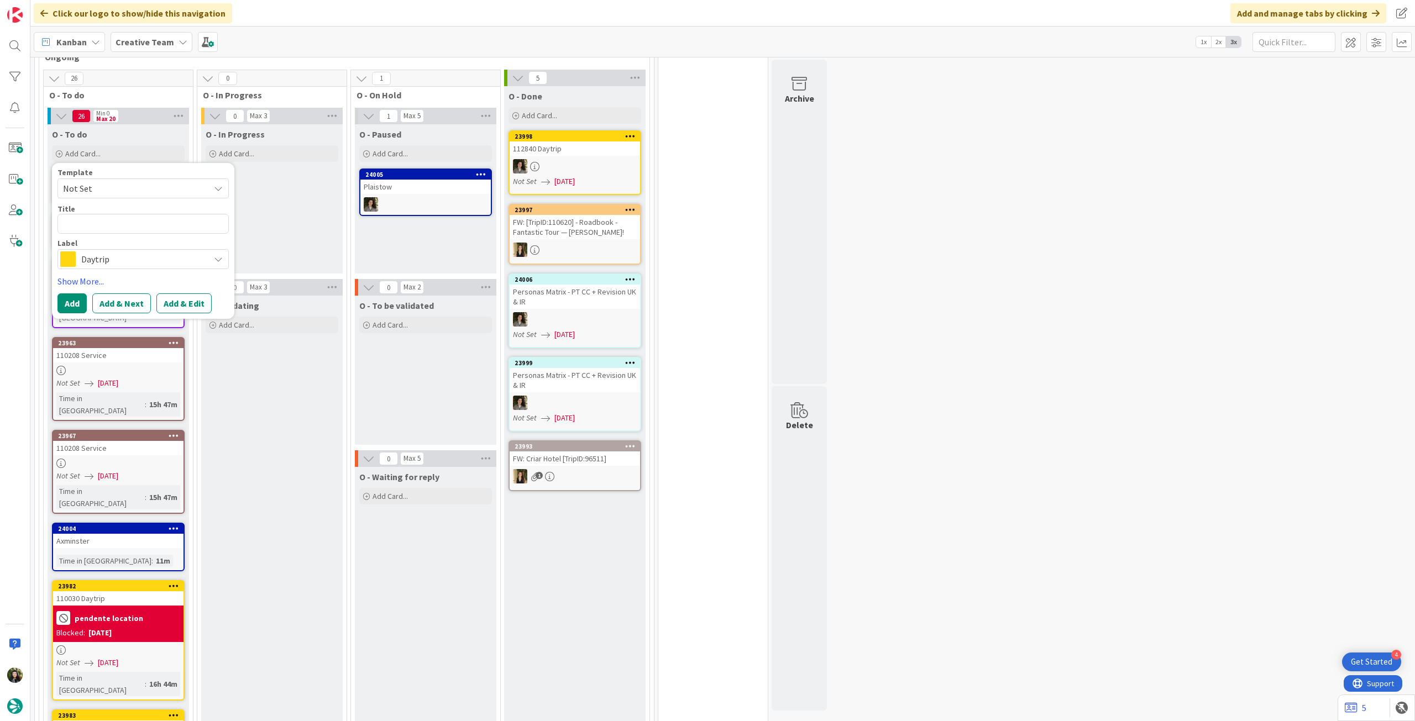
click at [124, 249] on div "Daytrip" at bounding box center [142, 259] width 171 height 20
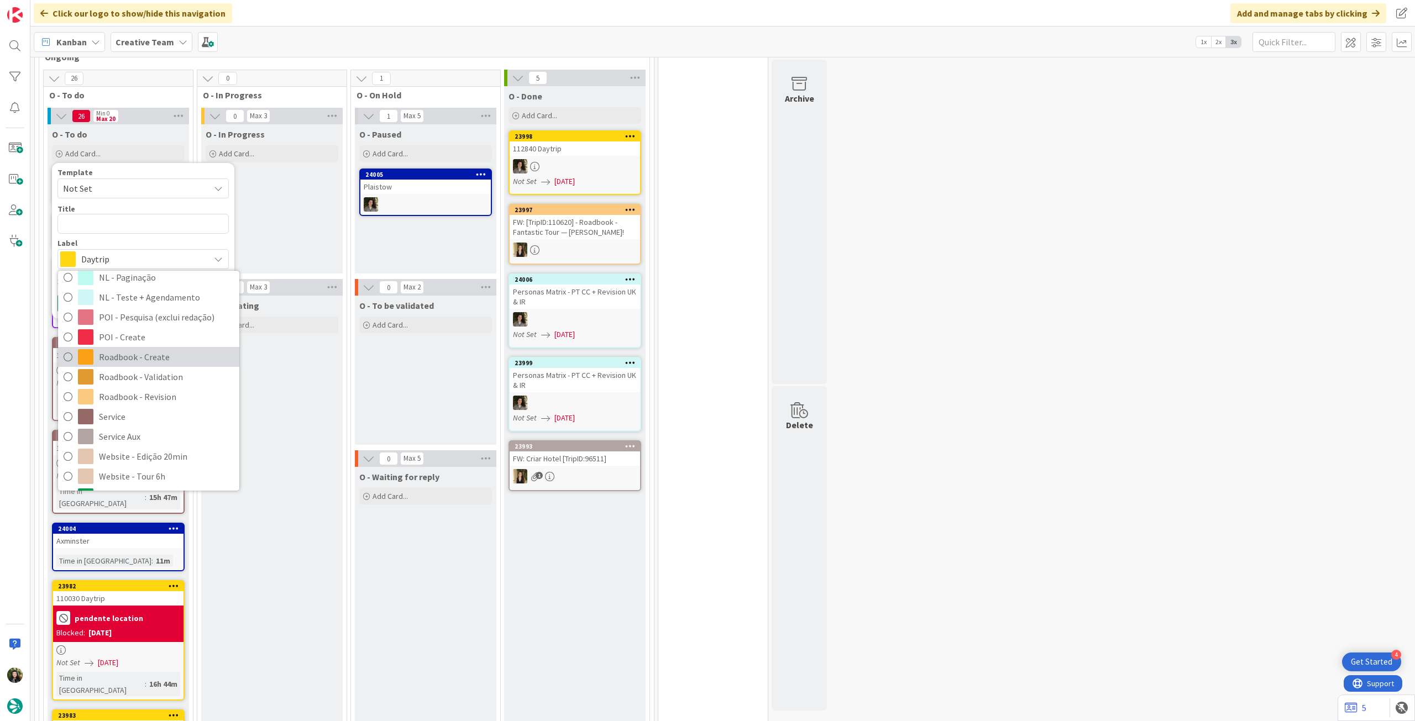
click at [165, 349] on span "Roadbook - Create" at bounding box center [166, 357] width 135 height 17
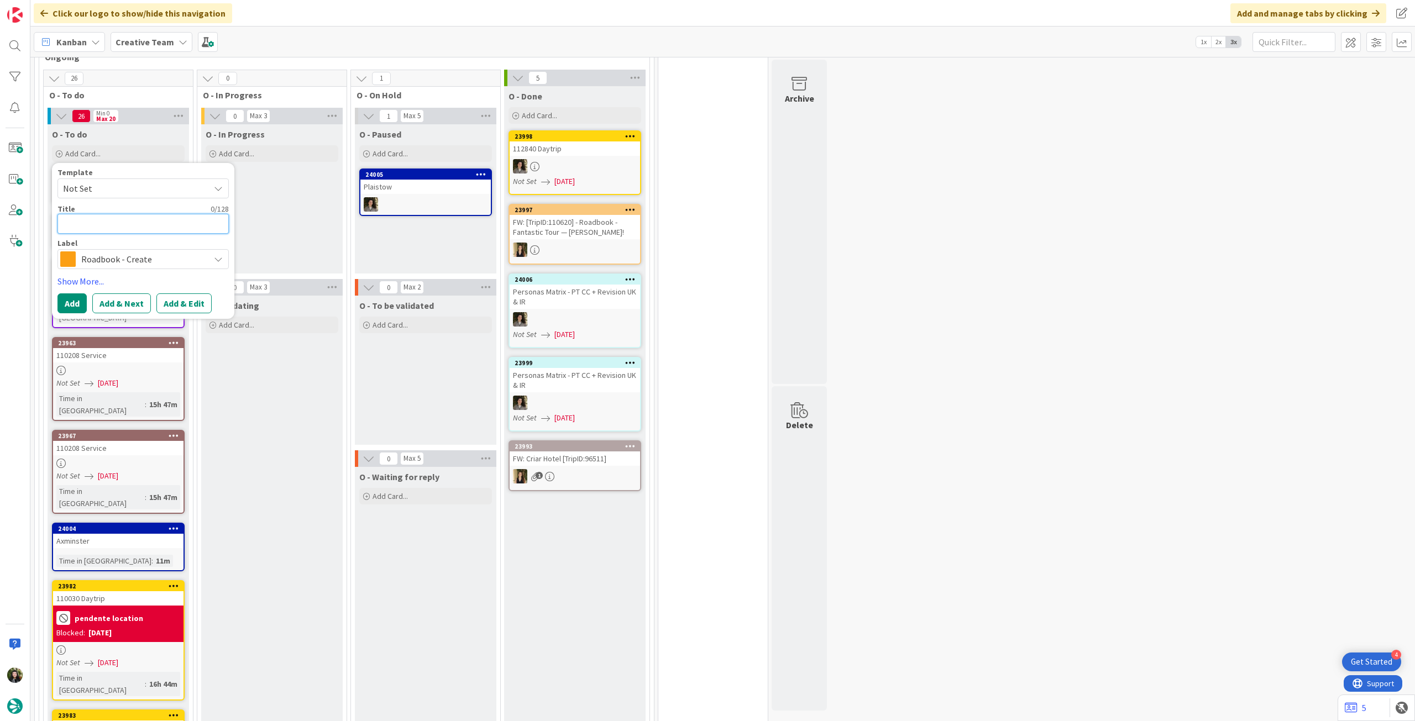
click at [157, 214] on textarea at bounding box center [142, 224] width 171 height 20
paste textarea "106991"
type textarea "x"
type textarea "106991"
type textarea "x"
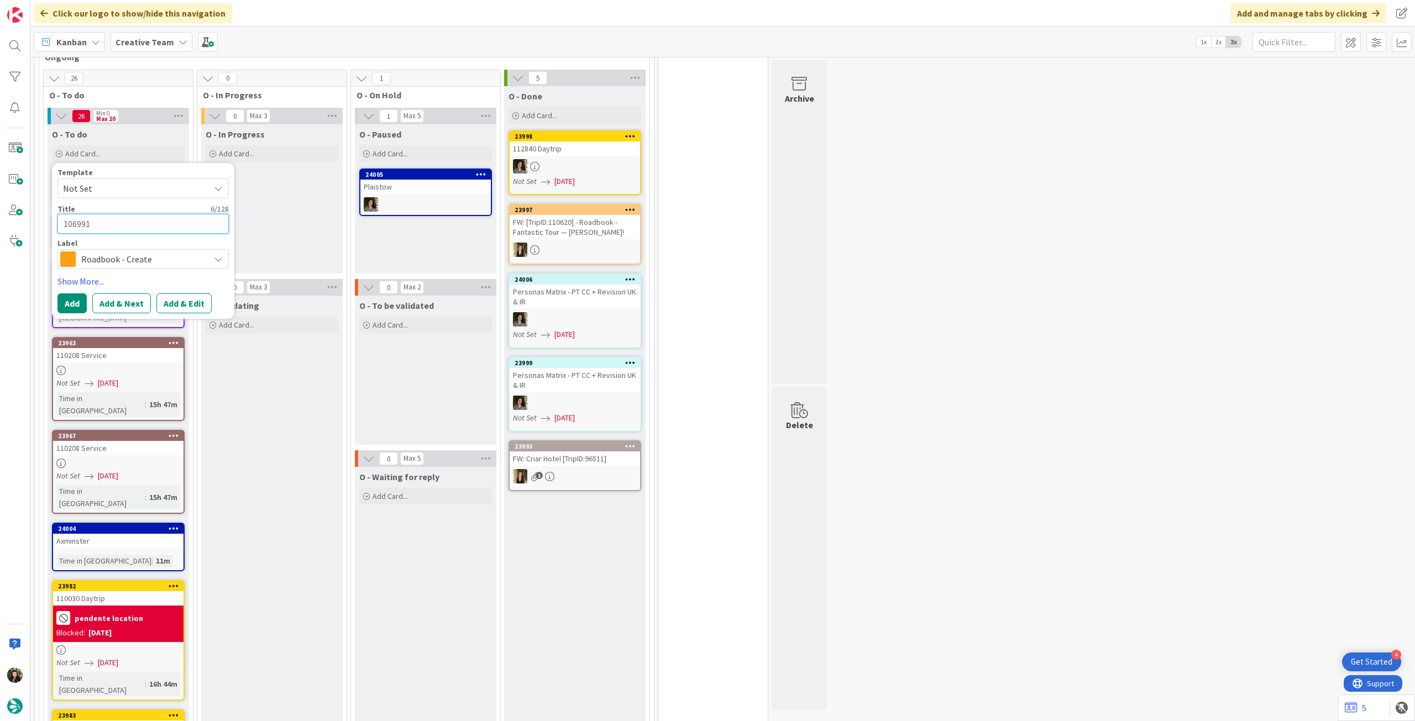
type textarea "106991"
type textarea "x"
type textarea "106991 -"
type textarea "x"
type textarea "106991 -"
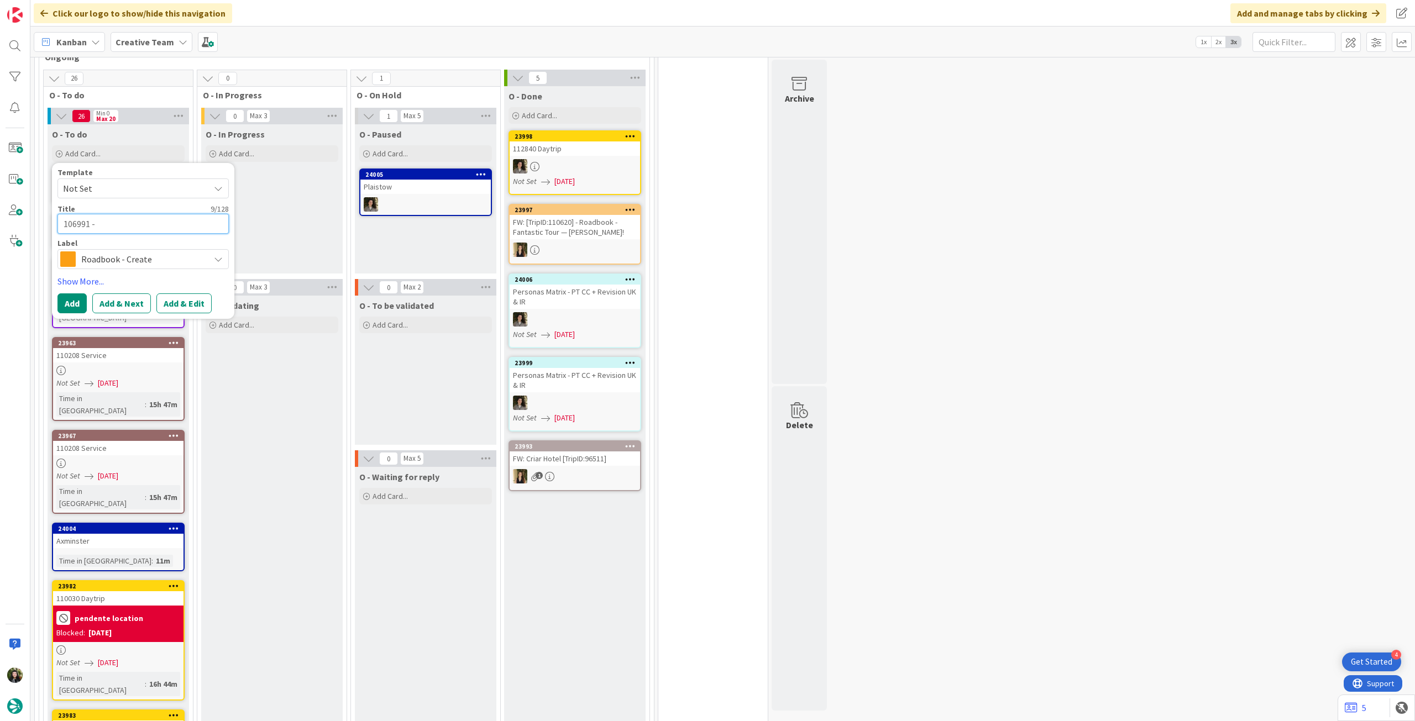
type textarea "x"
type textarea "106991 - 2"
type textarea "x"
type textarea "106991 - 27"
type textarea "x"
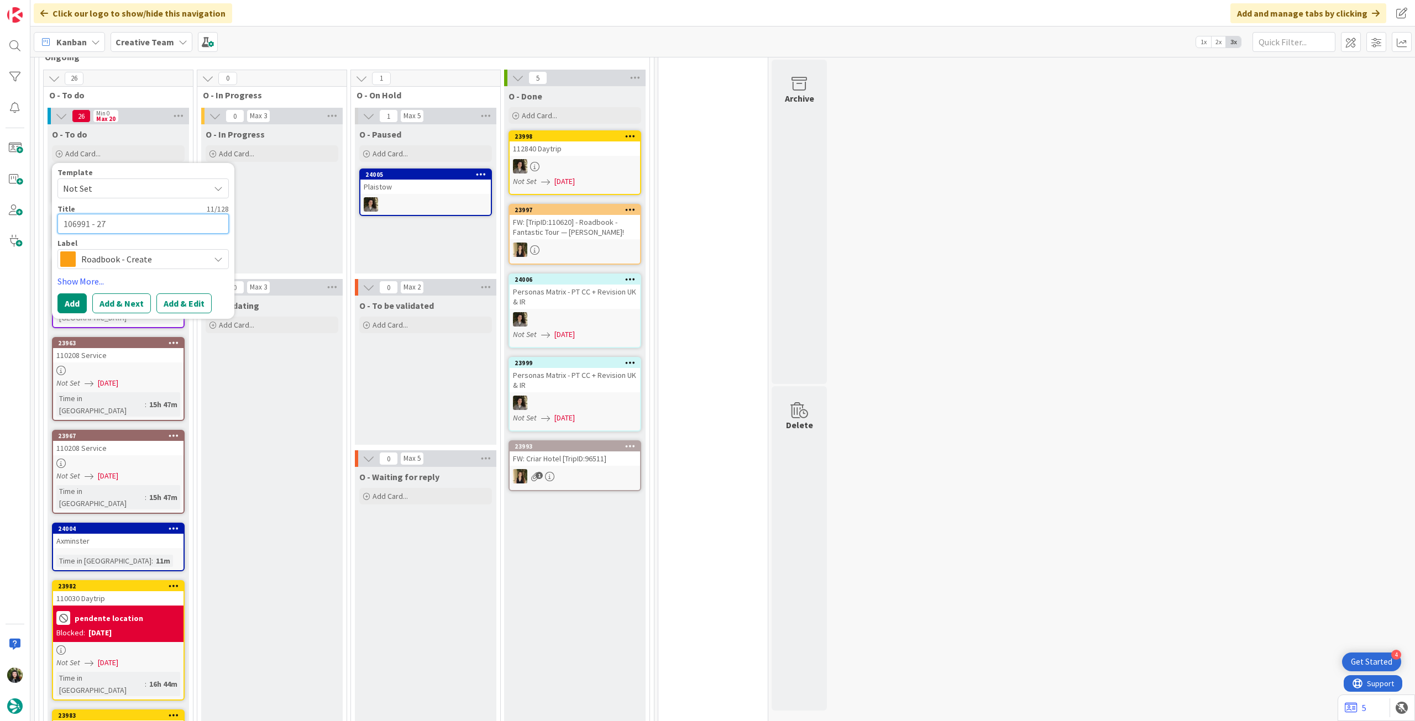
type textarea "106991 - 27"
type textarea "x"
type textarea "106991 - 27 oc"
type textarea "x"
type textarea "106991 - [DATE]"
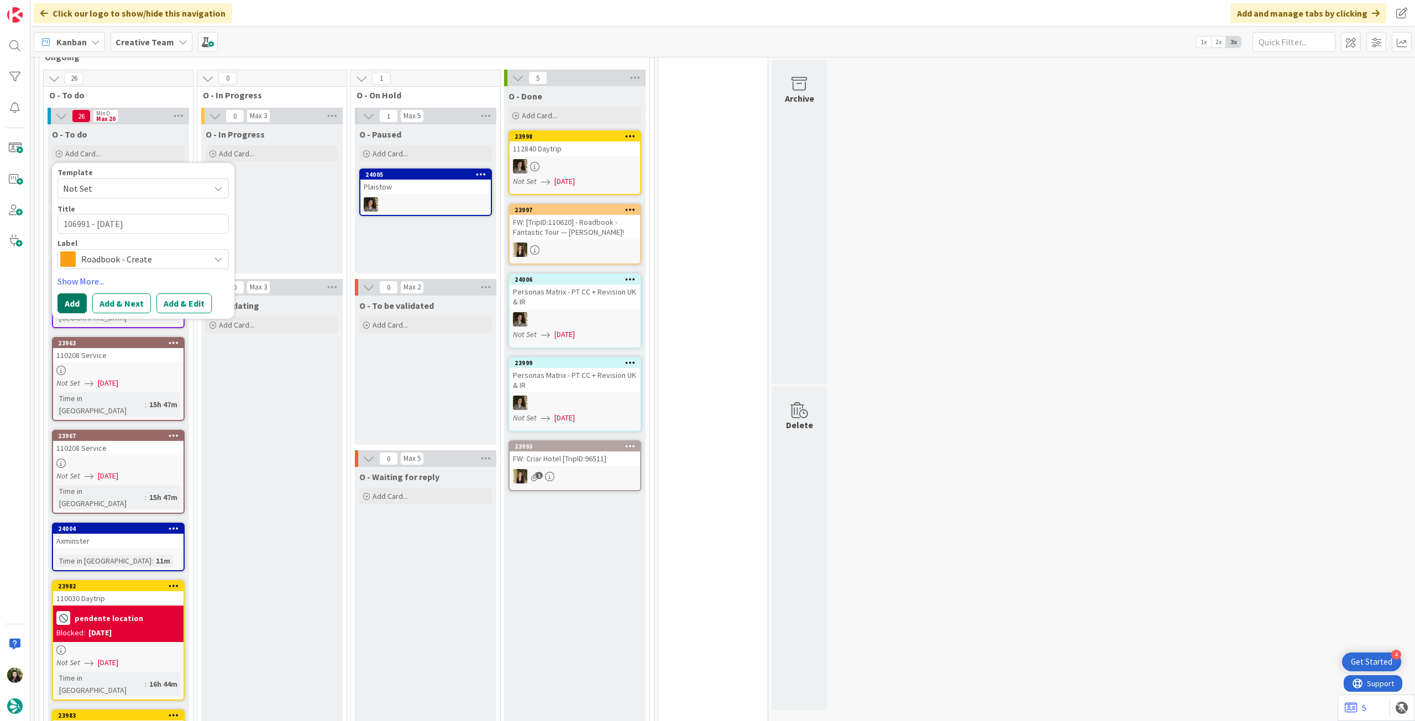
click at [66, 293] on button "Add" at bounding box center [71, 303] width 29 height 20
type textarea "x"
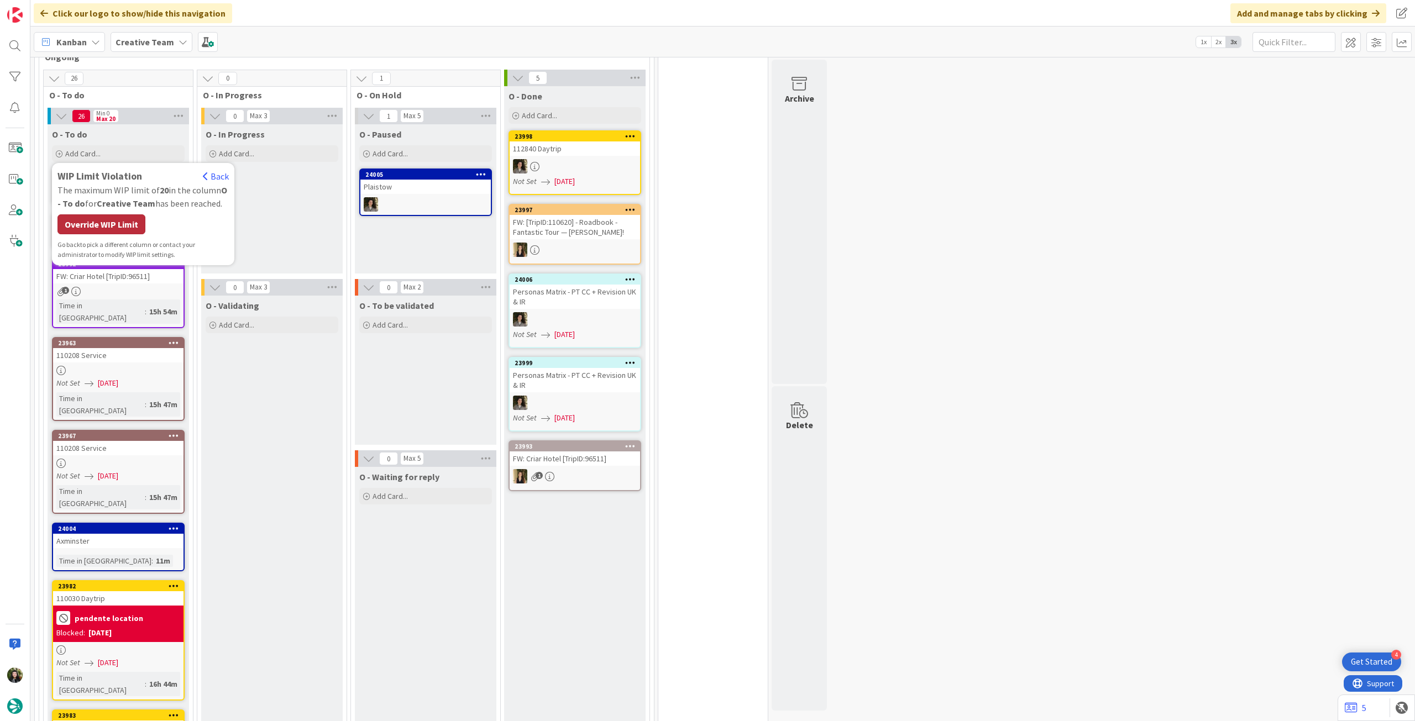
click at [114, 215] on div "Override WIP Limit" at bounding box center [101, 224] width 88 height 20
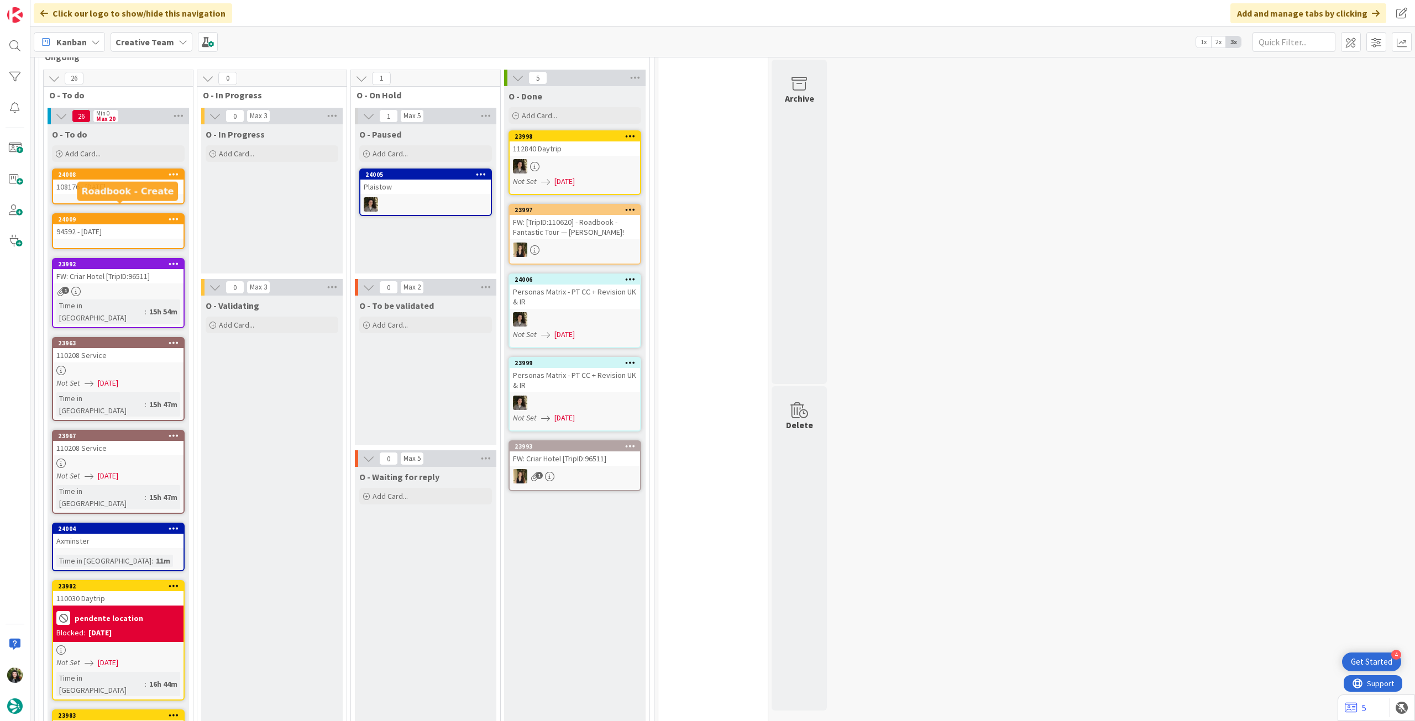
scroll to position [384, 0]
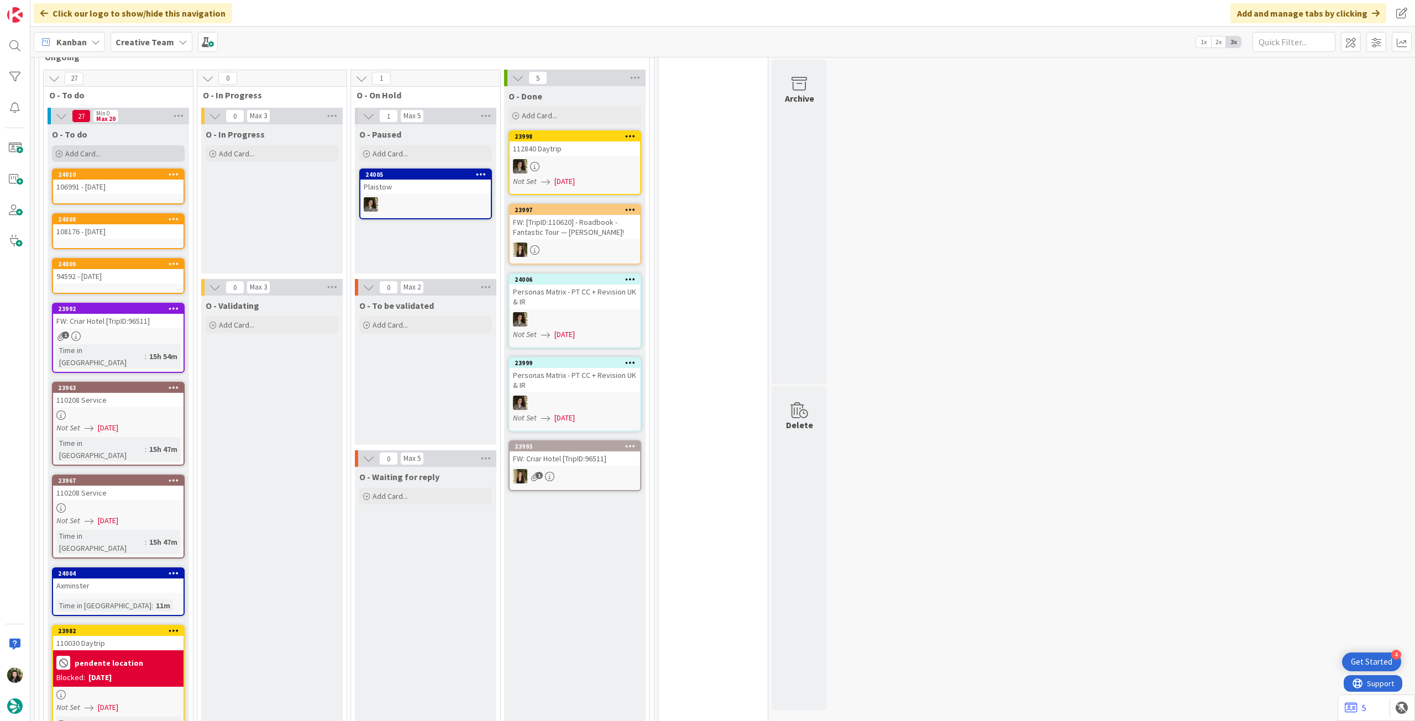
click at [143, 149] on div "Add Card..." at bounding box center [118, 153] width 133 height 17
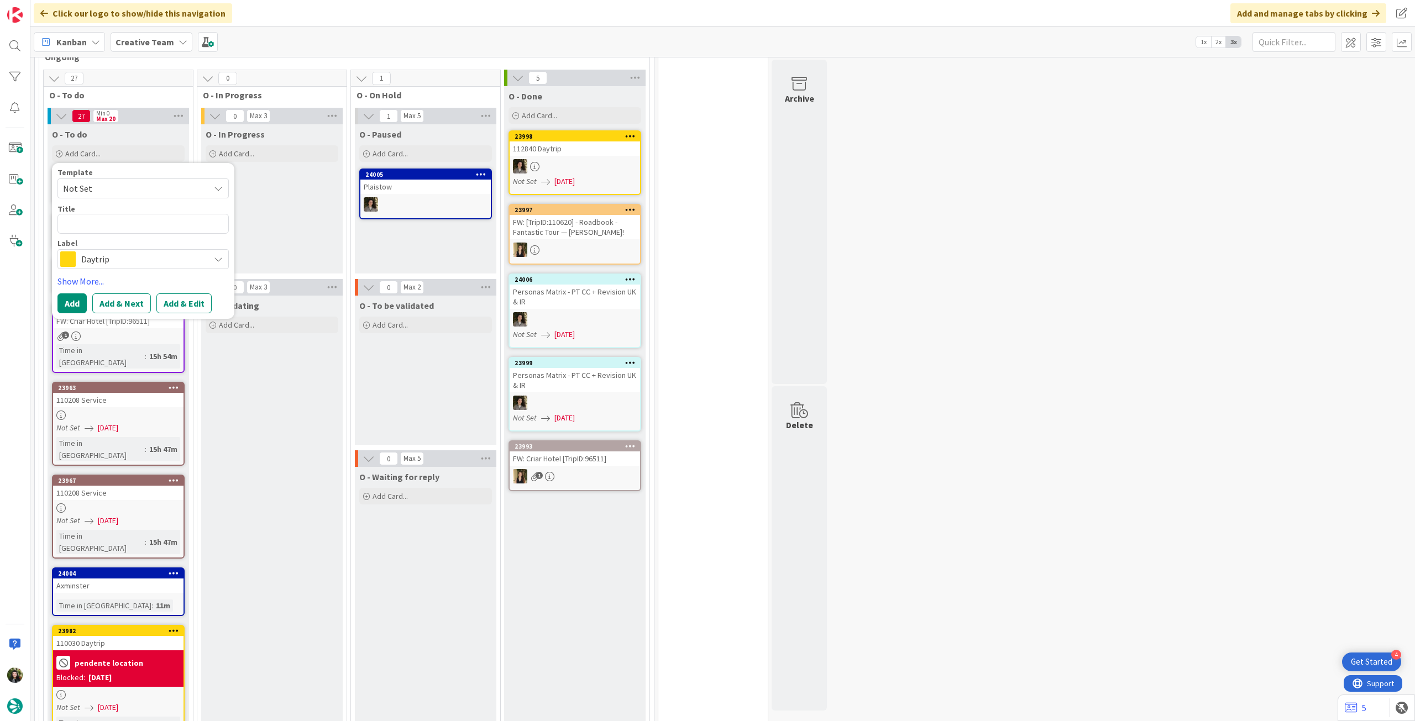
click at [129, 251] on span "Daytrip" at bounding box center [142, 258] width 123 height 15
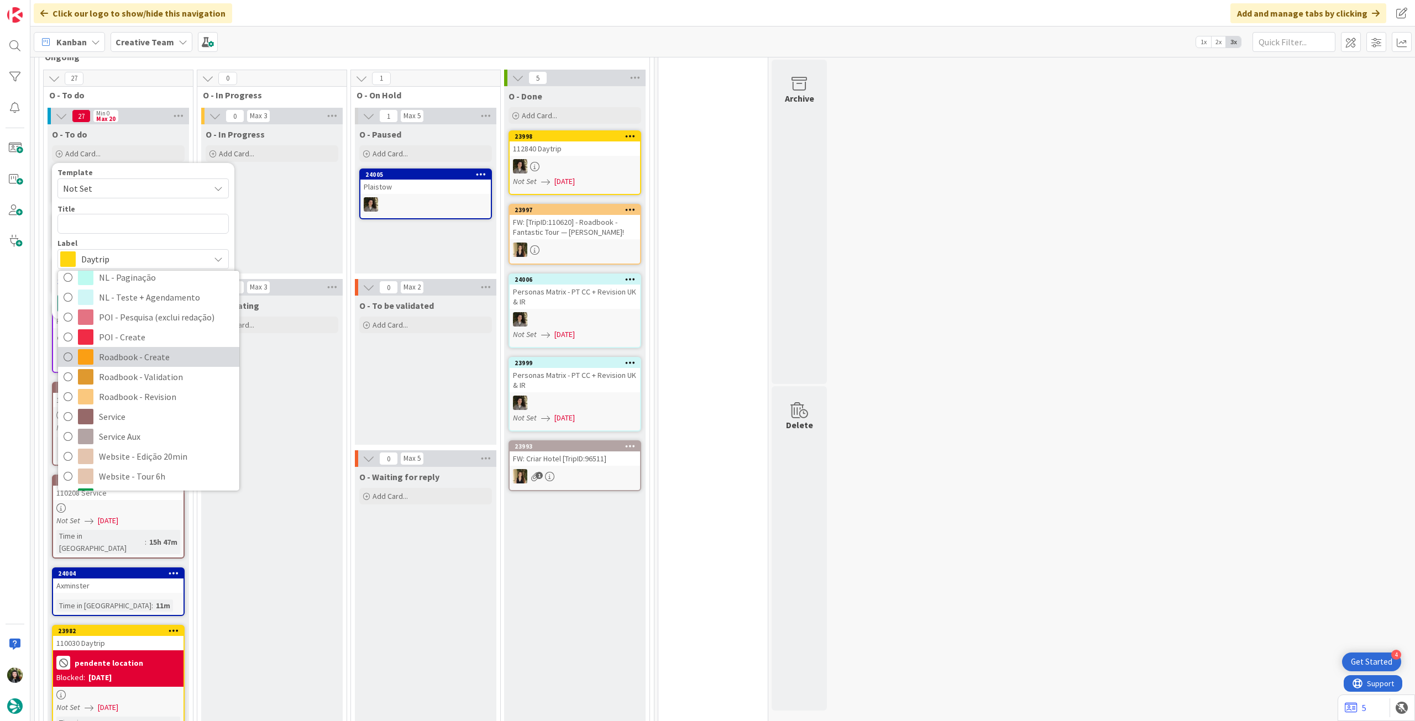
drag, startPoint x: 166, startPoint y: 339, endPoint x: 151, endPoint y: 275, distance: 65.4
click at [166, 349] on span "Roadbook - Create" at bounding box center [166, 357] width 135 height 17
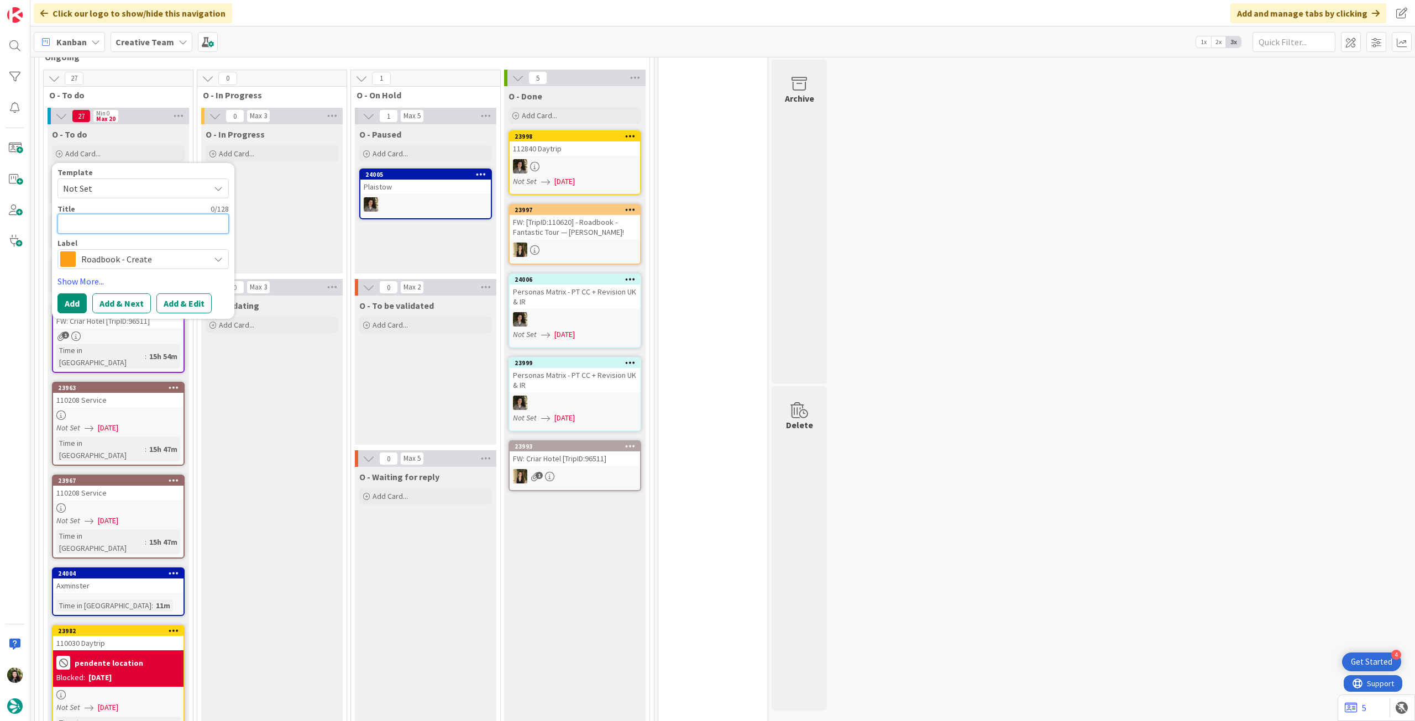
click at [160, 219] on textarea at bounding box center [142, 224] width 171 height 20
paste textarea "105842"
type textarea "105842"
type textarea "x"
type textarea "105842"
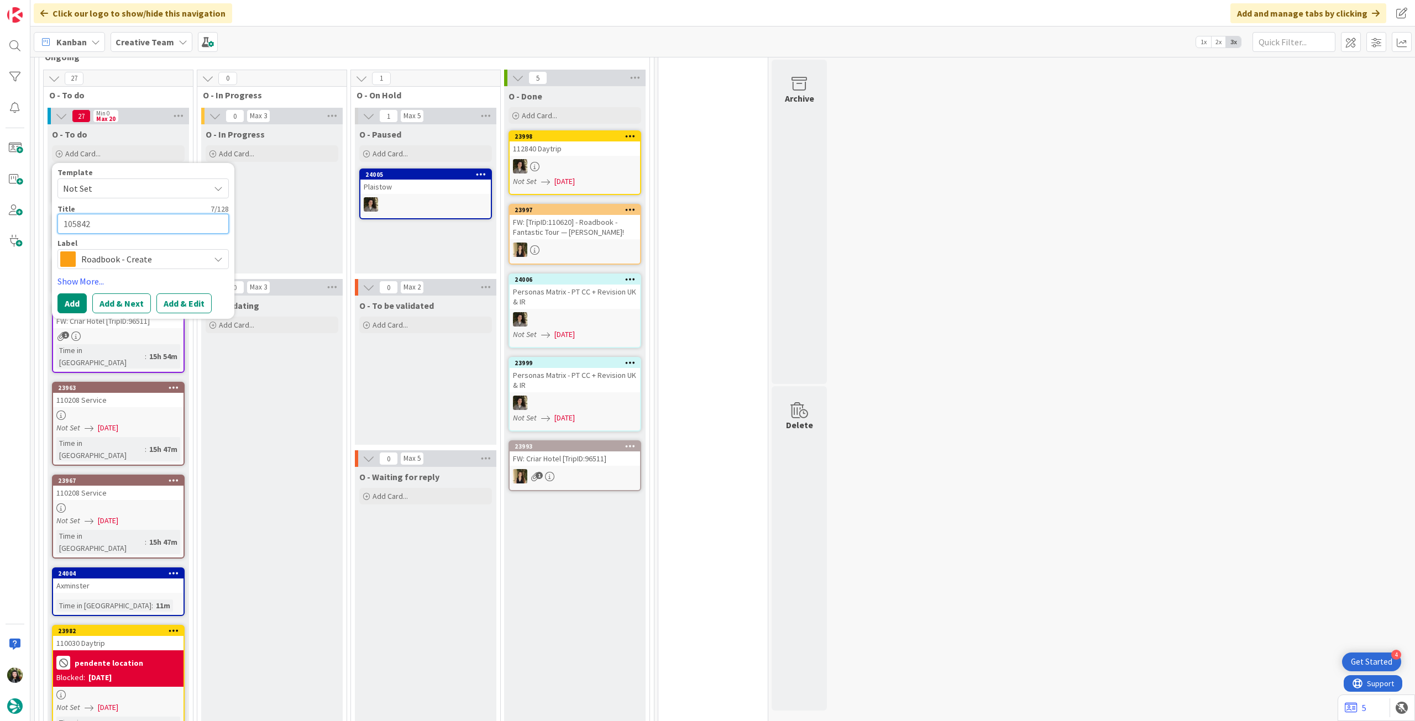
type textarea "x"
type textarea "105842 -"
type textarea "x"
type textarea "105842 -"
type textarea "x"
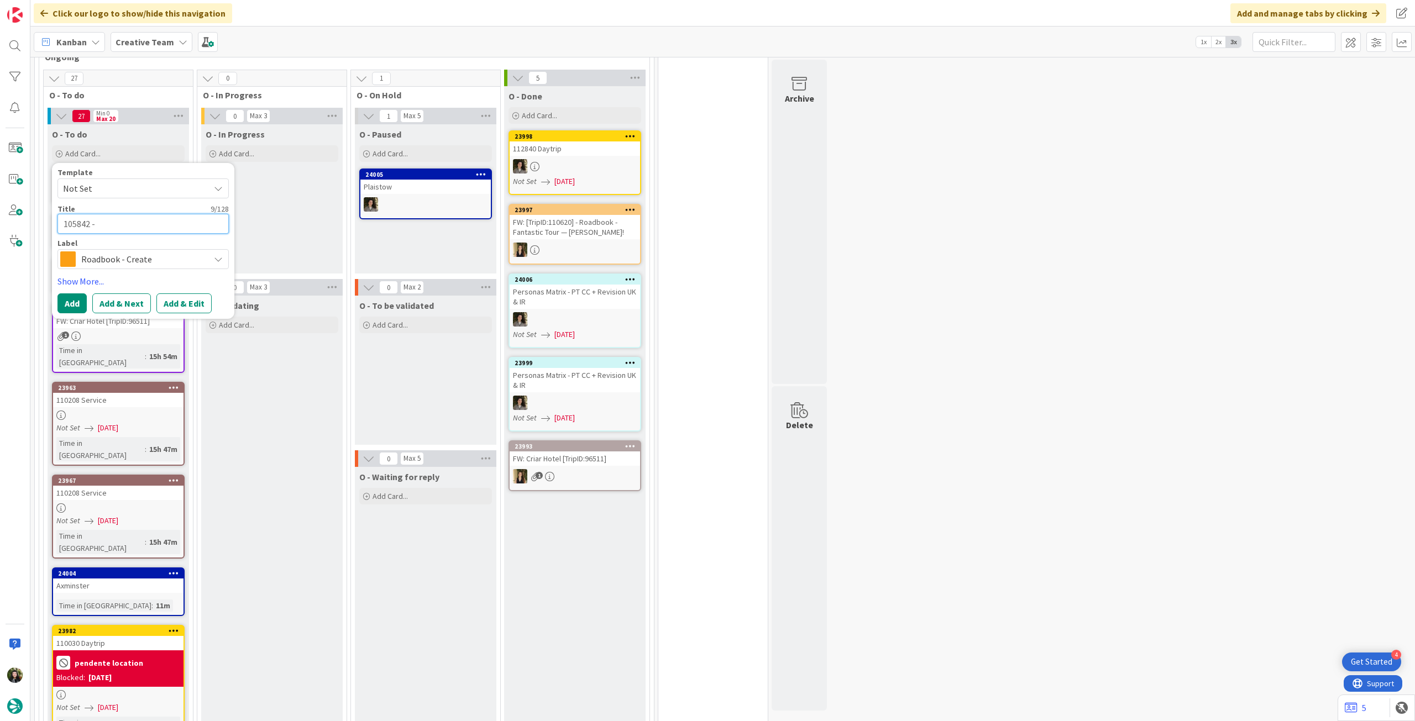
type textarea "105842 - 2"
type textarea "x"
type textarea "105842 - 28"
type textarea "x"
type textarea "105842 - 28"
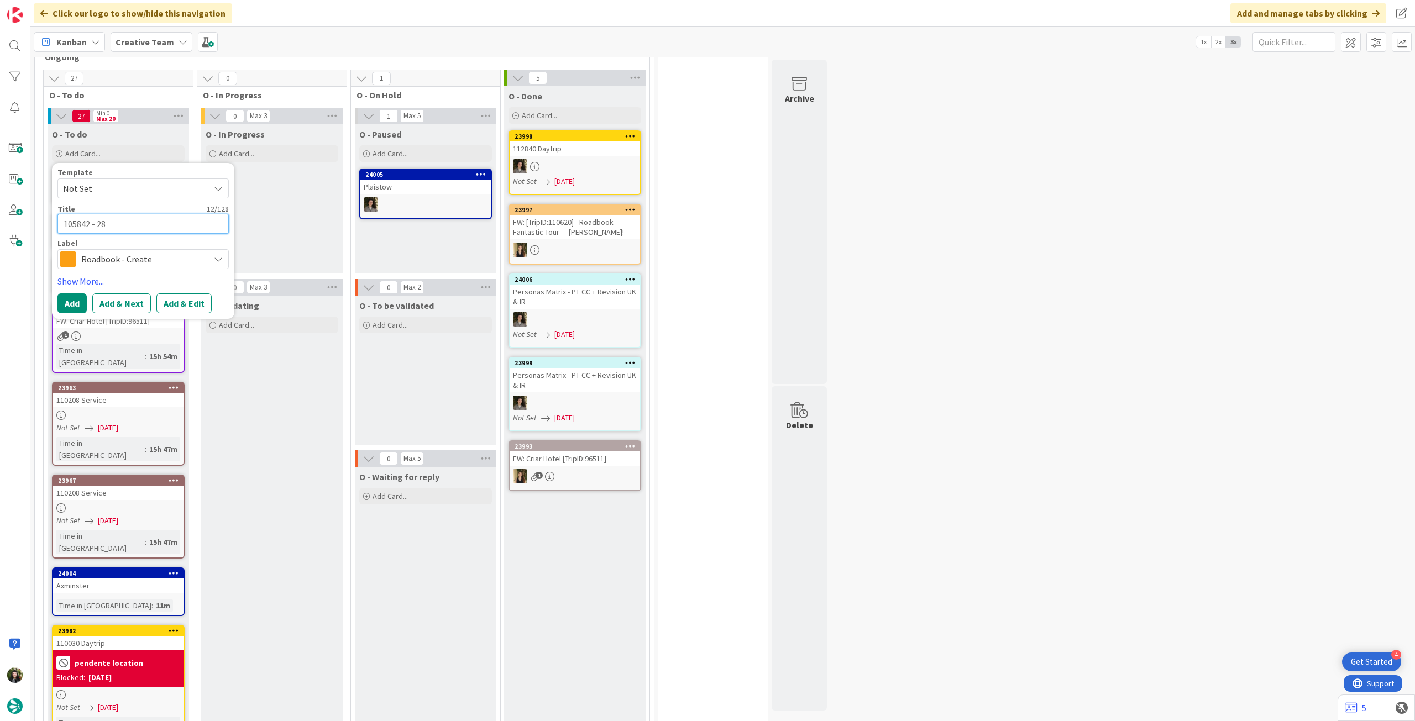
type textarea "x"
type textarea "105842 - 28 o"
type textarea "x"
type textarea "105842 - 28 oc"
type textarea "x"
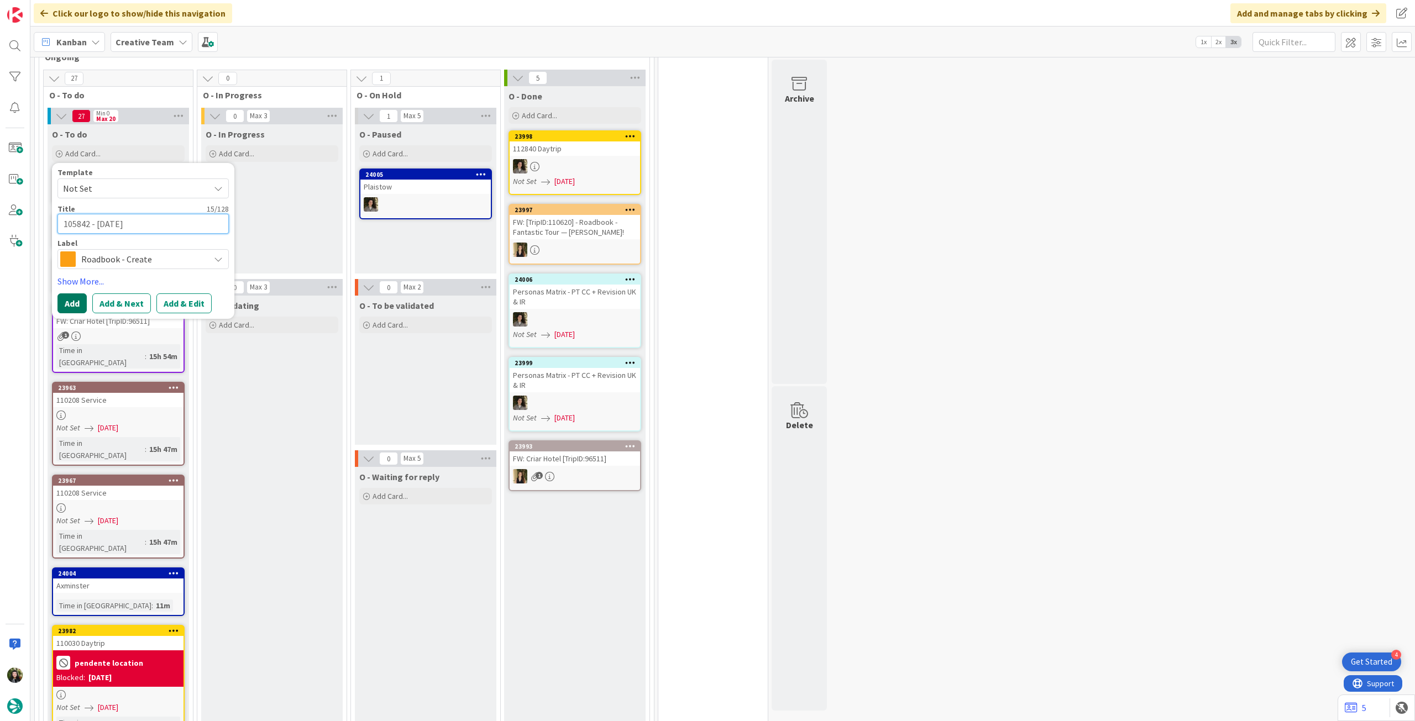
type textarea "105842 - [DATE]"
click at [65, 293] on button "Add" at bounding box center [71, 303] width 29 height 20
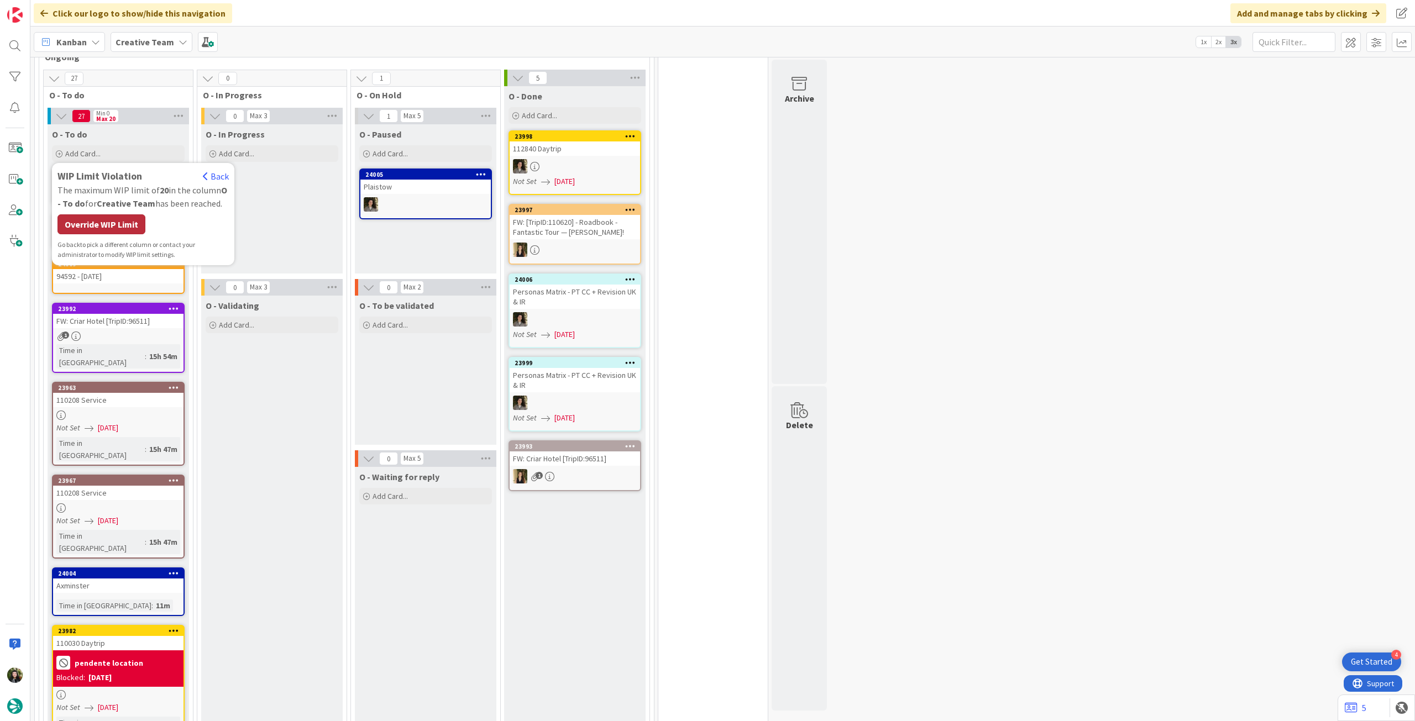
click at [98, 214] on div "Override WIP Limit" at bounding box center [101, 224] width 88 height 20
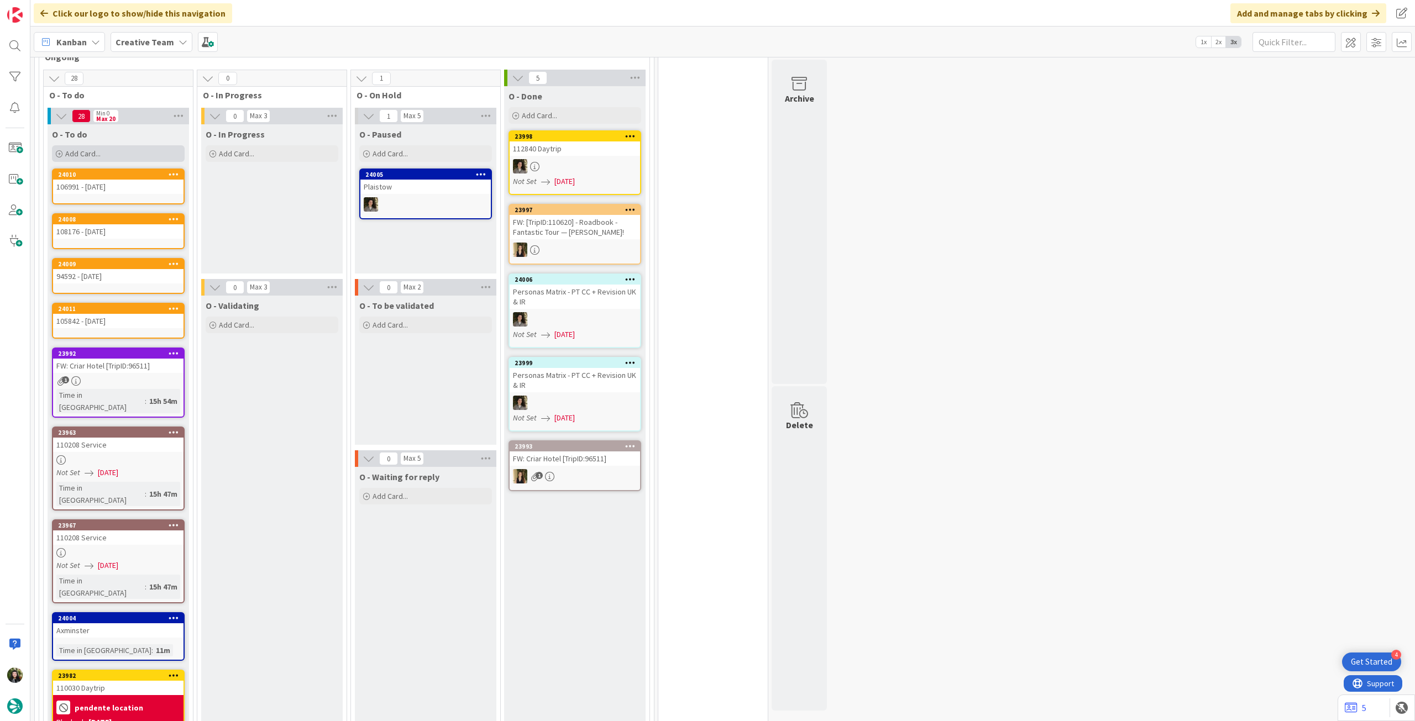
click at [97, 149] on span "Add Card..." at bounding box center [82, 154] width 35 height 10
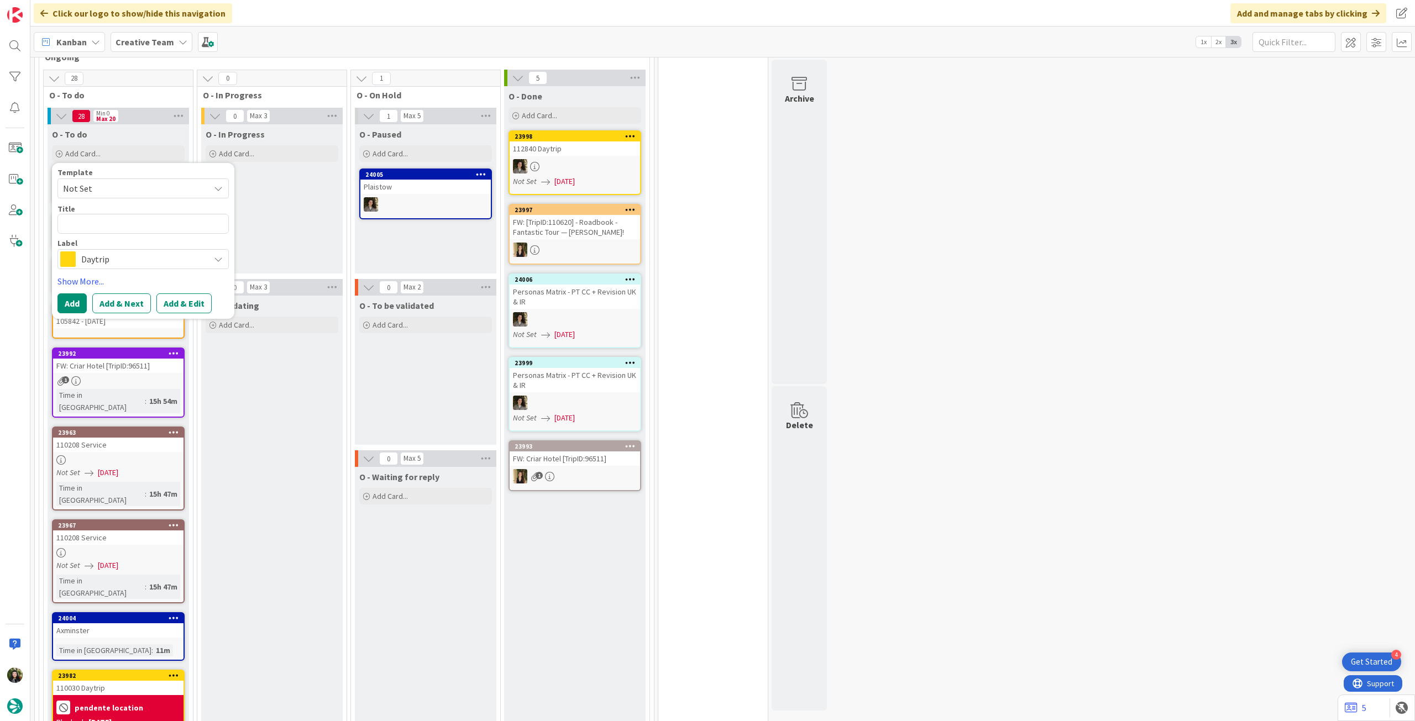
click at [114, 251] on span "Daytrip" at bounding box center [142, 258] width 123 height 15
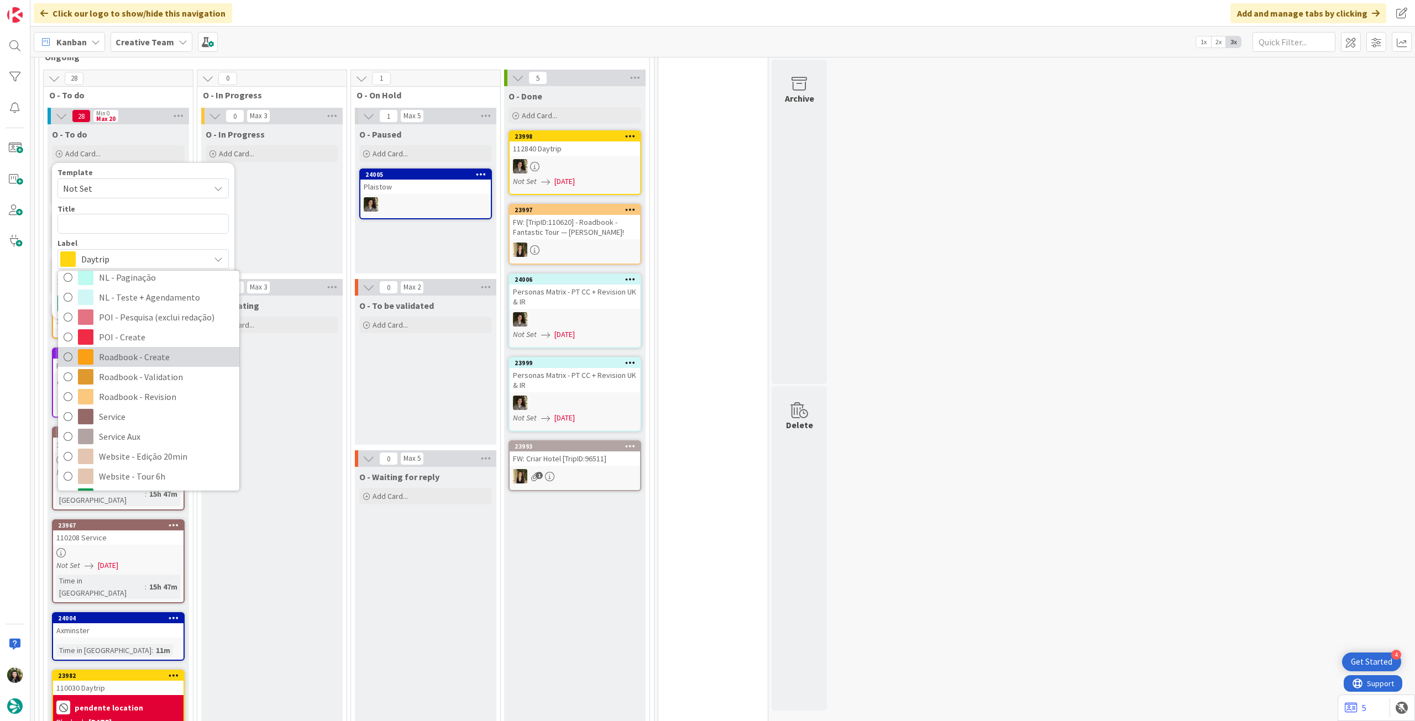
drag, startPoint x: 144, startPoint y: 348, endPoint x: 144, endPoint y: 338, distance: 9.4
click at [144, 349] on span "Roadbook - Create" at bounding box center [166, 357] width 135 height 17
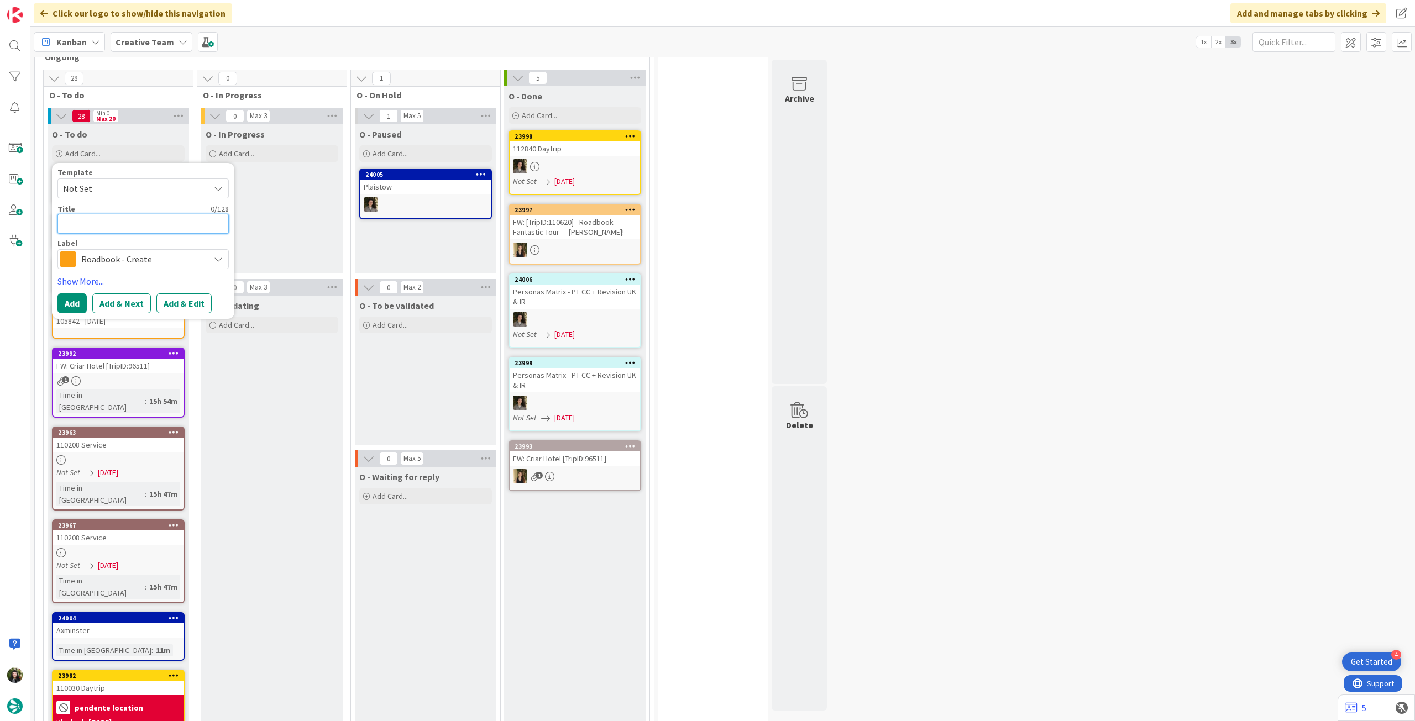
click at [139, 214] on textarea at bounding box center [142, 224] width 171 height 20
paste textarea "110197"
type textarea "x"
type textarea "110197"
type textarea "x"
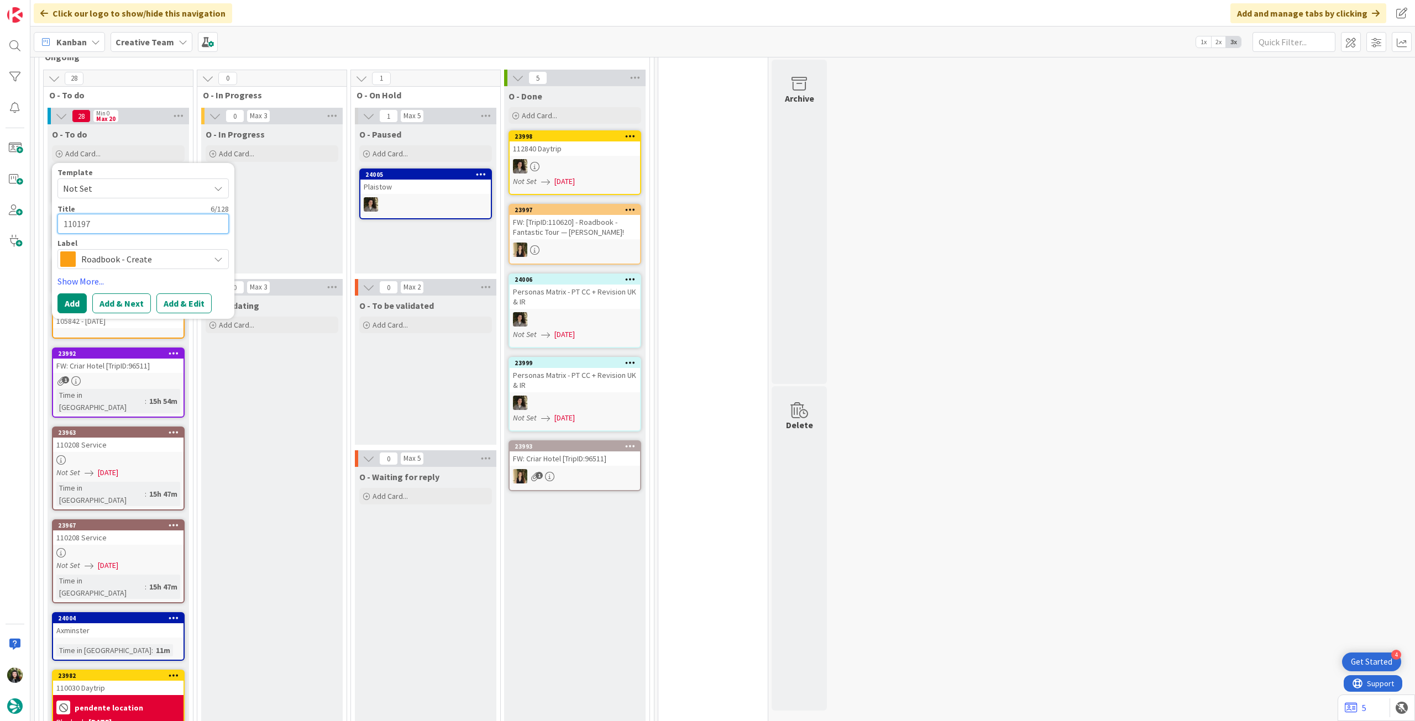
type textarea "110197"
type textarea "x"
type textarea "110197 -"
type textarea "x"
type textarea "110197 -"
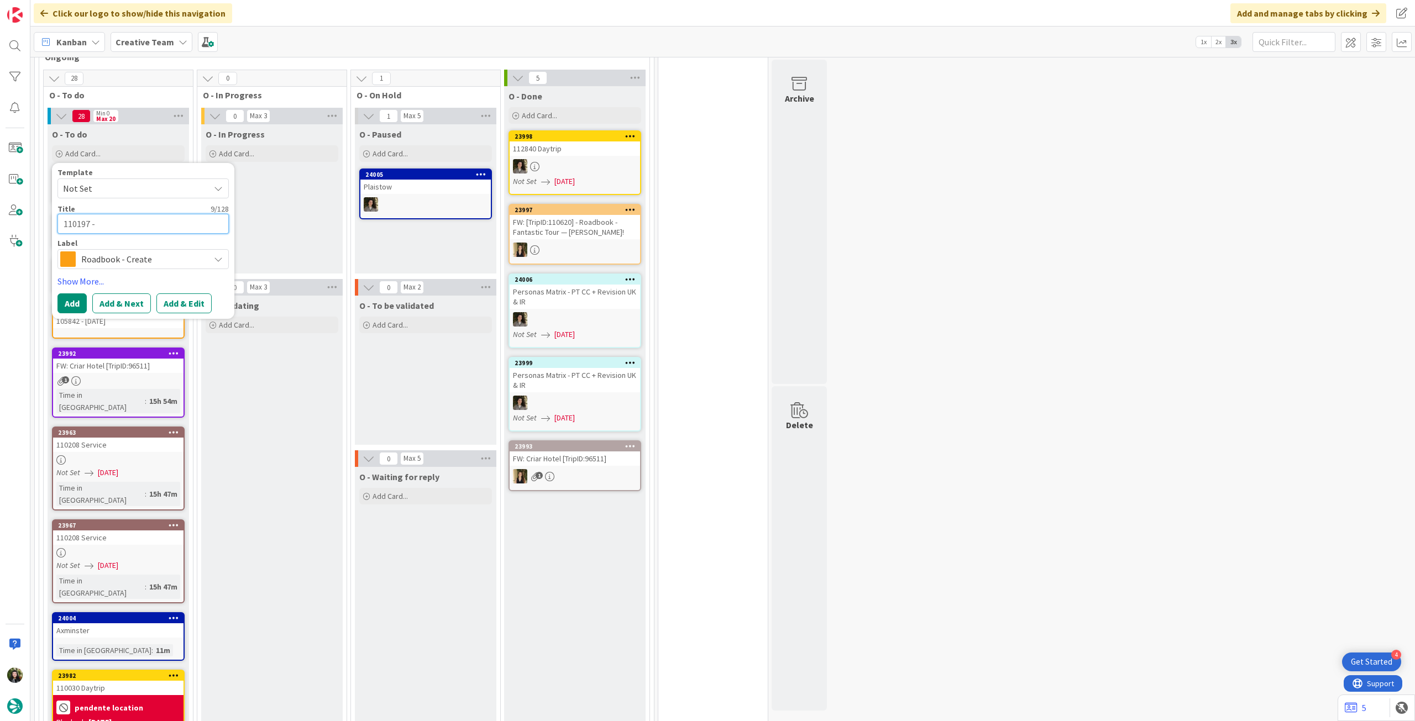
type textarea "x"
type textarea "110197 - 2"
type textarea "x"
type textarea "110197 - 28"
type textarea "x"
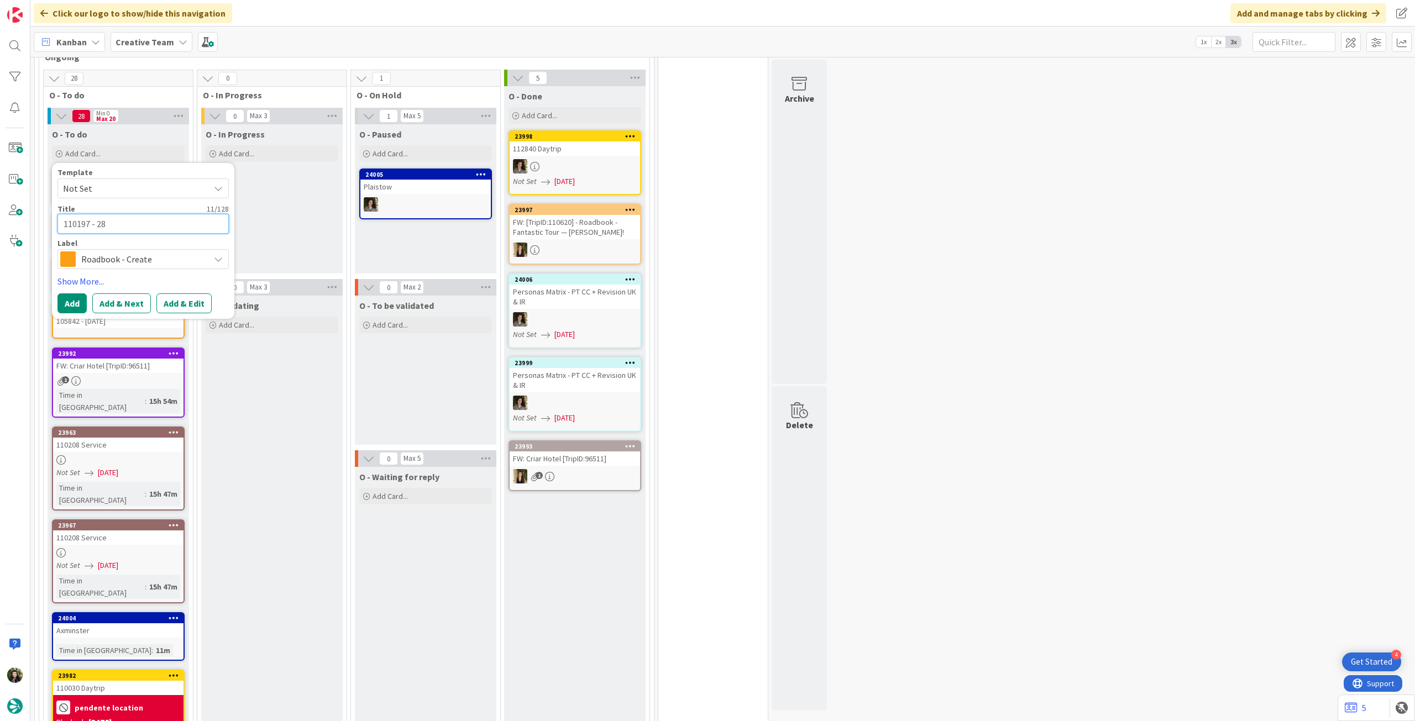
type textarea "110197 - 28"
type textarea "x"
type textarea "110197 - 28 oc"
type textarea "x"
type textarea "110197 - [DATE]"
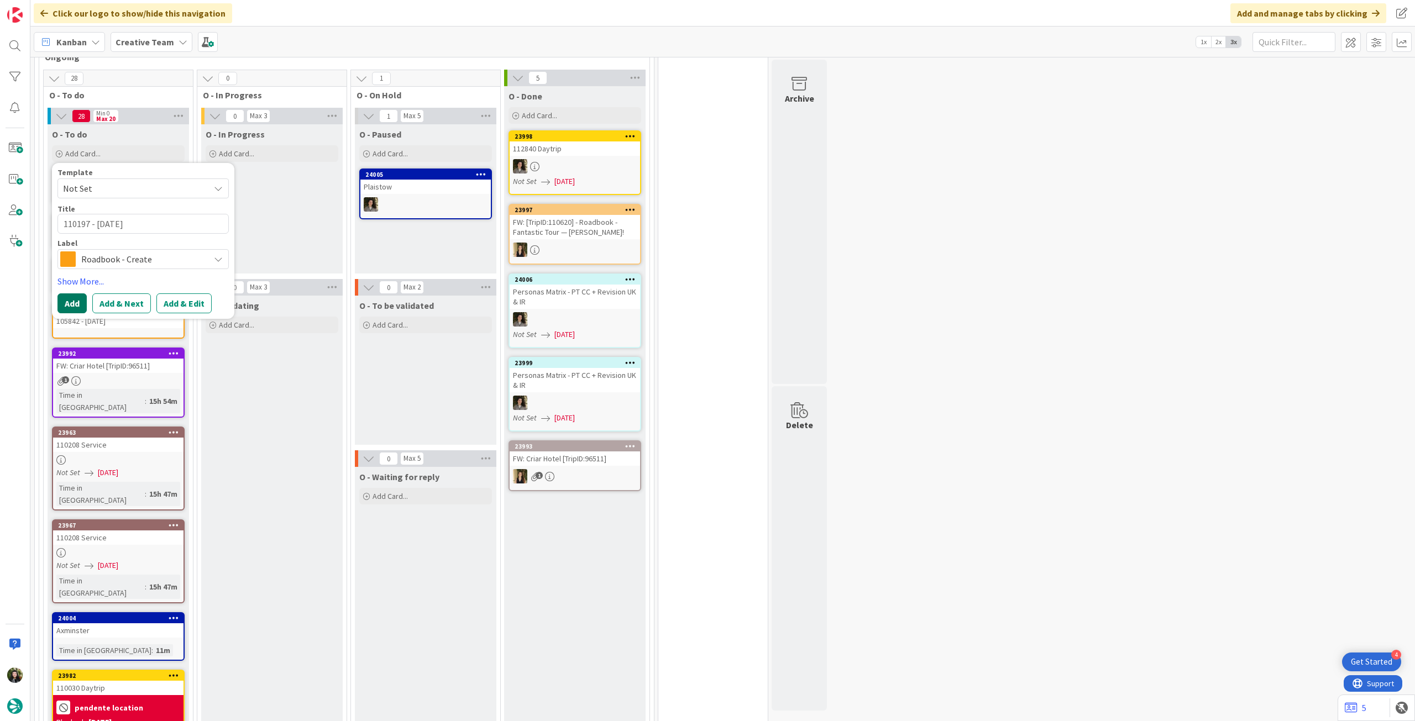
click at [76, 293] on button "Add" at bounding box center [71, 303] width 29 height 20
type textarea "x"
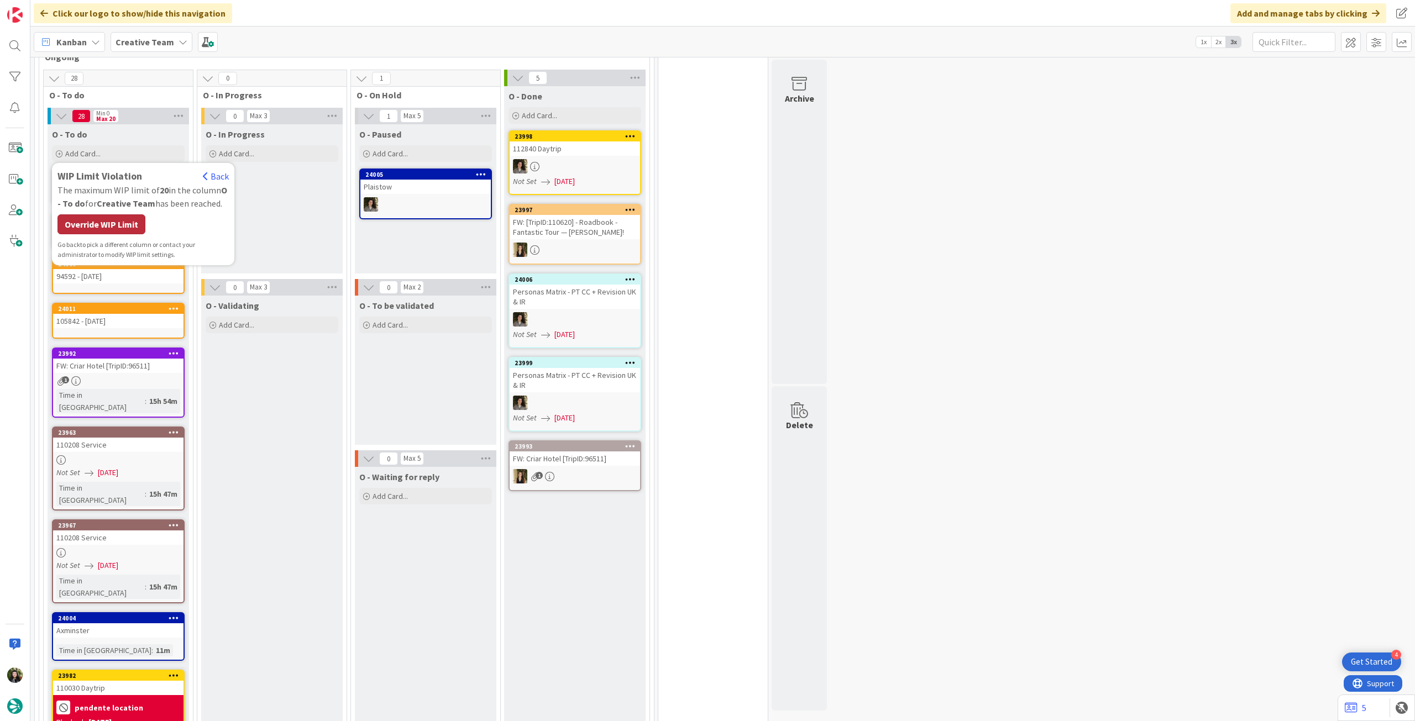
click at [92, 200] on div "WIP Limit Violation Back The maximum WIP limit of 20 in the column O - To do fo…" at bounding box center [142, 214] width 171 height 91
click at [83, 222] on div "Override WIP Limit" at bounding box center [101, 224] width 88 height 20
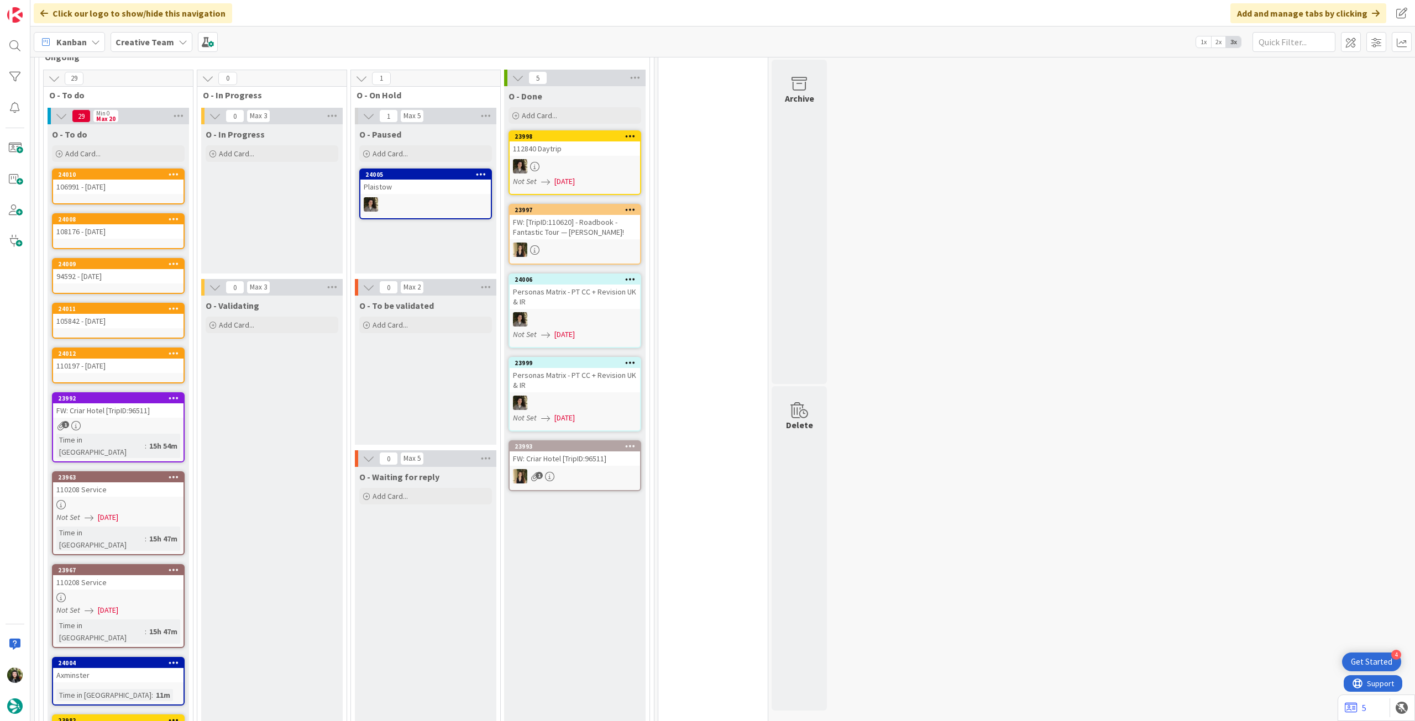
click at [177, 394] on icon at bounding box center [174, 398] width 10 height 8
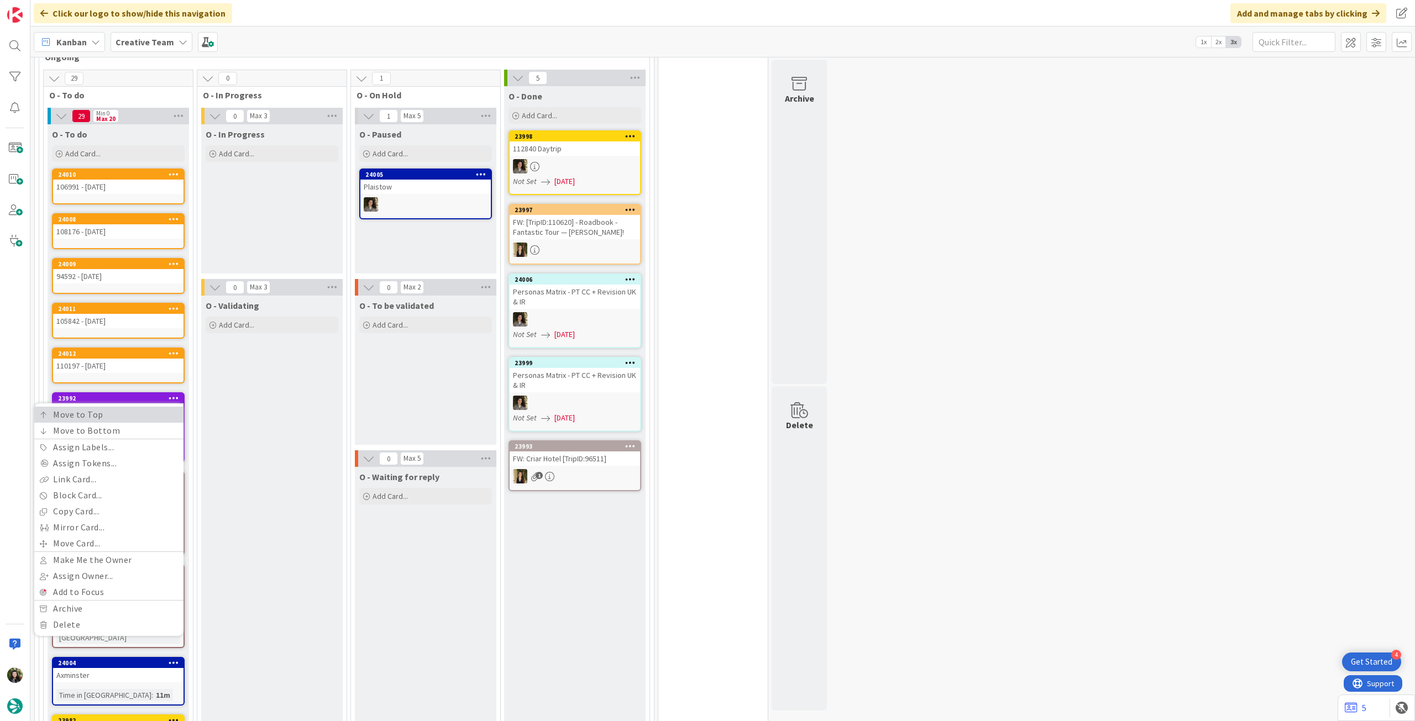
click at [171, 403] on link "Move to Top" at bounding box center [108, 415] width 149 height 16
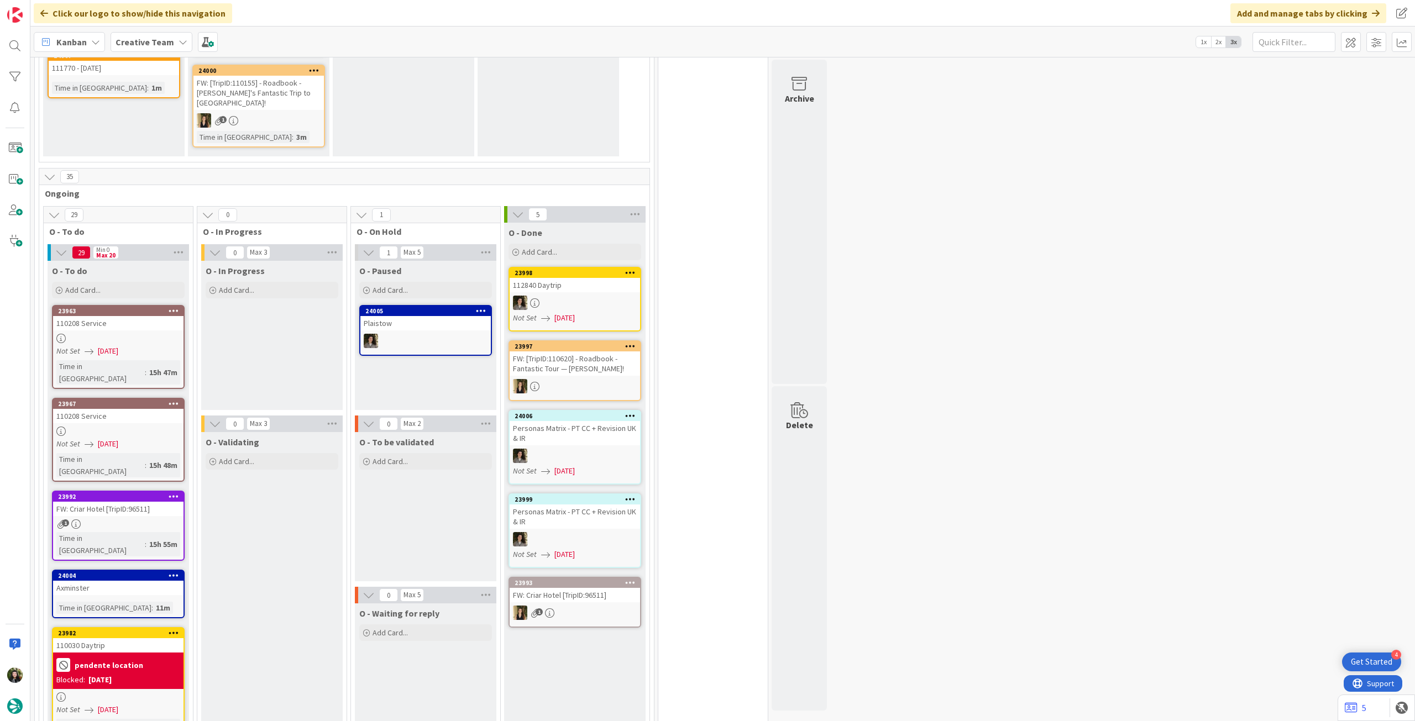
scroll to position [295, 0]
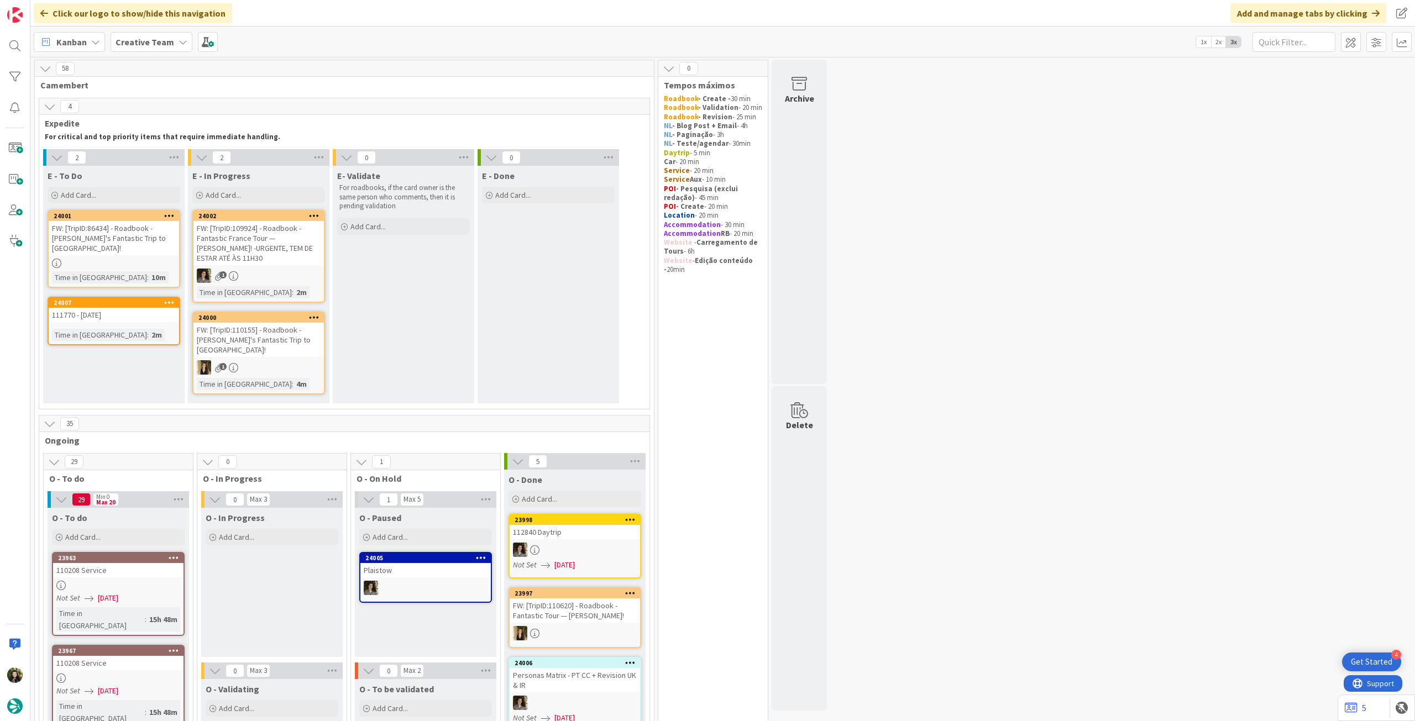
click at [129, 44] on b "Creative Team" at bounding box center [144, 41] width 59 height 11
click at [174, 150] on div "Creative Team - Análise" at bounding box center [204, 158] width 169 height 21
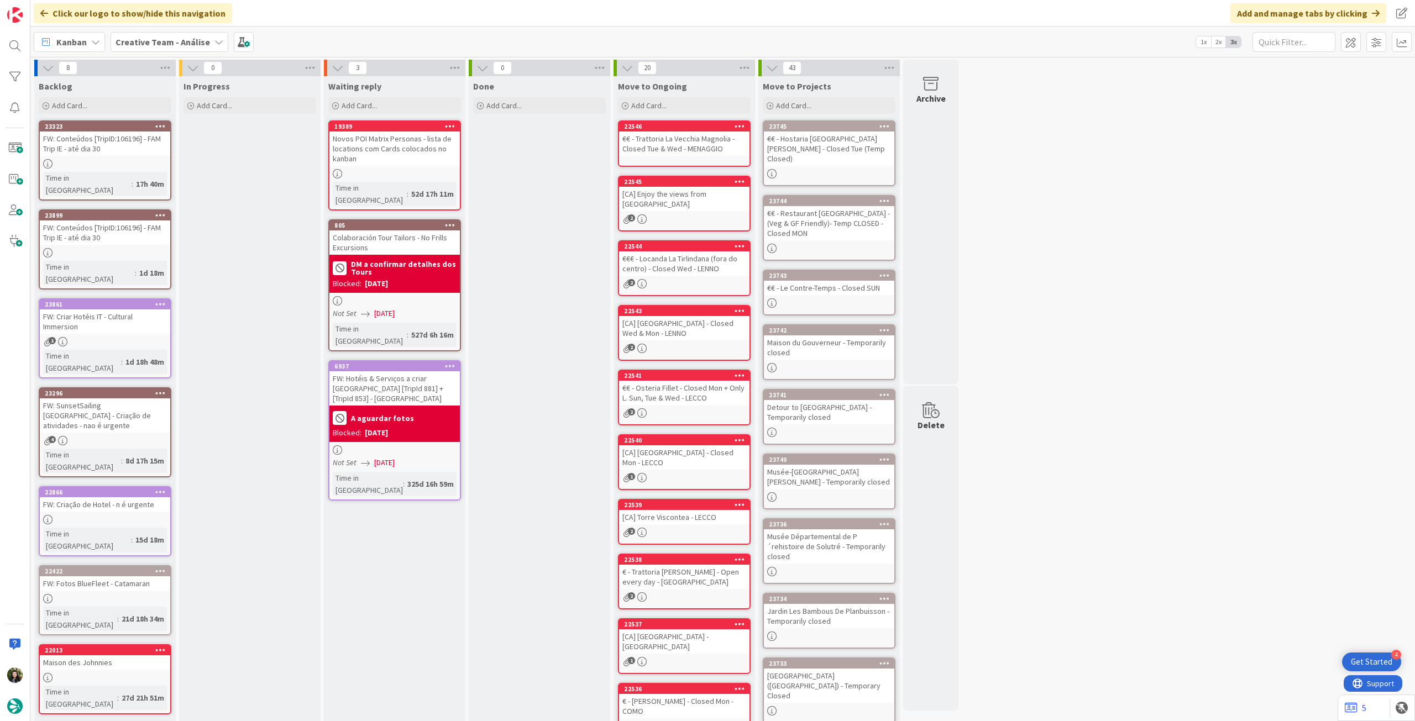
click at [144, 44] on b "Creative Team - Análise" at bounding box center [162, 41] width 94 height 11
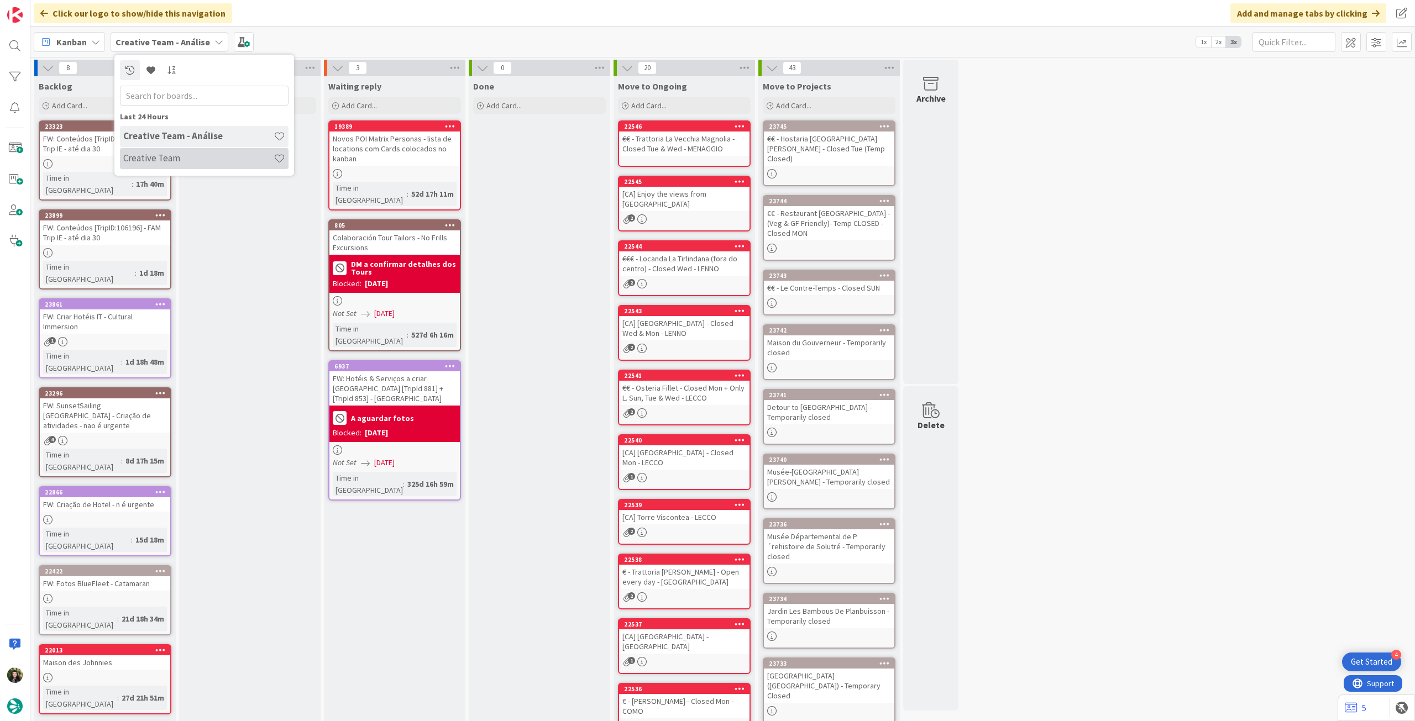
click at [176, 155] on h4 "Creative Team" at bounding box center [198, 158] width 150 height 11
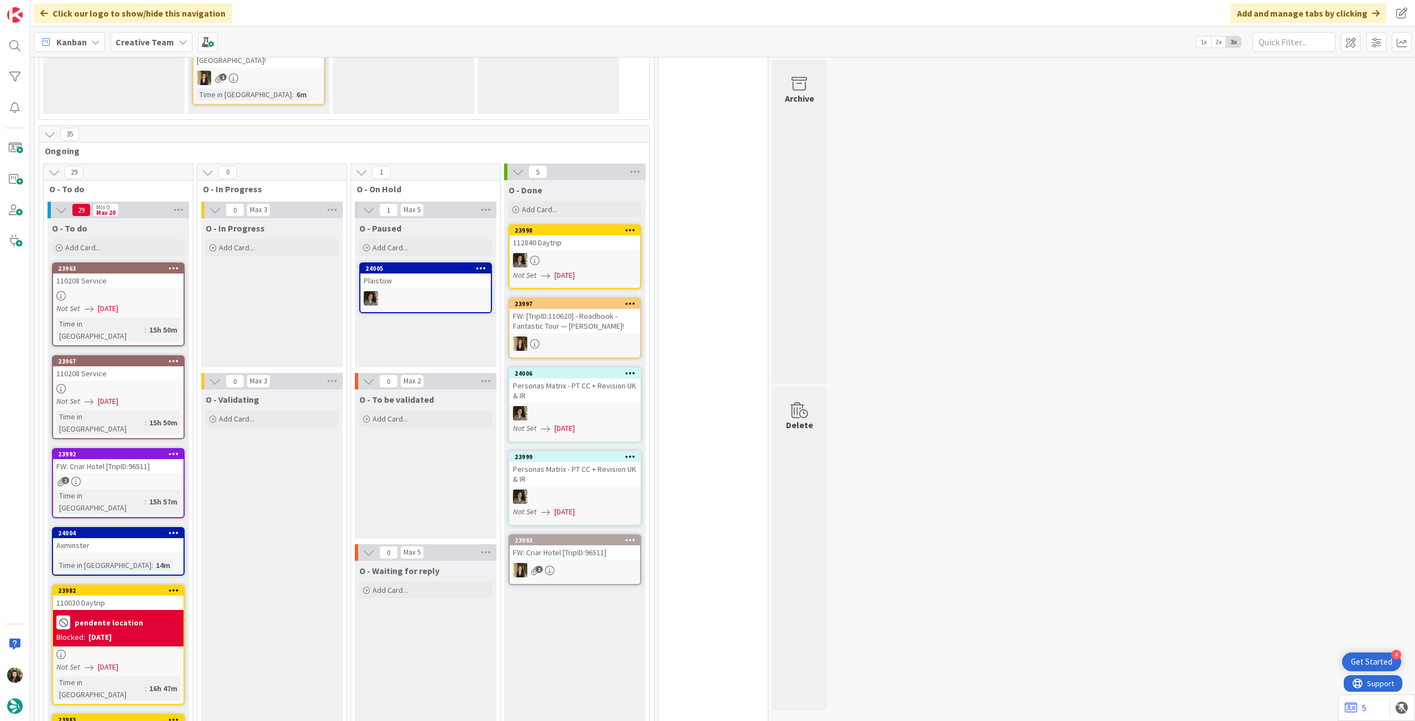
scroll to position [221, 0]
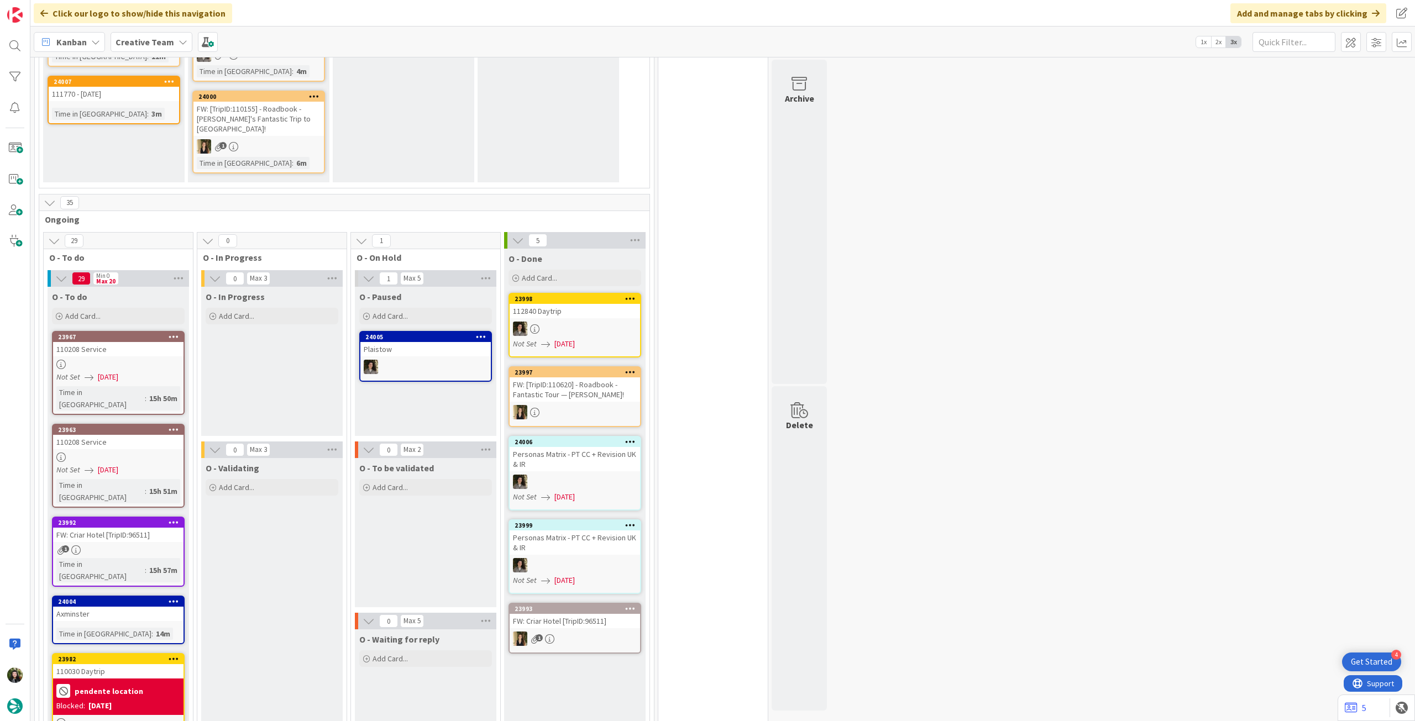
click at [145, 371] on div "Not Set 25/09/2025" at bounding box center [119, 377] width 127 height 12
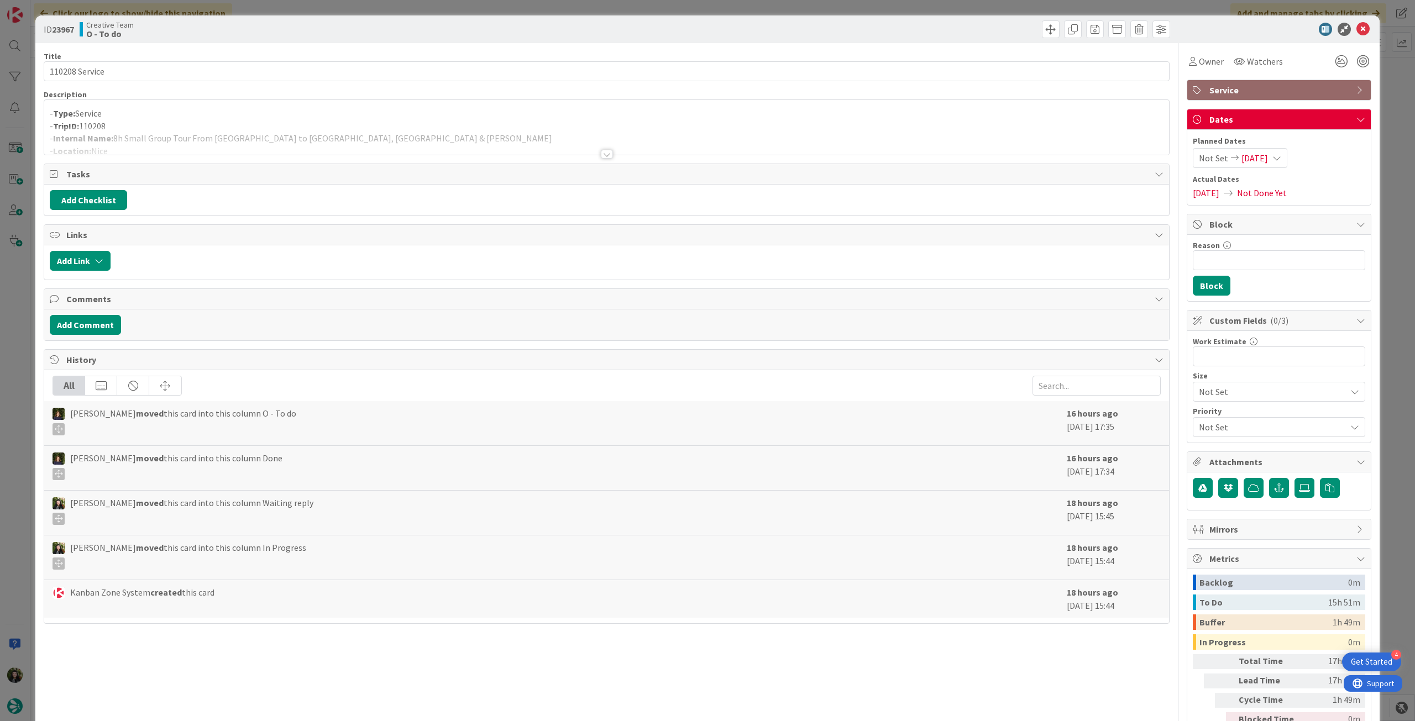
drag, startPoint x: 262, startPoint y: 129, endPoint x: 342, endPoint y: 241, distance: 137.9
click at [262, 130] on div at bounding box center [606, 141] width 1125 height 28
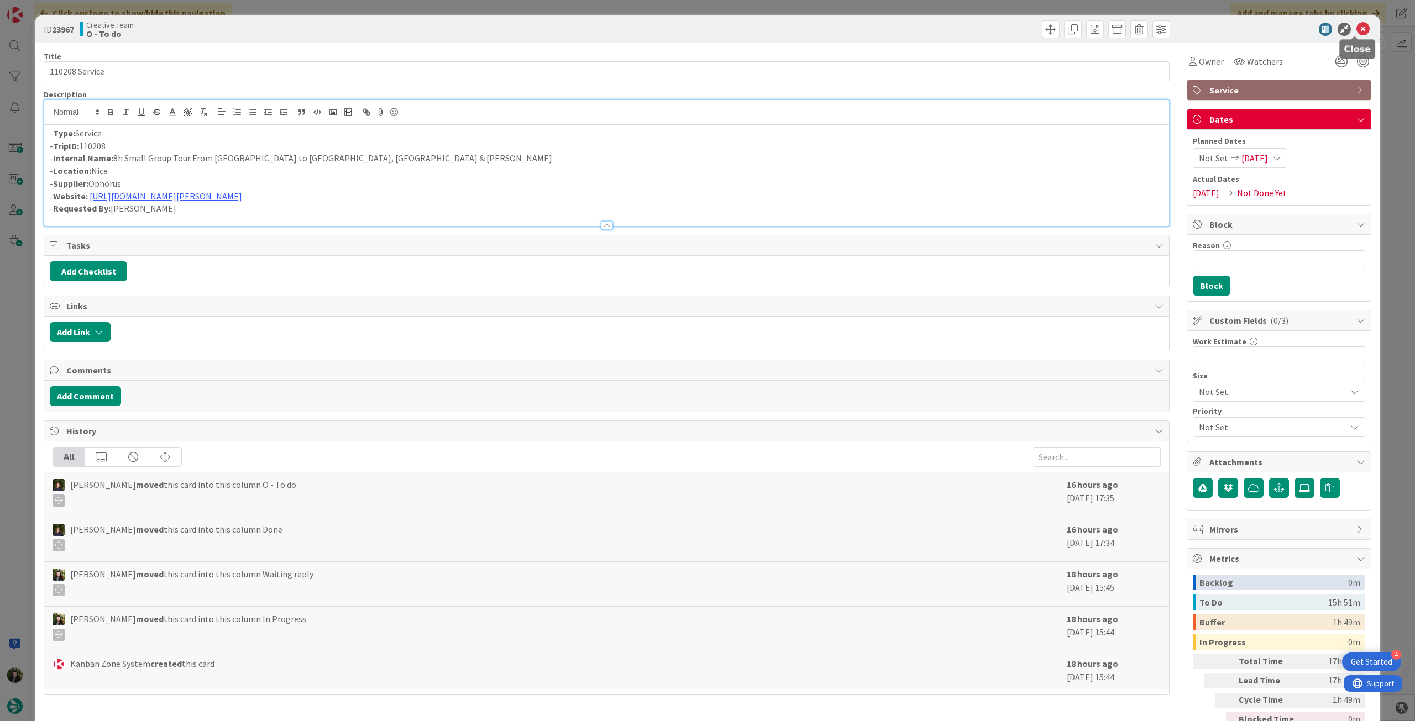
click at [1356, 29] on icon at bounding box center [1362, 29] width 13 height 13
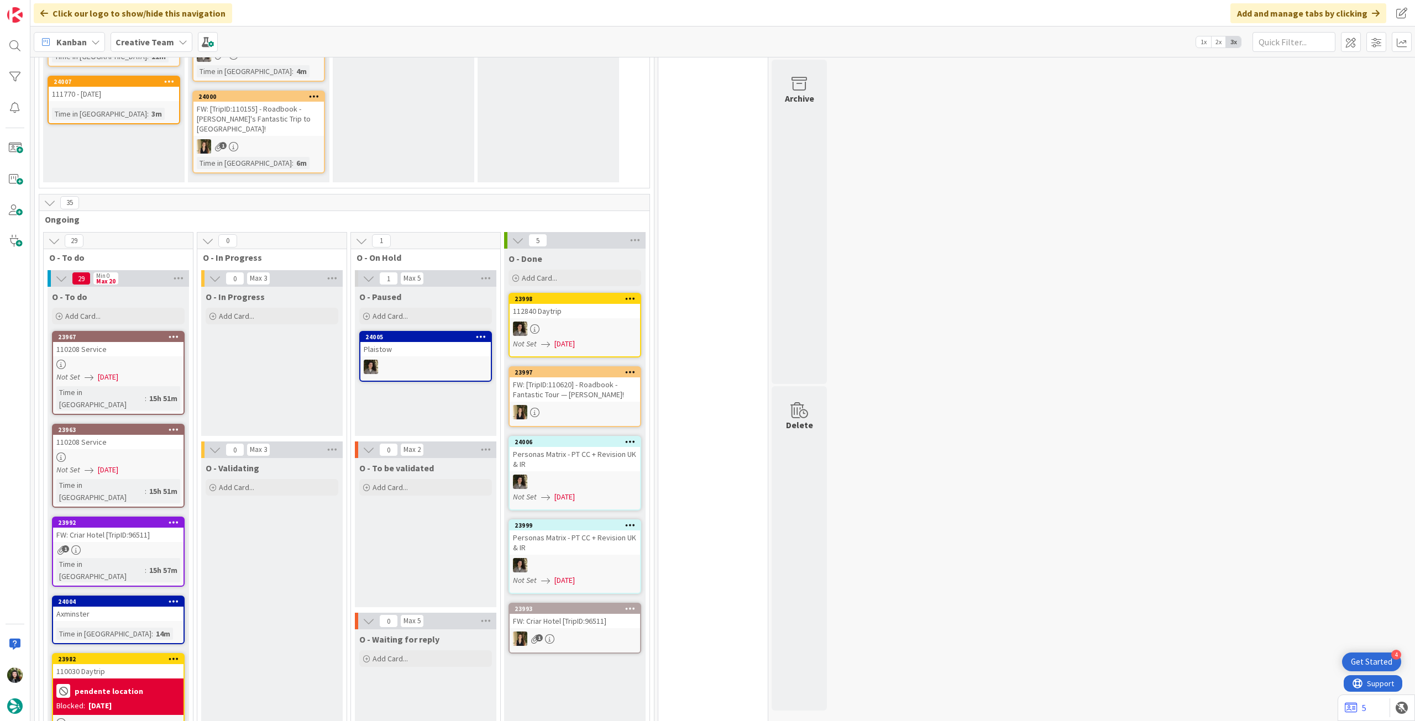
click at [142, 464] on div "Not Set 25/09/2025" at bounding box center [119, 470] width 127 height 12
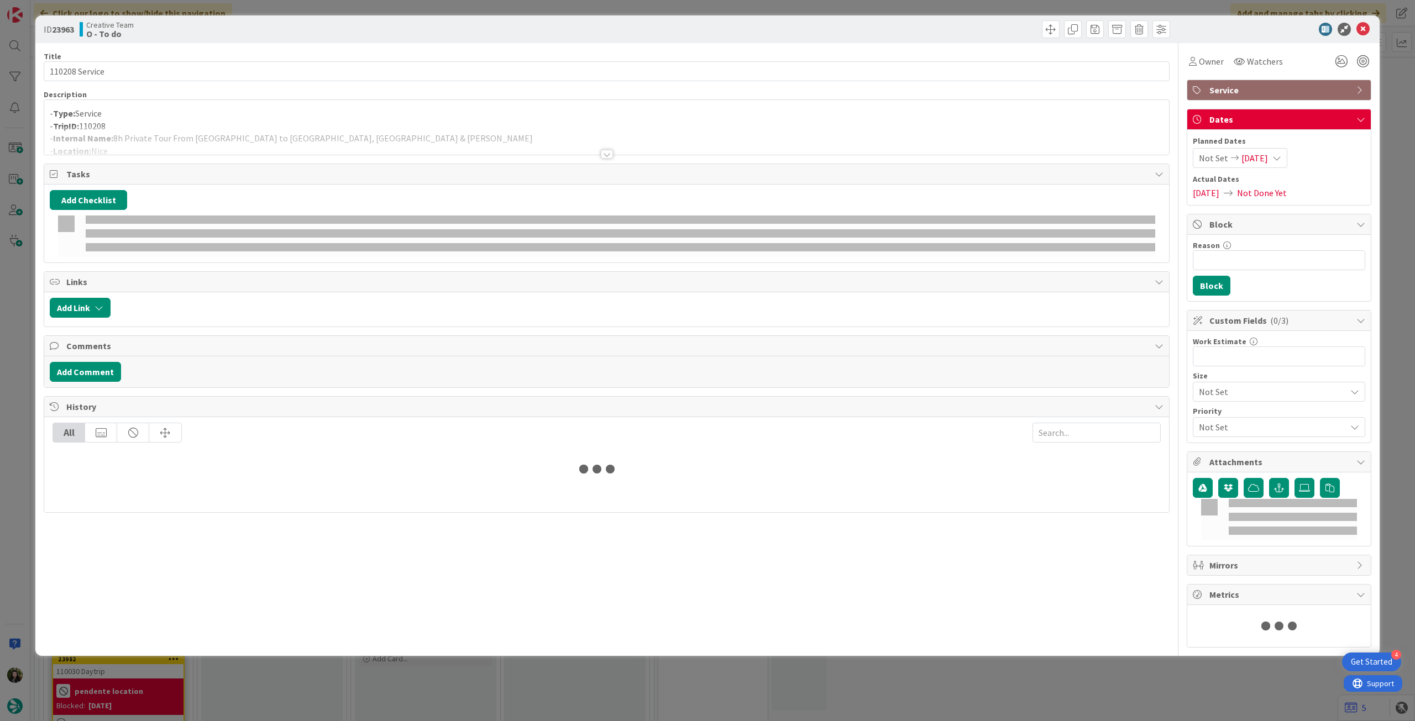
click at [246, 142] on div at bounding box center [606, 141] width 1125 height 28
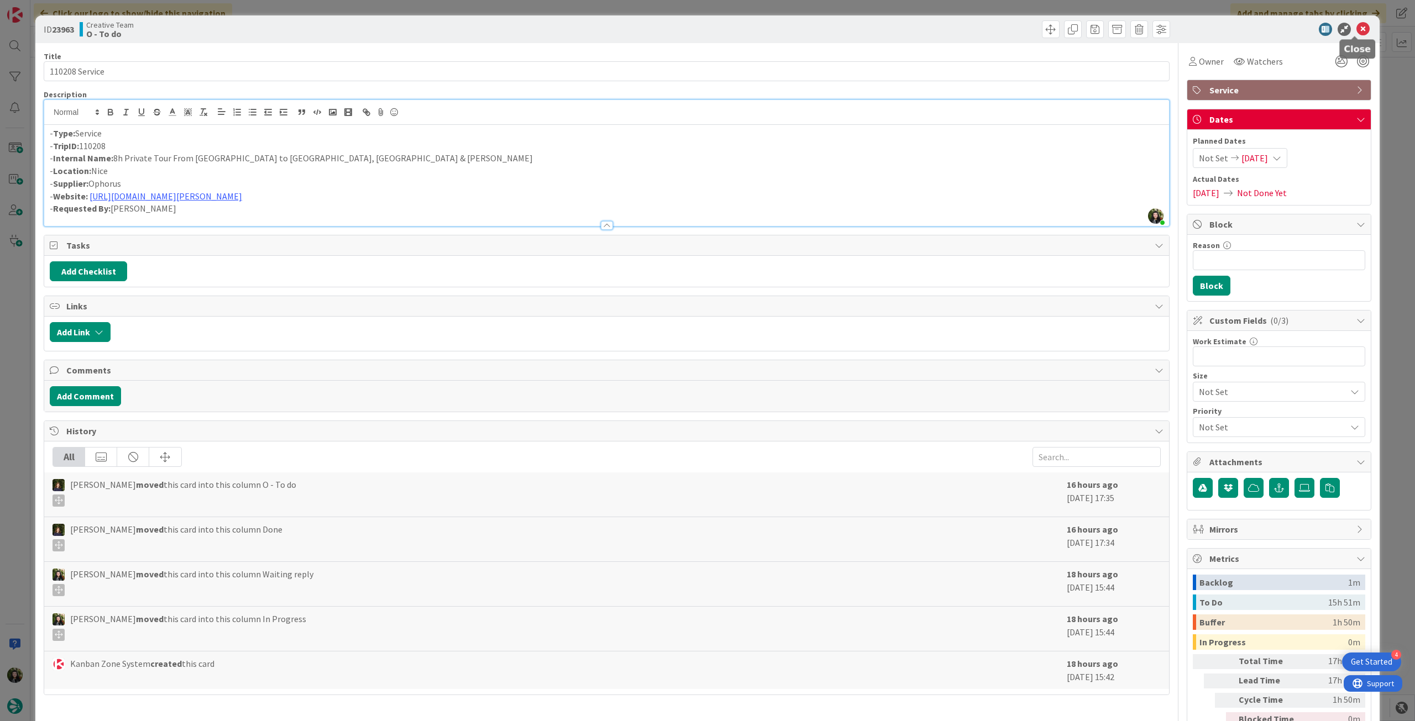
click at [1356, 30] on icon at bounding box center [1362, 29] width 13 height 13
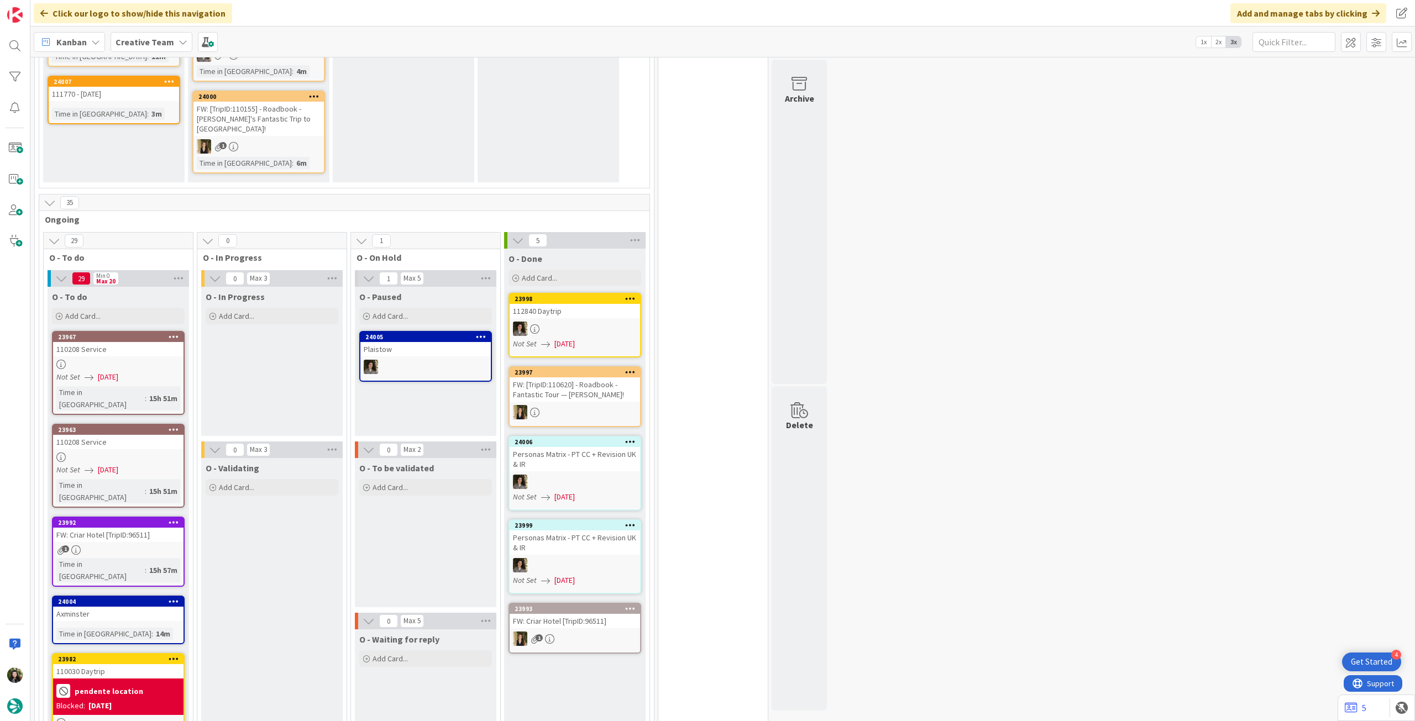
click at [138, 360] on div at bounding box center [118, 364] width 130 height 9
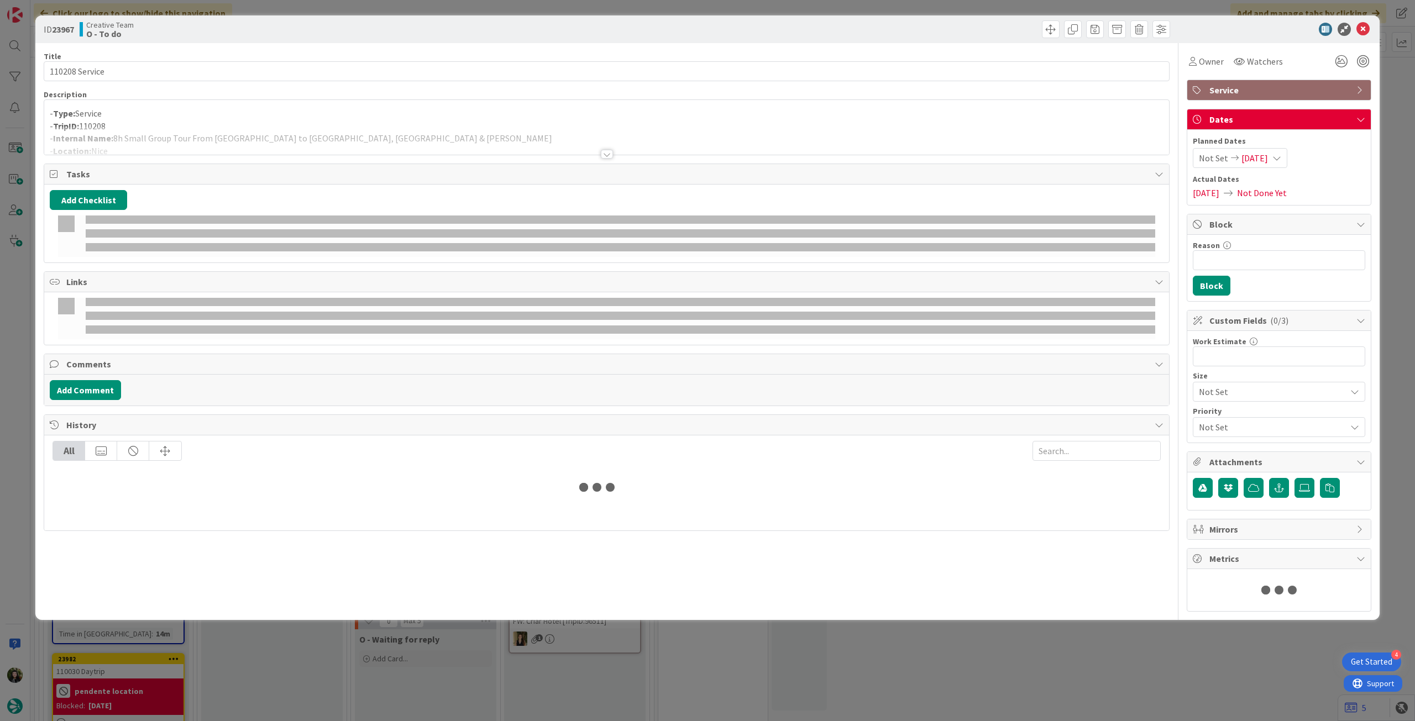
click at [293, 122] on p "- TripID: 110208" at bounding box center [607, 126] width 1114 height 13
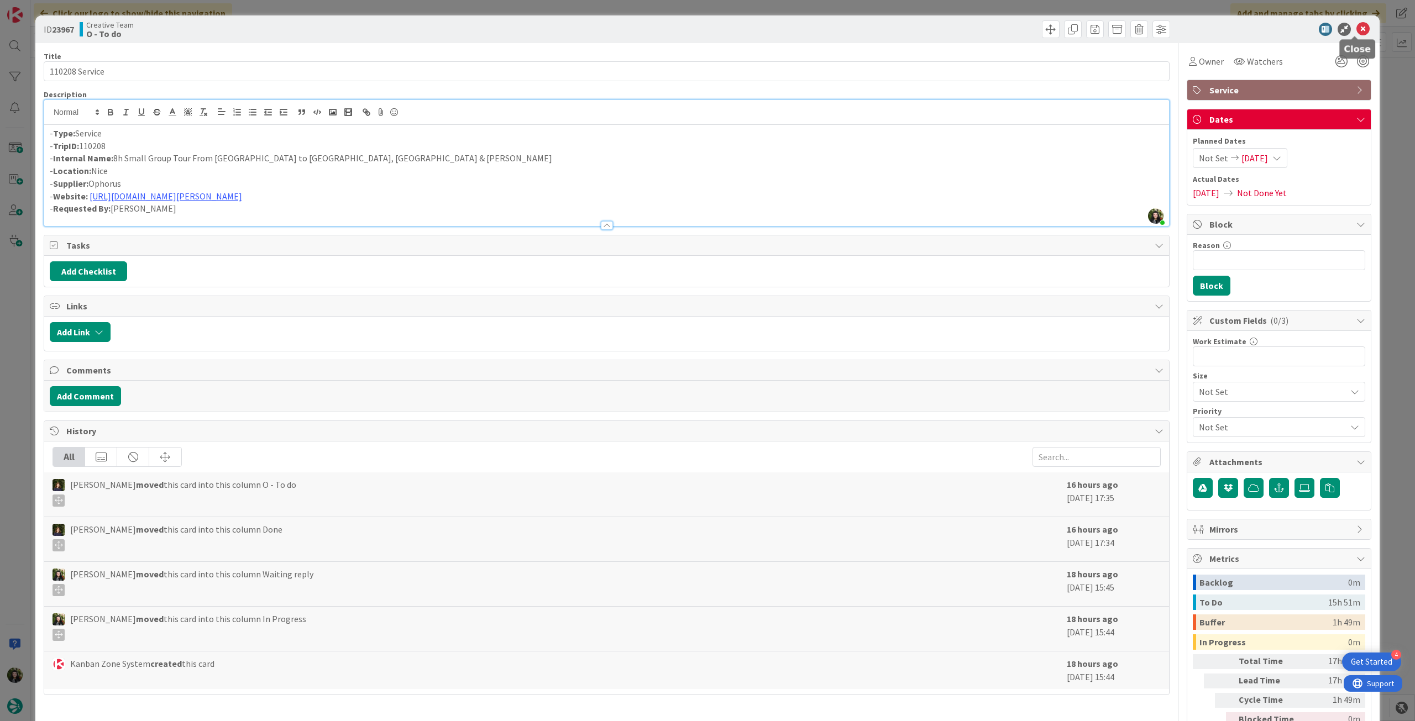
click at [1357, 32] on icon at bounding box center [1362, 29] width 13 height 13
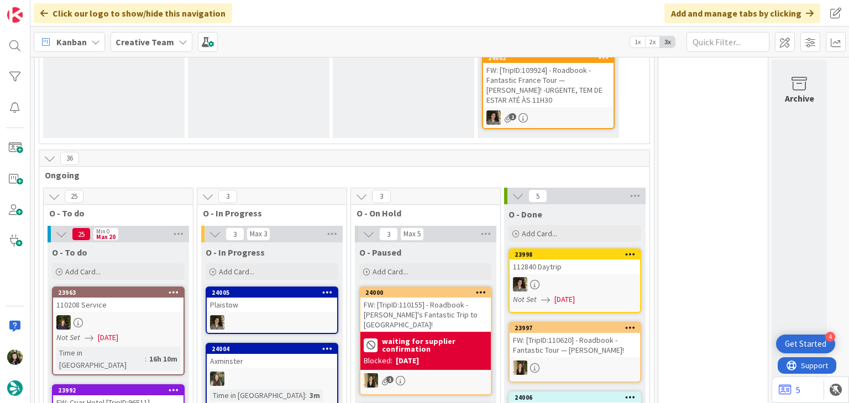
scroll to position [295, 0]
click at [127, 34] on div "Creative Team" at bounding box center [152, 42] width 82 height 20
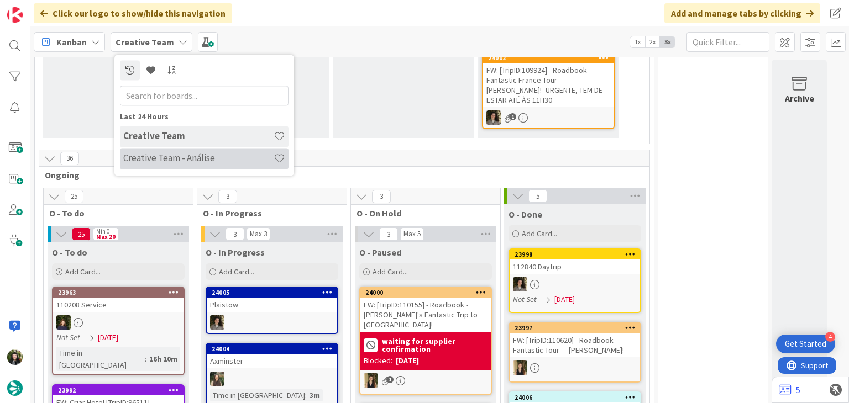
click at [155, 160] on h4 "Creative Team - Análise" at bounding box center [198, 158] width 150 height 11
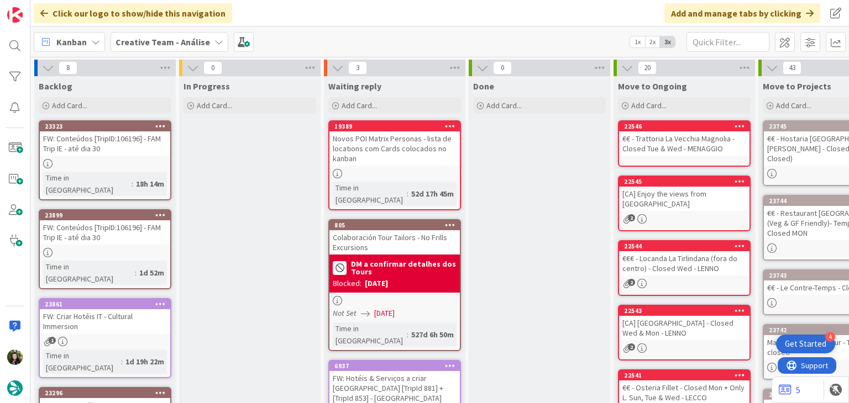
click at [173, 42] on b "Creative Team - Análise" at bounding box center [162, 41] width 94 height 11
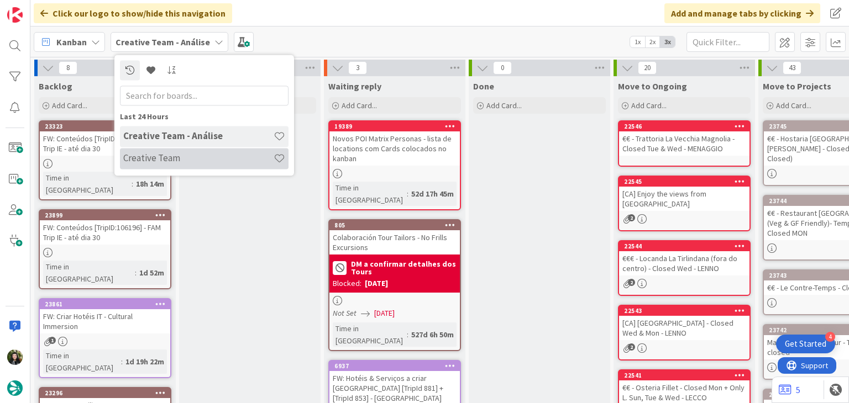
click at [176, 157] on h4 "Creative Team" at bounding box center [198, 158] width 150 height 11
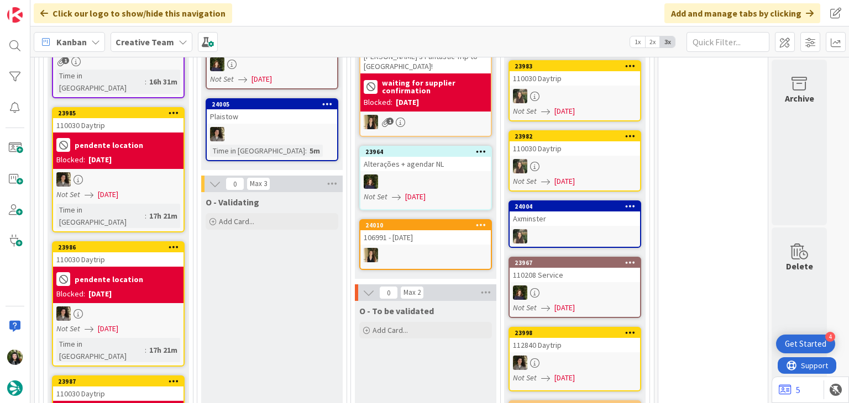
scroll to position [433, 0]
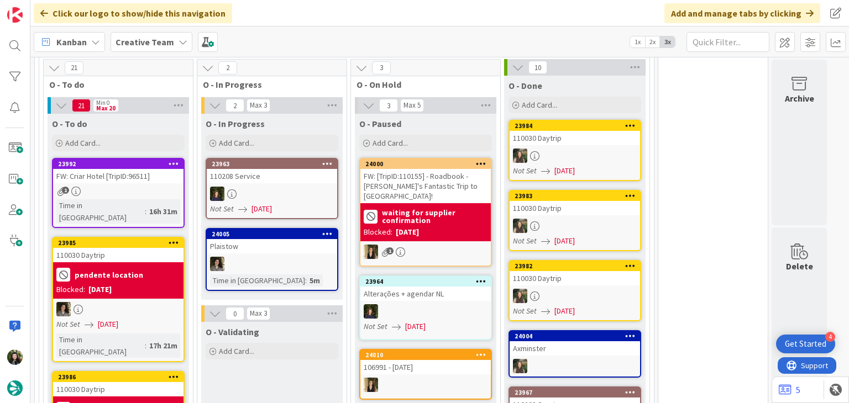
click at [146, 266] on div "pendente location" at bounding box center [118, 275] width 124 height 18
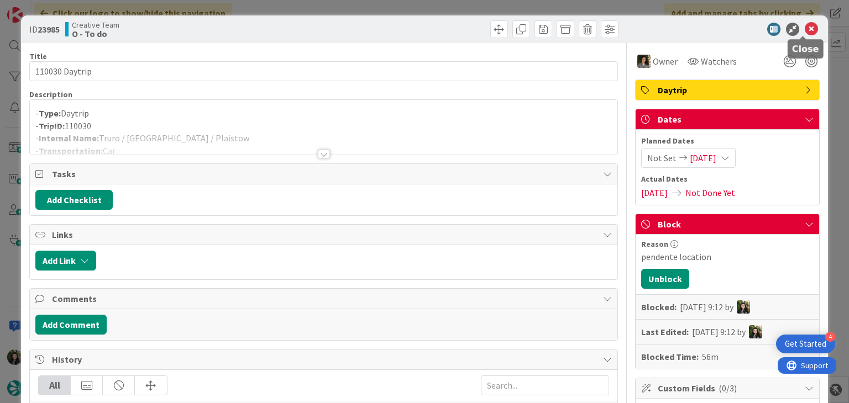
click at [805, 29] on icon at bounding box center [811, 29] width 13 height 13
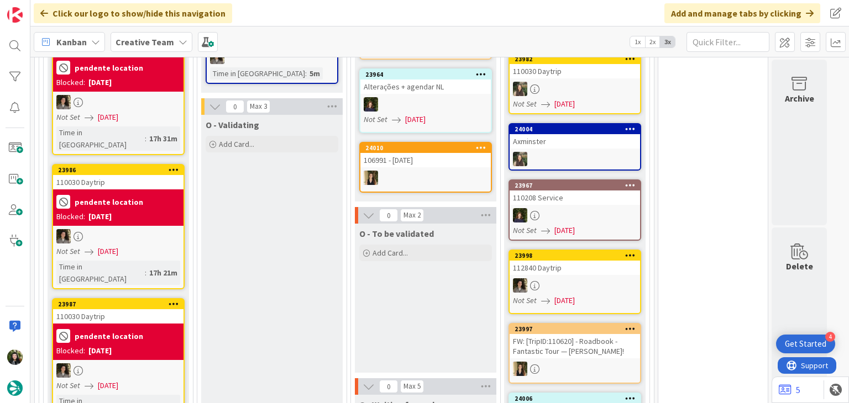
click at [150, 229] on div at bounding box center [118, 236] width 130 height 14
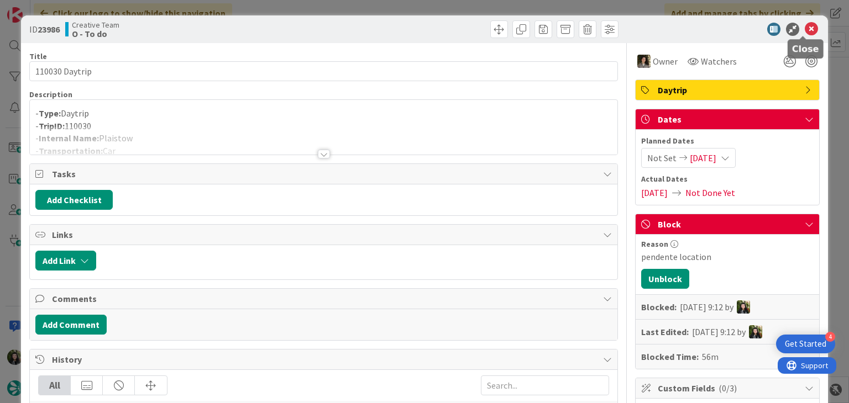
click at [806, 29] on icon at bounding box center [811, 29] width 13 height 13
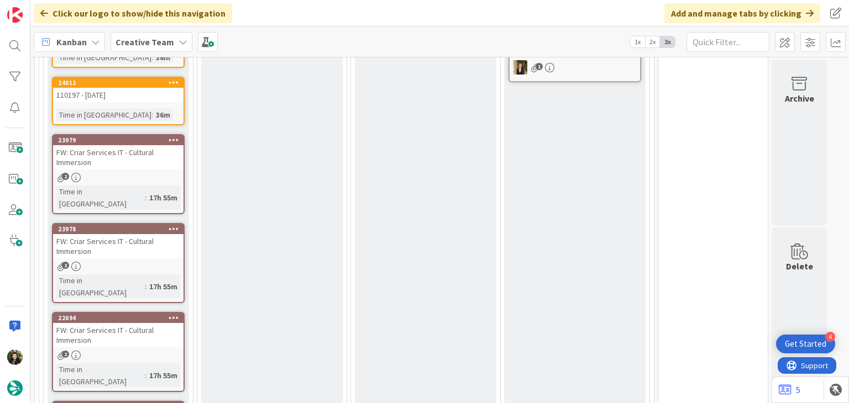
scroll to position [1167, 0]
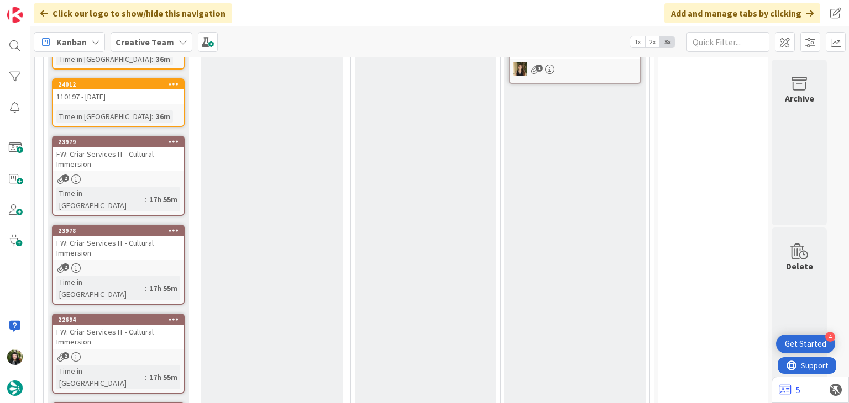
click at [143, 50] on div "Creative Team" at bounding box center [152, 42] width 82 height 20
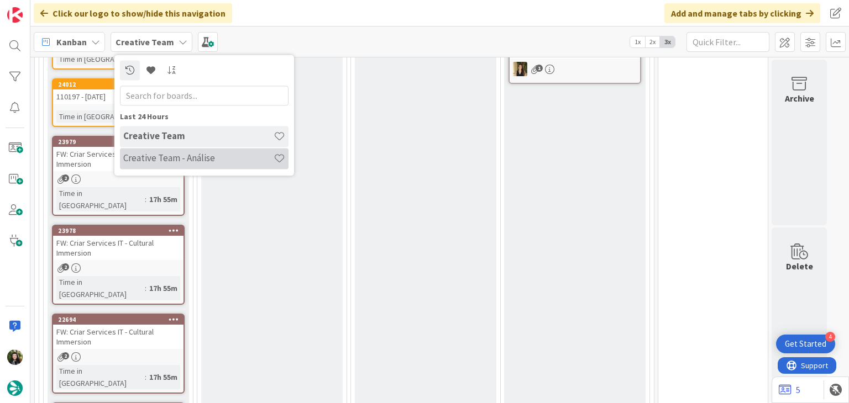
click at [162, 152] on div "Creative Team - Análise" at bounding box center [204, 158] width 169 height 21
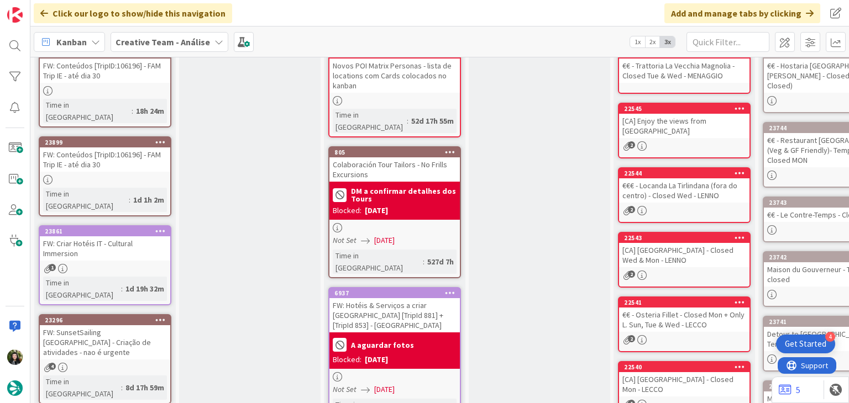
scroll to position [64, 0]
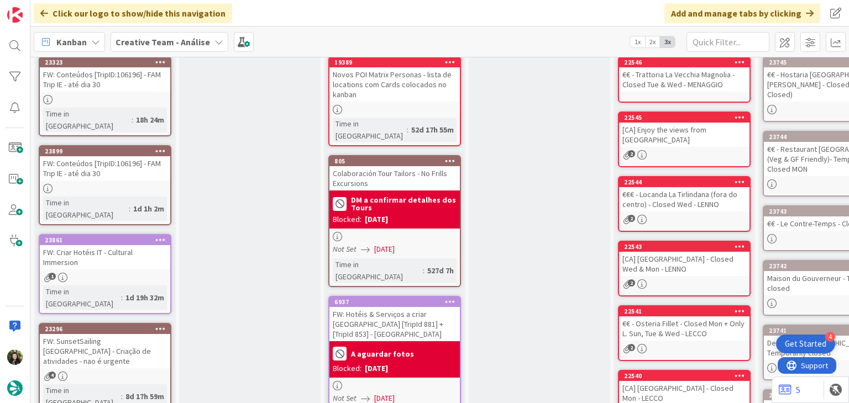
click at [138, 245] on div "23861 FW: Criar Hotéis IT - Cultural Immersion 1 Time in Column : 1d 19h 32m" at bounding box center [105, 274] width 133 height 80
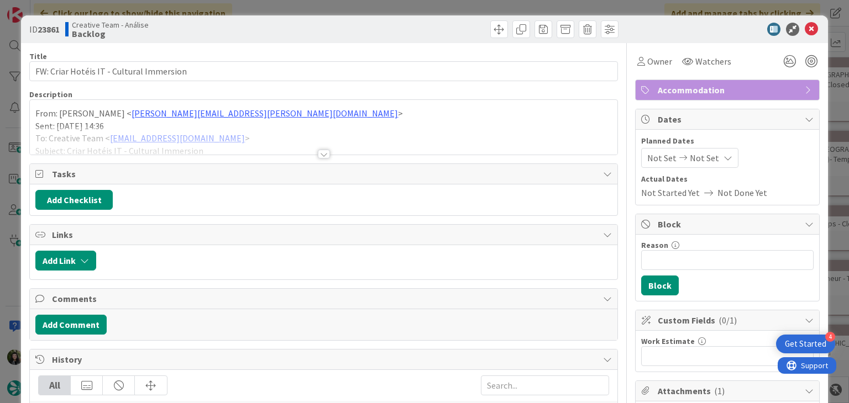
click at [183, 127] on div at bounding box center [323, 141] width 587 height 28
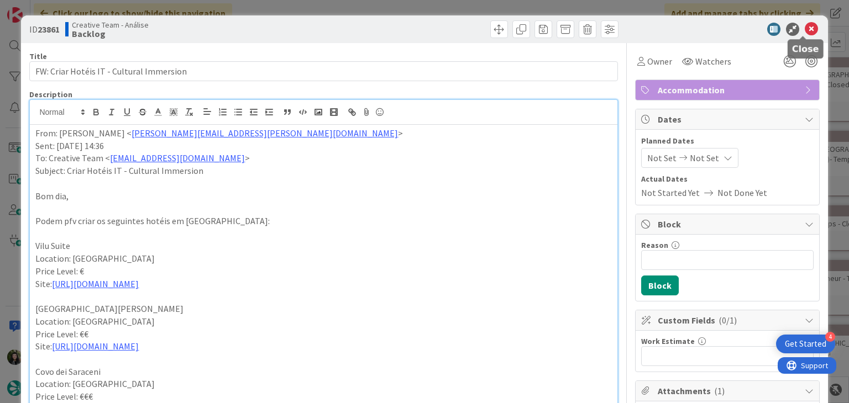
click at [805, 32] on icon at bounding box center [811, 29] width 13 height 13
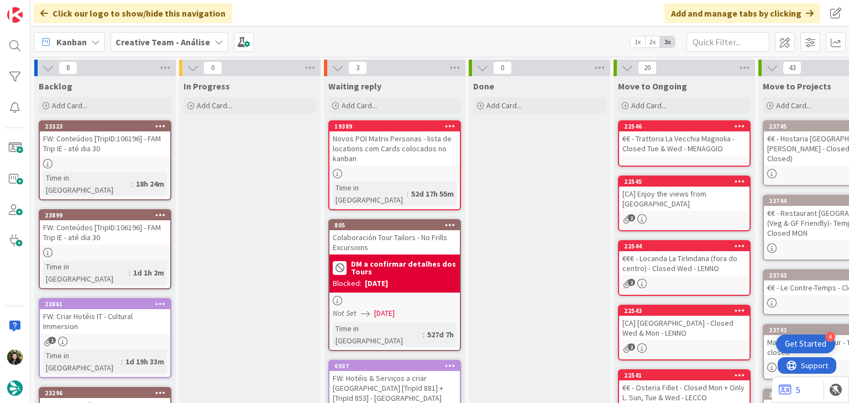
click at [148, 45] on b "Creative Team - Análise" at bounding box center [162, 41] width 94 height 11
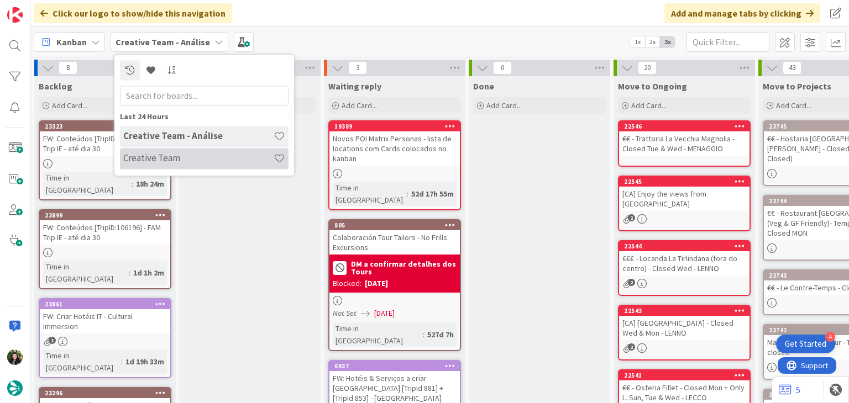
click at [163, 155] on h4 "Creative Team" at bounding box center [198, 158] width 150 height 11
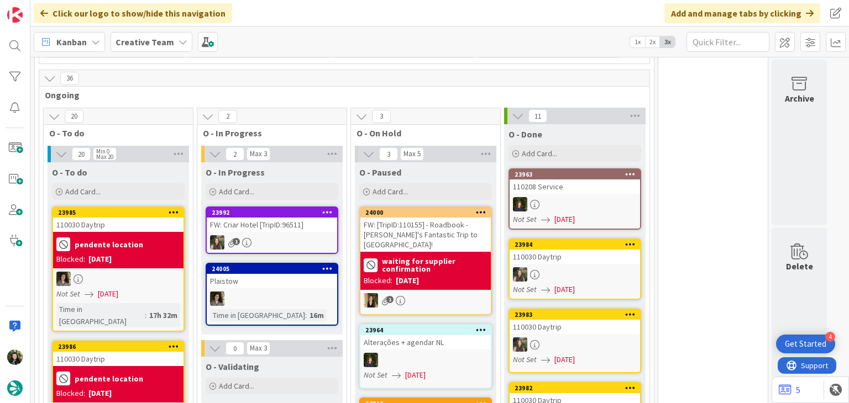
scroll to position [386, 0]
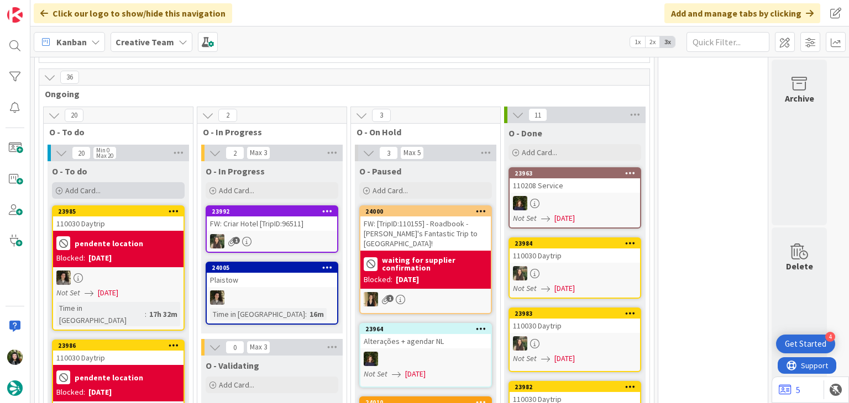
click at [123, 191] on div "Add Card..." at bounding box center [118, 190] width 133 height 17
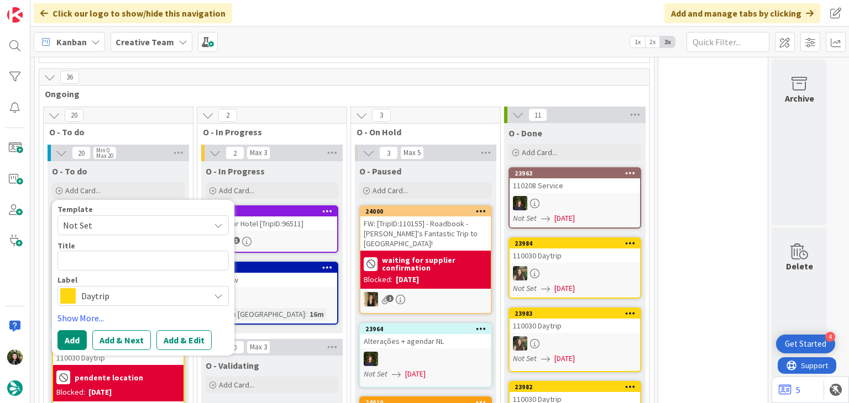
click at [120, 290] on span "Daytrip" at bounding box center [142, 295] width 123 height 15
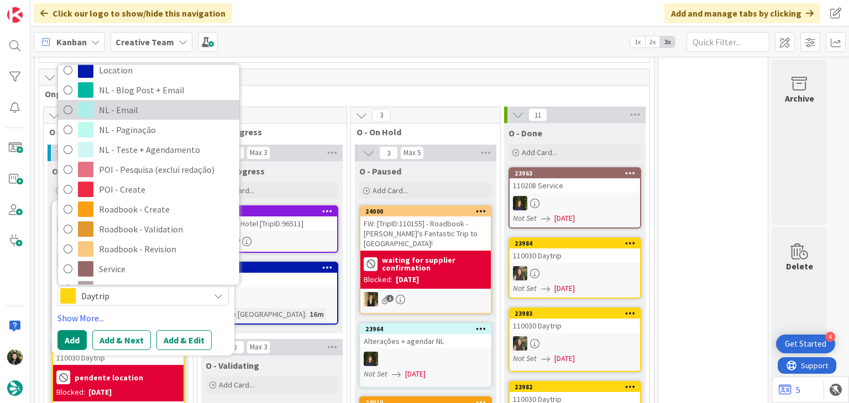
scroll to position [102, 0]
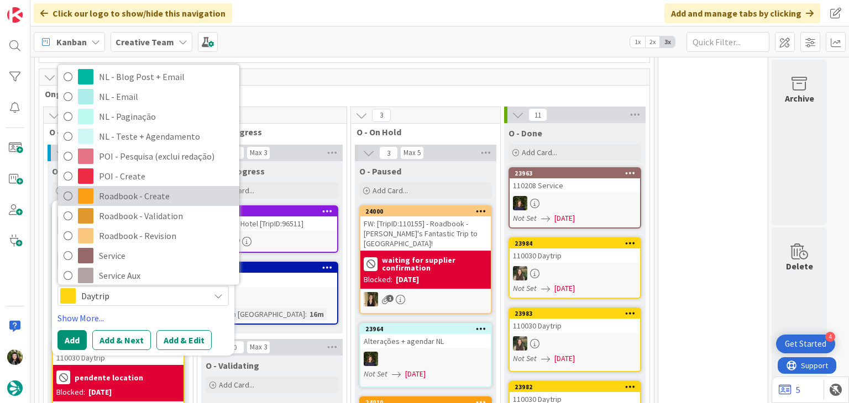
click at [138, 197] on span "Roadbook - Create" at bounding box center [166, 196] width 135 height 17
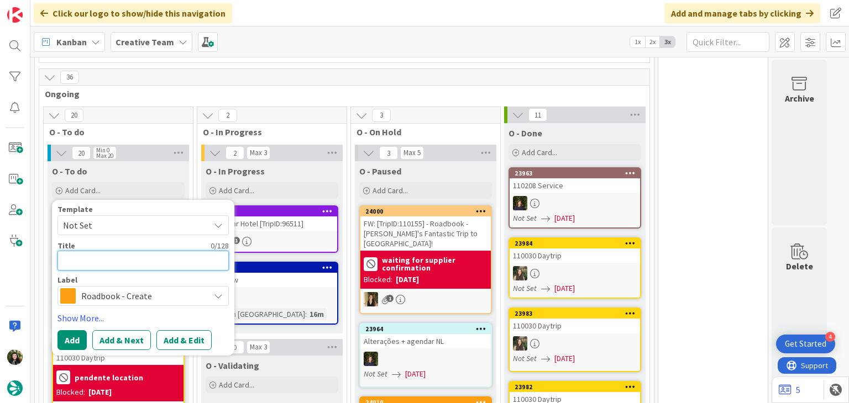
click at [128, 265] on textarea at bounding box center [142, 261] width 171 height 20
paste textarea "104327"
type textarea "x"
type textarea "104327"
type textarea "x"
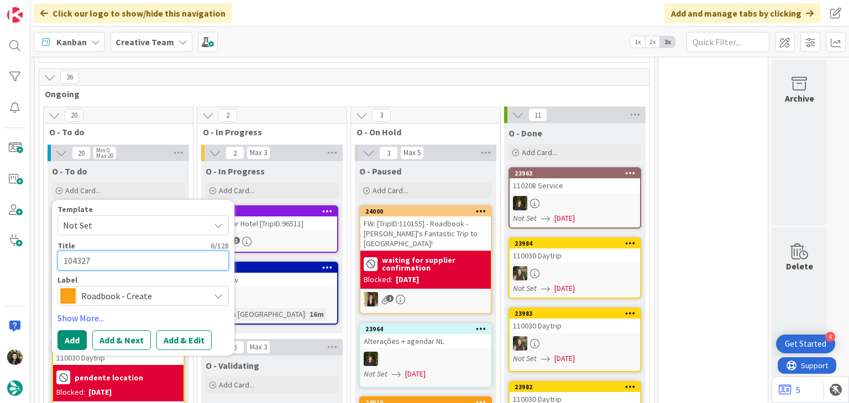
type textarea "104327"
type textarea "x"
type textarea "104327 -"
type textarea "x"
type textarea "104327 -"
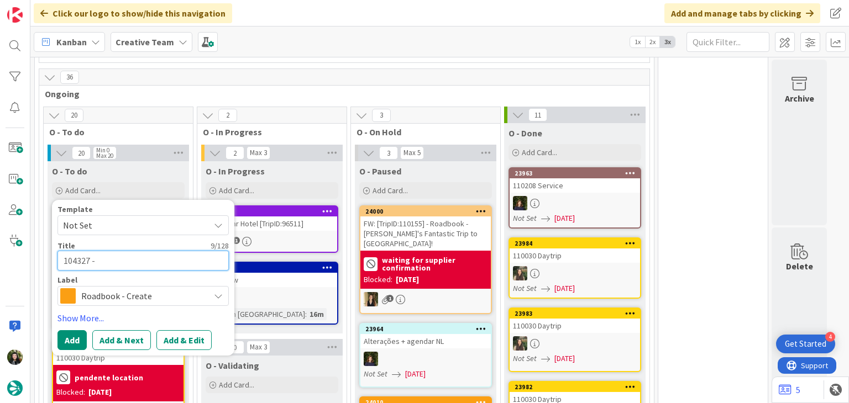
type textarea "x"
type textarea "104327 - 2"
type textarea "x"
type textarea "104327 - 29"
type textarea "x"
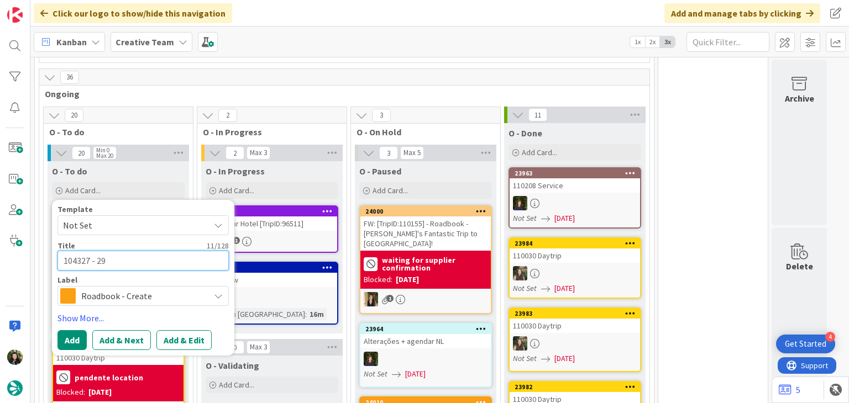
type textarea "104327 - 29"
type textarea "x"
type textarea "104327 - 29 o"
type textarea "x"
type textarea "104327 - 29 oc"
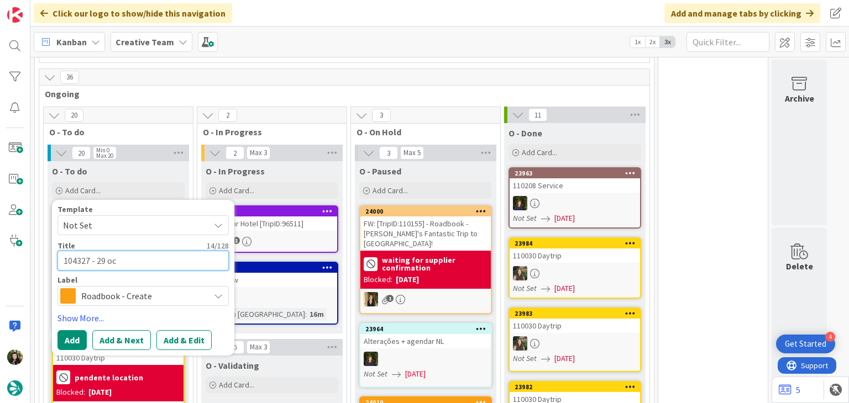
type textarea "x"
type textarea "104327 - 29 oct"
click at [80, 333] on button "Add" at bounding box center [71, 340] width 29 height 20
type textarea "x"
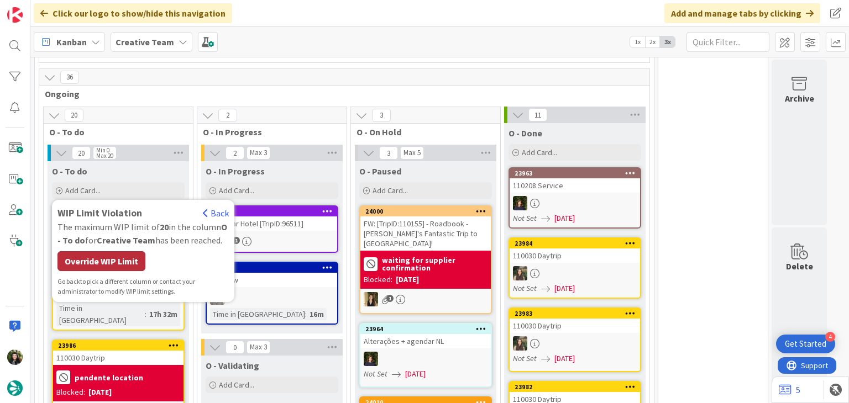
click at [104, 254] on div "Override WIP Limit" at bounding box center [101, 261] width 88 height 20
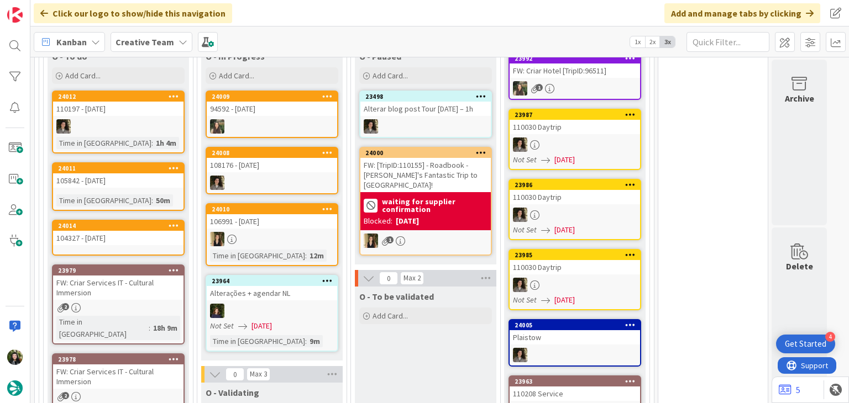
scroll to position [500, 0]
